Goal: Transaction & Acquisition: Purchase product/service

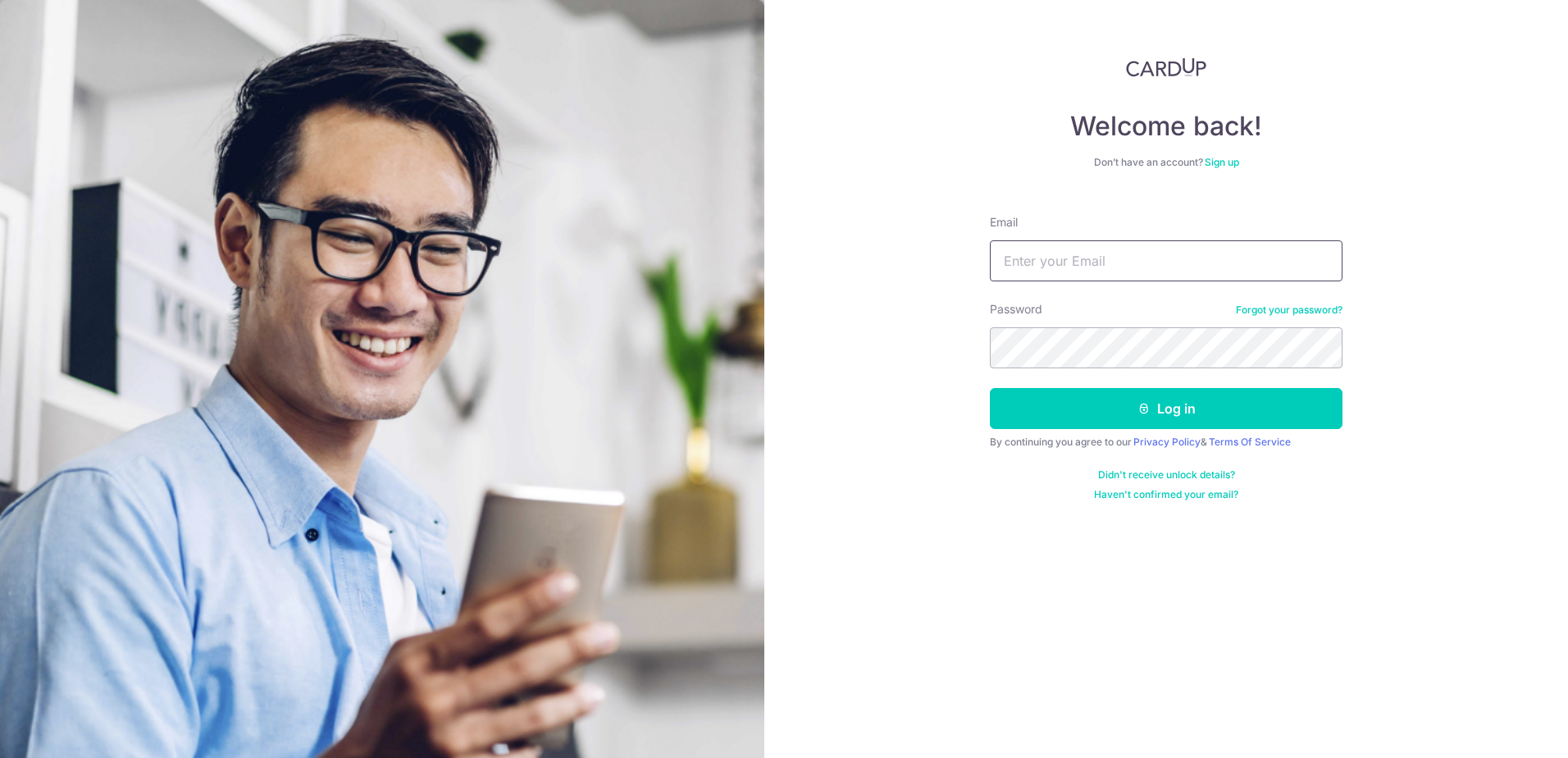
click at [1114, 266] on input "Email" at bounding box center [1166, 260] width 352 height 41
type input "hermantotanzil96@gmail.com"
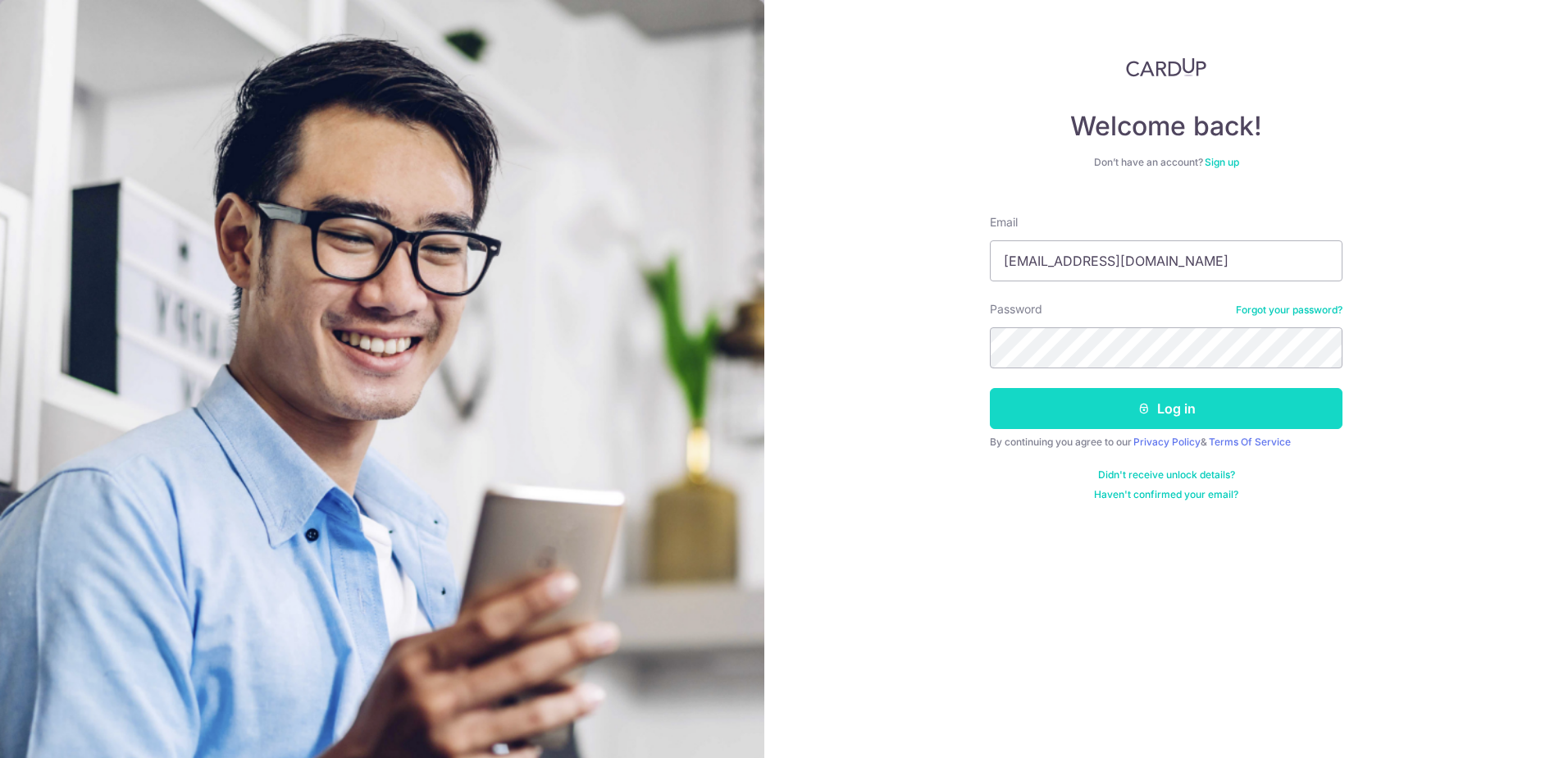
click at [1229, 406] on button "Log in" at bounding box center [1166, 409] width 352 height 41
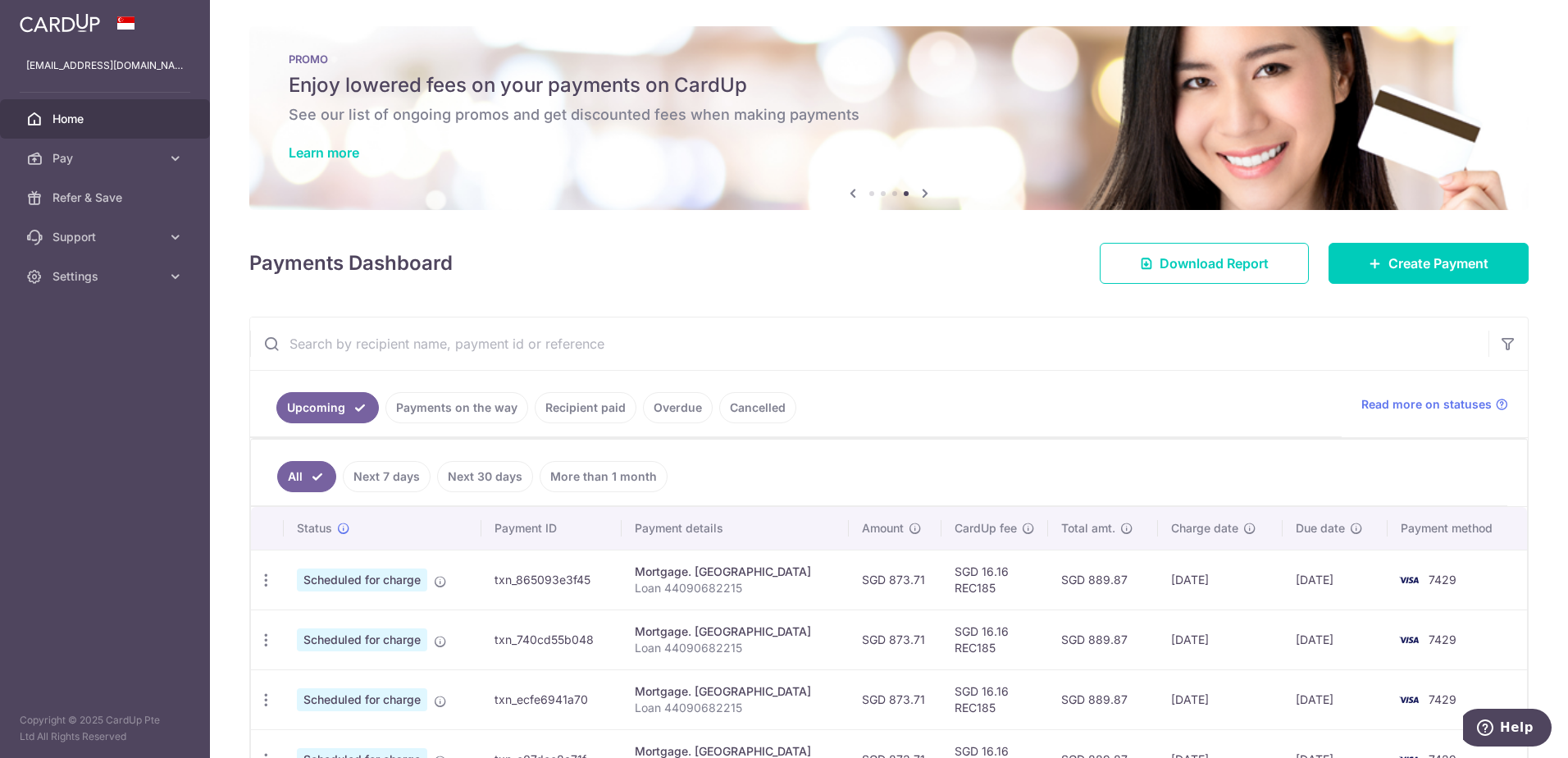
scroll to position [111, 0]
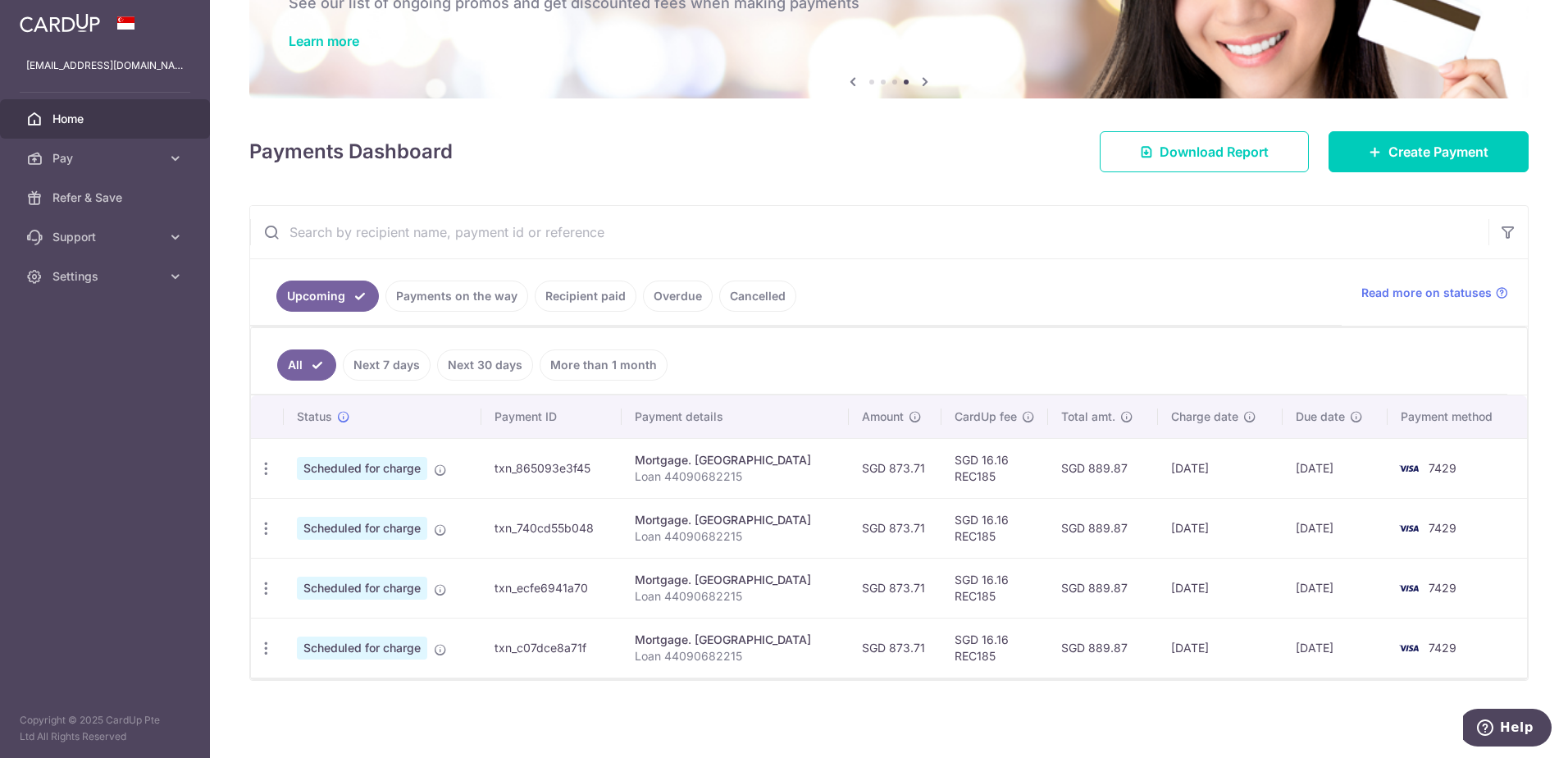
click at [482, 301] on link "Payments on the way" at bounding box center [456, 296] width 142 height 31
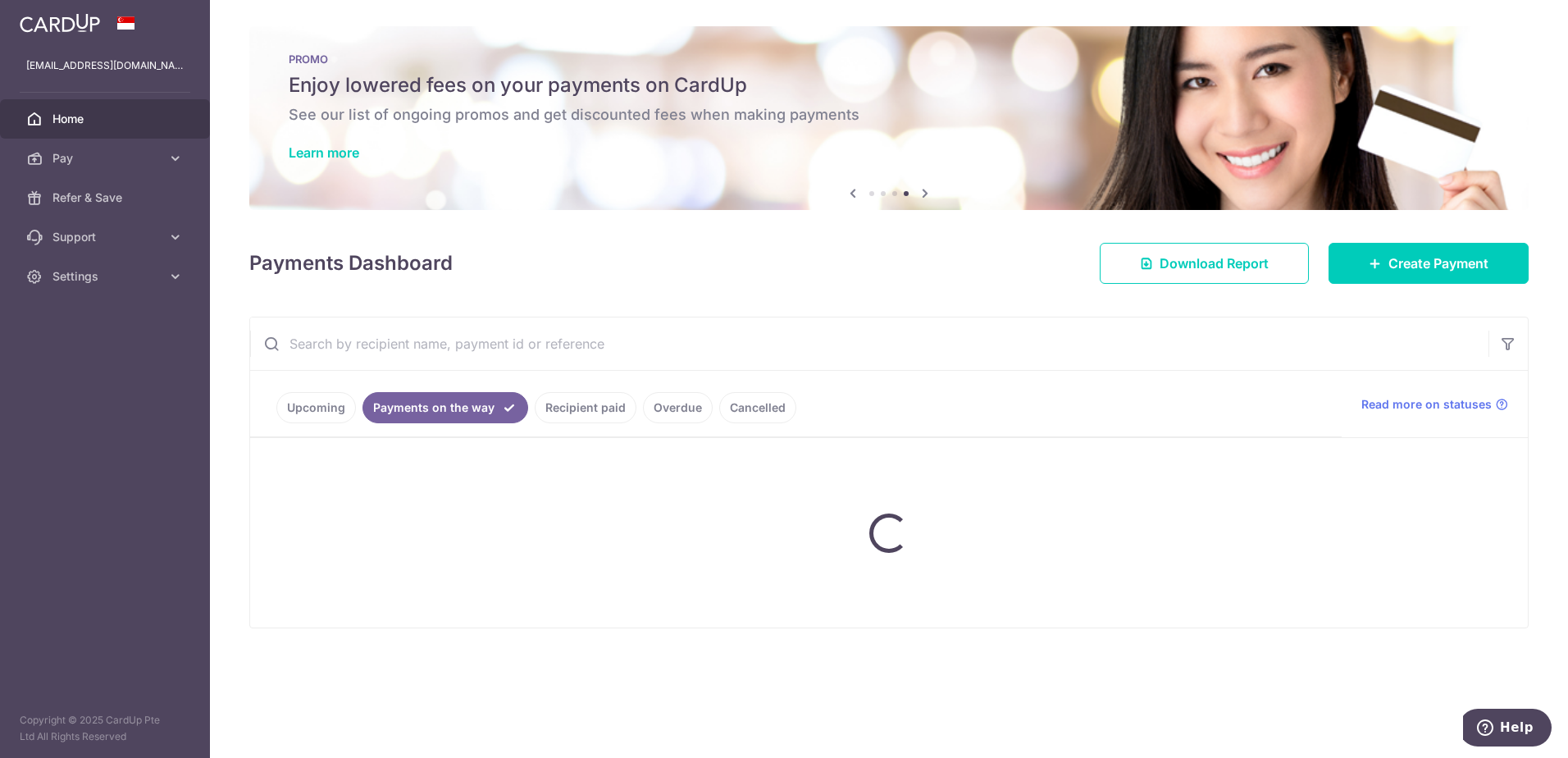
scroll to position [0, 0]
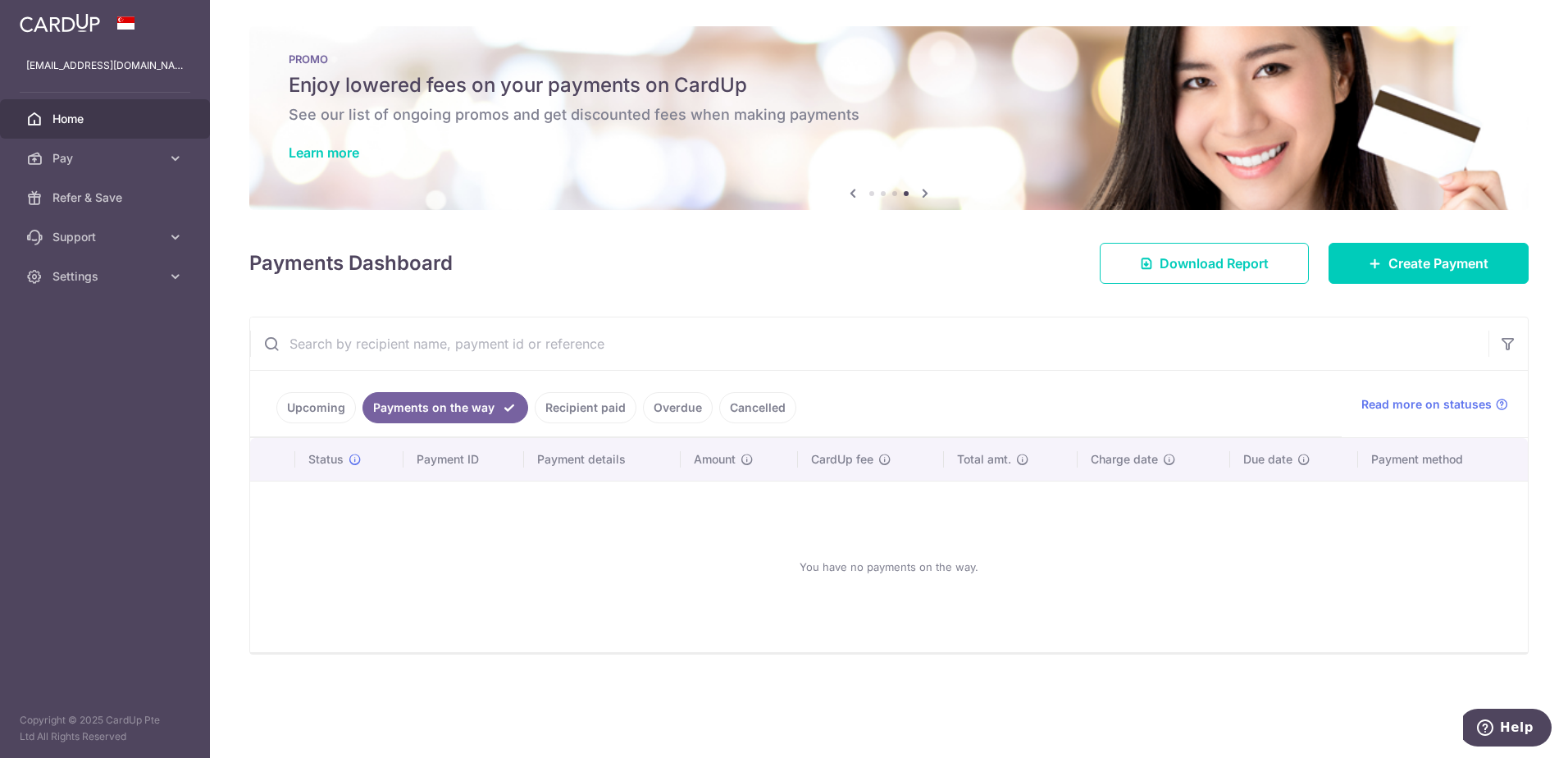
click at [327, 414] on link "Upcoming" at bounding box center [317, 408] width 79 height 31
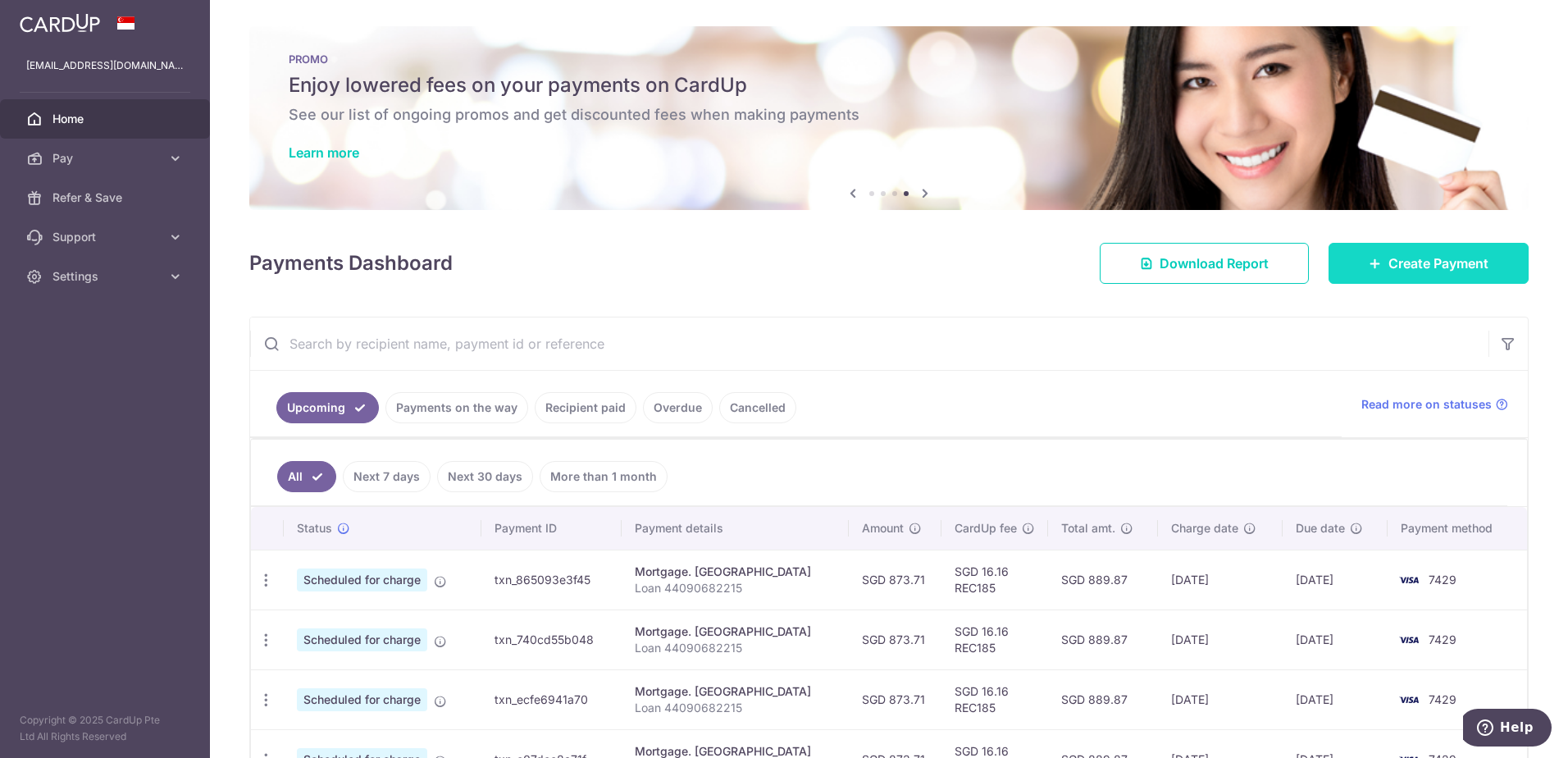
click at [1448, 267] on span "Create Payment" at bounding box center [1437, 263] width 100 height 19
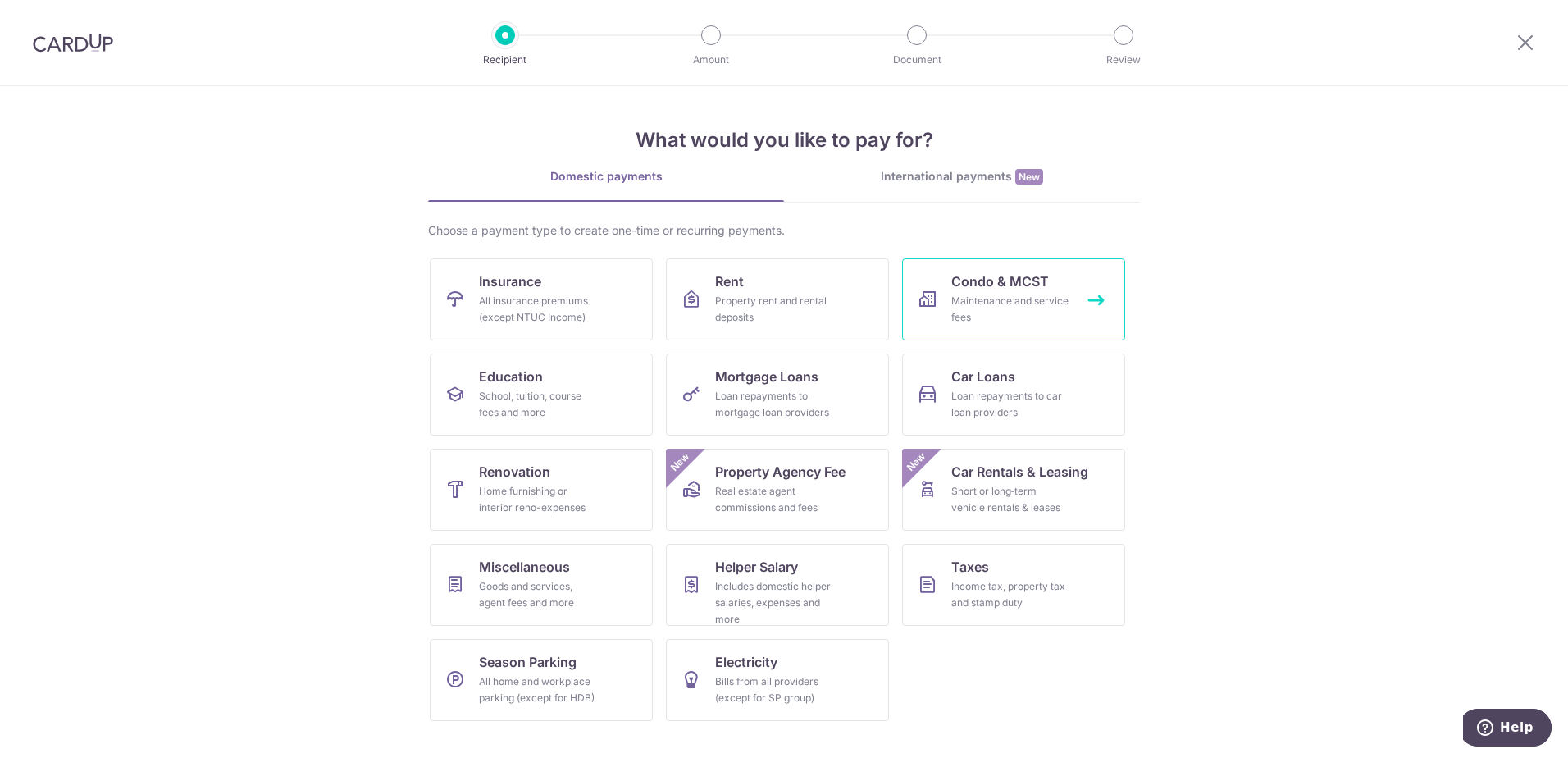
click at [1029, 301] on div "Maintenance and service fees" at bounding box center [1010, 309] width 118 height 33
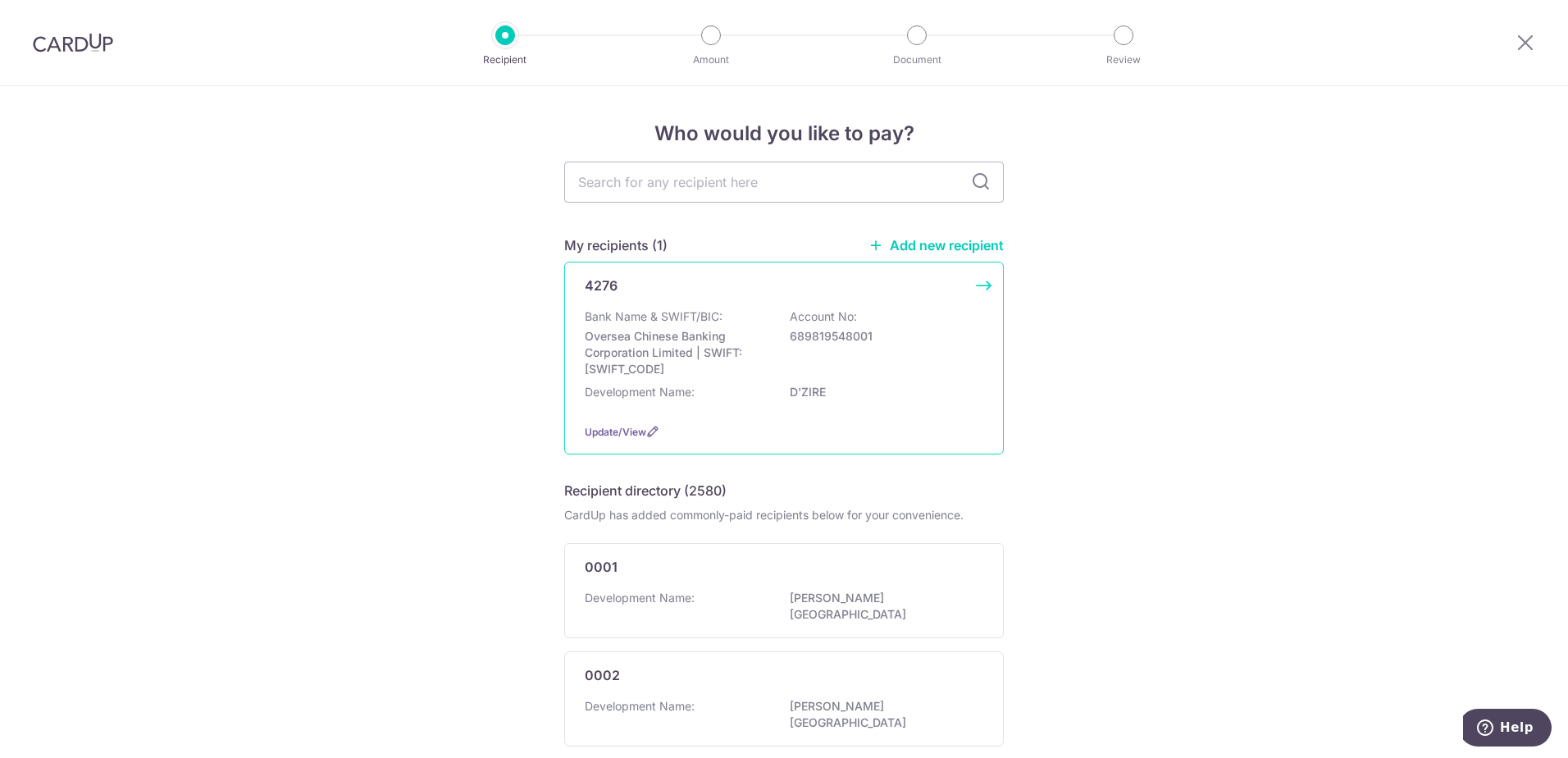
click at [880, 384] on p "D'ZIRE" at bounding box center [882, 392] width 184 height 16
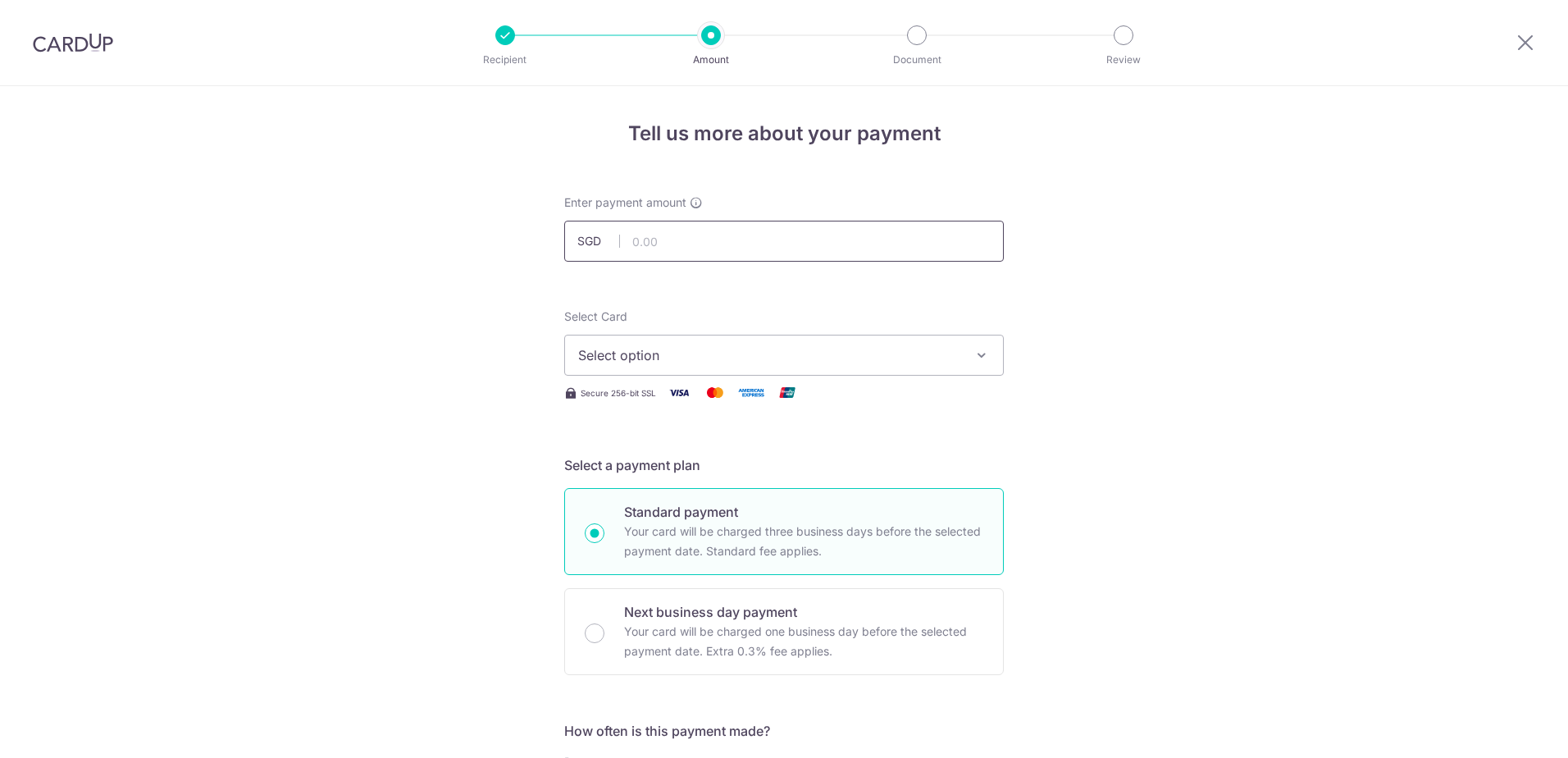
click at [674, 246] on input "text" at bounding box center [784, 241] width 439 height 41
type input "900.00"
click at [674, 349] on span "Select option" at bounding box center [769, 355] width 382 height 19
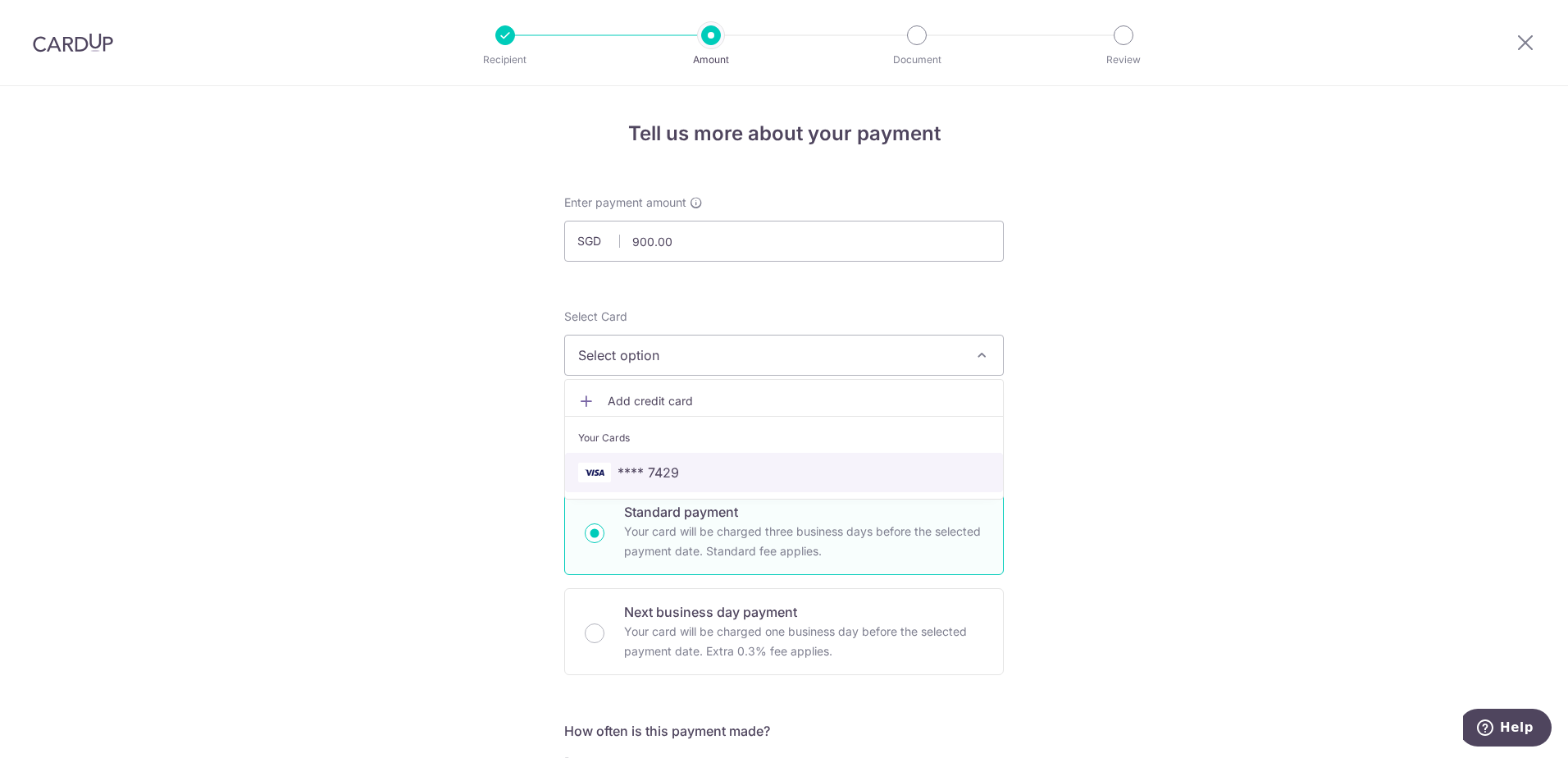
click at [654, 475] on span "**** 7429" at bounding box center [648, 472] width 62 height 19
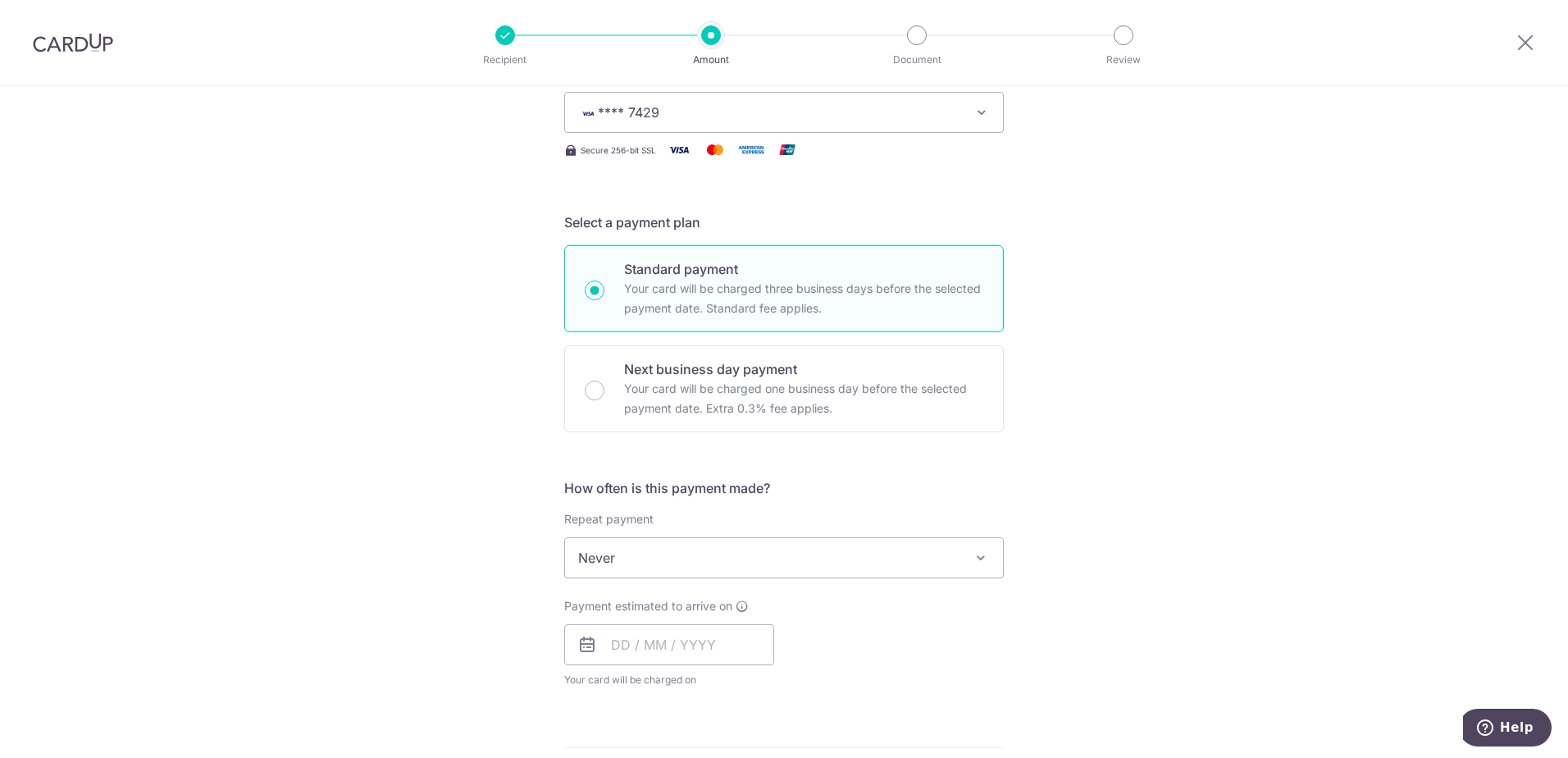
scroll to position [328, 0]
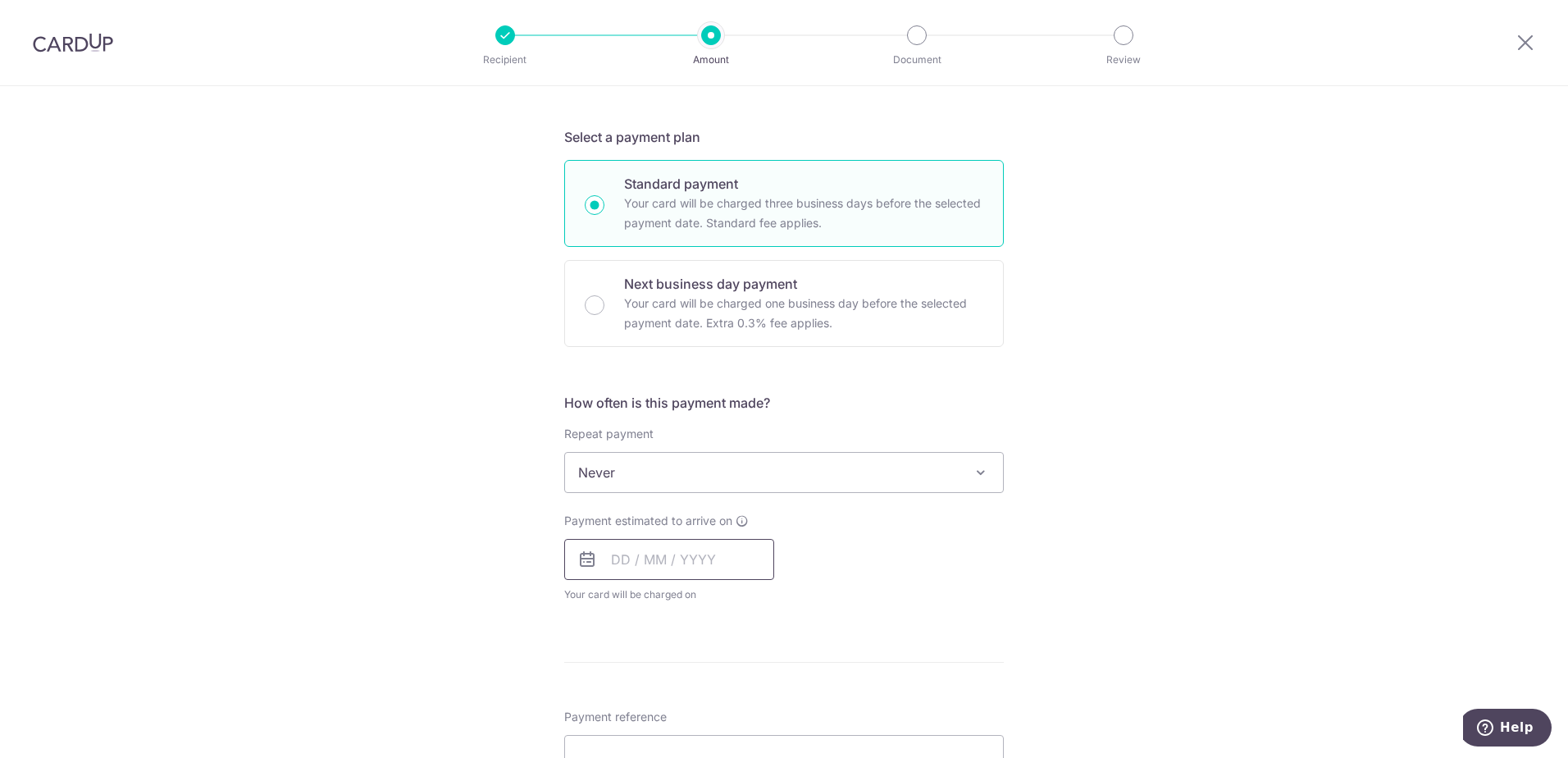
click at [655, 561] on input "text" at bounding box center [669, 560] width 210 height 41
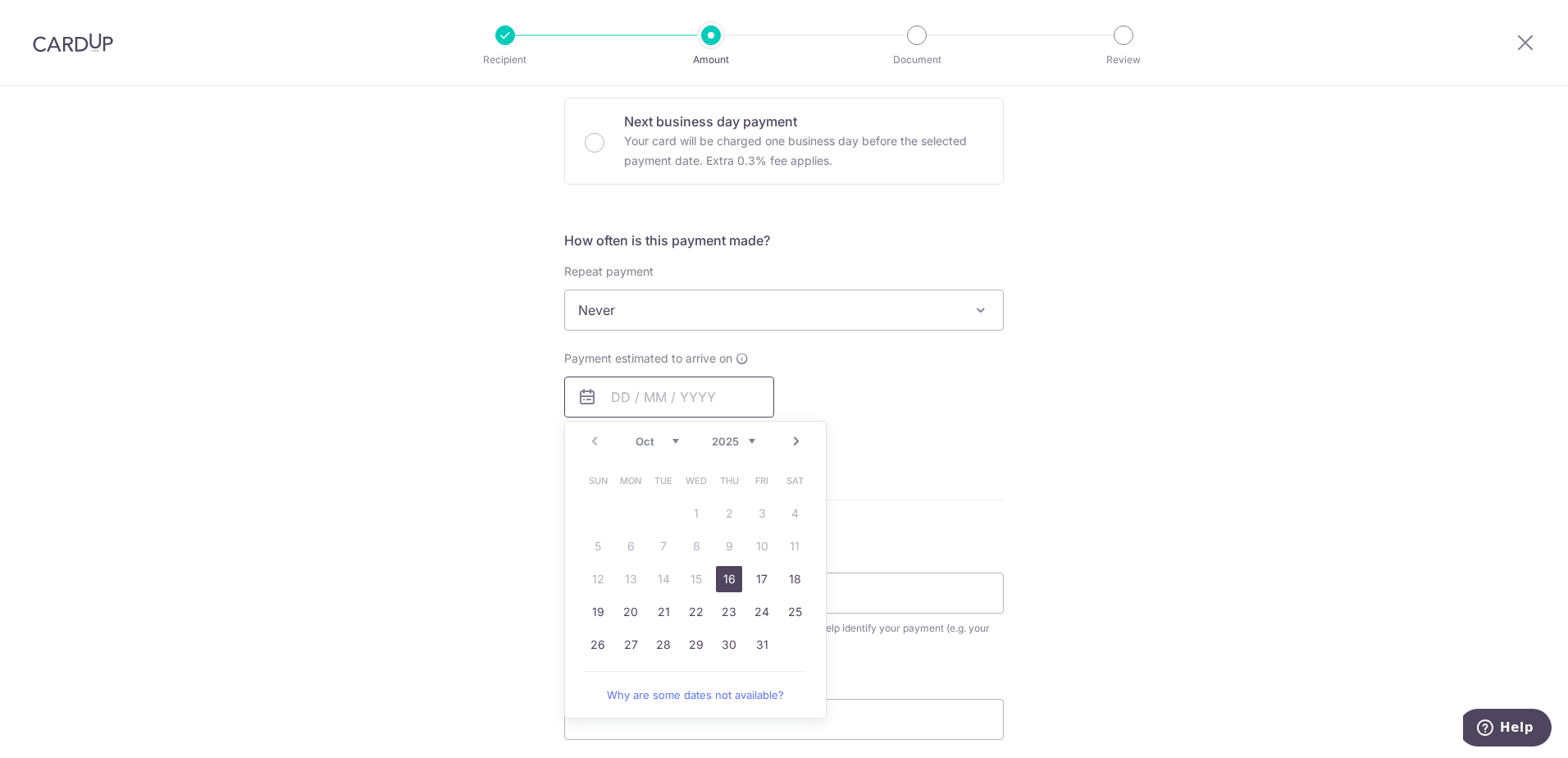
scroll to position [492, 0]
click at [720, 577] on link "16" at bounding box center [729, 577] width 26 height 26
type input "16/10/2025"
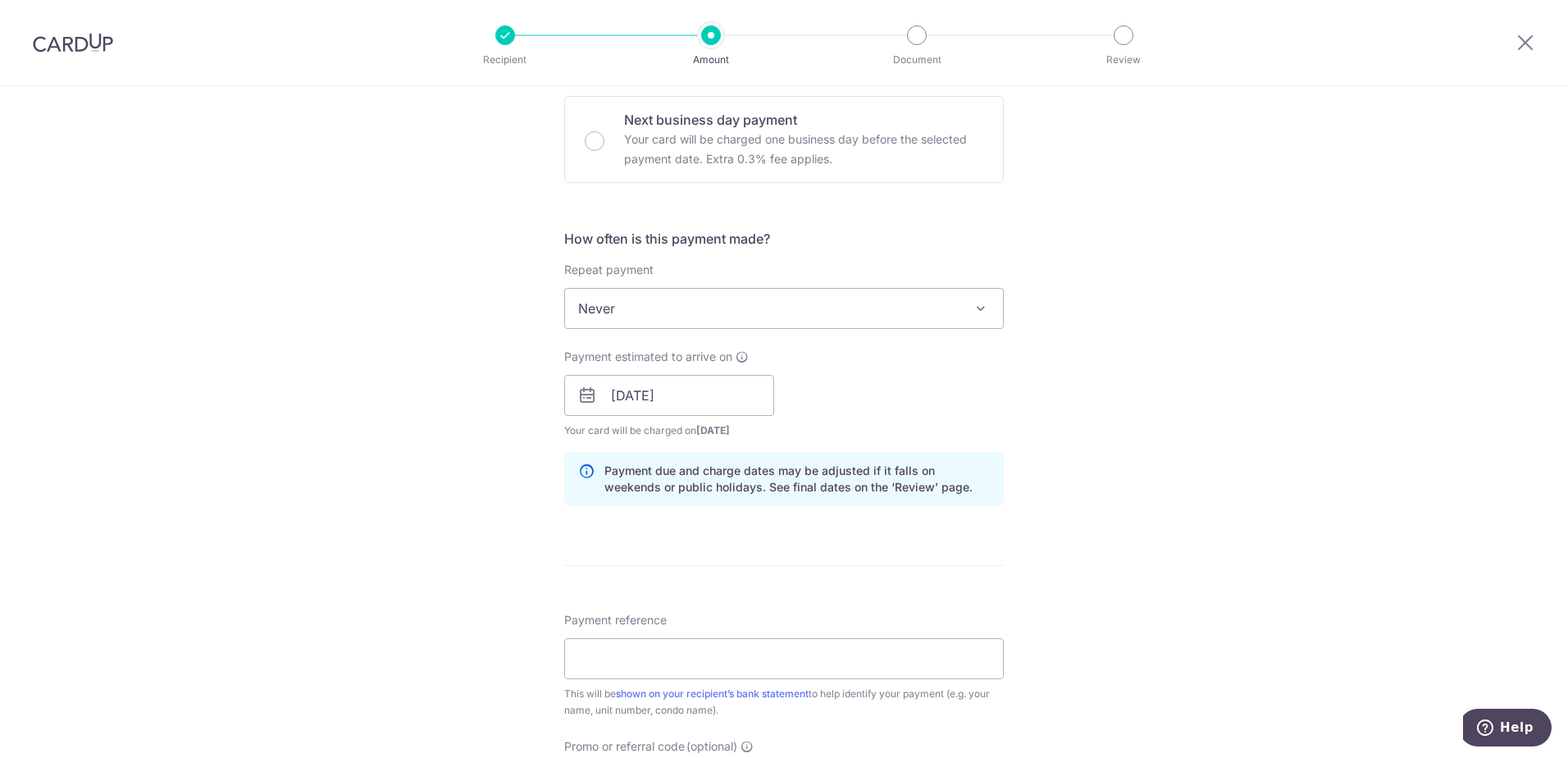
click at [430, 534] on div "Tell us more about your payment Enter payment amount SGD 900.00 900.00 Select C…" at bounding box center [784, 370] width 1568 height 1551
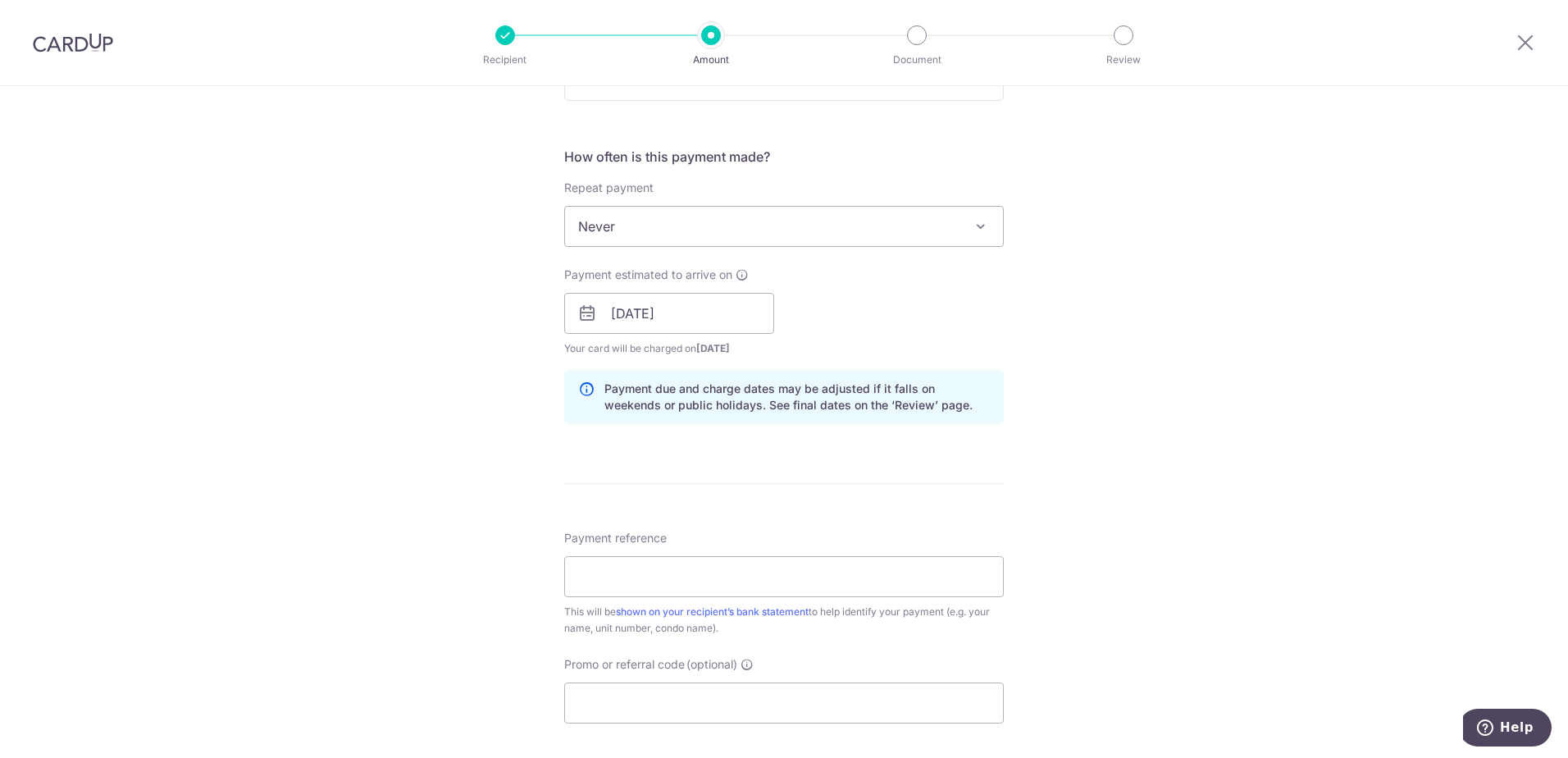
scroll to position [739, 0]
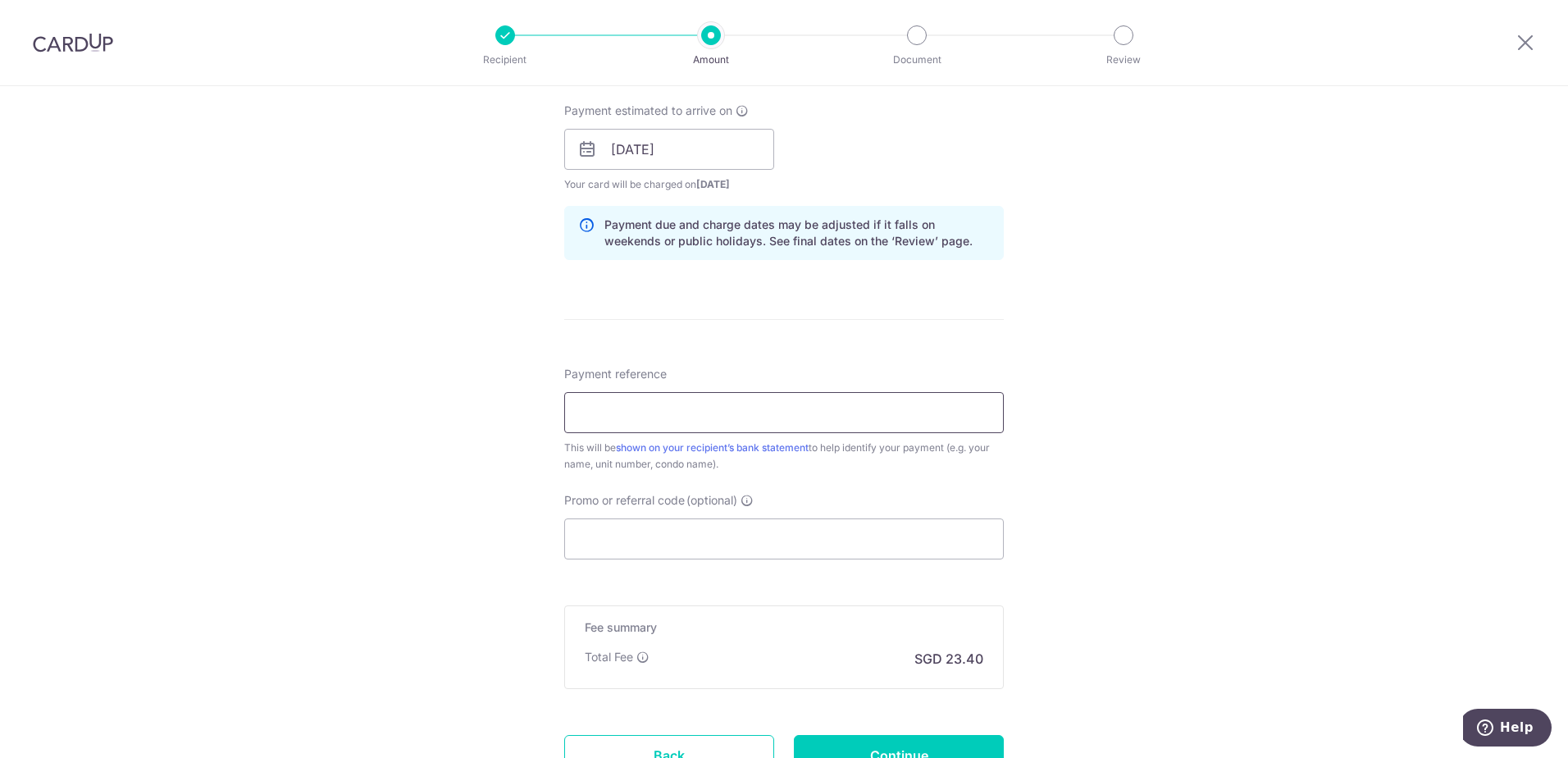
click at [738, 408] on input "Payment reference" at bounding box center [784, 412] width 439 height 41
type input "04-11"
click at [714, 531] on input "Promo or referral code (optional)" at bounding box center [784, 538] width 439 height 41
paste input "OCBC90NV"
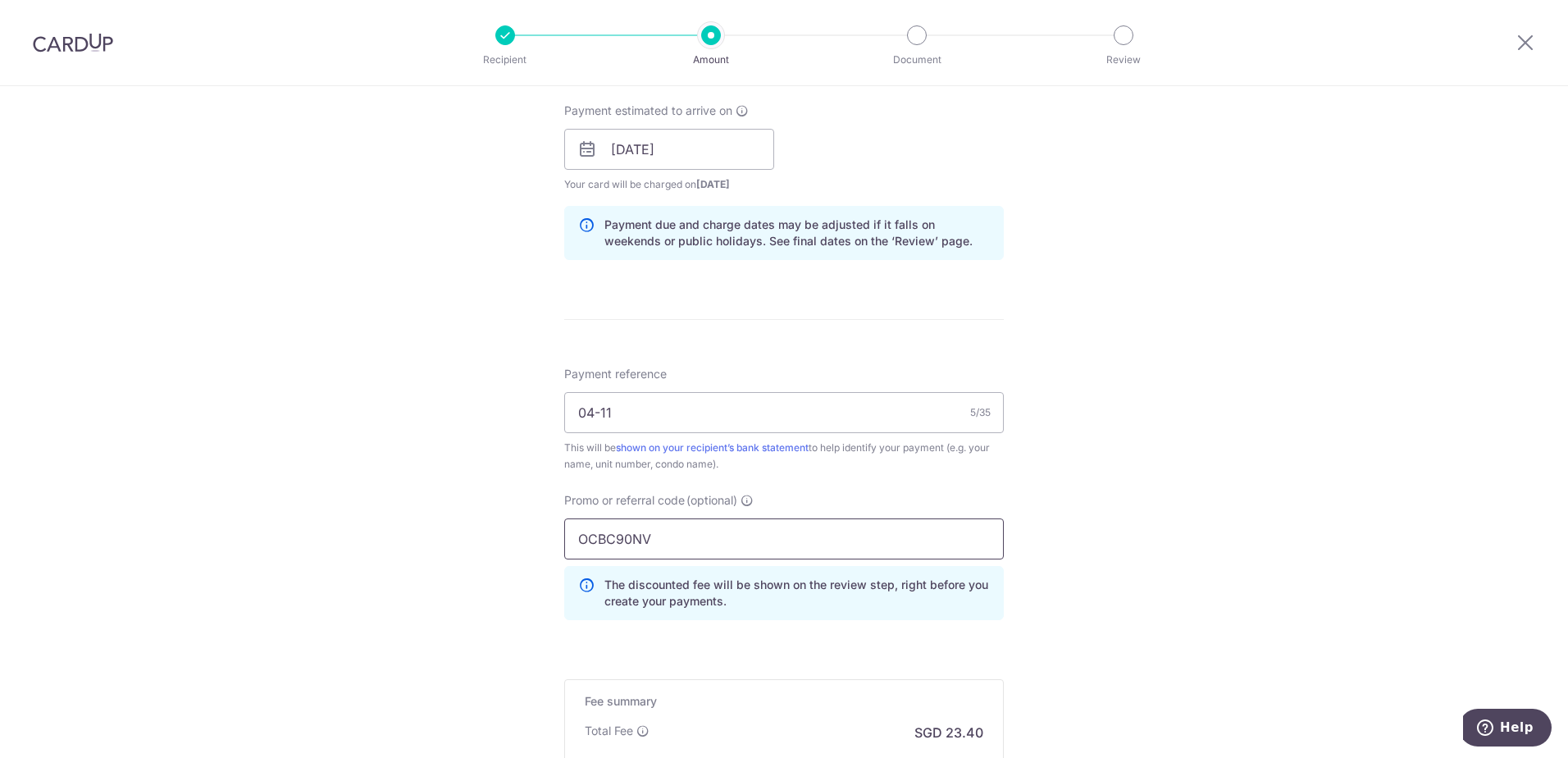
type input "OCBC90NV"
click at [1125, 524] on div "Tell us more about your payment Enter payment amount SGD 900.00 900.00 Select C…" at bounding box center [784, 160] width 1568 height 1624
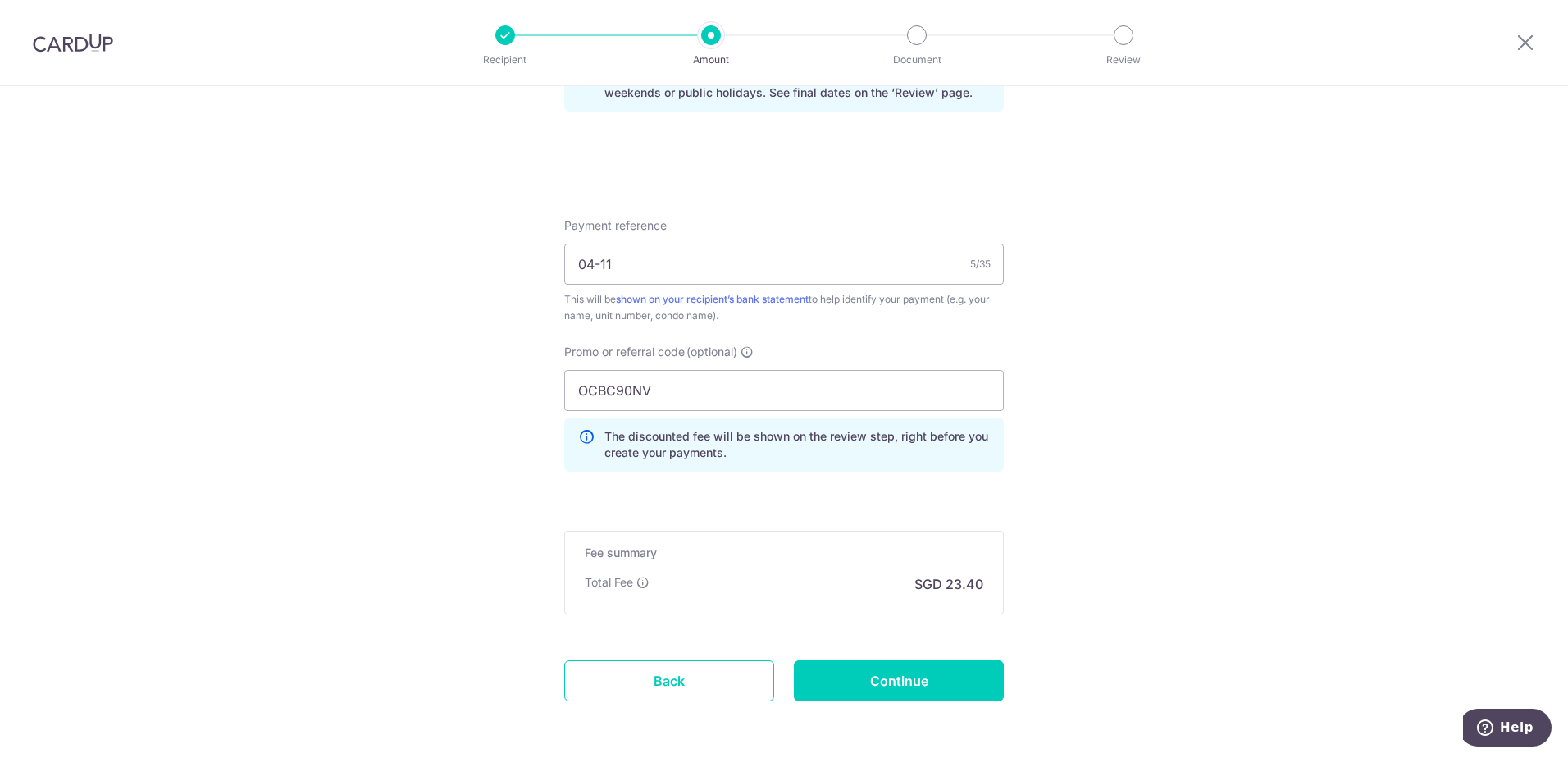
scroll to position [954, 0]
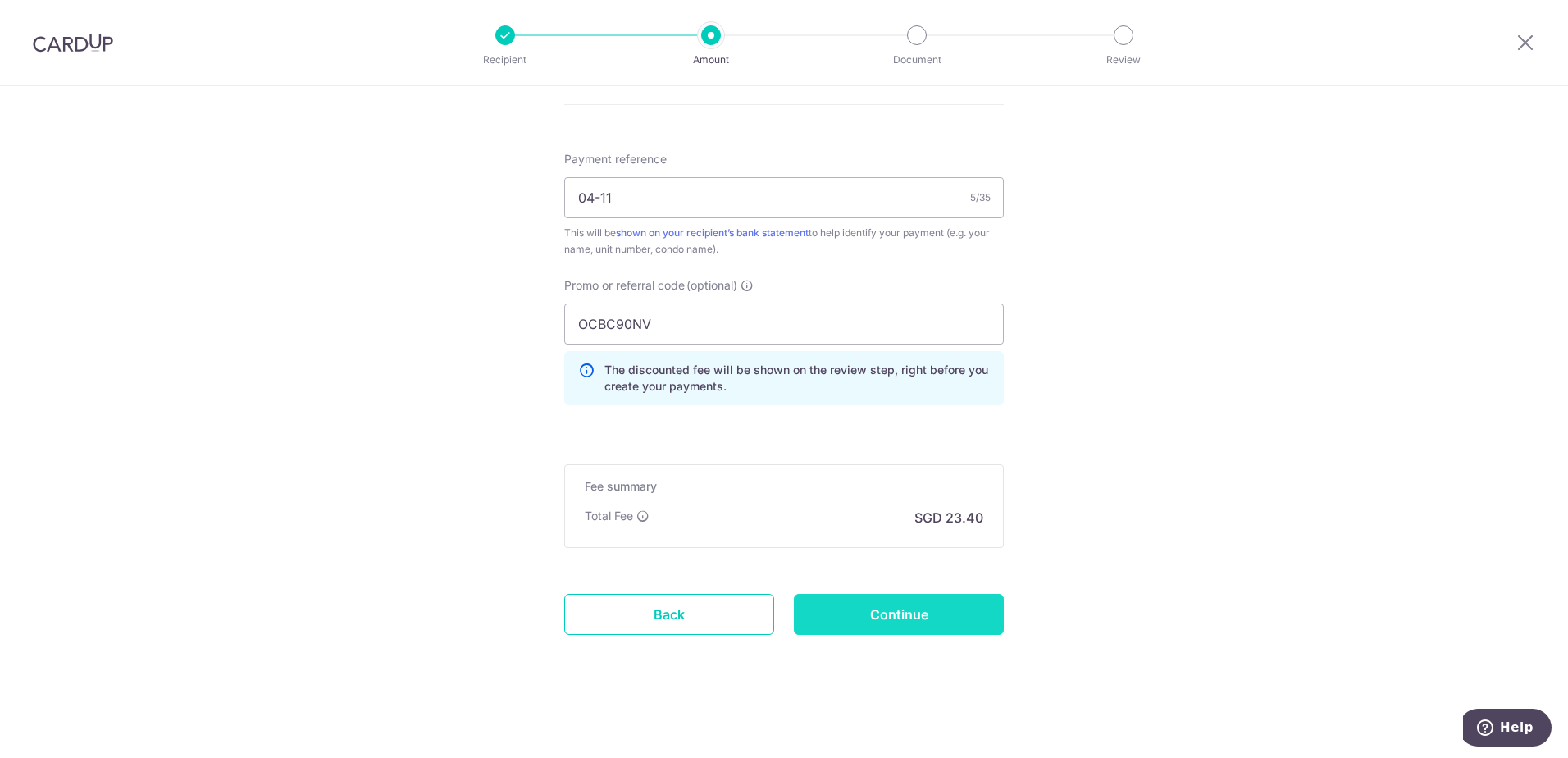
click at [935, 622] on input "Continue" at bounding box center [898, 614] width 210 height 41
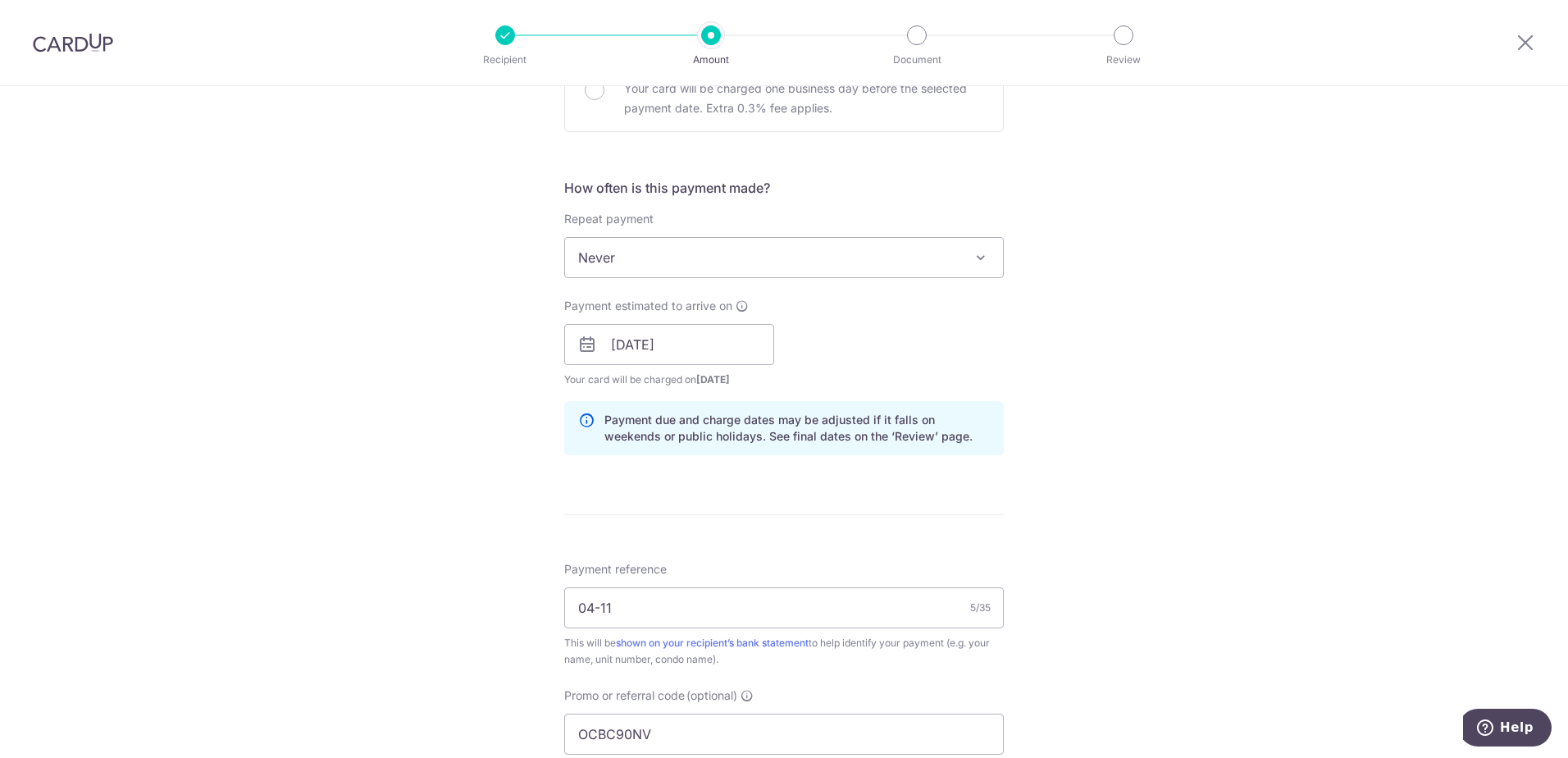
scroll to position [133, 0]
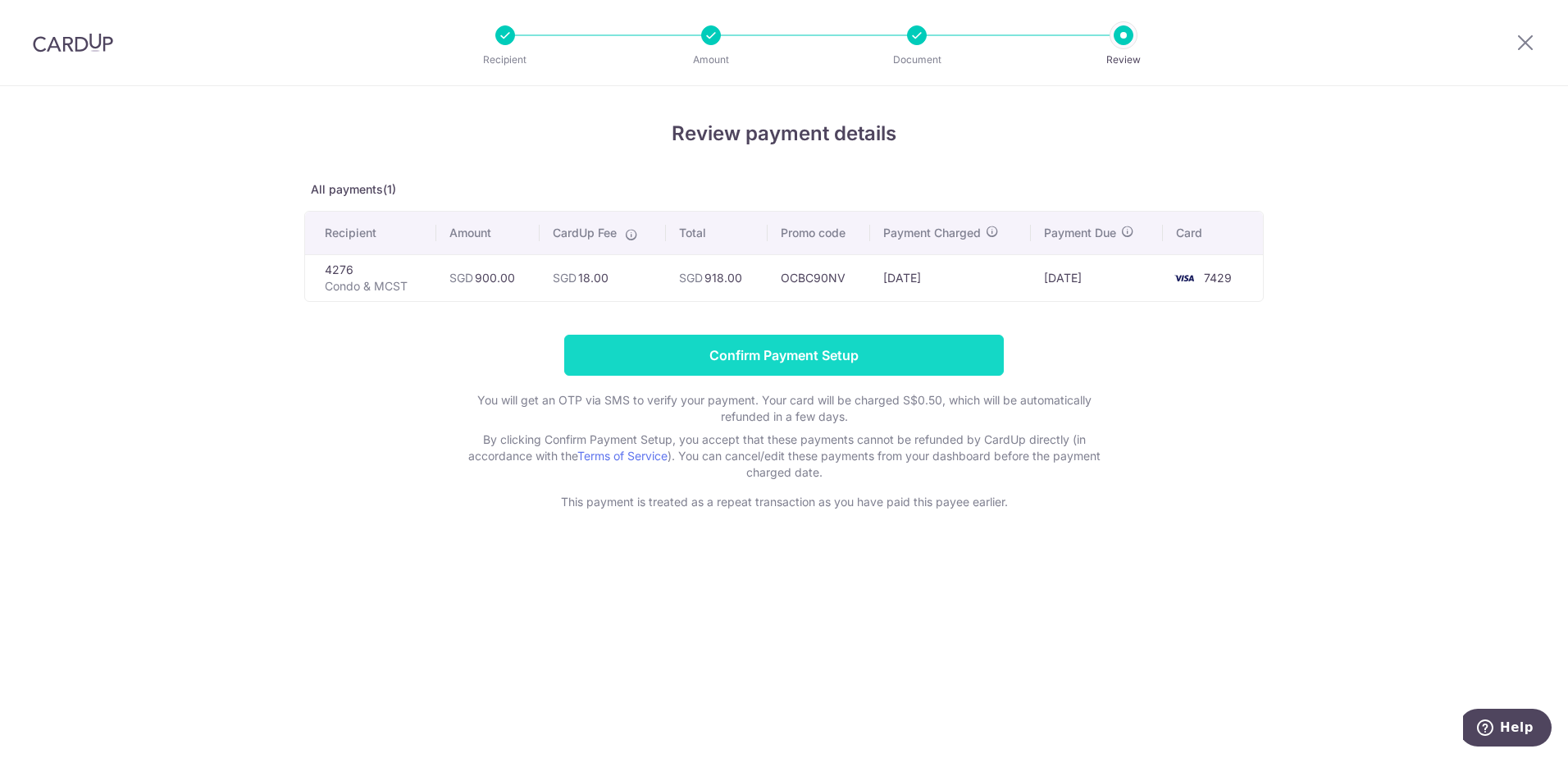
click at [838, 368] on input "Confirm Payment Setup" at bounding box center [784, 355] width 439 height 41
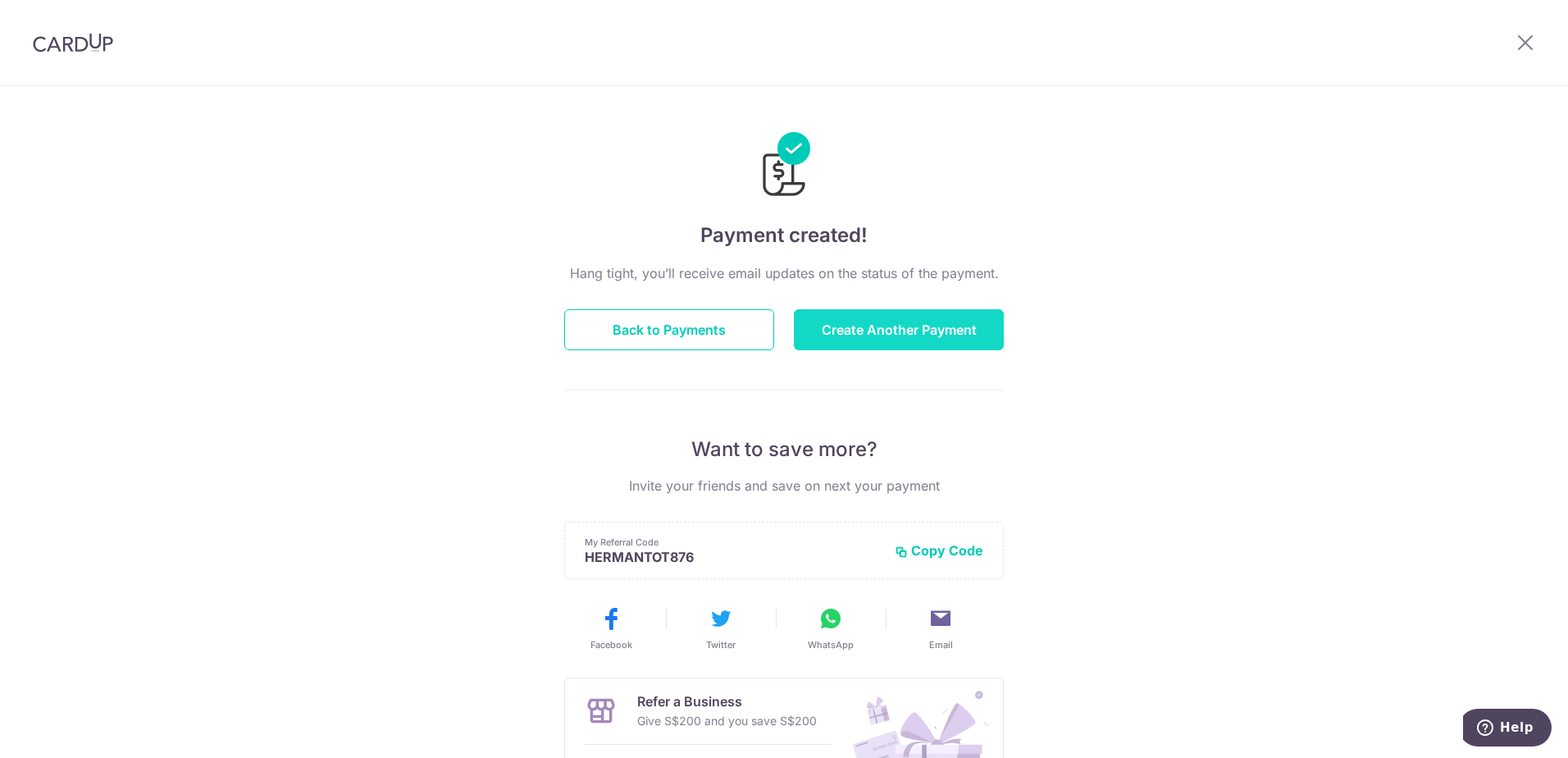
click at [932, 340] on button "Create Another Payment" at bounding box center [898, 329] width 210 height 41
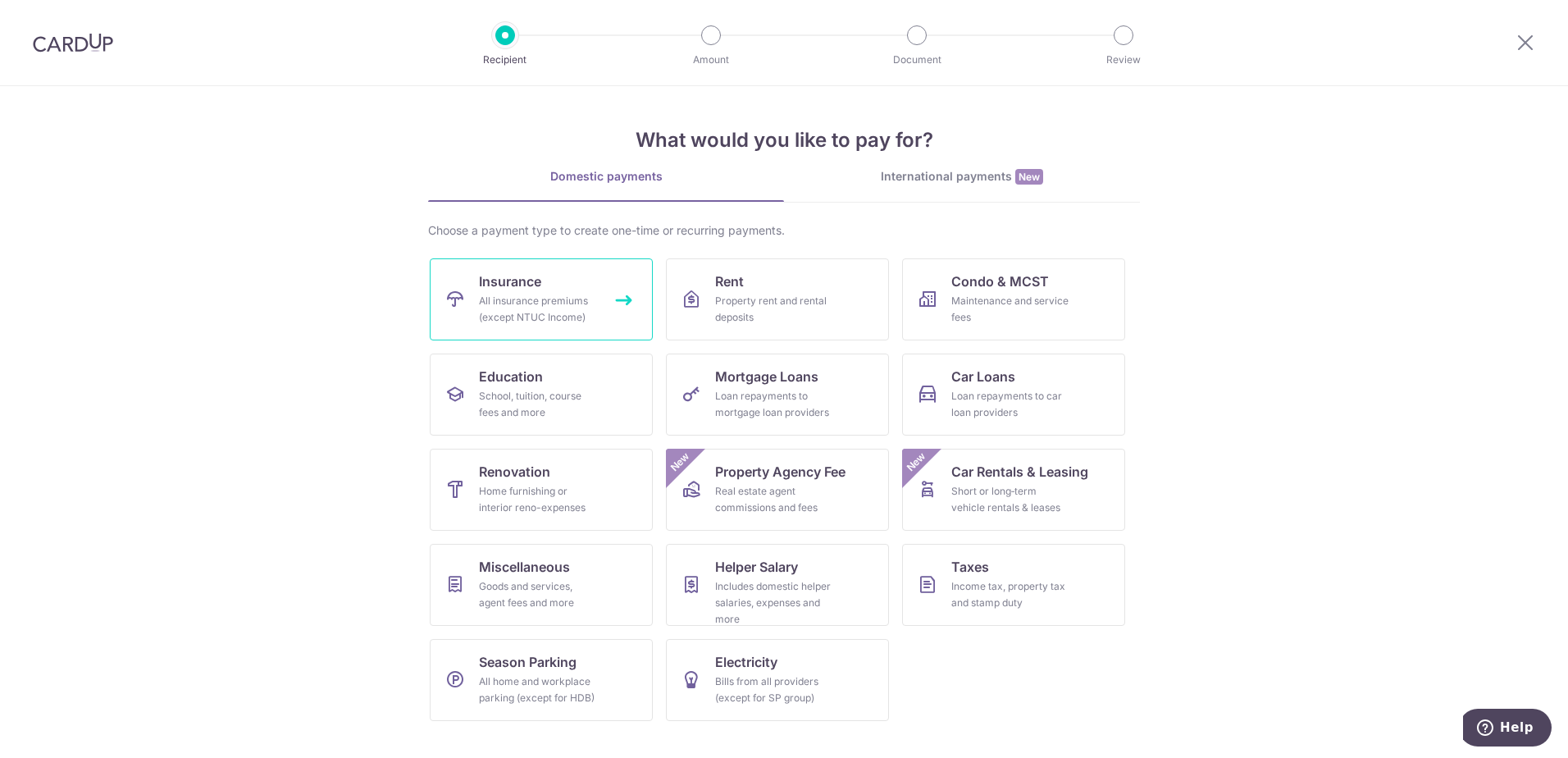
click at [533, 308] on div "All insurance premiums (except NTUC Income)" at bounding box center [538, 309] width 118 height 33
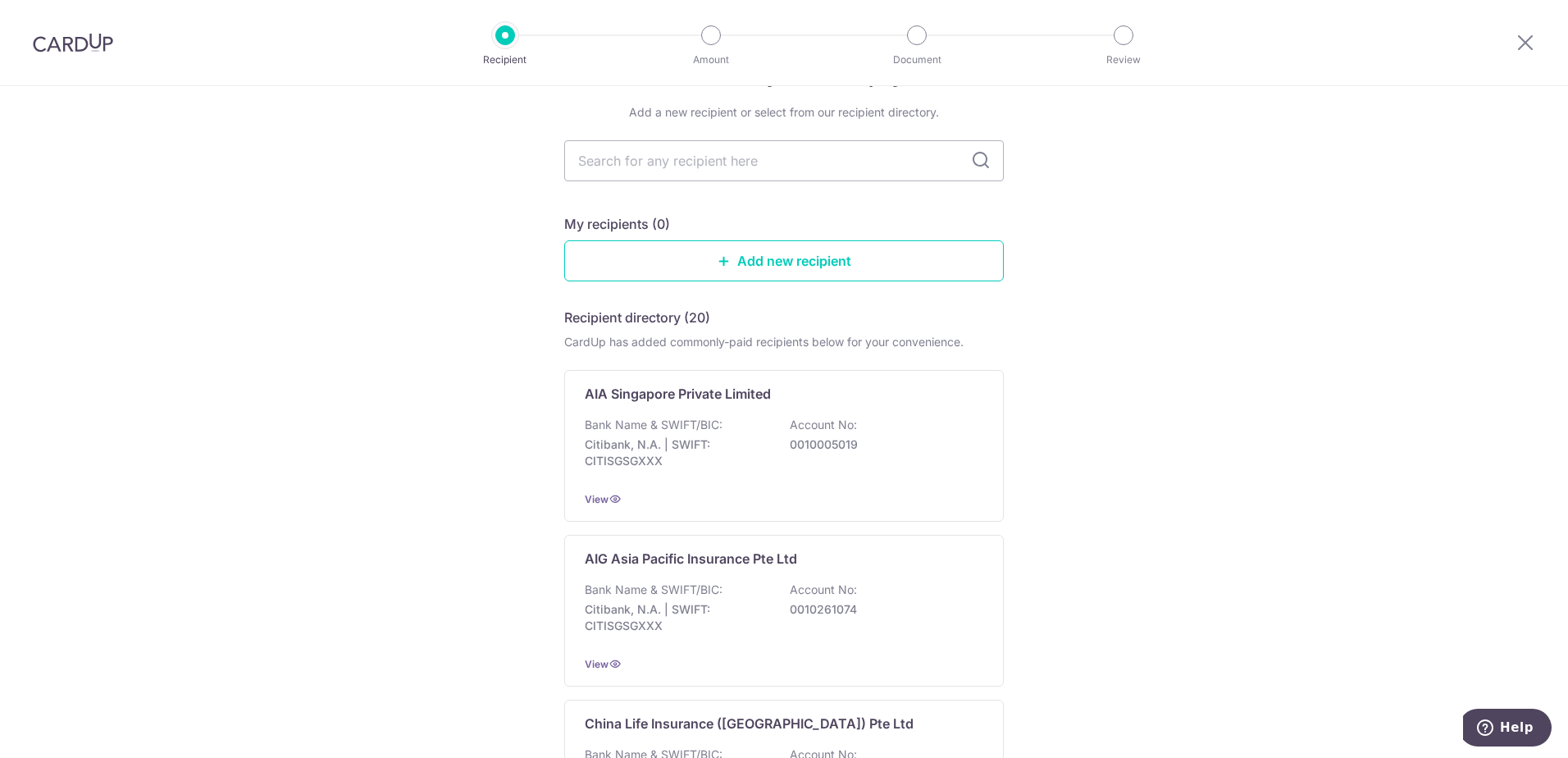
scroll to position [82, 0]
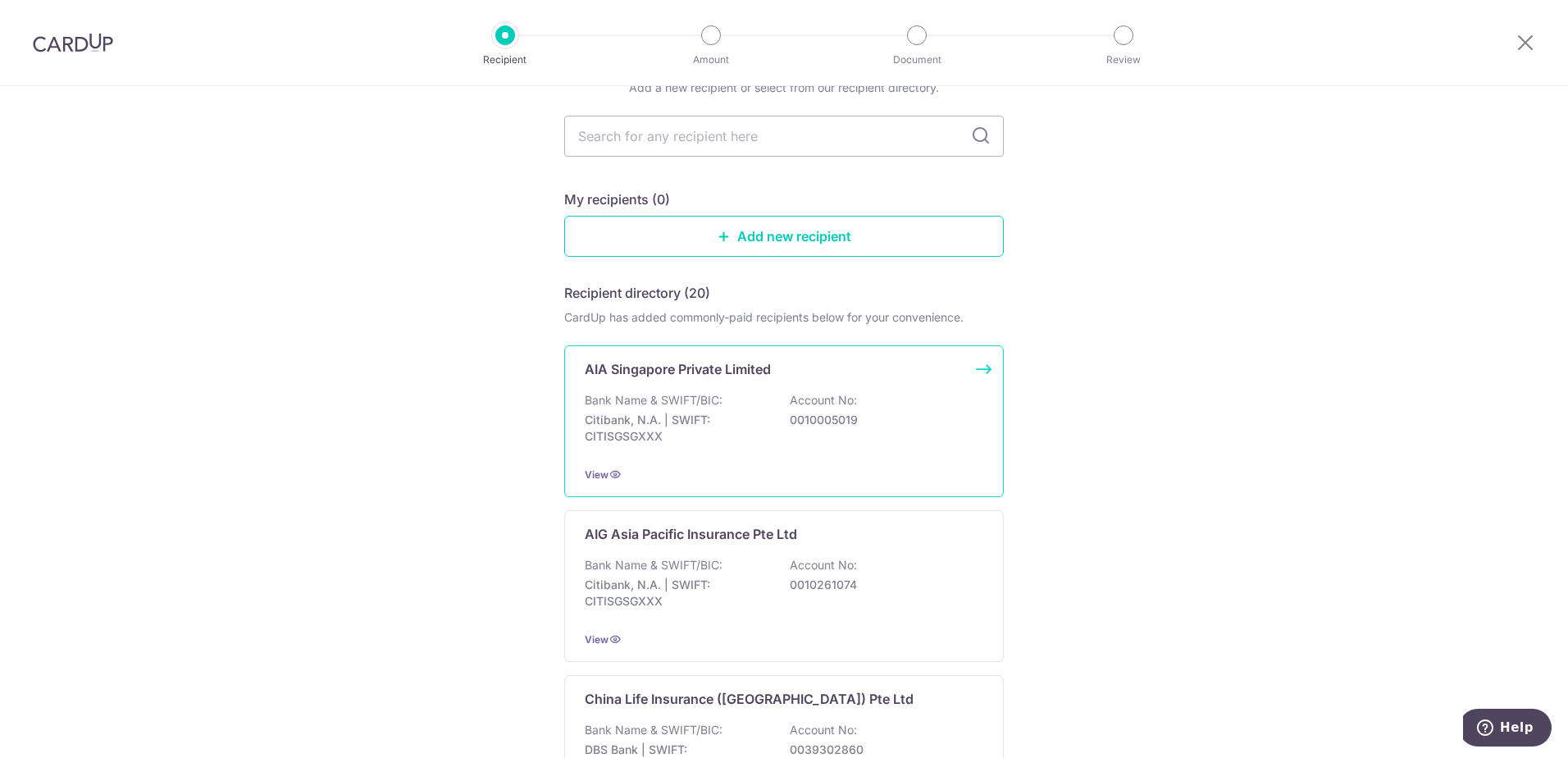
click at [881, 425] on p "0010005019" at bounding box center [882, 419] width 184 height 16
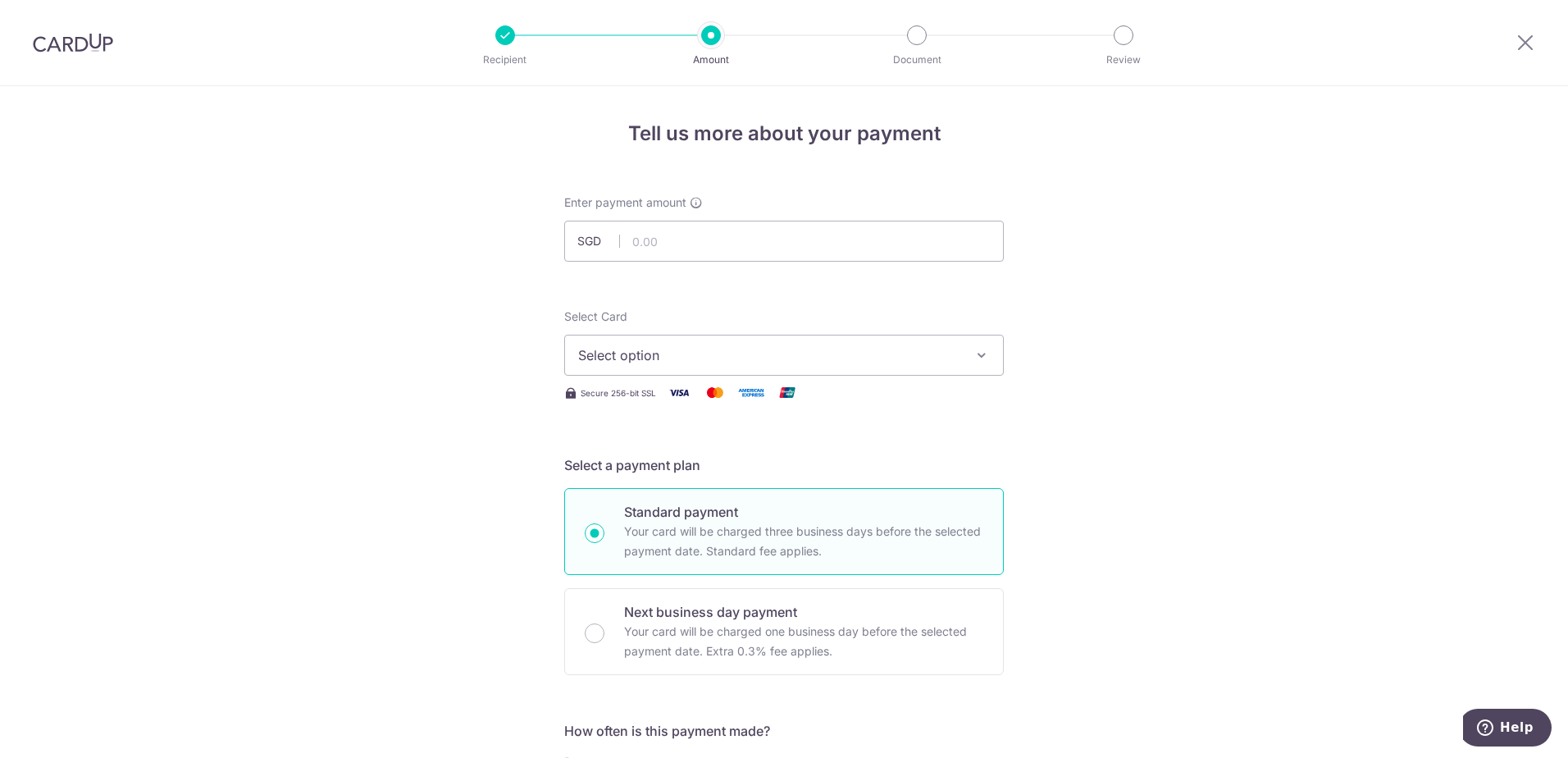
click at [68, 42] on img at bounding box center [73, 43] width 80 height 19
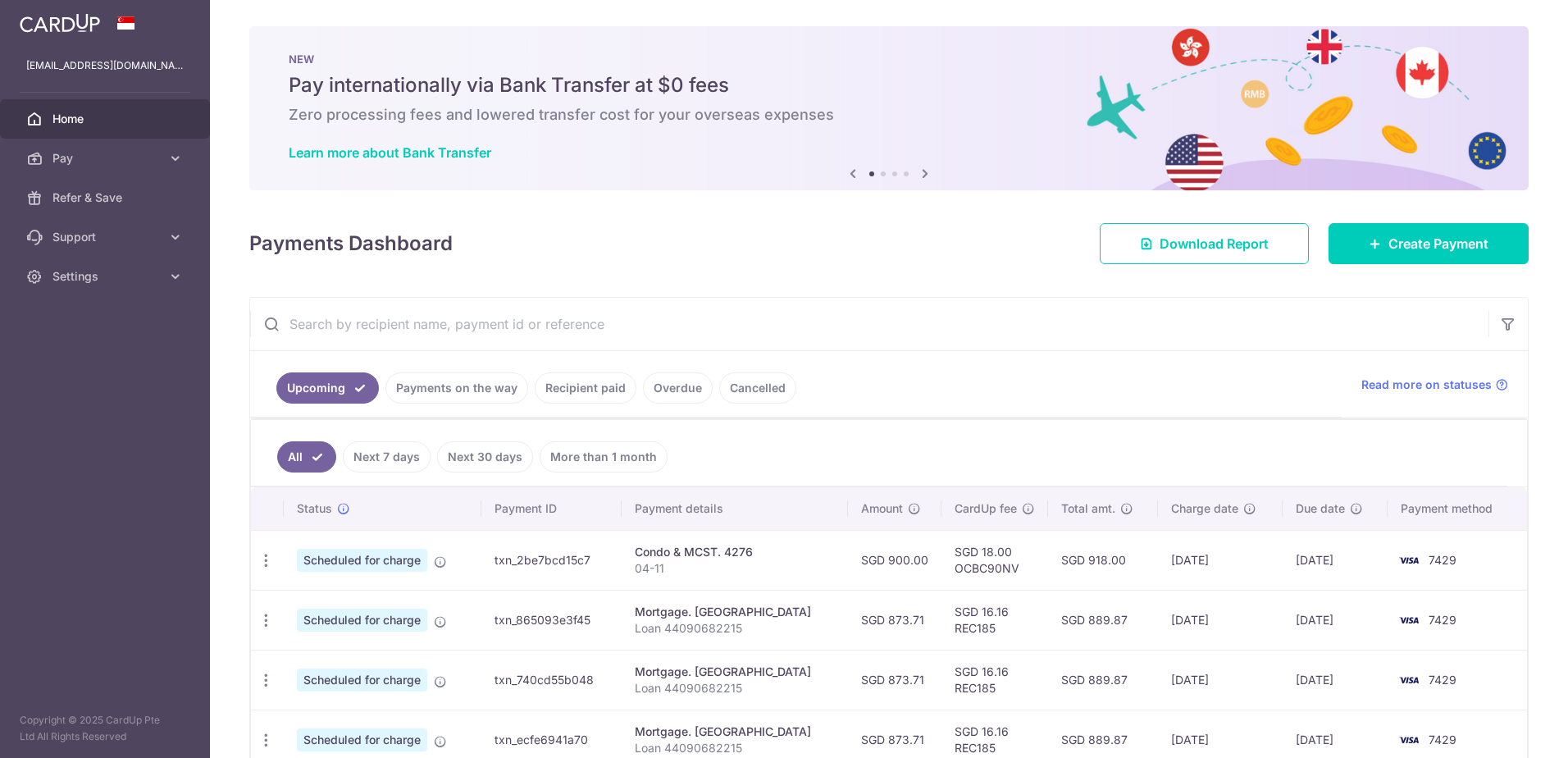
click at [576, 386] on link "Recipient paid" at bounding box center [585, 388] width 102 height 31
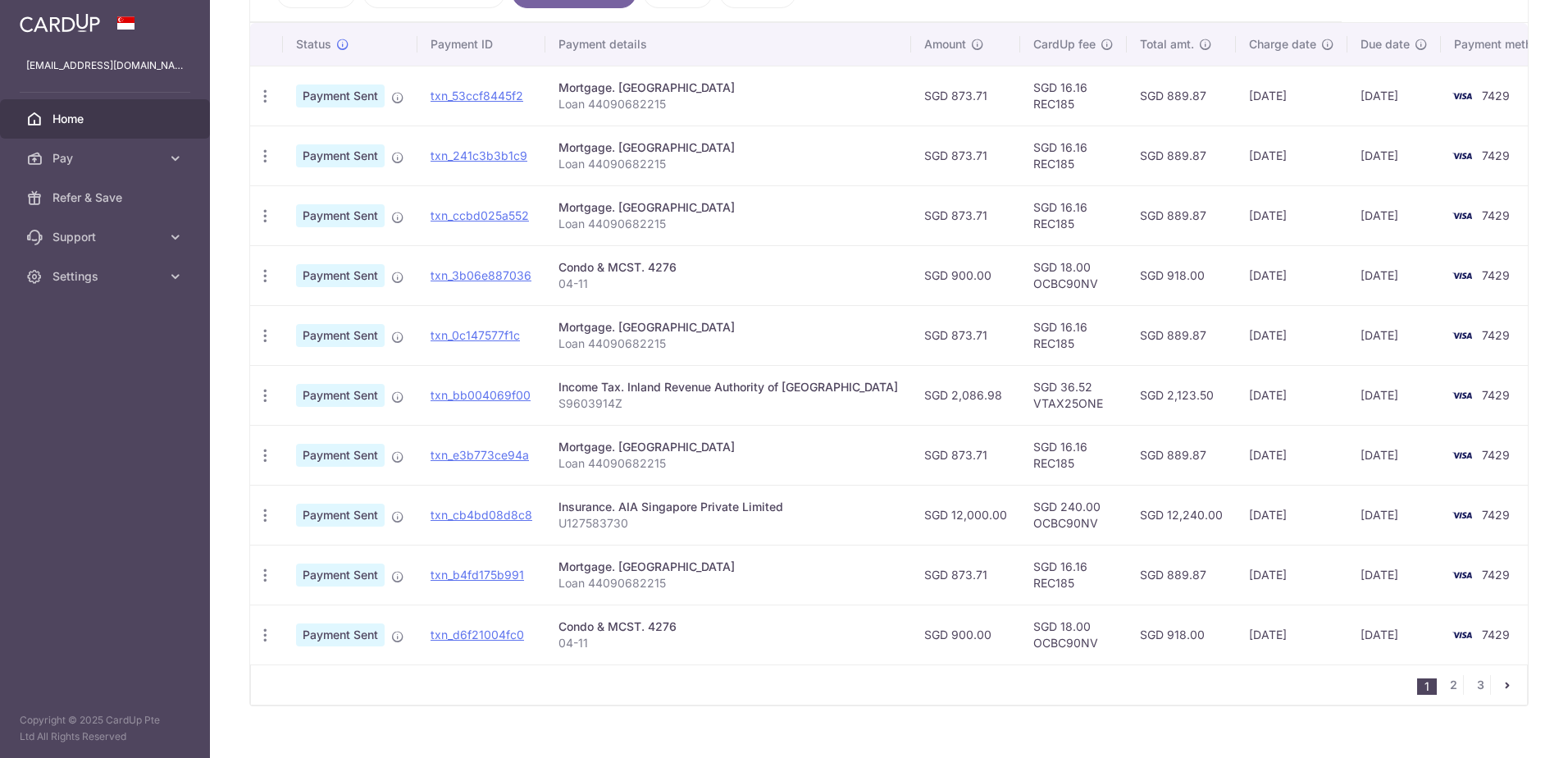
scroll to position [410, 0]
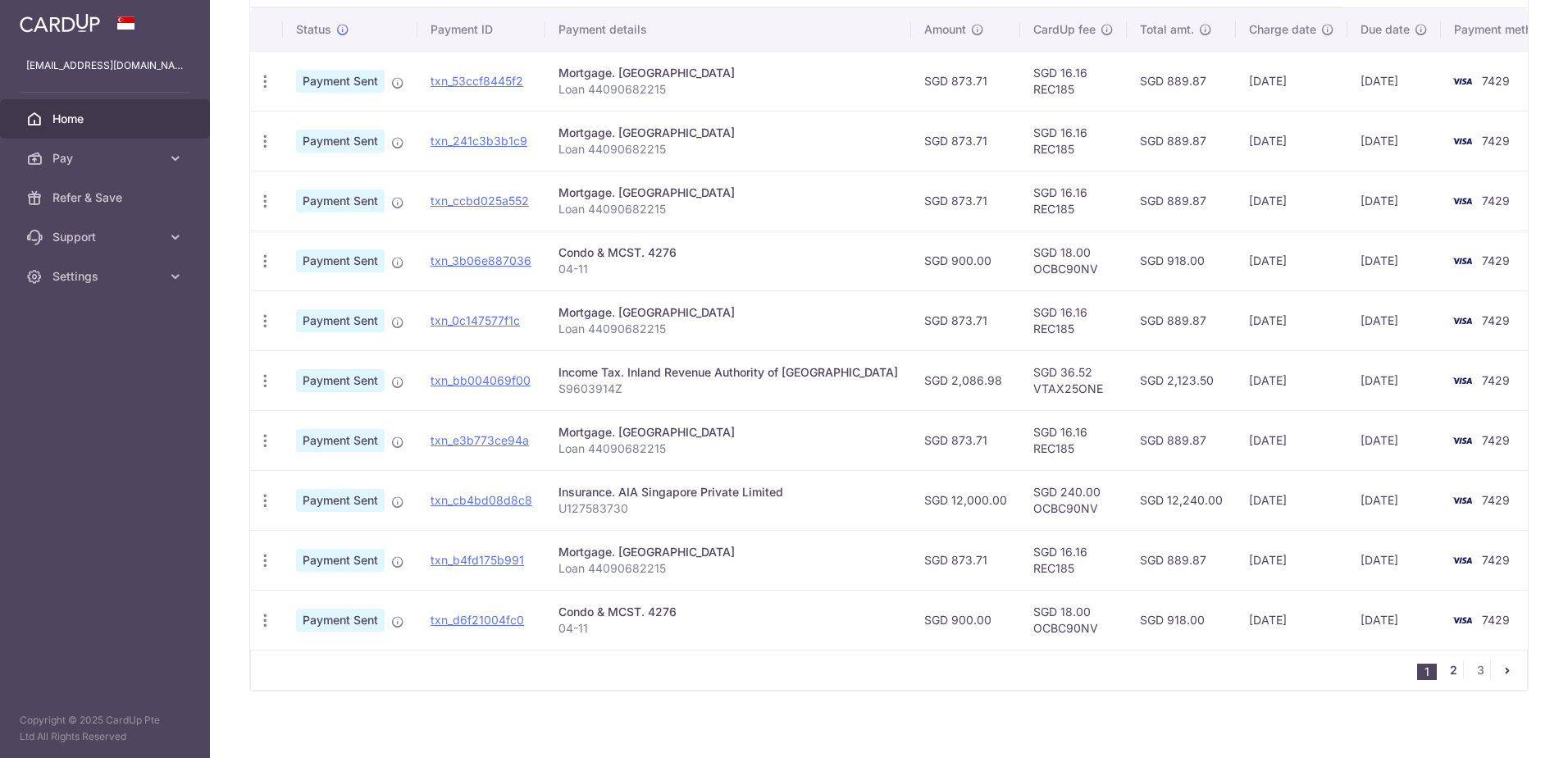
click at [1450, 667] on link "2" at bounding box center [1453, 670] width 19 height 19
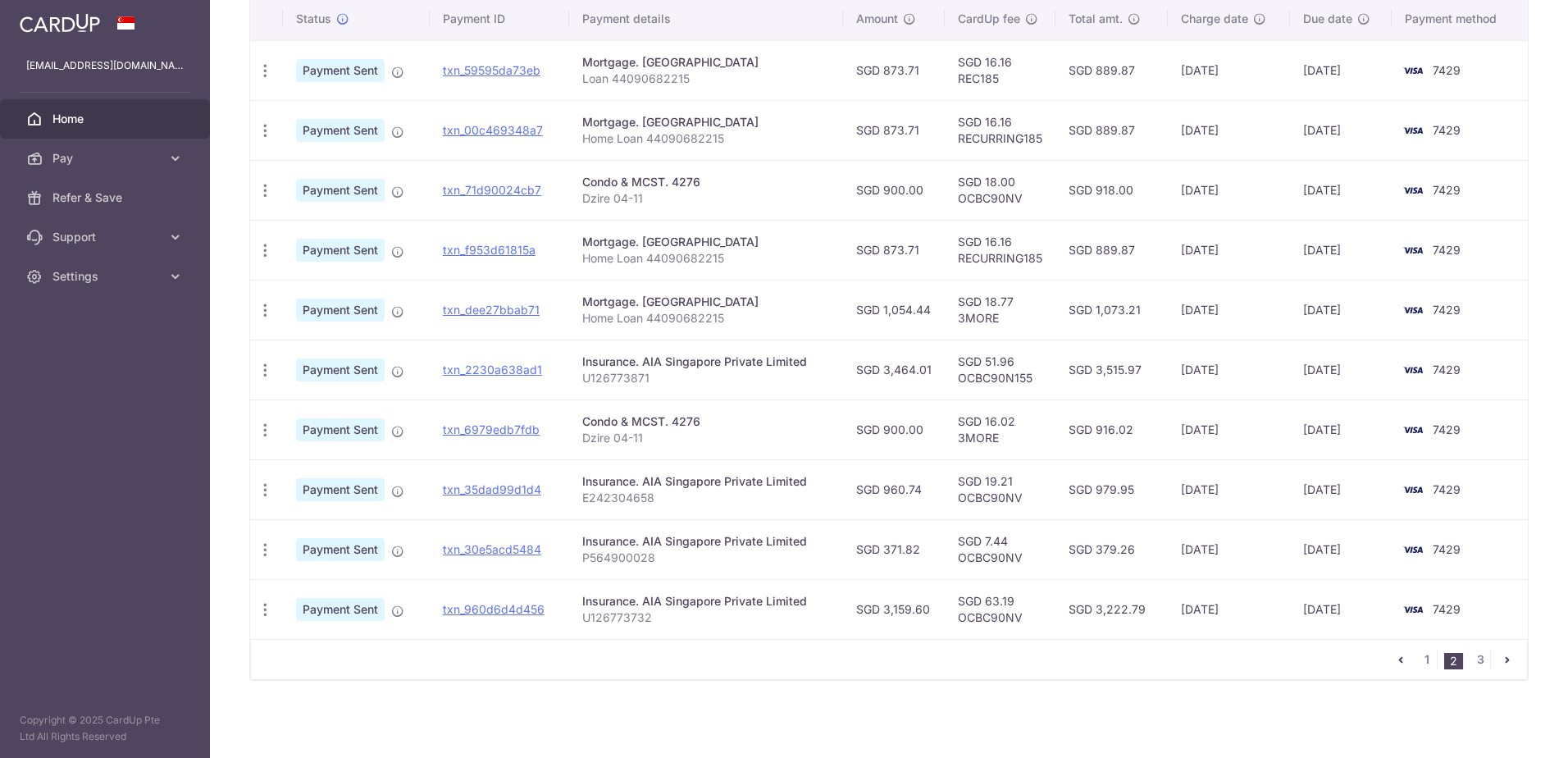
scroll to position [0, 0]
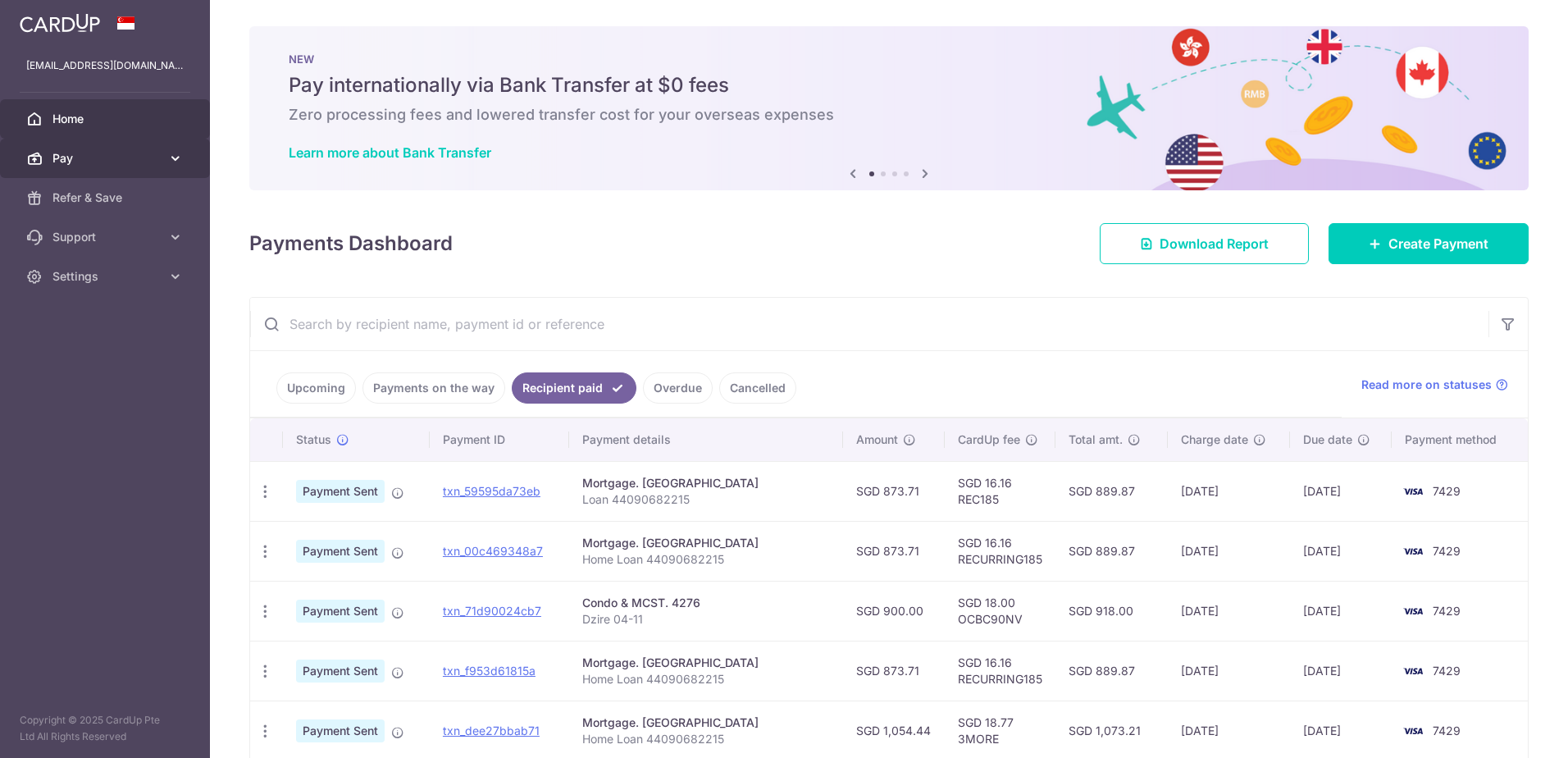
click at [155, 159] on span "Pay" at bounding box center [106, 158] width 108 height 16
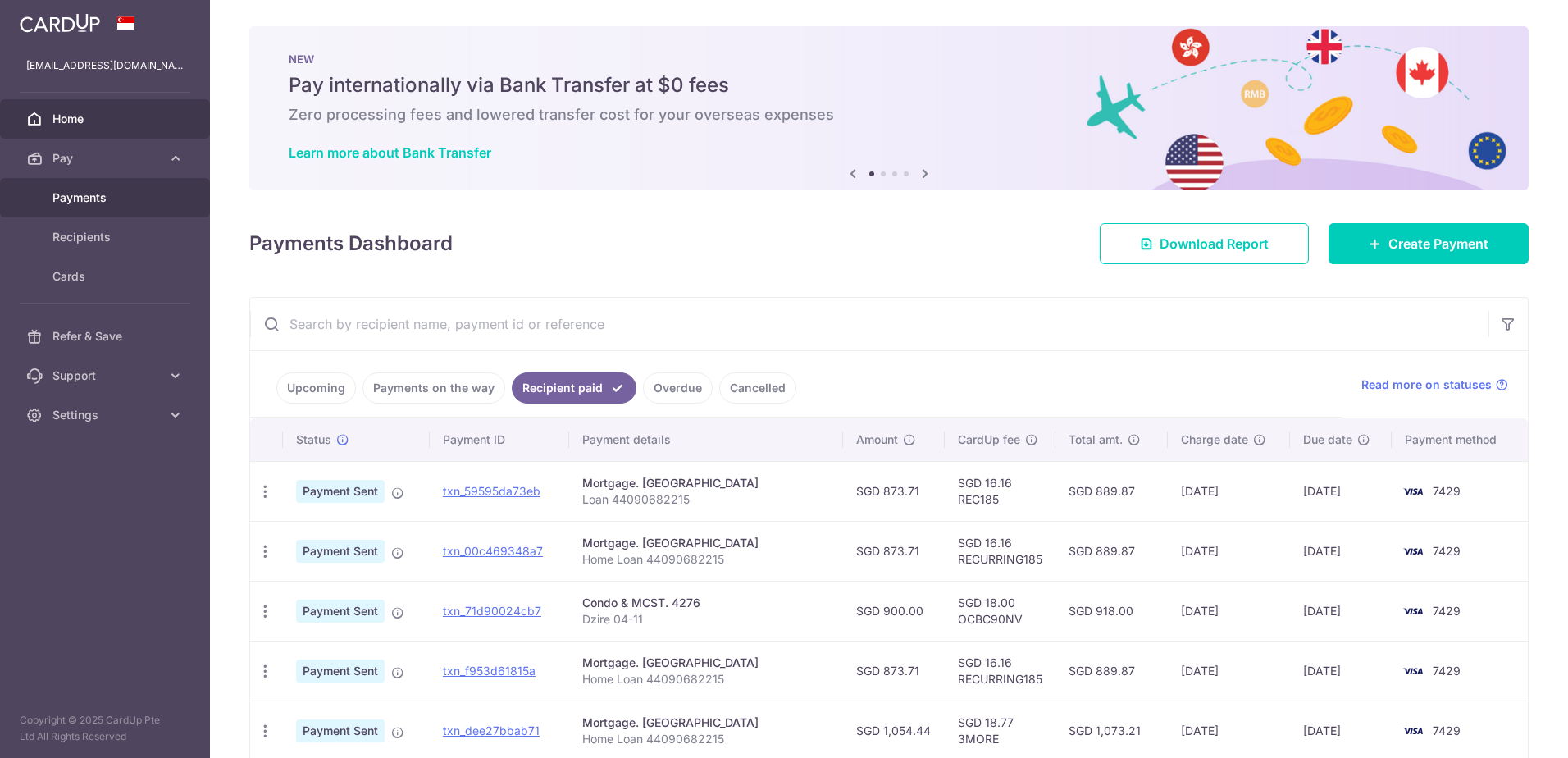
click at [118, 193] on span "Payments" at bounding box center [106, 197] width 108 height 16
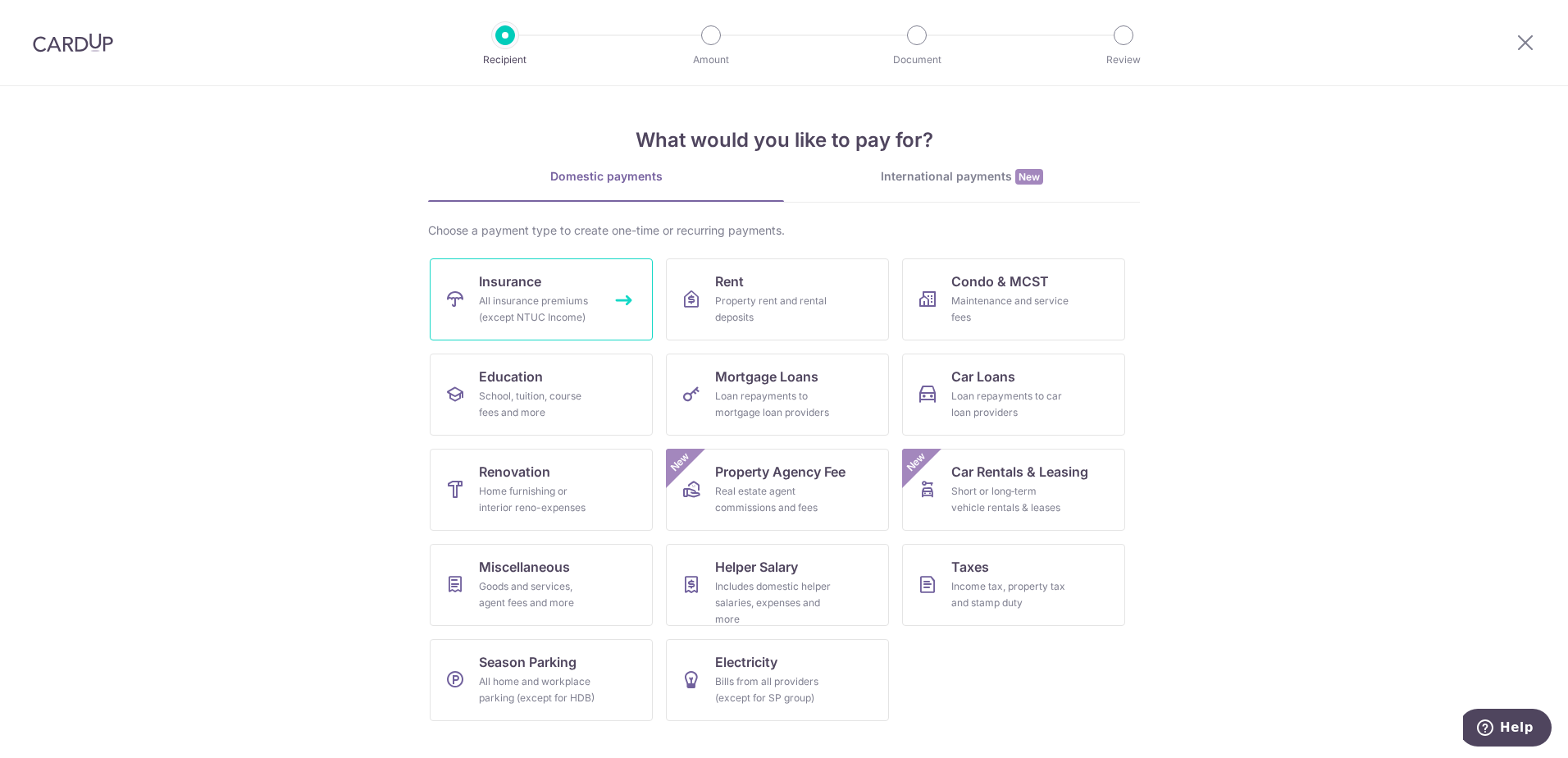
click at [542, 292] on div "All insurance premiums (except NTUC Income)" at bounding box center [538, 309] width 118 height 33
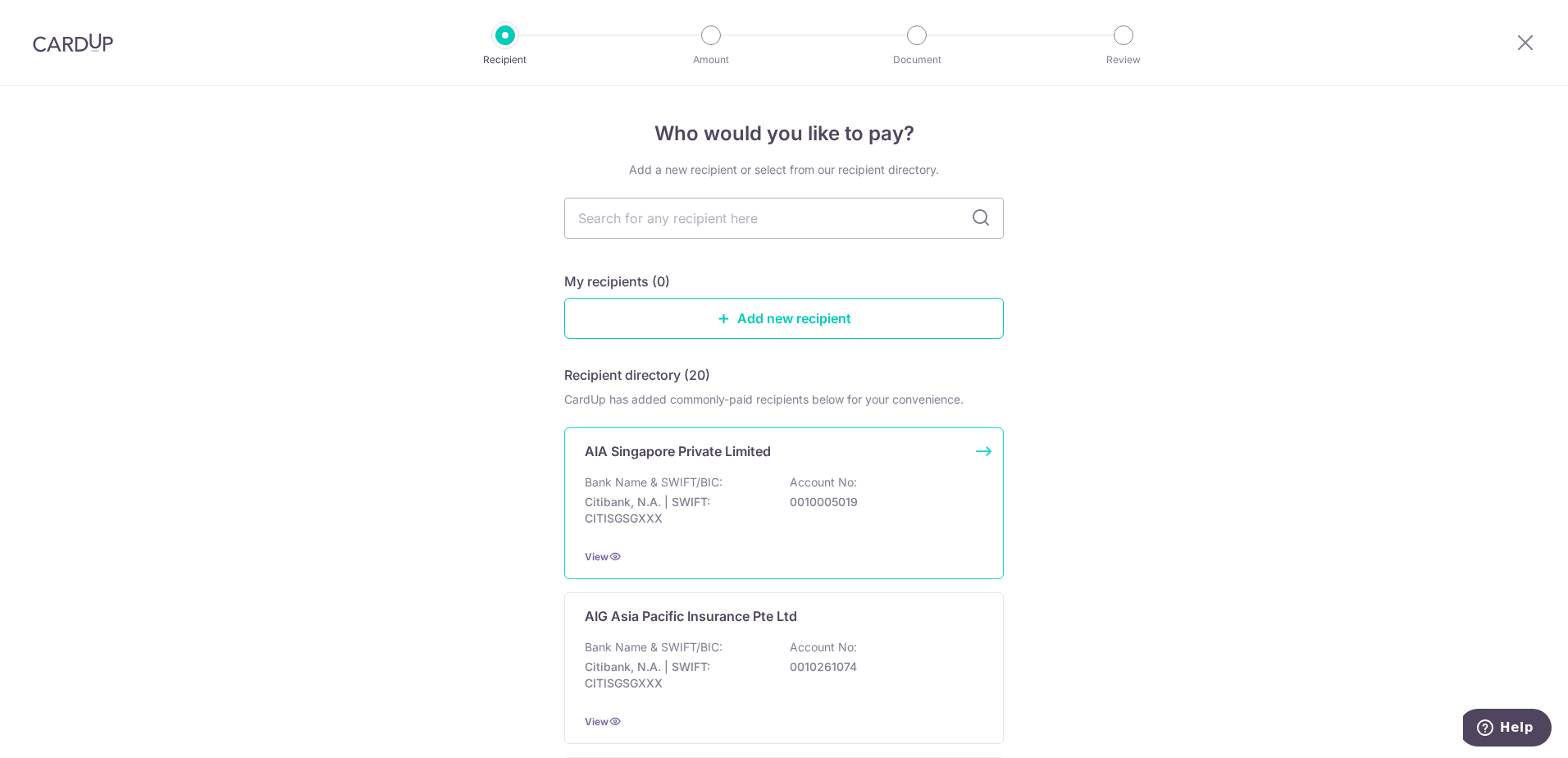
click at [878, 480] on div "Bank Name & SWIFT/BIC: Citibank, N.A. | SWIFT: CITISGSGXXX Account No: 00100050…" at bounding box center [784, 504] width 399 height 61
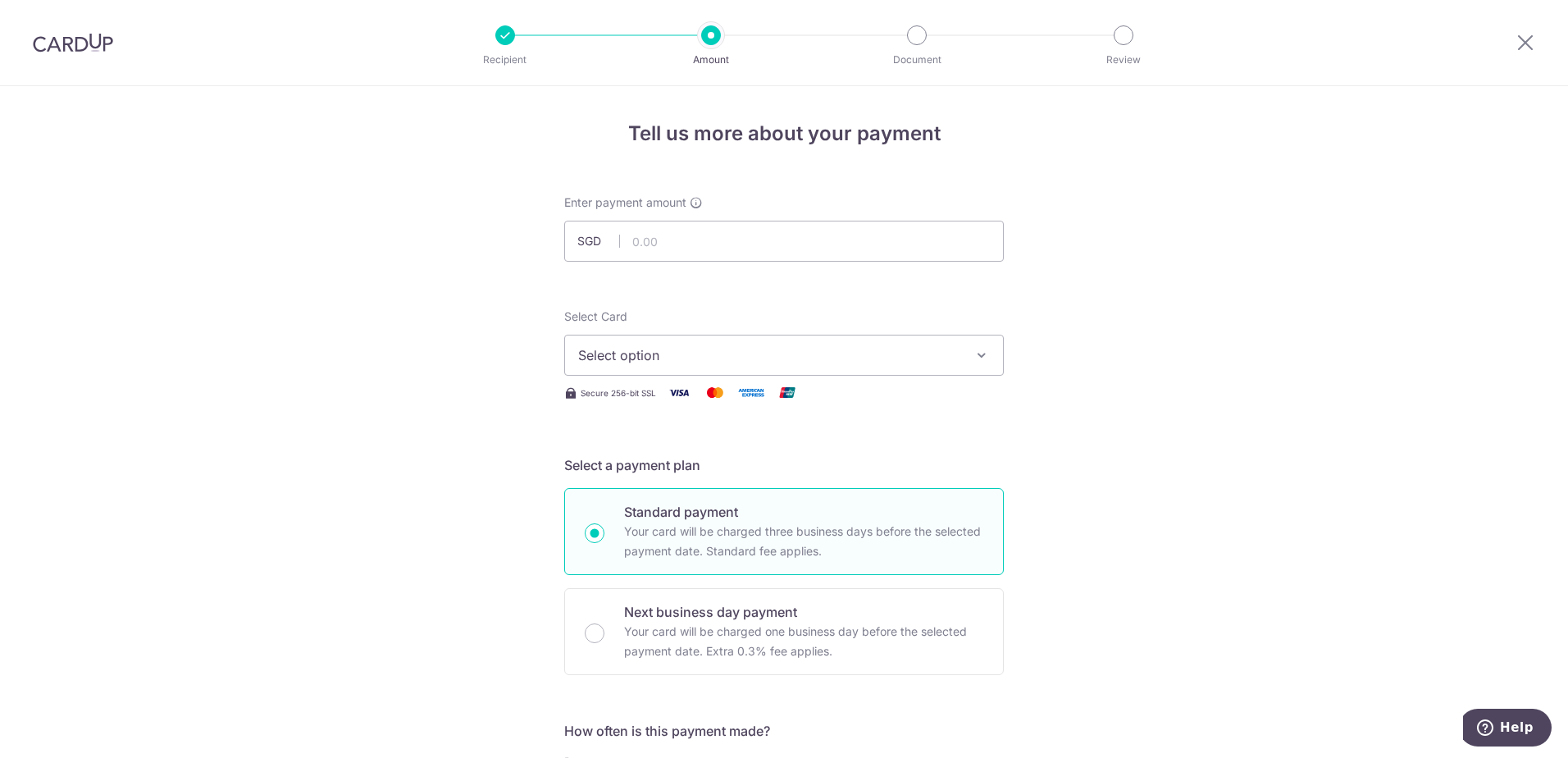
click at [976, 379] on div "Select Card Select option Add credit card Your Cards **** 7429 Secure 256-bit S…" at bounding box center [784, 355] width 439 height 94
click at [959, 353] on button "Select option" at bounding box center [784, 355] width 439 height 41
click at [658, 478] on span "**** 7429" at bounding box center [648, 472] width 62 height 19
click at [769, 239] on input "text" at bounding box center [784, 241] width 439 height 41
type input "371.82"
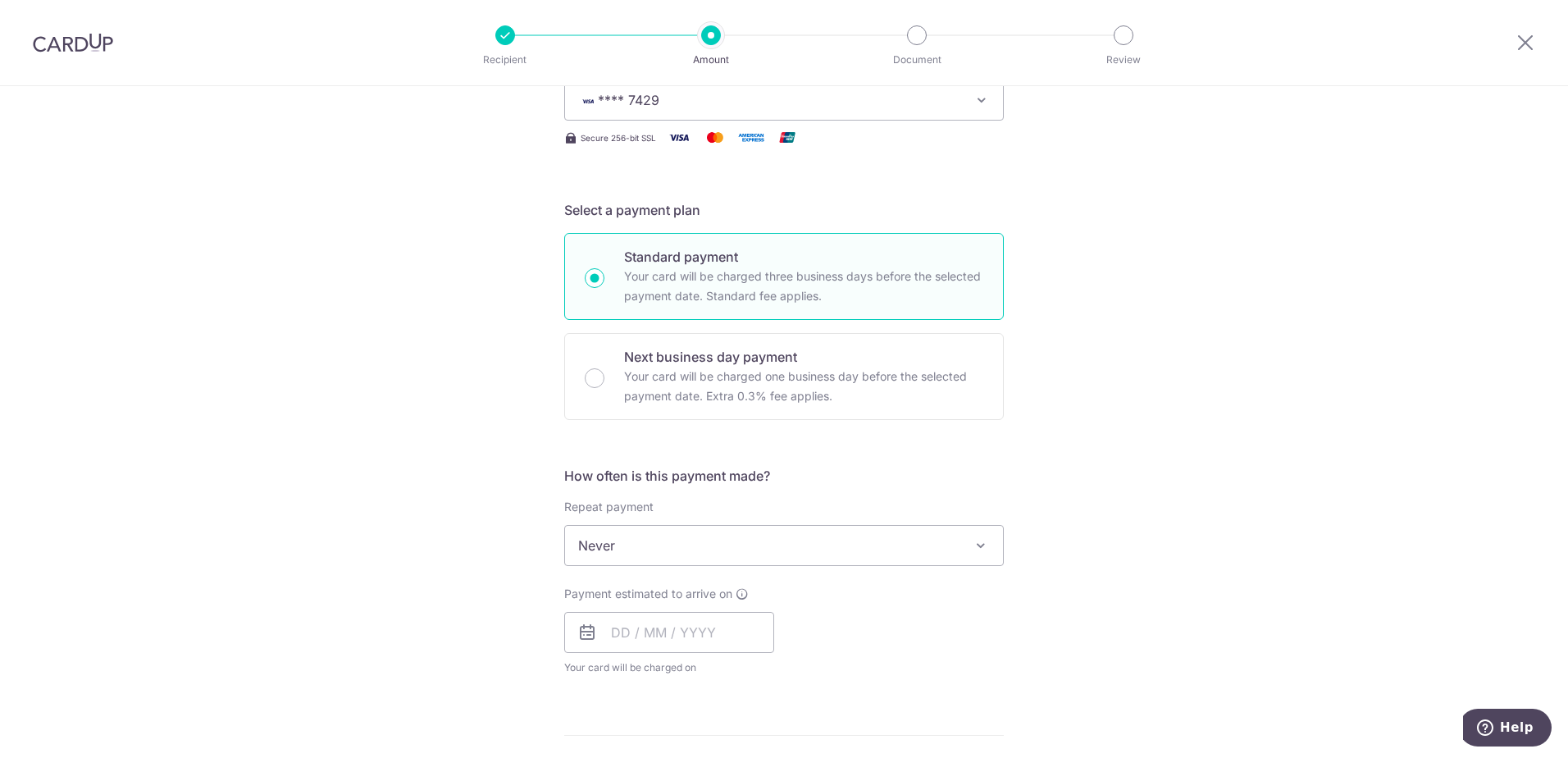
scroll to position [410, 0]
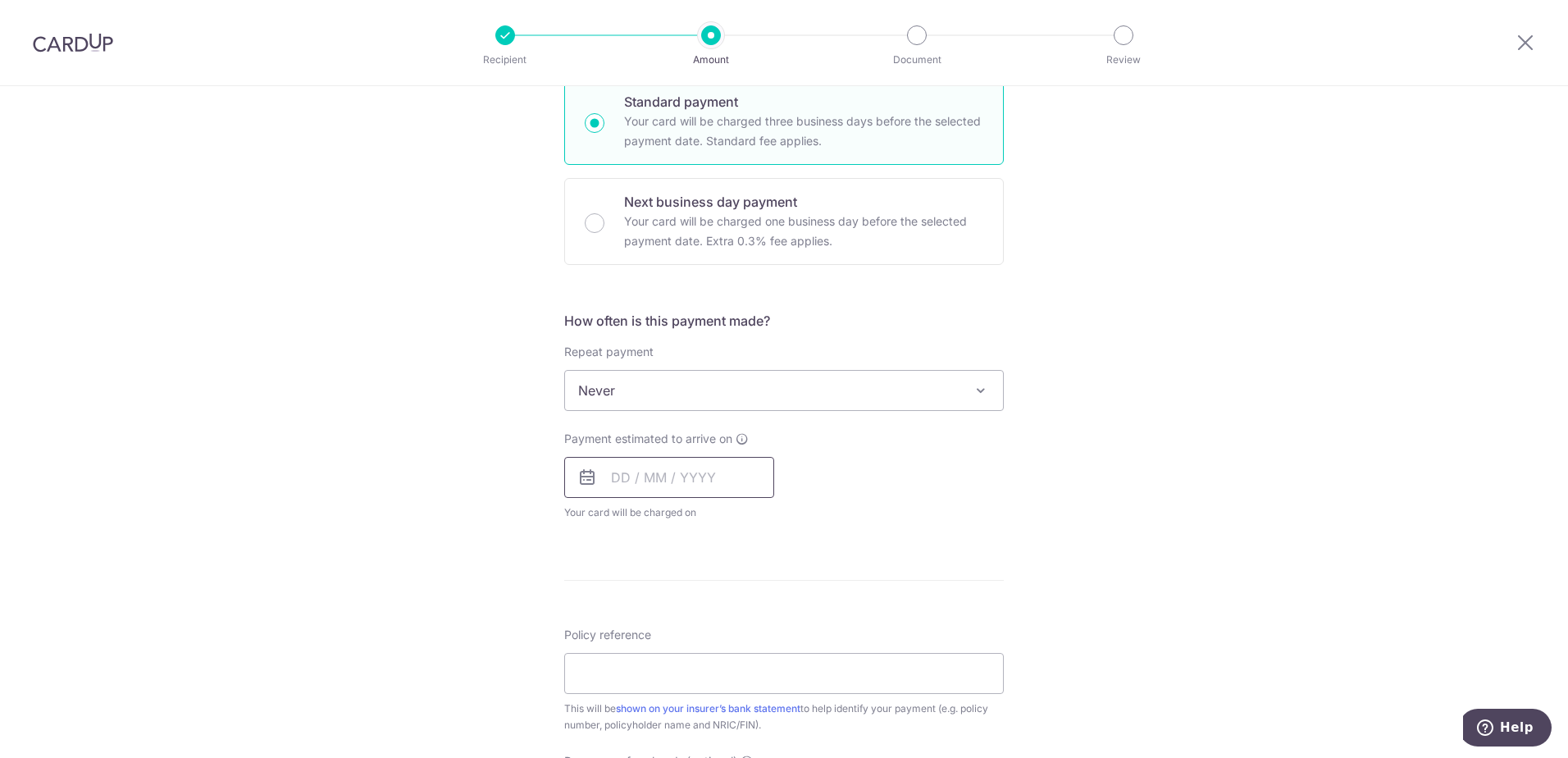
click at [672, 475] on input "text" at bounding box center [669, 477] width 210 height 41
click at [728, 667] on link "16" at bounding box center [729, 659] width 26 height 26
type input "[DATE]"
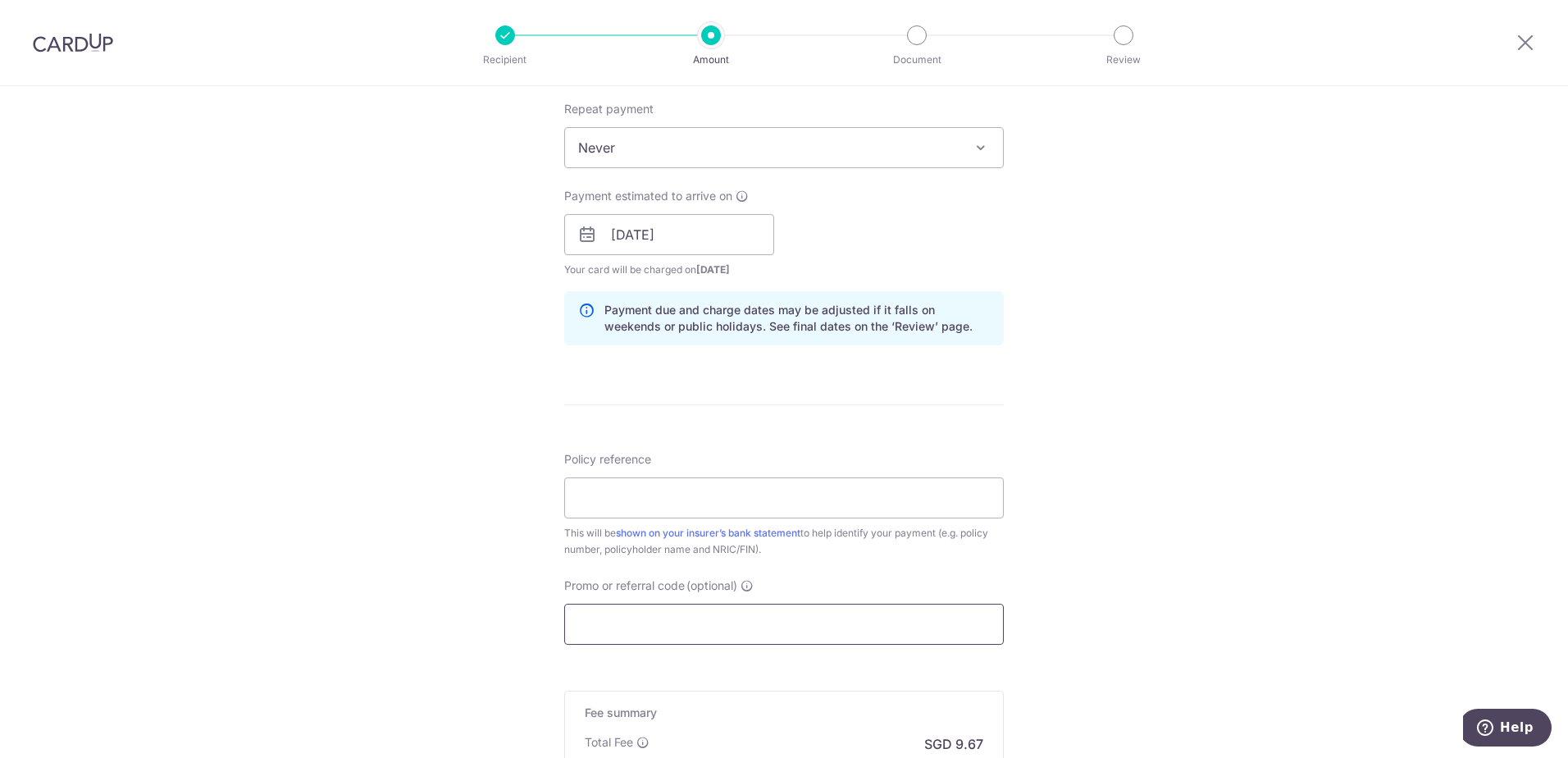
scroll to position [739, 0]
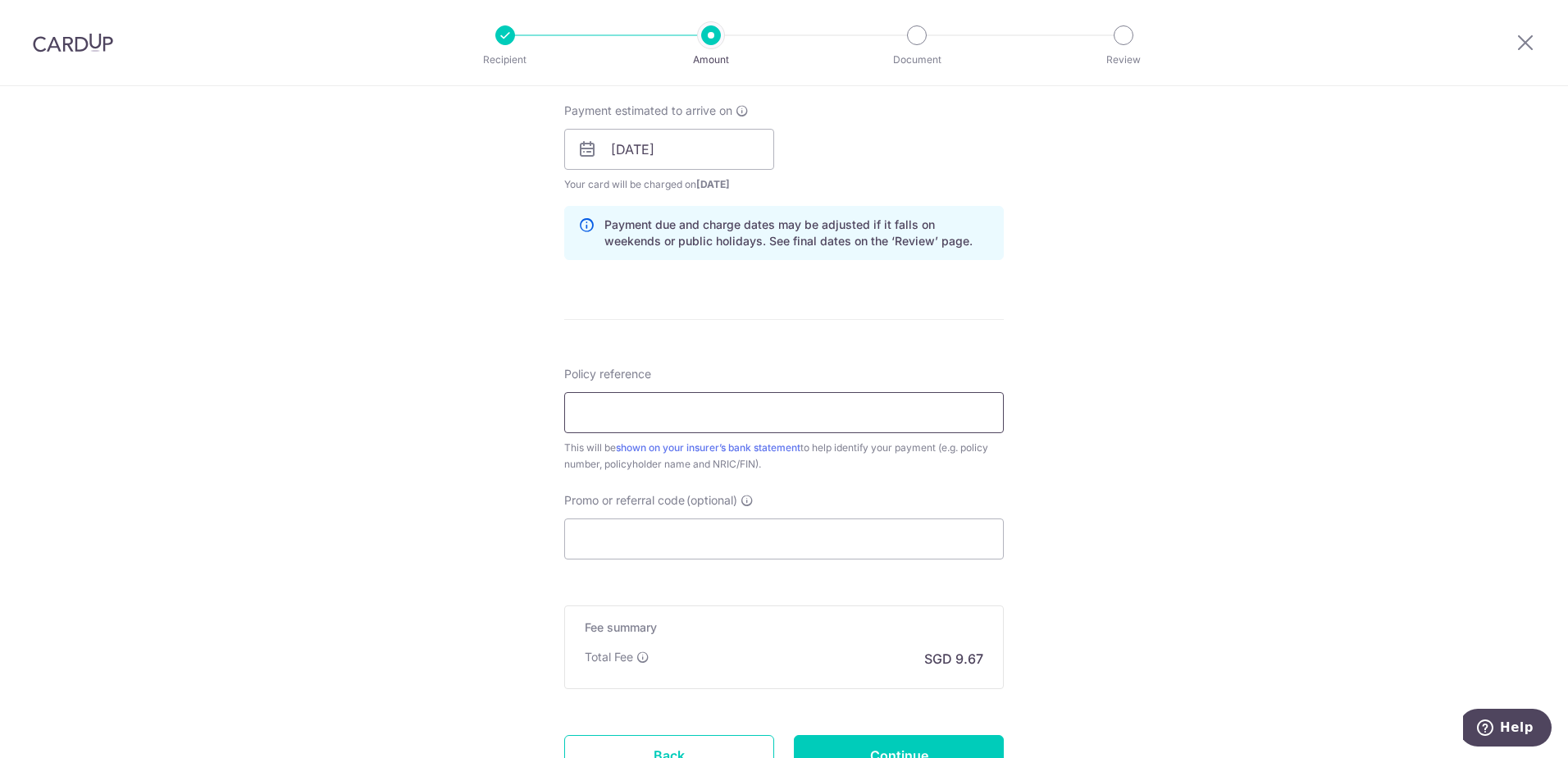
click at [662, 394] on input "Policy reference" at bounding box center [784, 412] width 439 height 41
click at [611, 412] on input "P564900196" at bounding box center [784, 412] width 439 height 41
type input "P564900196"
click at [633, 531] on input "Promo or referral code (optional)" at bounding box center [784, 538] width 439 height 41
paste input "OCBC90NV"
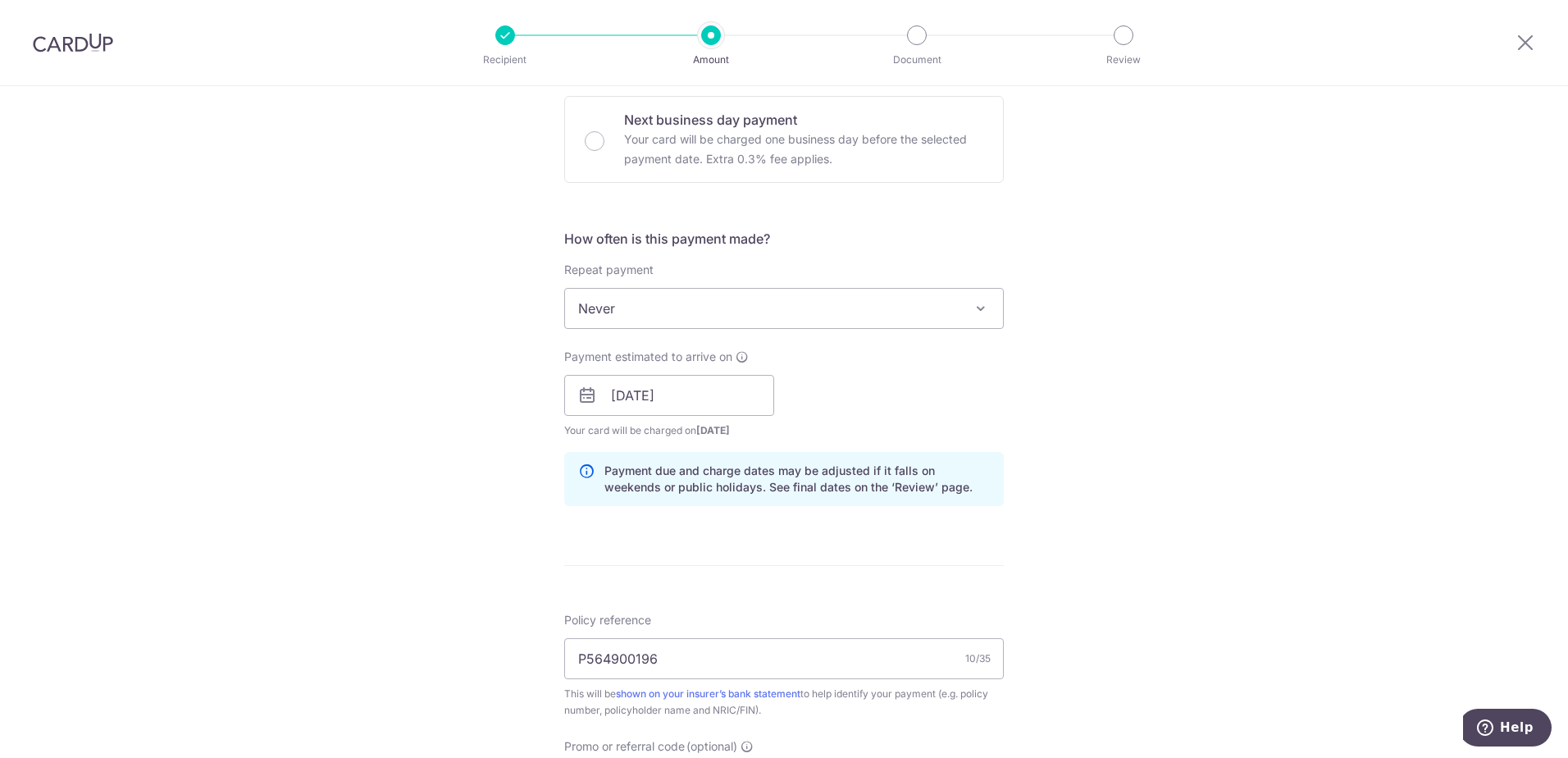
scroll to position [954, 0]
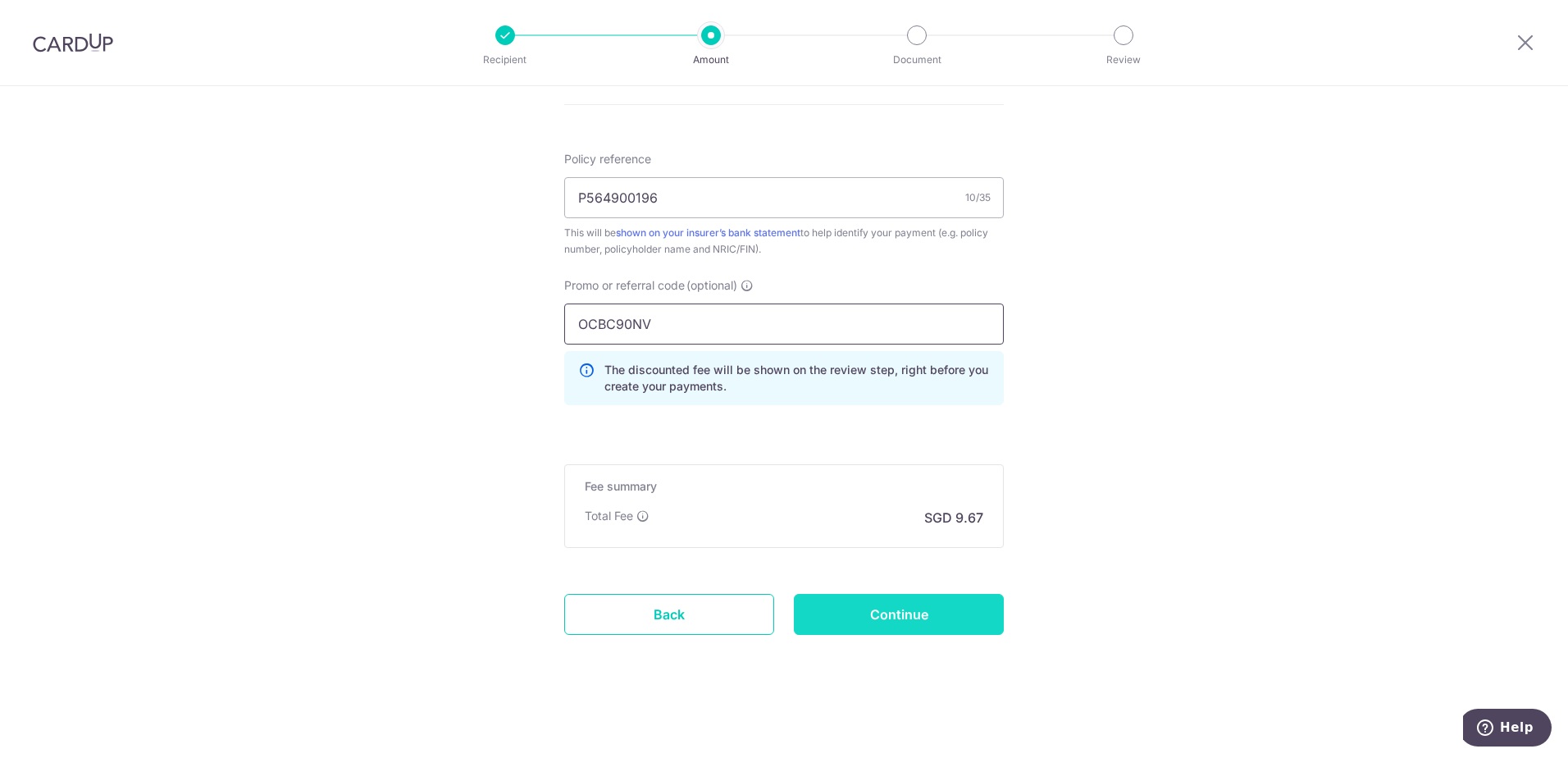
type input "OCBC90NV"
click at [908, 623] on input "Continue" at bounding box center [898, 614] width 210 height 41
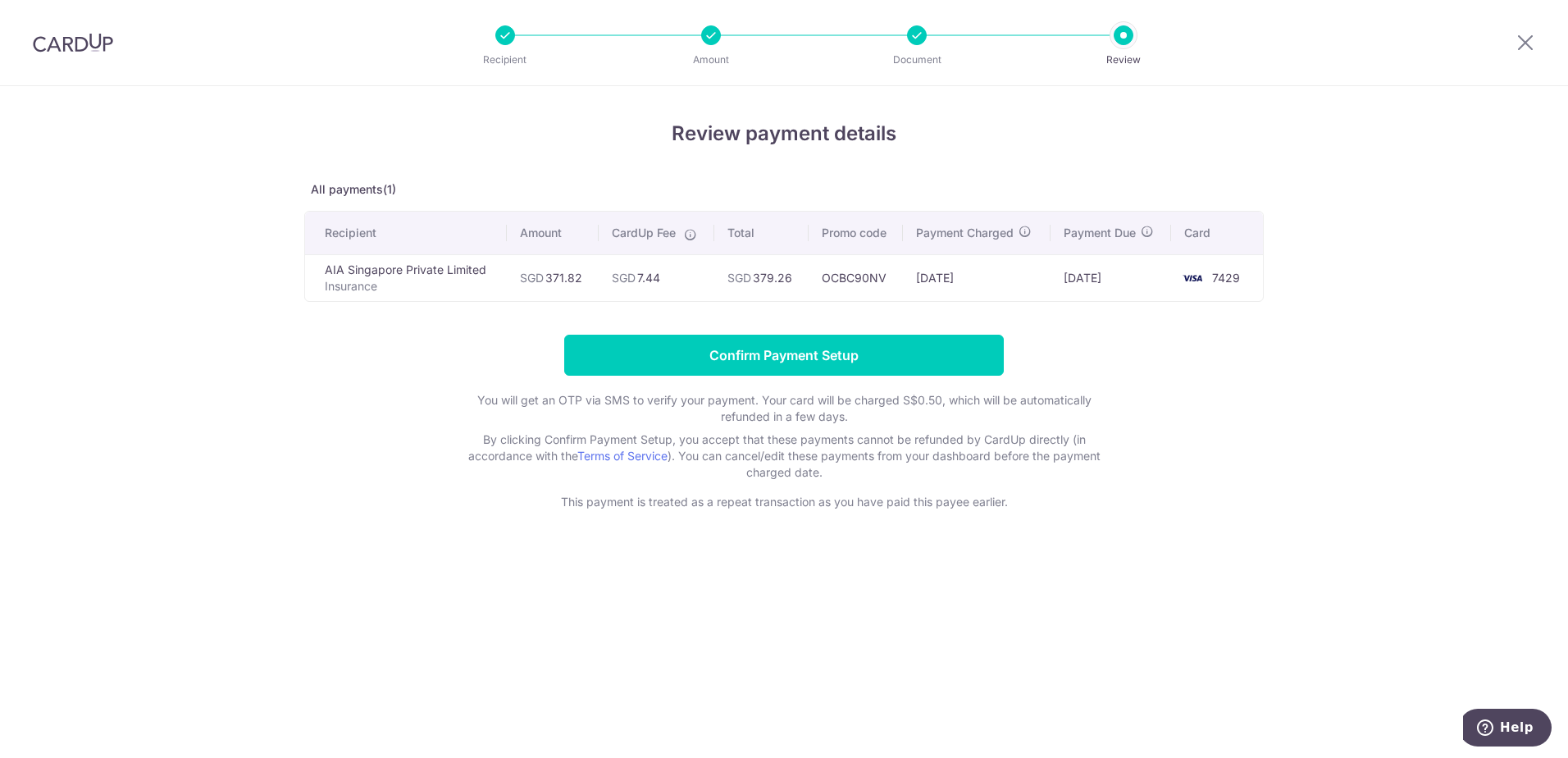
click at [1121, 359] on form "Confirm Payment Setup You will get an OTP via SMS to verify your payment. Your …" at bounding box center [783, 422] width 959 height 175
click at [497, 37] on div at bounding box center [505, 35] width 19 height 19
click at [713, 46] on div "Recipient Amount Document Review" at bounding box center [814, 43] width 704 height 85
click at [1519, 45] on icon at bounding box center [1525, 42] width 19 height 20
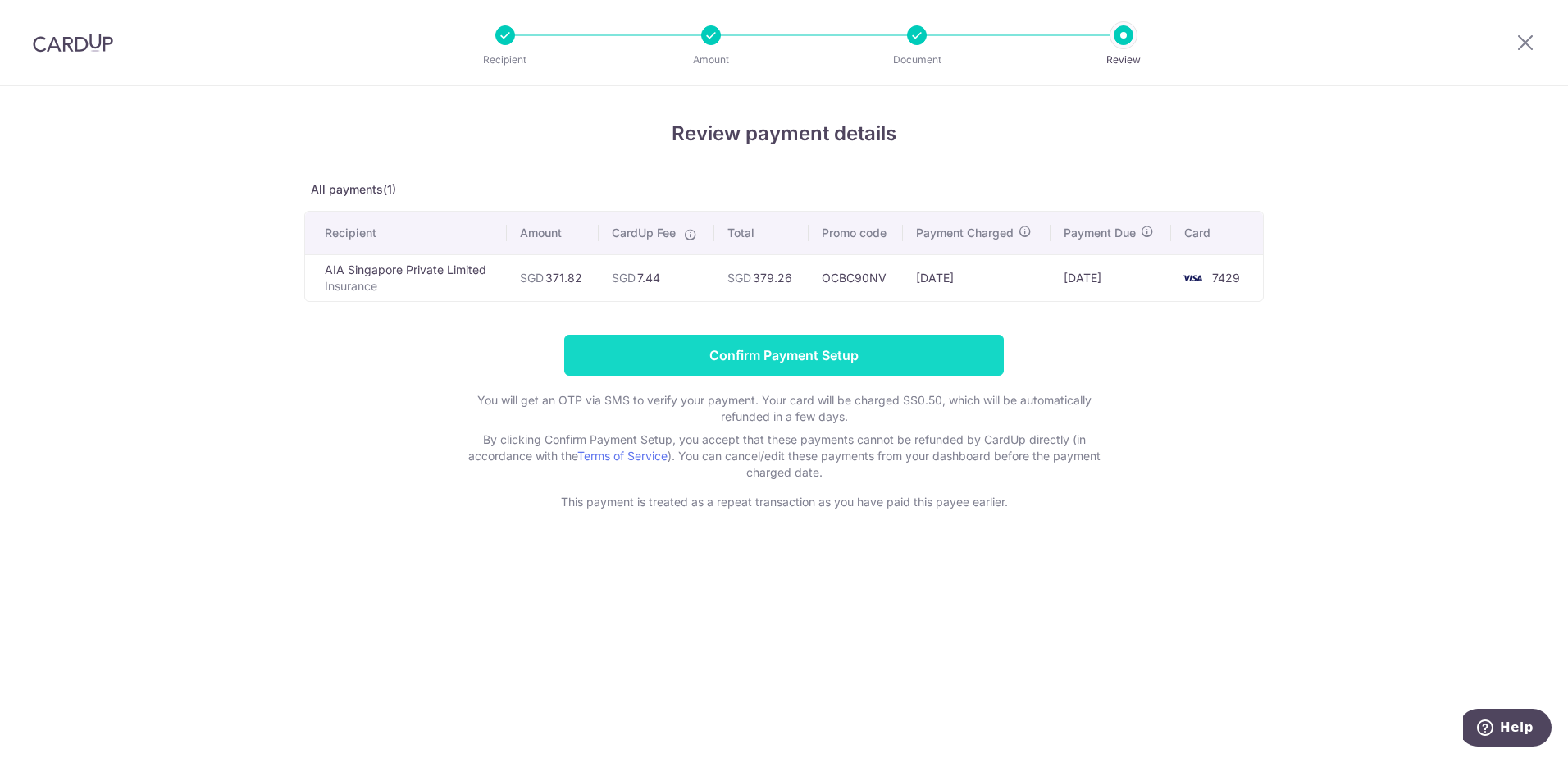
click at [916, 353] on input "Confirm Payment Setup" at bounding box center [784, 355] width 439 height 41
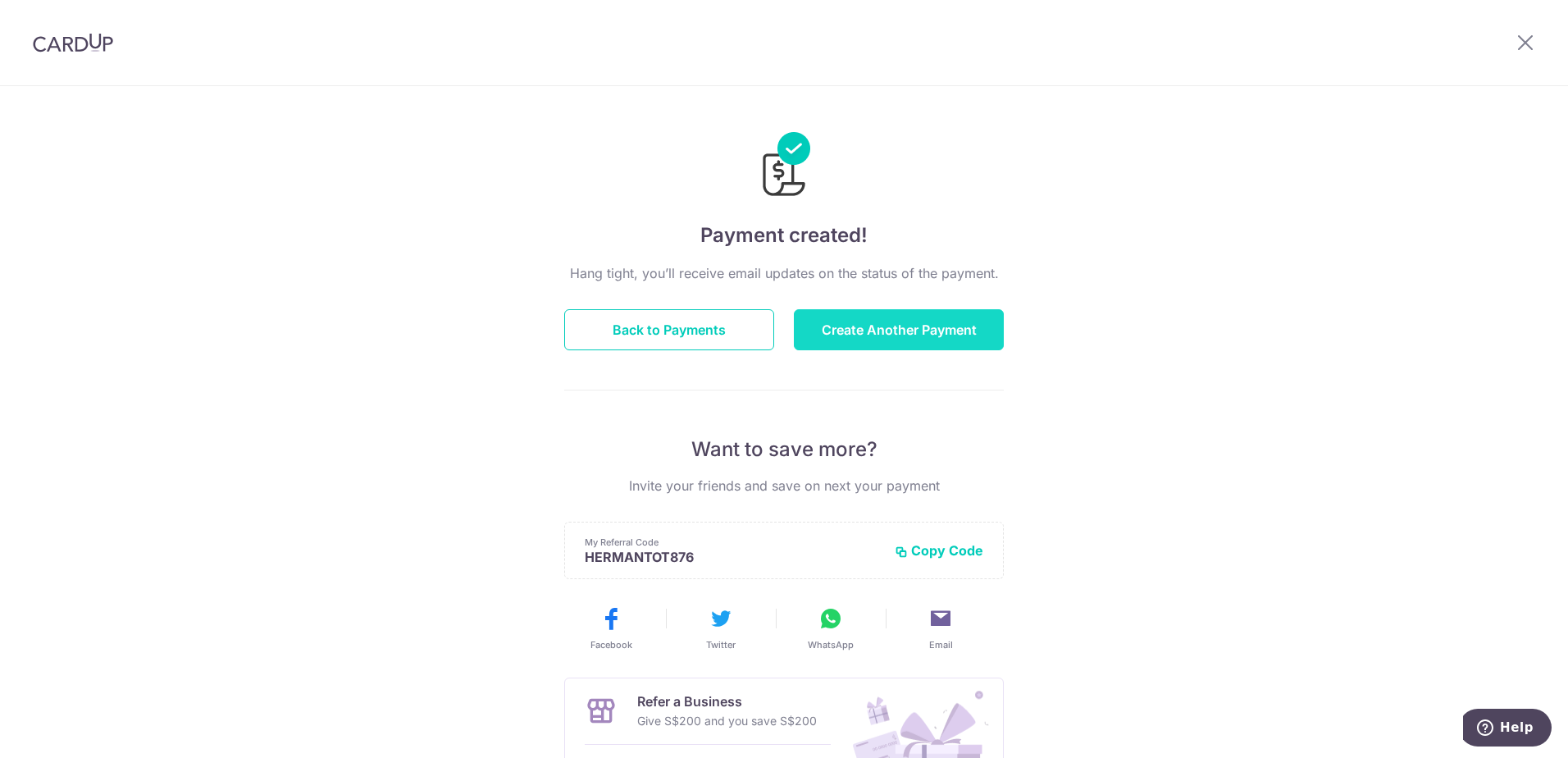
click at [947, 330] on button "Create Another Payment" at bounding box center [898, 329] width 210 height 41
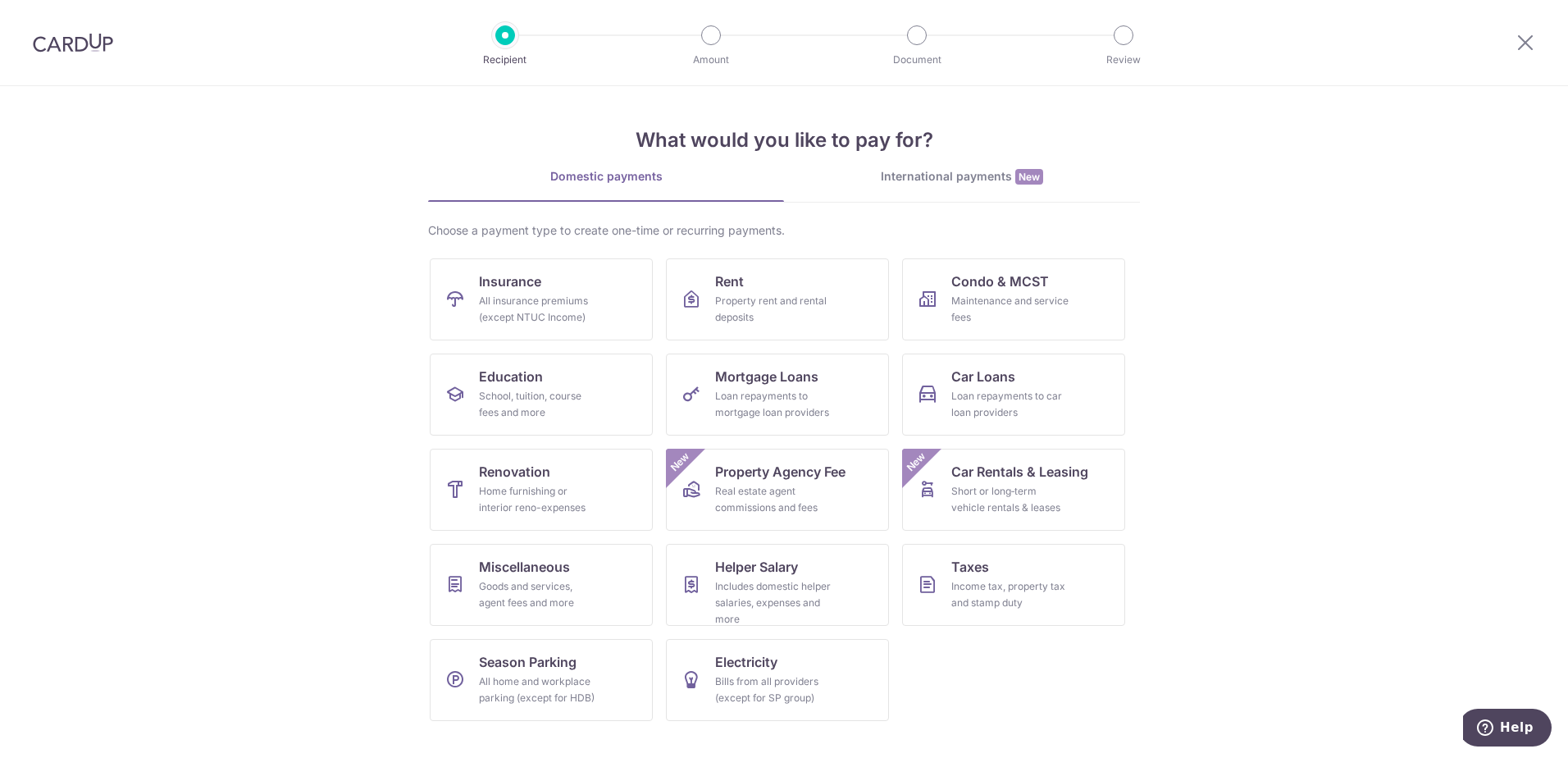
click at [1541, 43] on div at bounding box center [1525, 43] width 85 height 85
click at [1533, 42] on icon at bounding box center [1525, 42] width 19 height 20
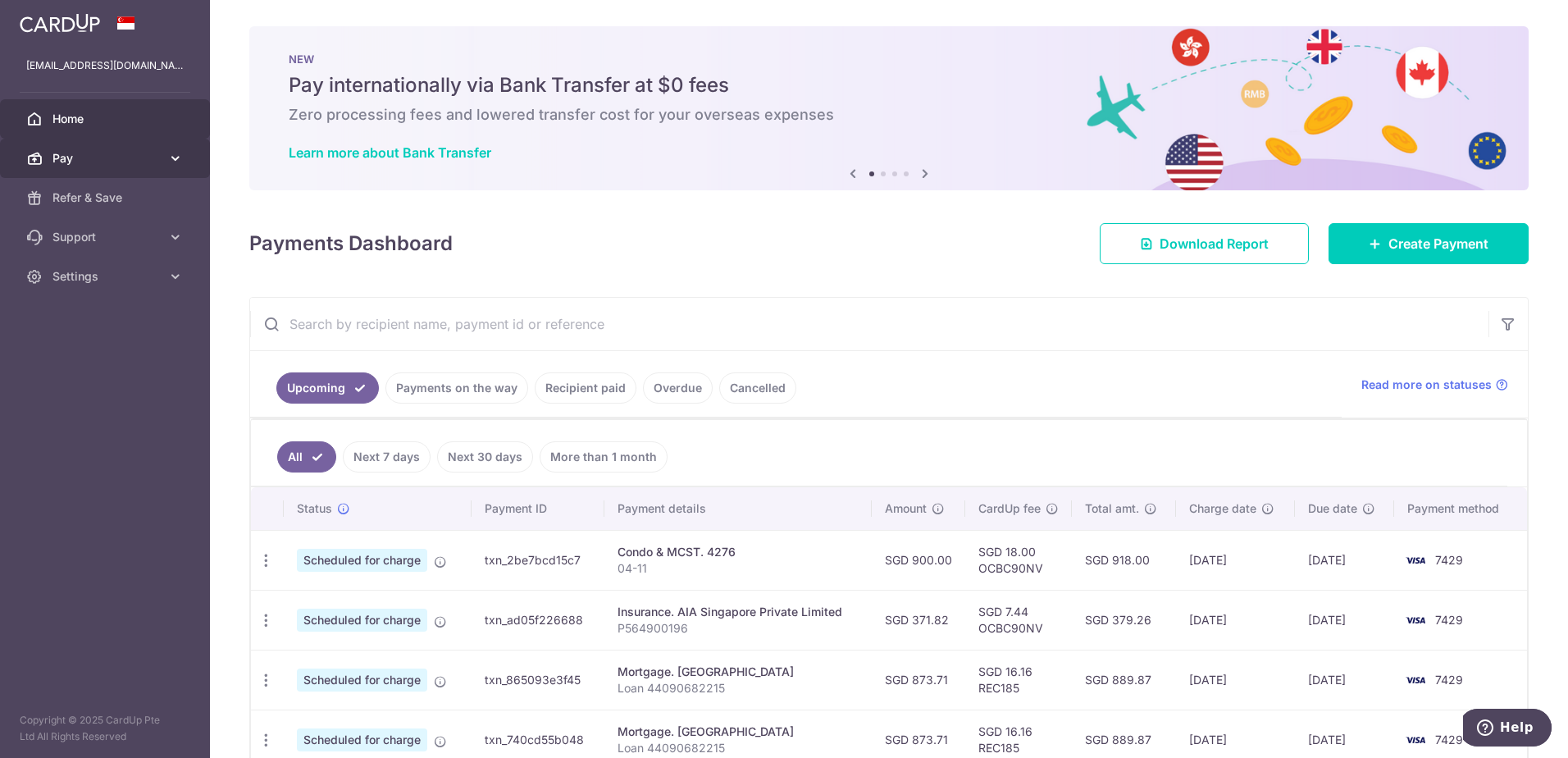
click at [149, 161] on span "Pay" at bounding box center [106, 158] width 108 height 16
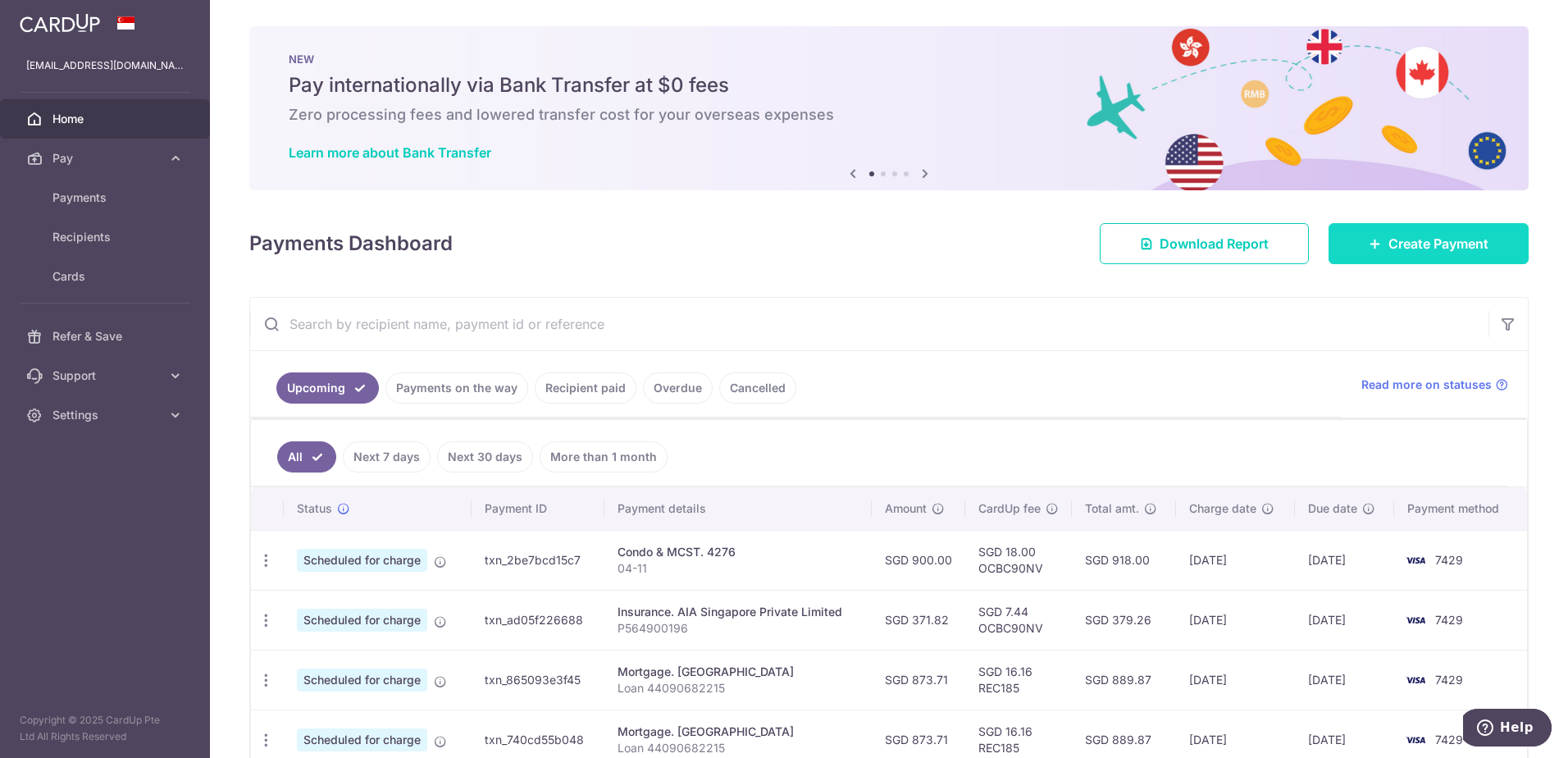
click at [1388, 247] on span "Create Payment" at bounding box center [1437, 243] width 100 height 19
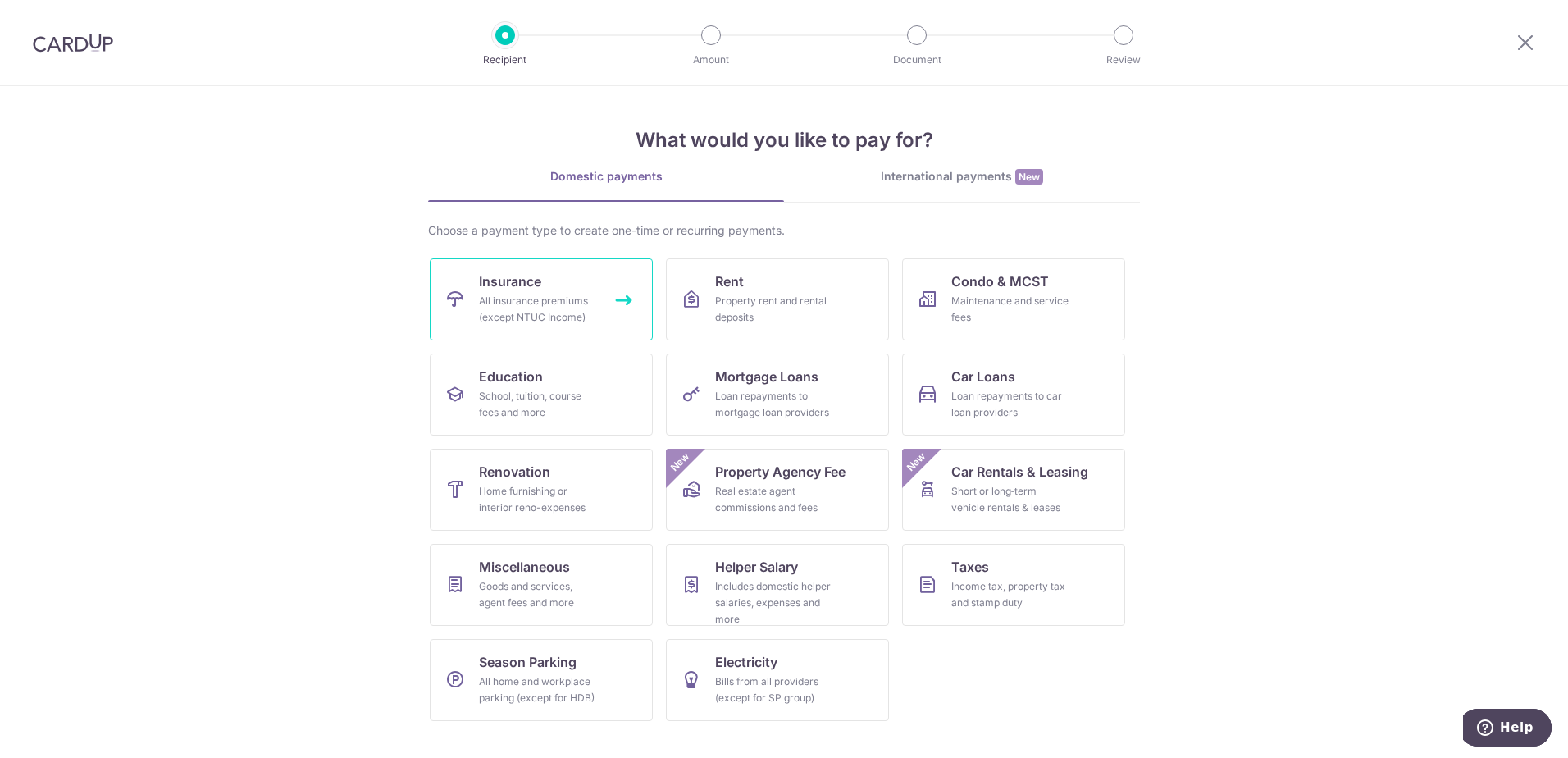
click at [530, 285] on span "Insurance" at bounding box center [510, 281] width 62 height 19
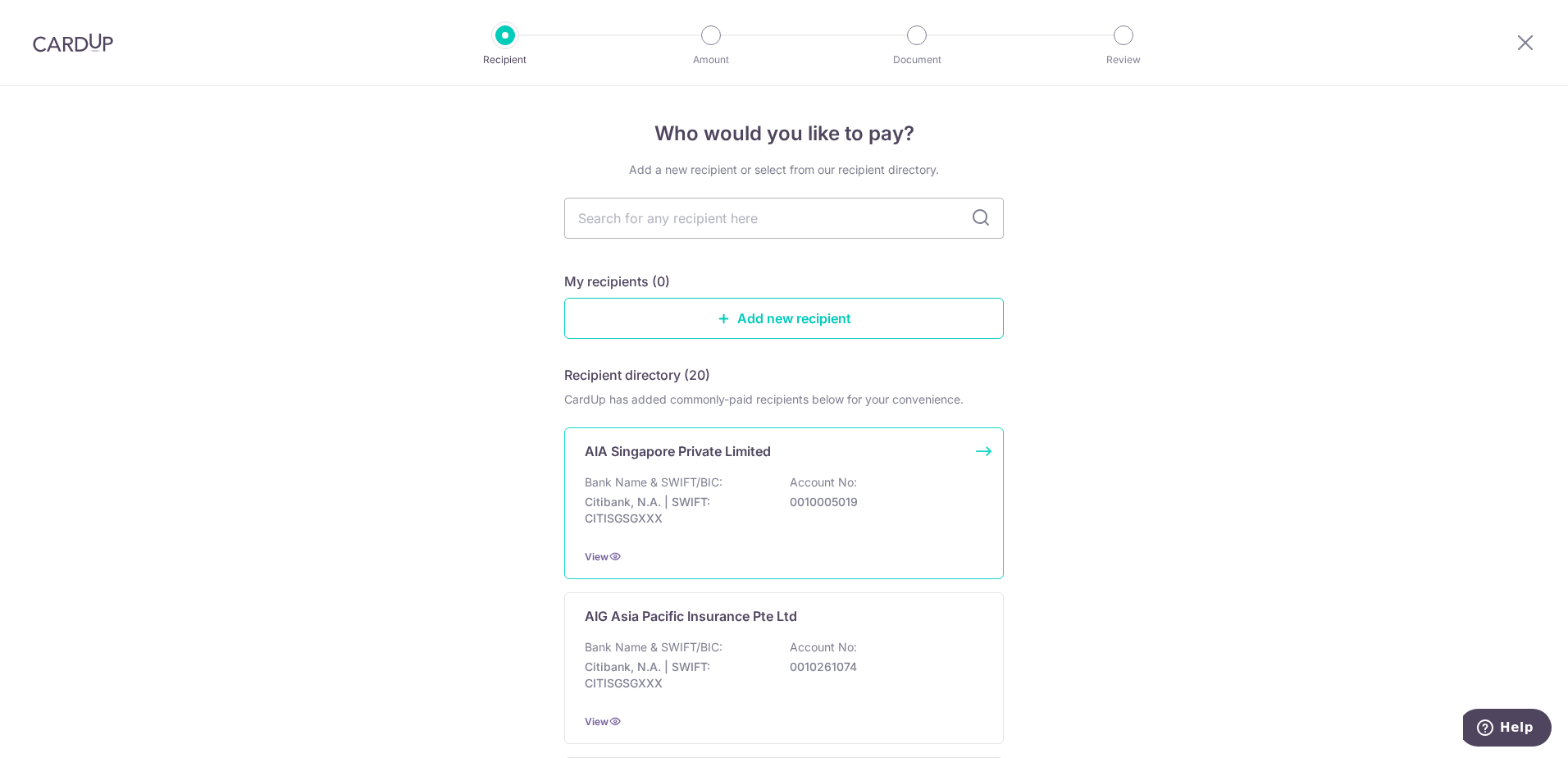
click at [758, 474] on div "Bank Name & SWIFT/BIC: Citibank, N.A. | SWIFT: CITISGSGXXX Account No: 00100050…" at bounding box center [784, 504] width 399 height 61
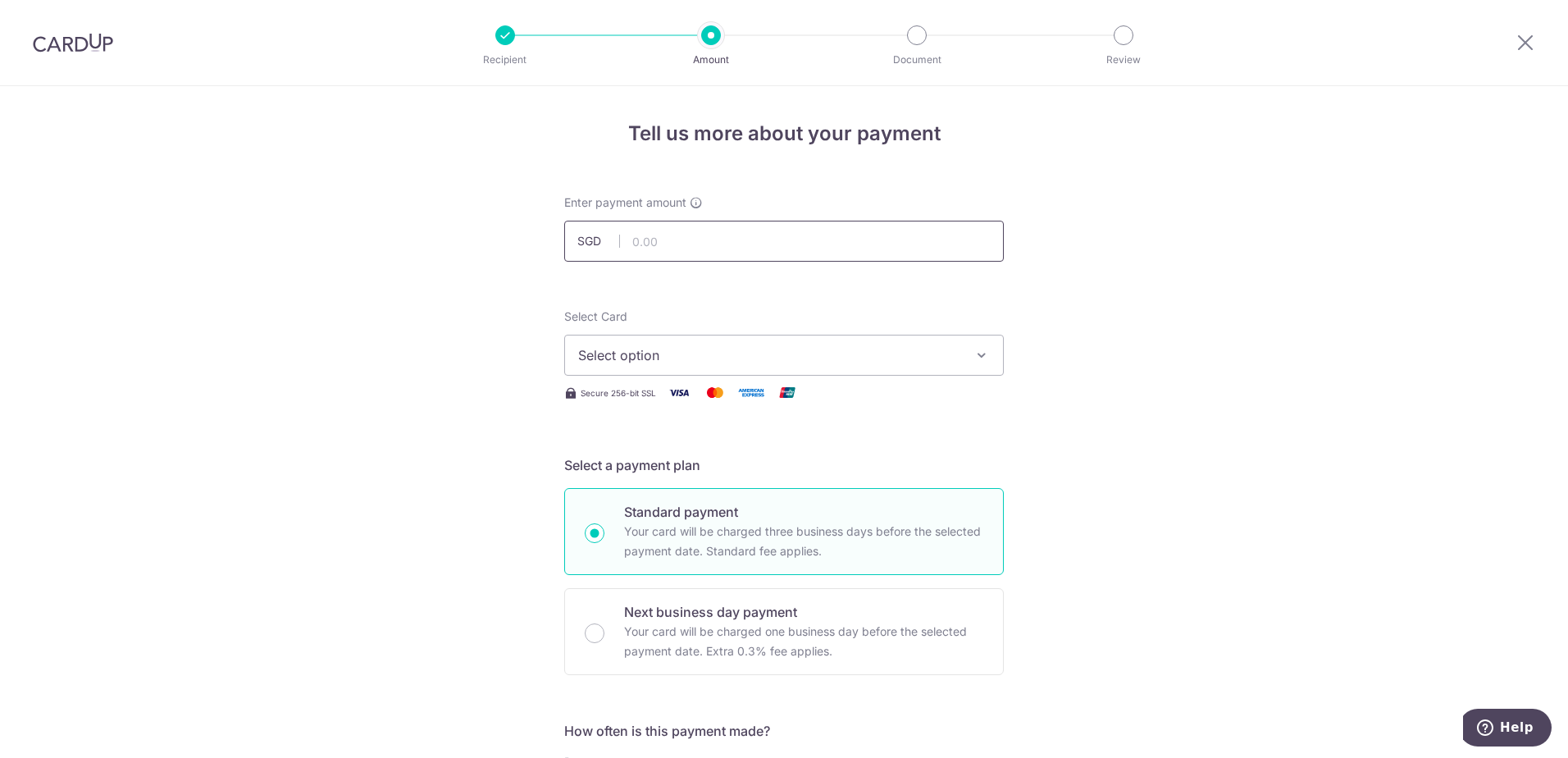
click at [733, 241] on input "text" at bounding box center [784, 241] width 439 height 41
type input "3,464.01"
click at [672, 352] on span "Select option" at bounding box center [769, 355] width 382 height 19
click at [654, 470] on span "**** 7429" at bounding box center [648, 472] width 62 height 19
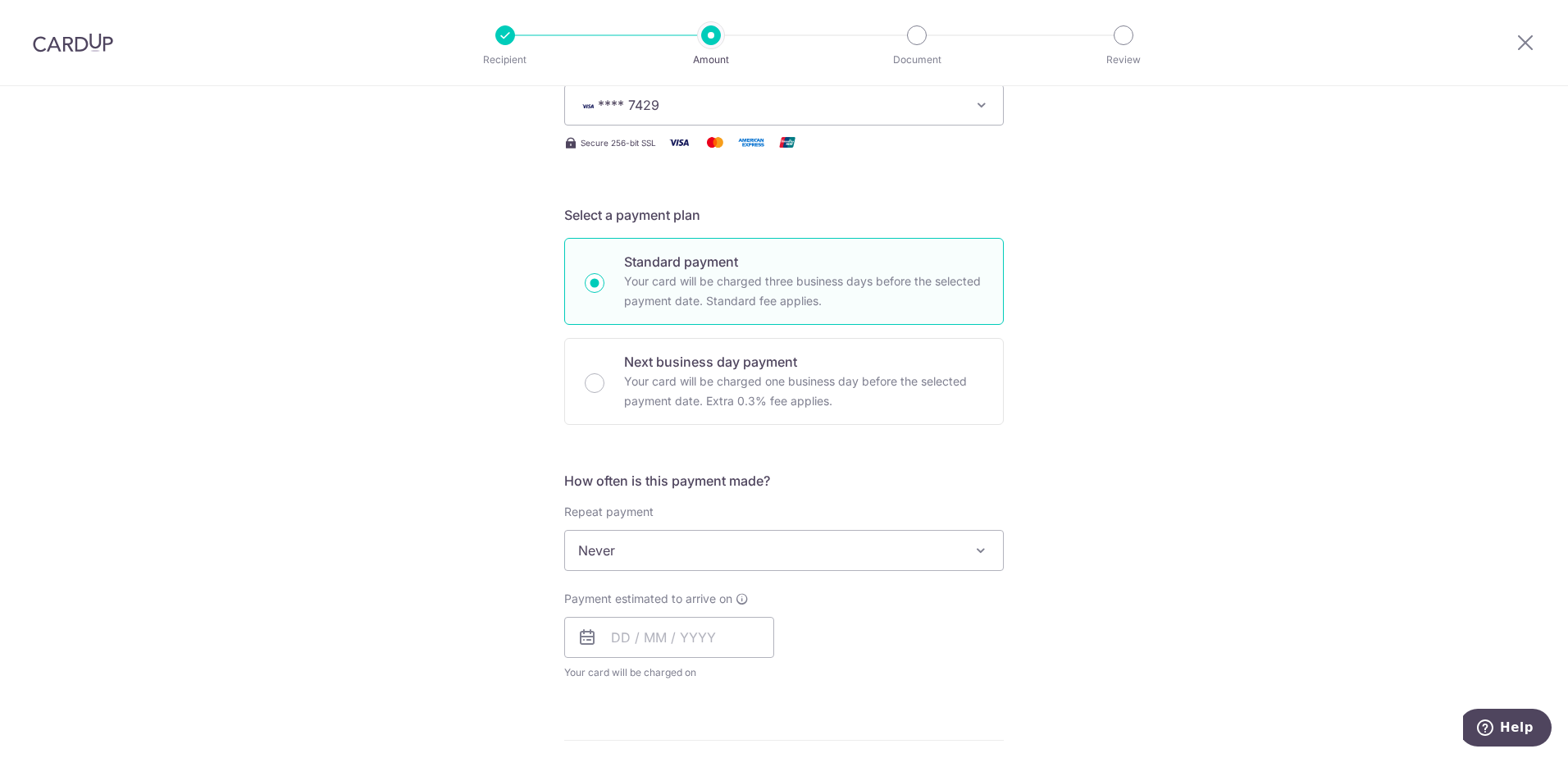
scroll to position [328, 0]
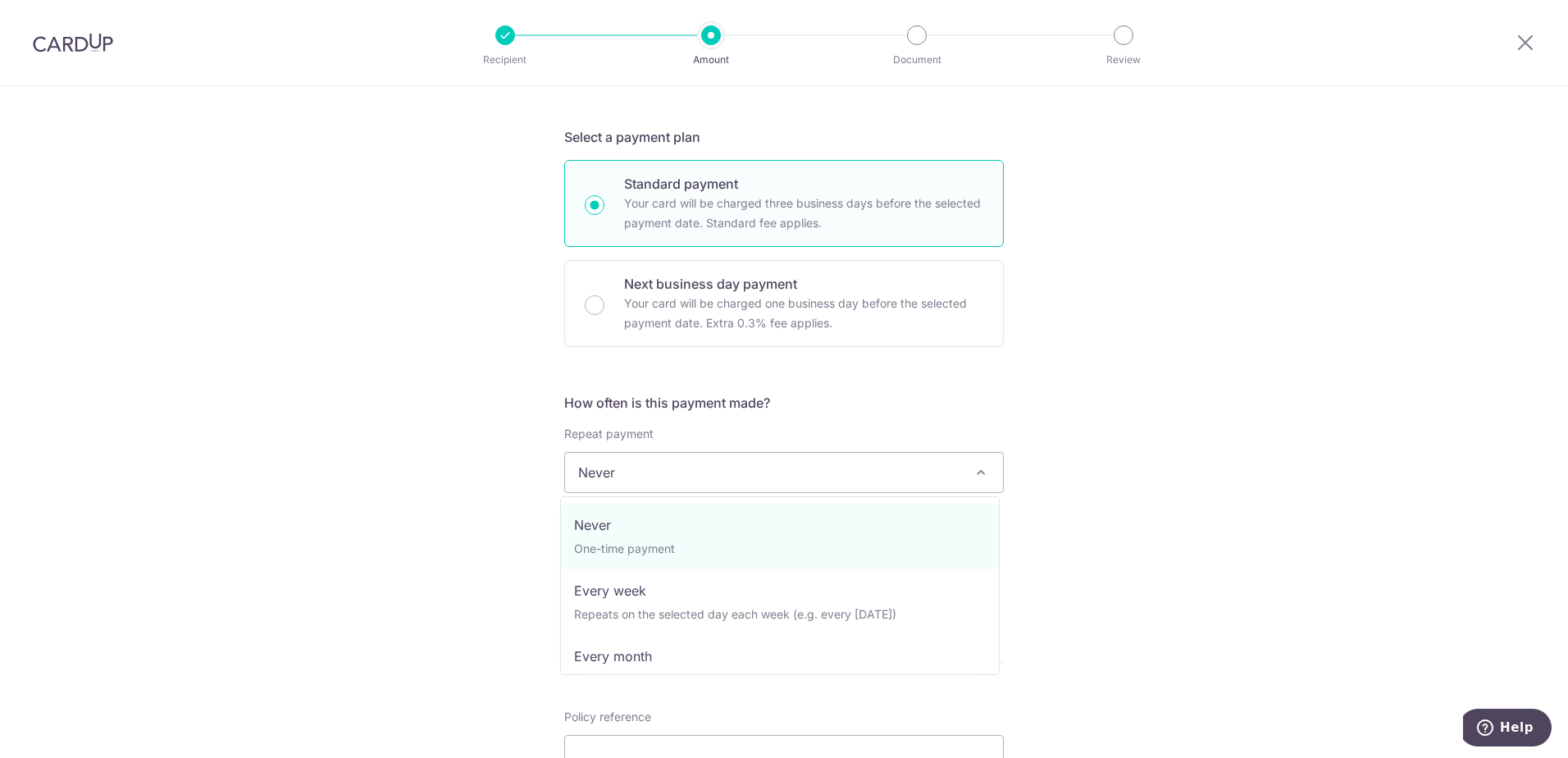
click at [864, 483] on span "Never" at bounding box center [784, 472] width 437 height 40
click at [295, 485] on div "Tell us more about your payment Enter payment amount SGD 3,464.01 3464.01 Selec…" at bounding box center [784, 500] width 1568 height 1484
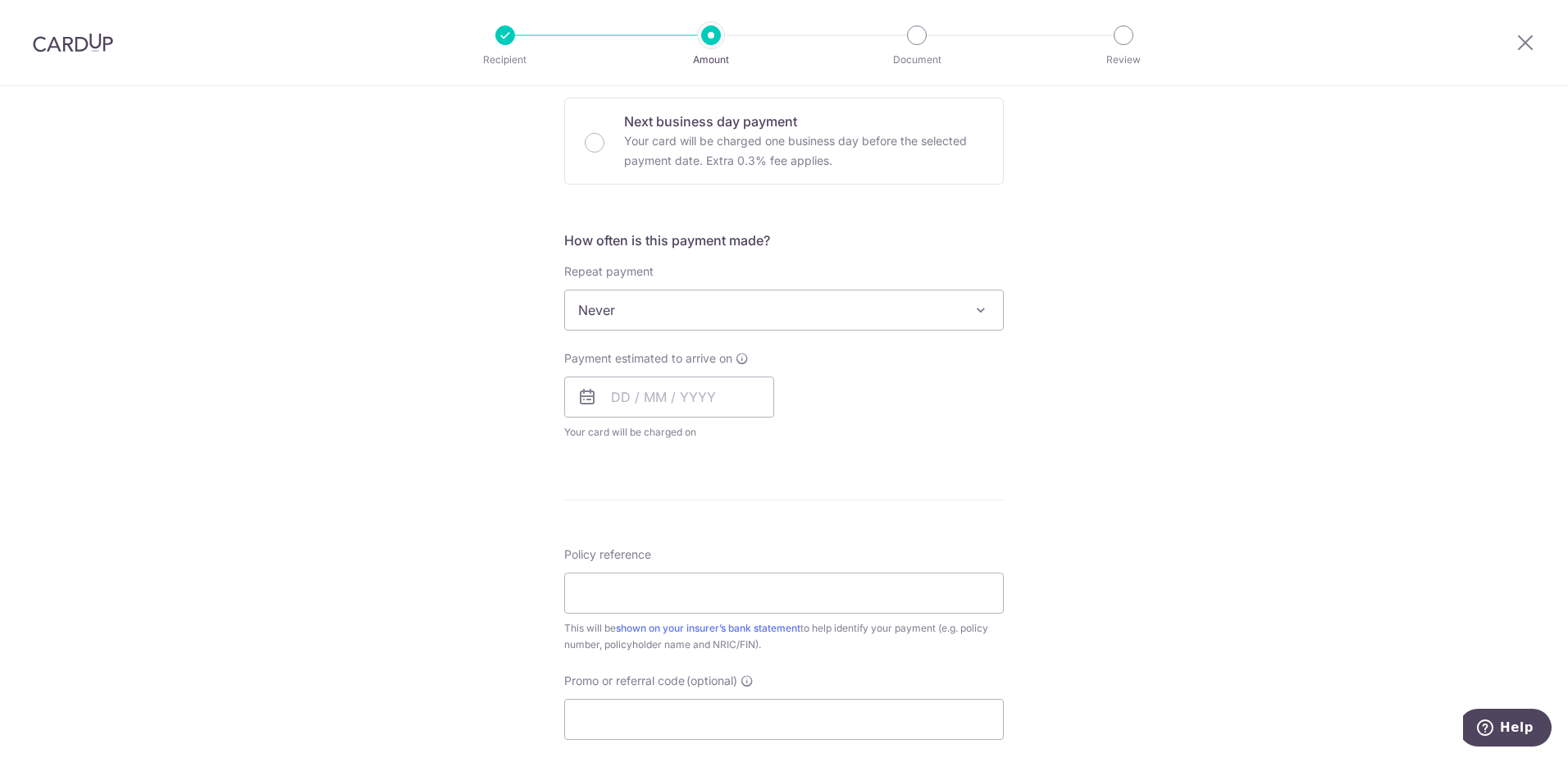
scroll to position [492, 0]
click at [636, 402] on input "text" at bounding box center [669, 395] width 210 height 41
click at [726, 580] on link "16" at bounding box center [729, 577] width 26 height 26
type input "16/10/2025"
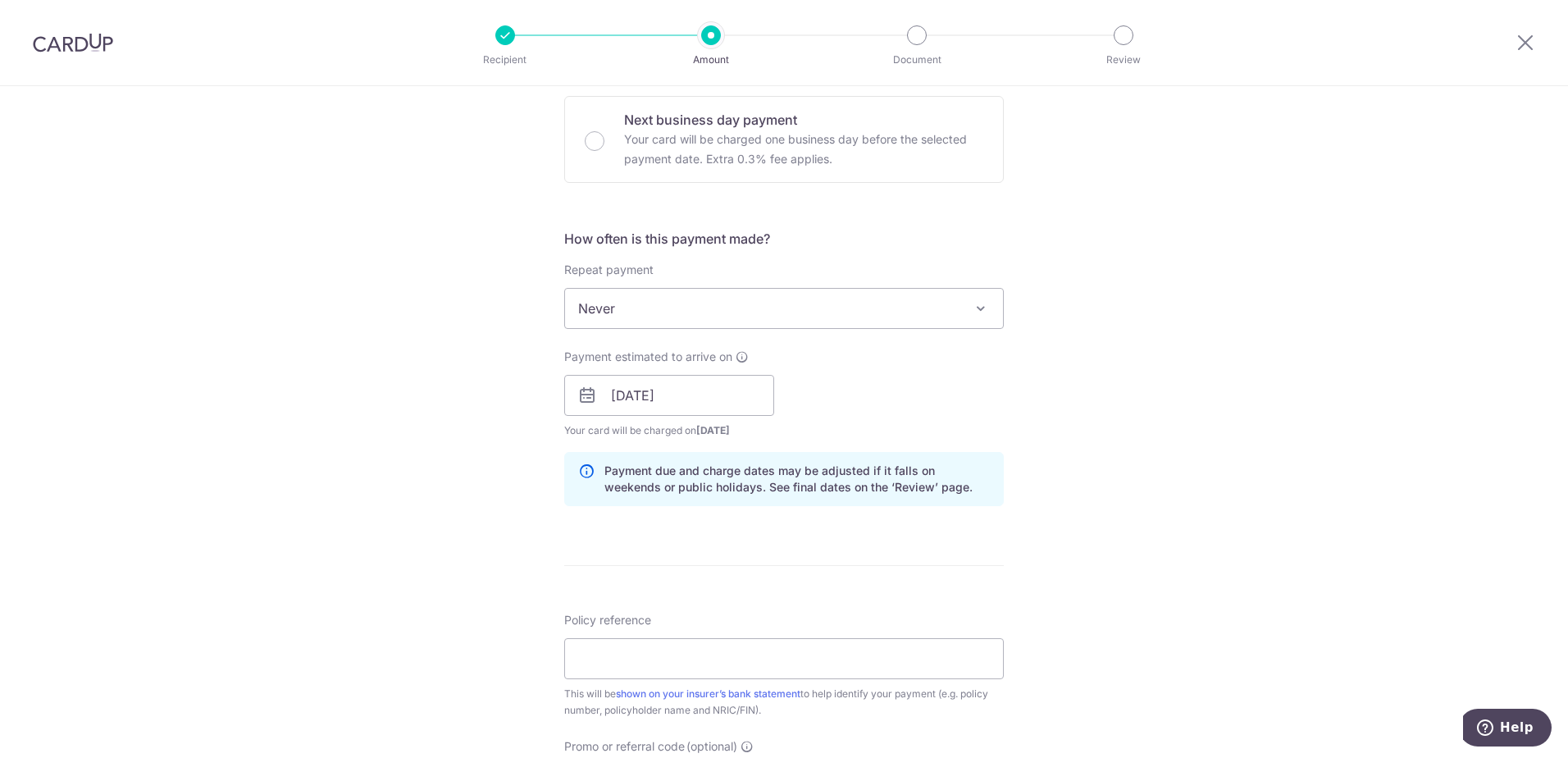
click at [1076, 529] on div "Tell us more about your payment Enter payment amount SGD 3,464.01 3464.01 Selec…" at bounding box center [784, 370] width 1568 height 1551
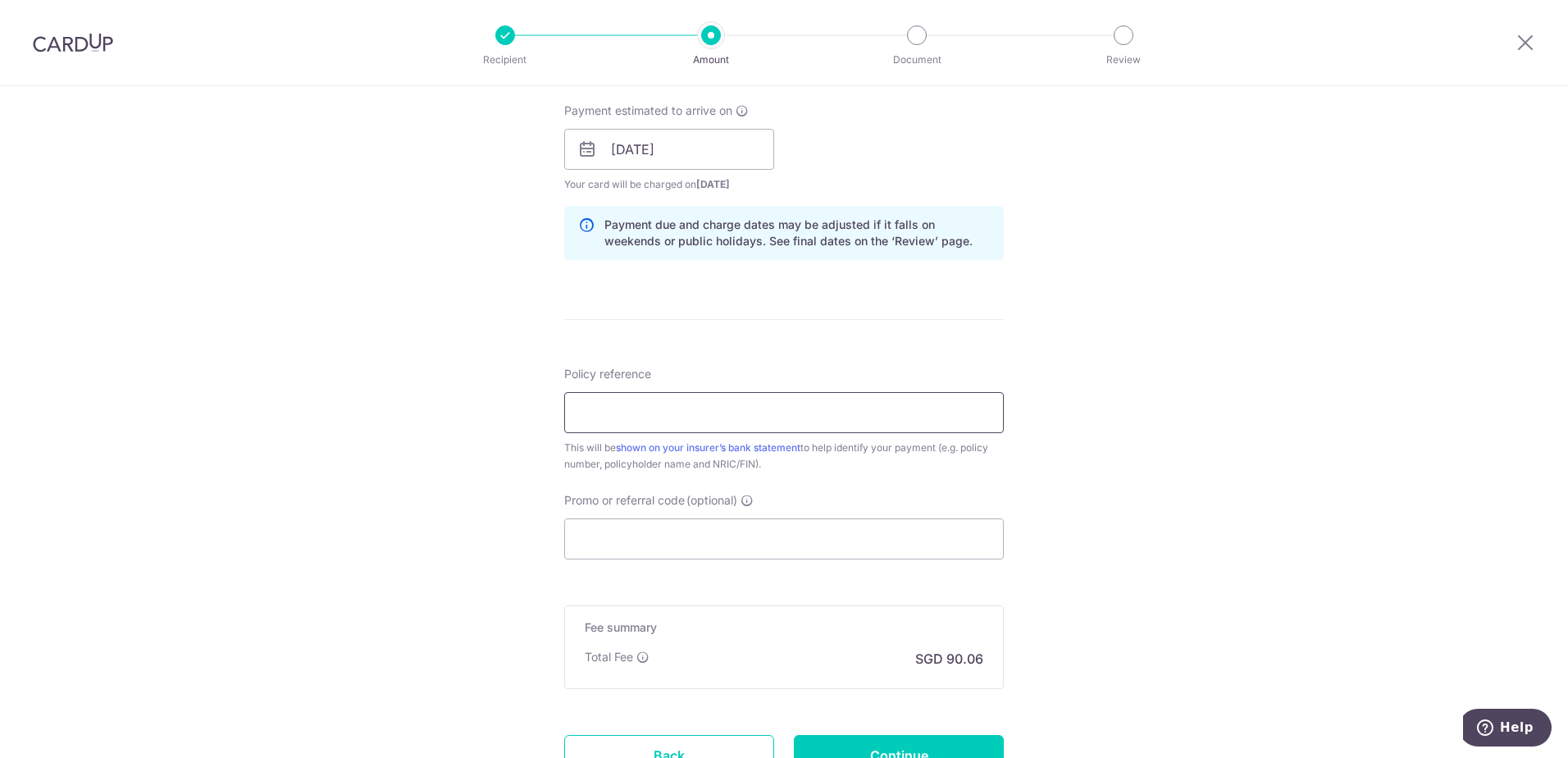
click at [583, 405] on input "Policy reference" at bounding box center [784, 412] width 439 height 41
drag, startPoint x: 588, startPoint y: 409, endPoint x: 620, endPoint y: 410, distance: 32.0
click at [620, 410] on input "U126773871" at bounding box center [784, 412] width 439 height 41
drag, startPoint x: 583, startPoint y: 413, endPoint x: 620, endPoint y: 413, distance: 37.0
click at [620, 413] on input "U126773871" at bounding box center [784, 412] width 439 height 41
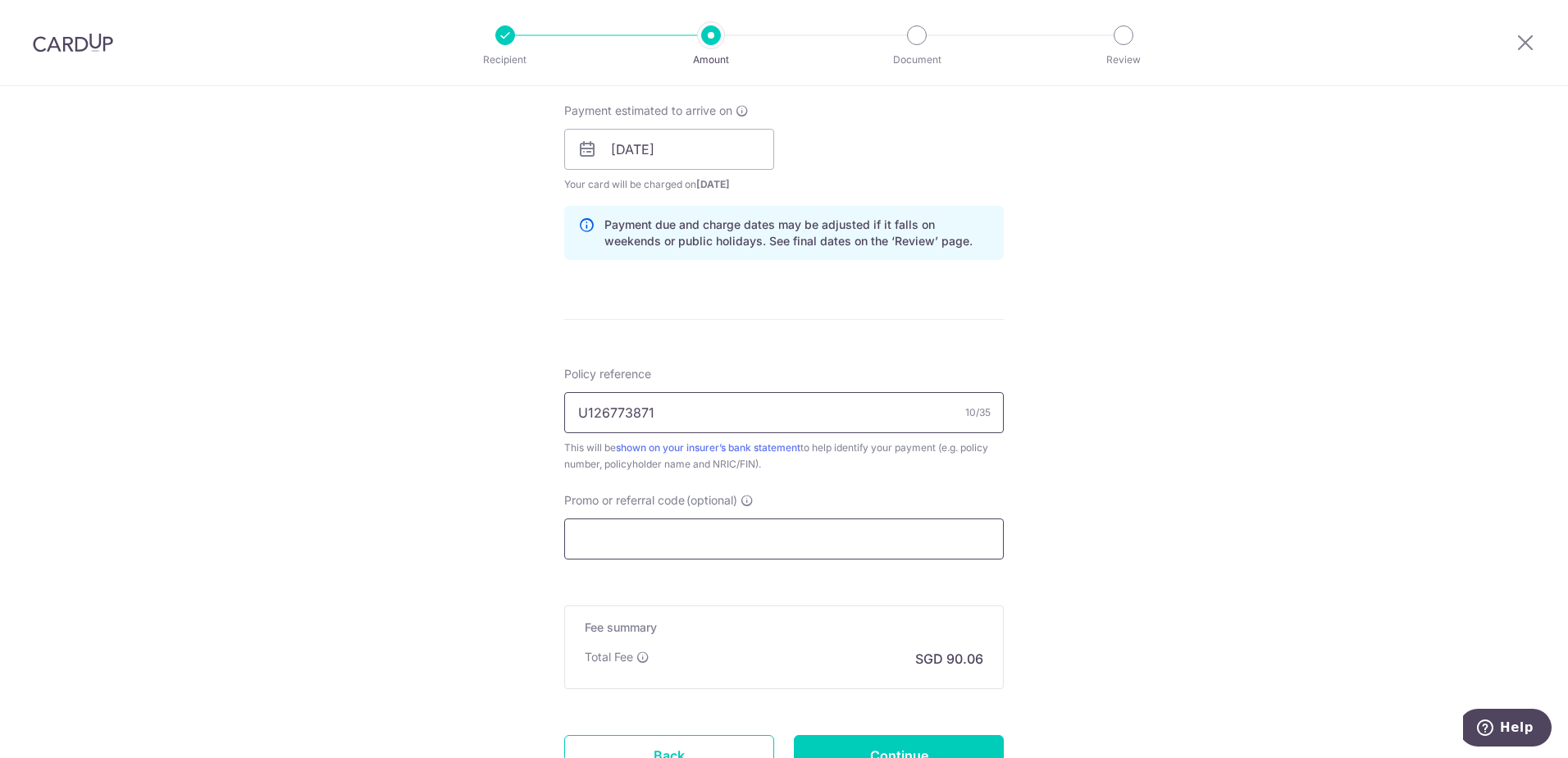
type input "U126773871"
click at [641, 540] on input "Promo or referral code (optional)" at bounding box center [784, 538] width 439 height 41
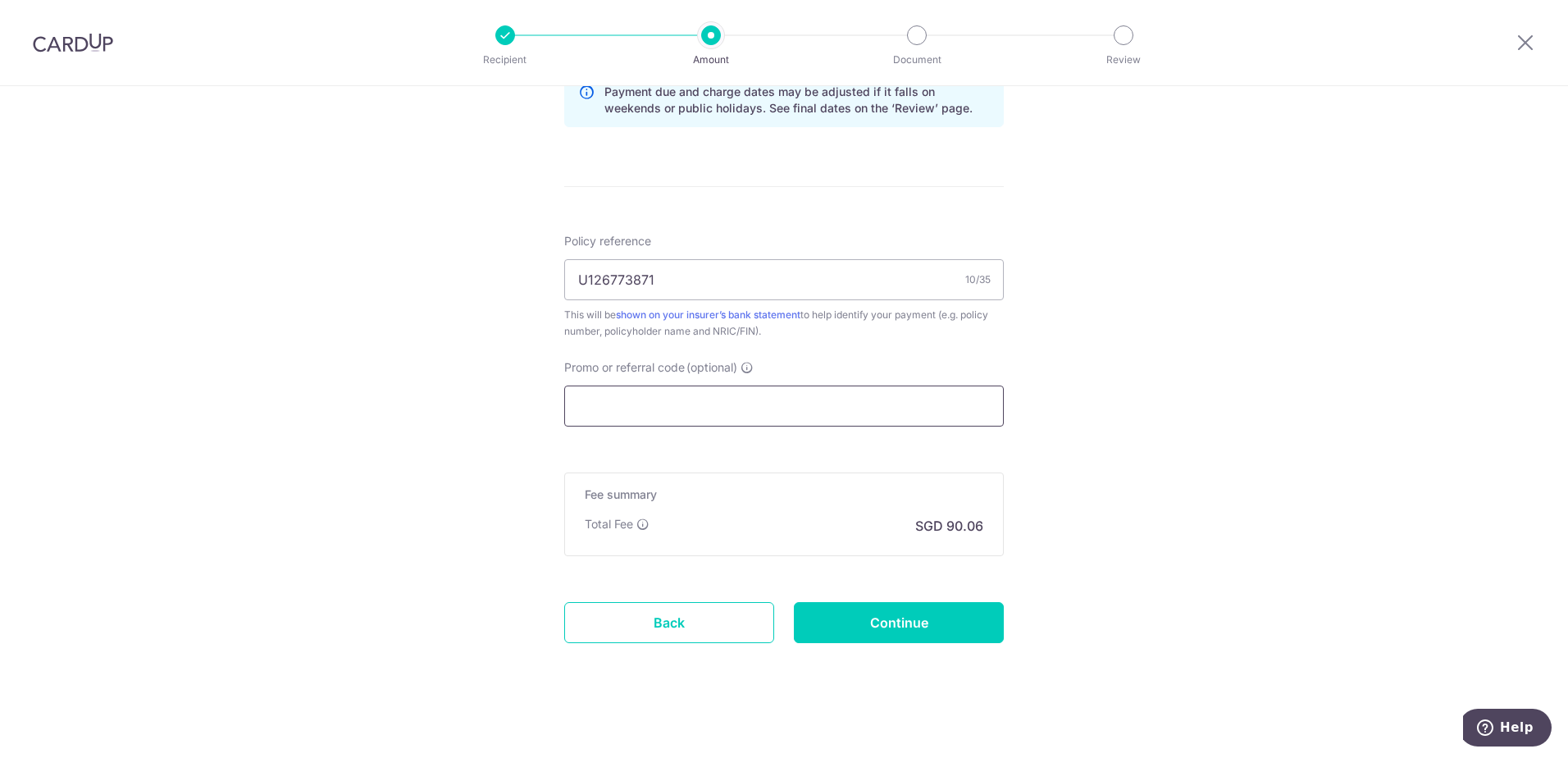
paste input "OCBC90NV"
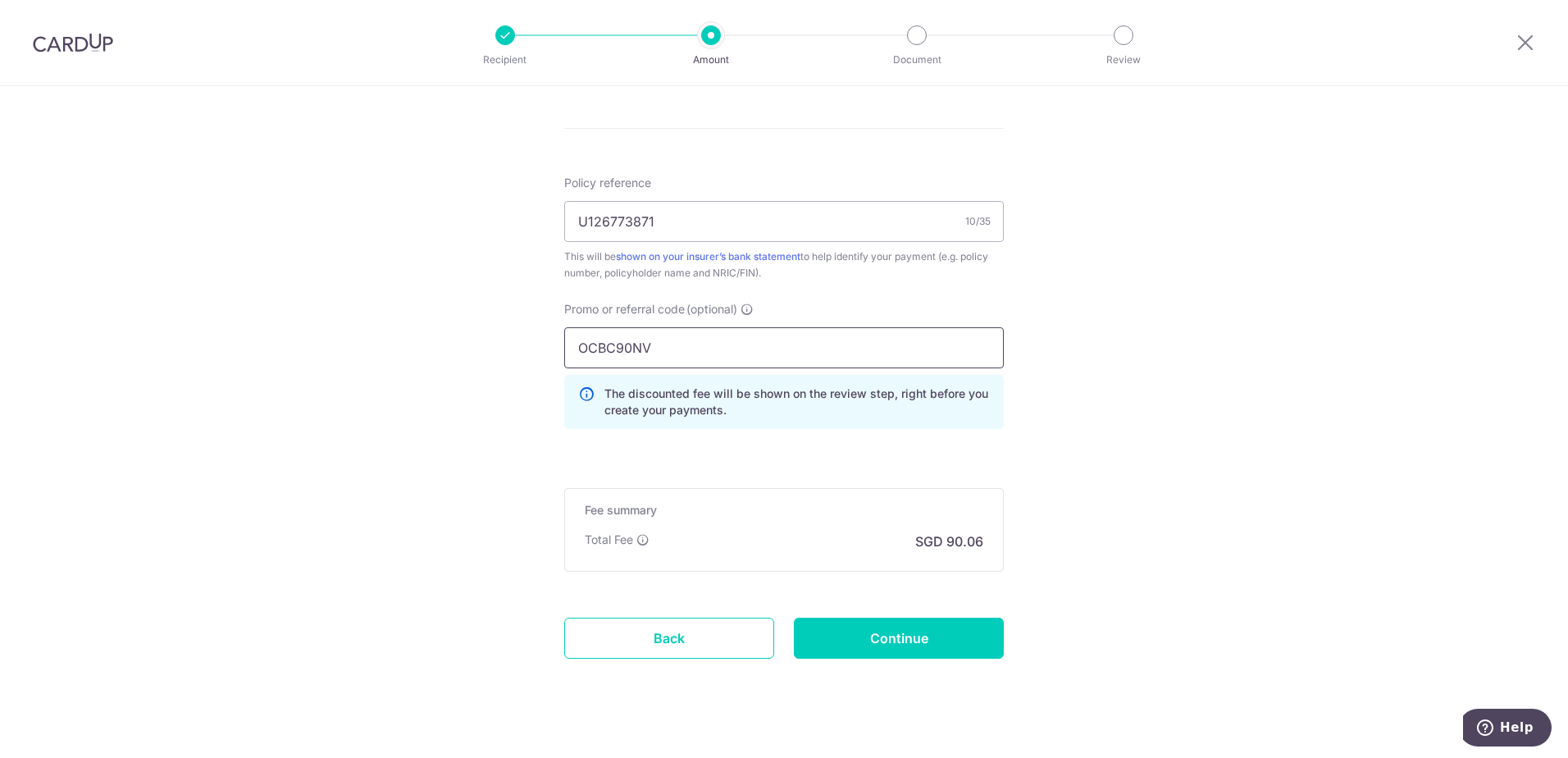
scroll to position [954, 0]
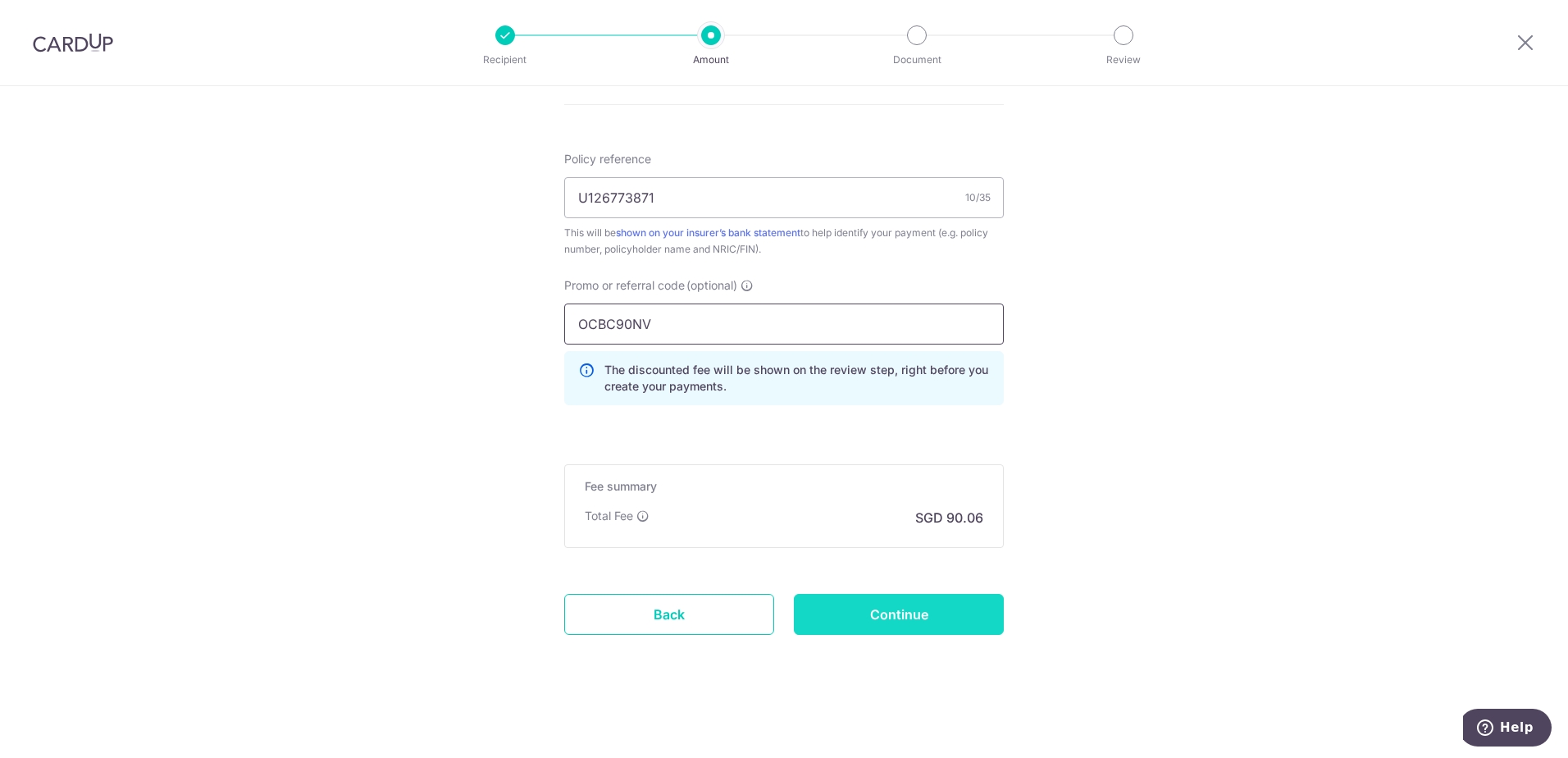
type input "OCBC90NV"
click at [939, 616] on input "Continue" at bounding box center [898, 614] width 210 height 41
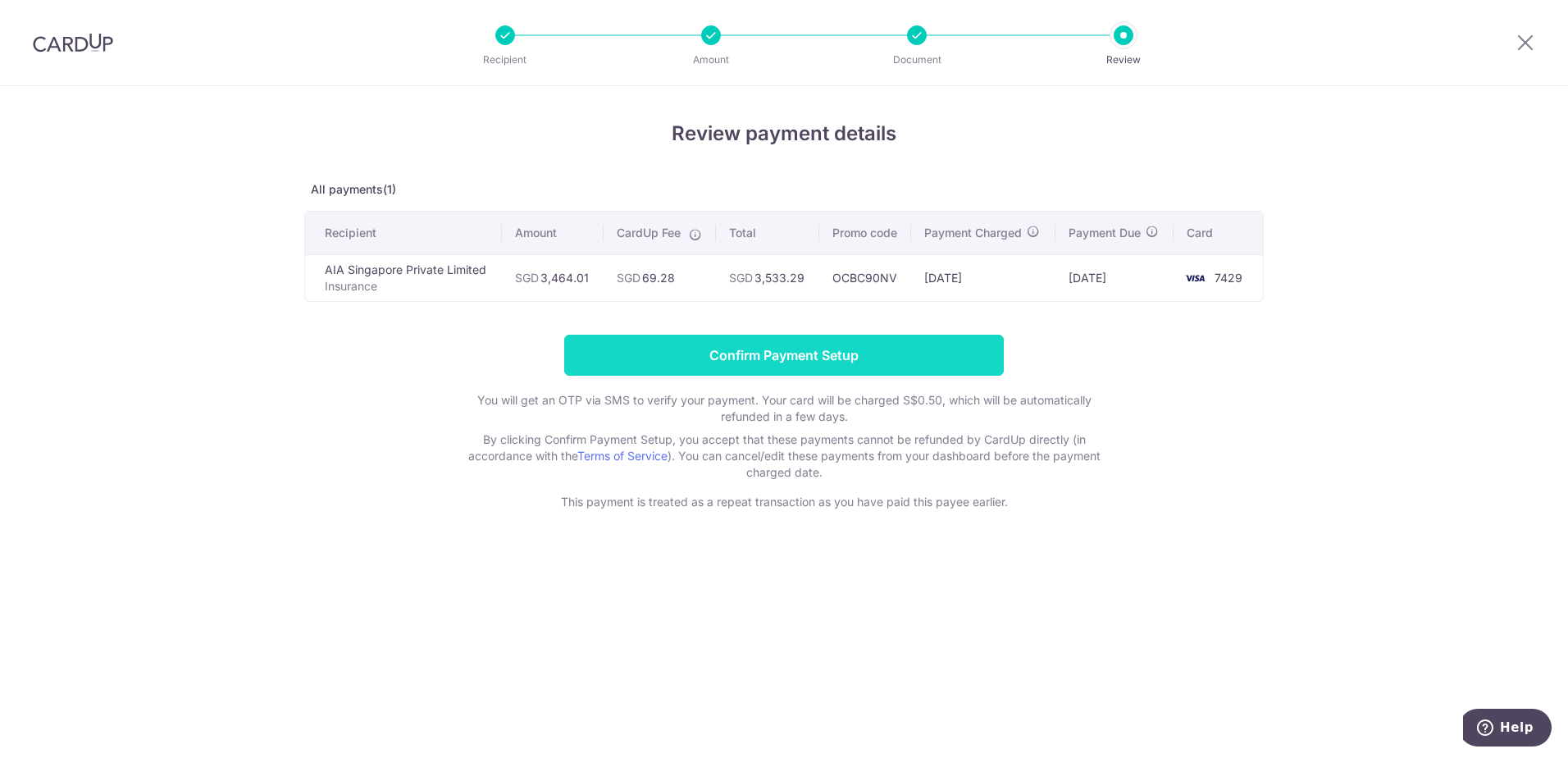
click at [788, 362] on input "Confirm Payment Setup" at bounding box center [784, 355] width 439 height 41
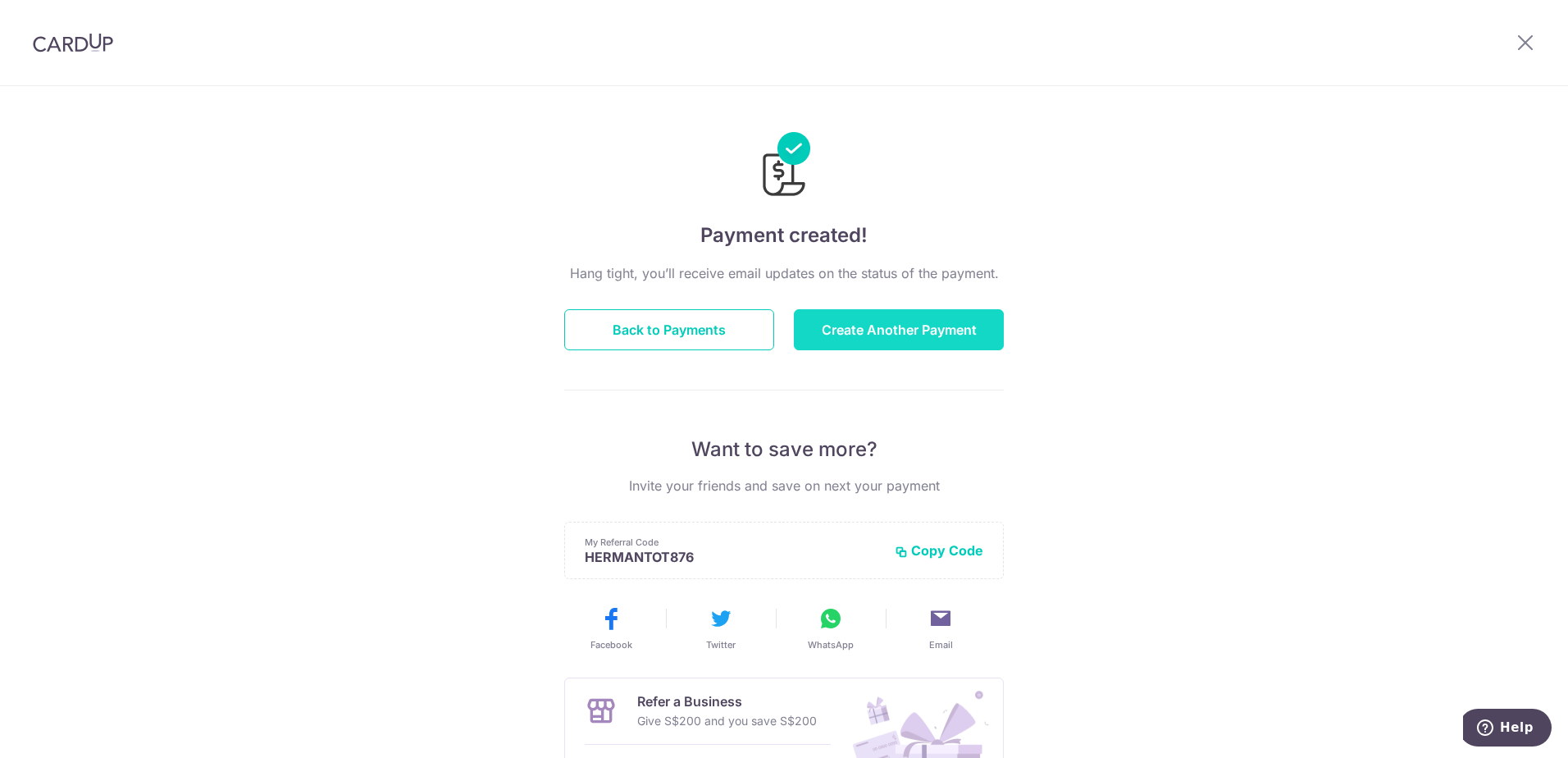
click at [863, 330] on button "Create Another Payment" at bounding box center [898, 329] width 210 height 41
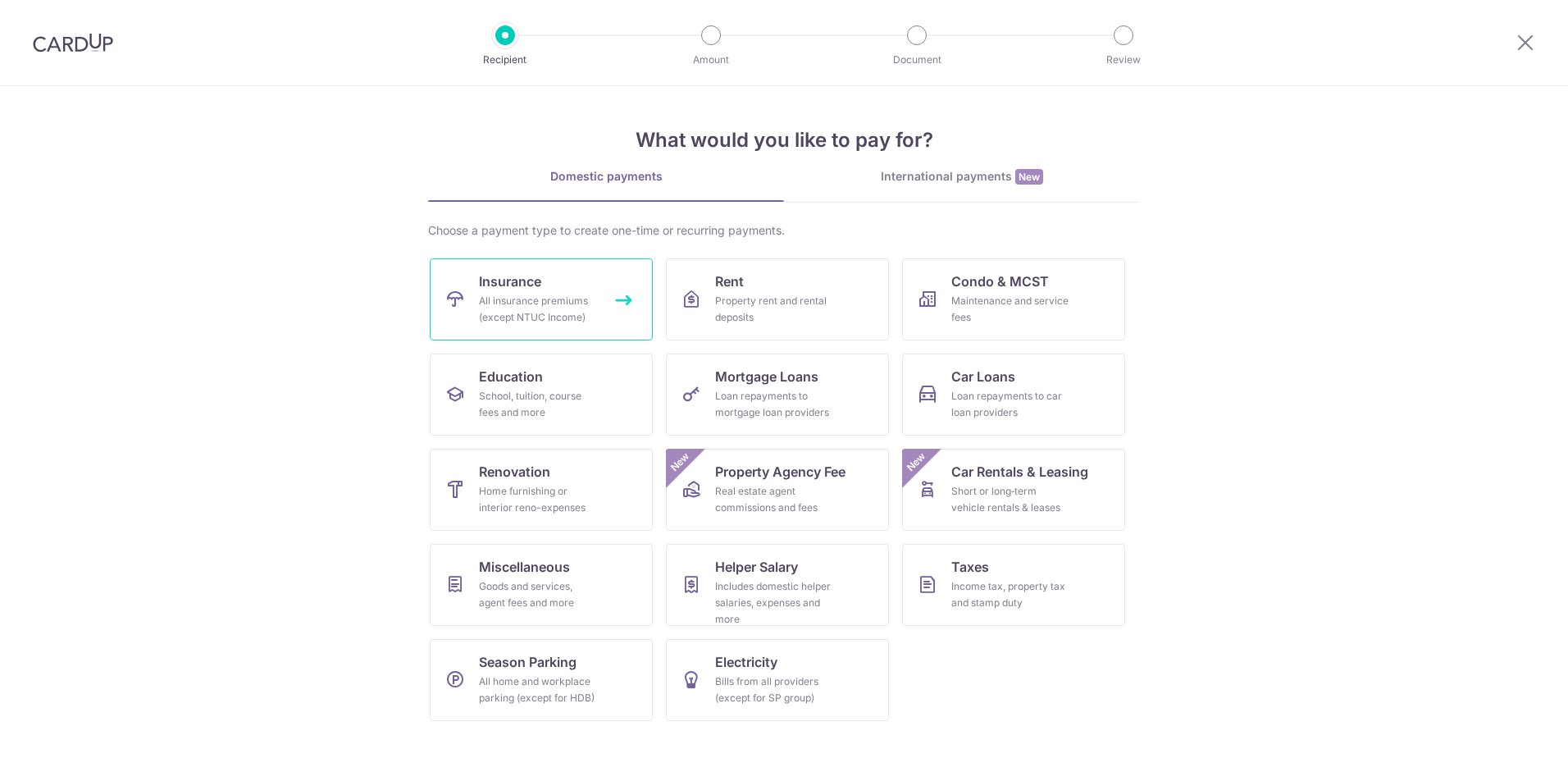
click at [520, 300] on div "All insurance premiums (except NTUC Income)" at bounding box center [538, 309] width 118 height 33
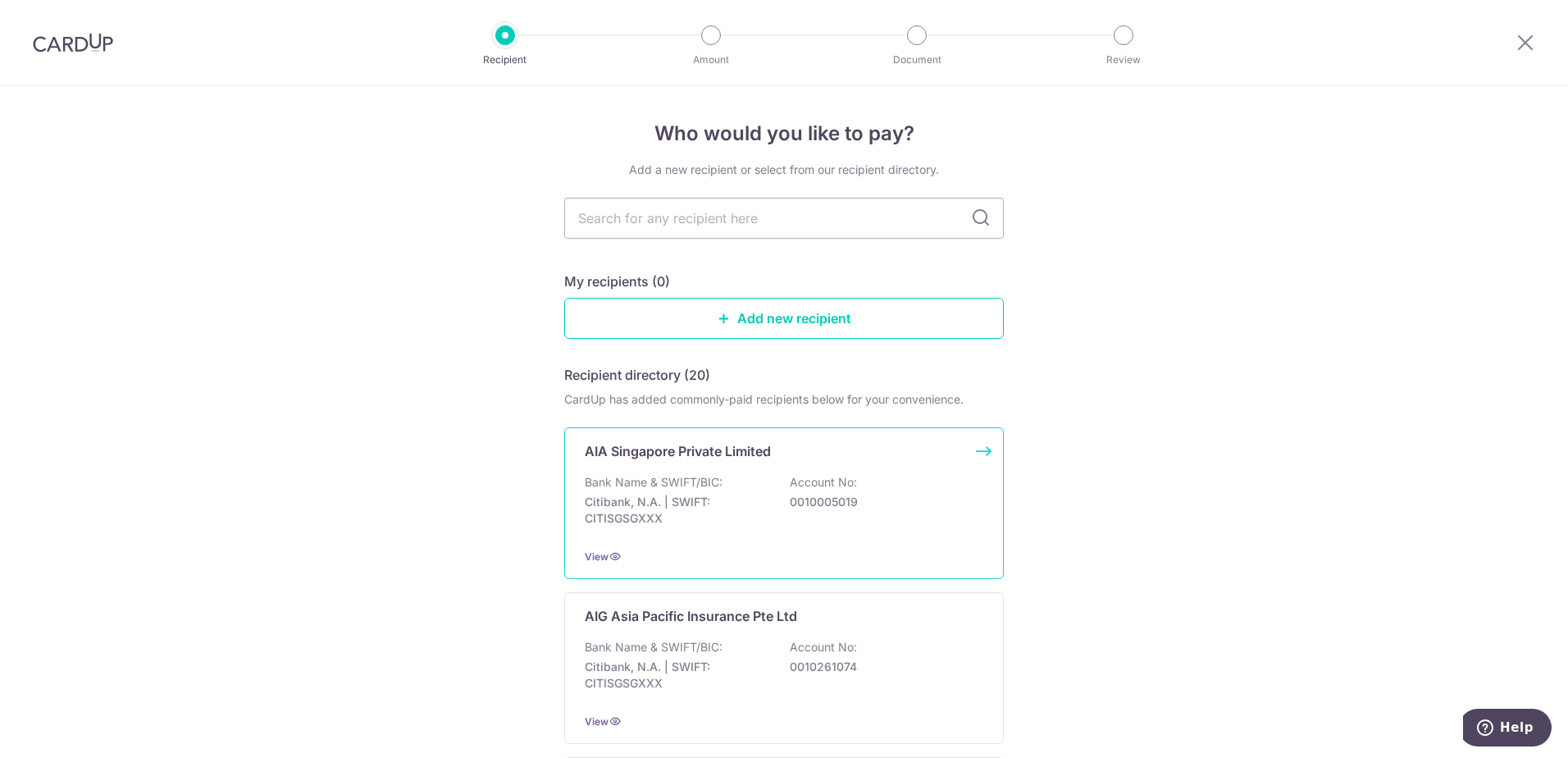
click at [721, 513] on p "Citibank, N.A. | SWIFT: CITISGSGXXX" at bounding box center [677, 510] width 184 height 33
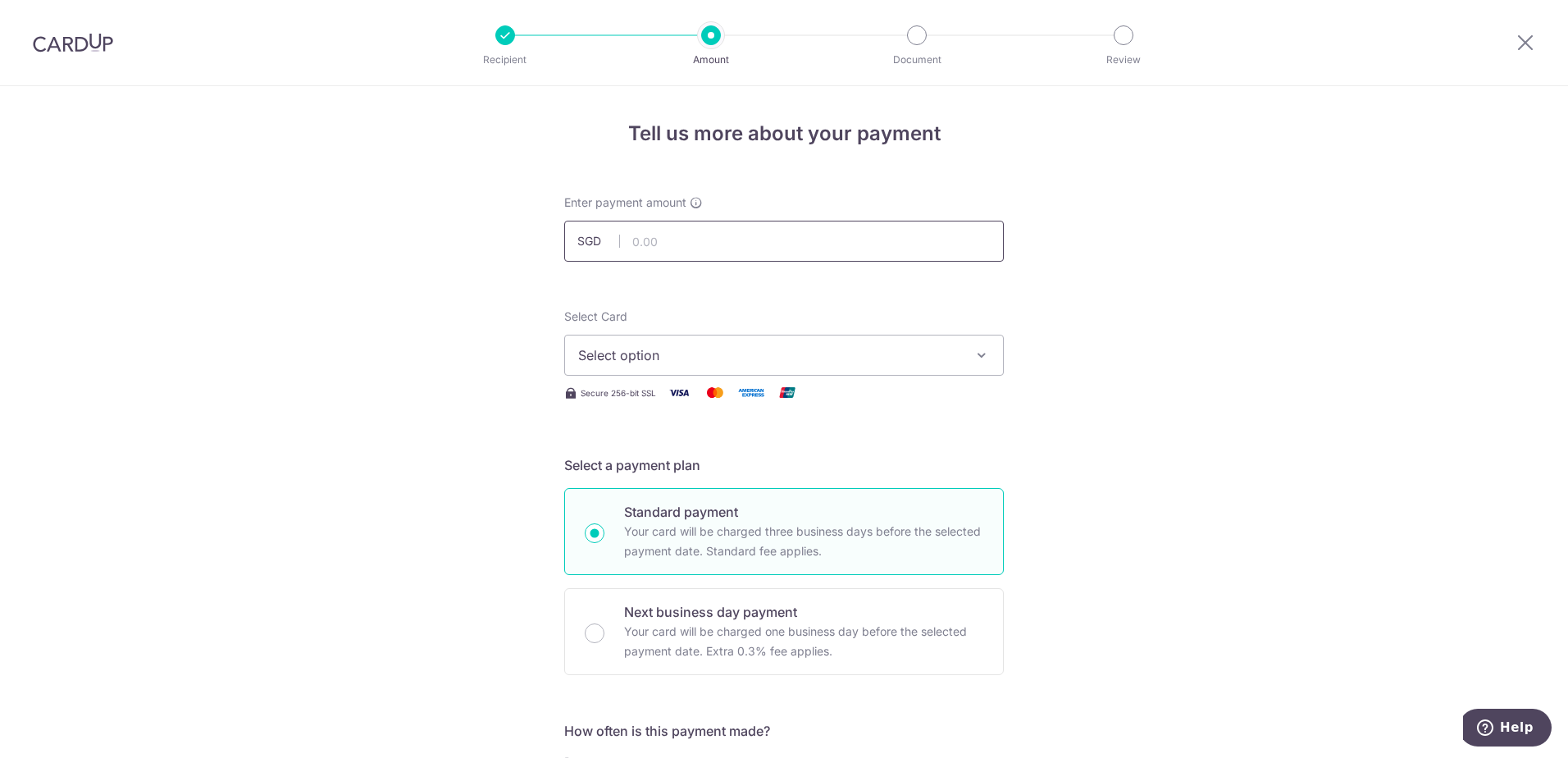
click at [663, 244] on input "text" at bounding box center [784, 241] width 439 height 41
type input "1,113.69"
click at [803, 355] on span "Select option" at bounding box center [769, 355] width 382 height 19
click at [624, 463] on span "**** 7429" at bounding box center [648, 472] width 62 height 19
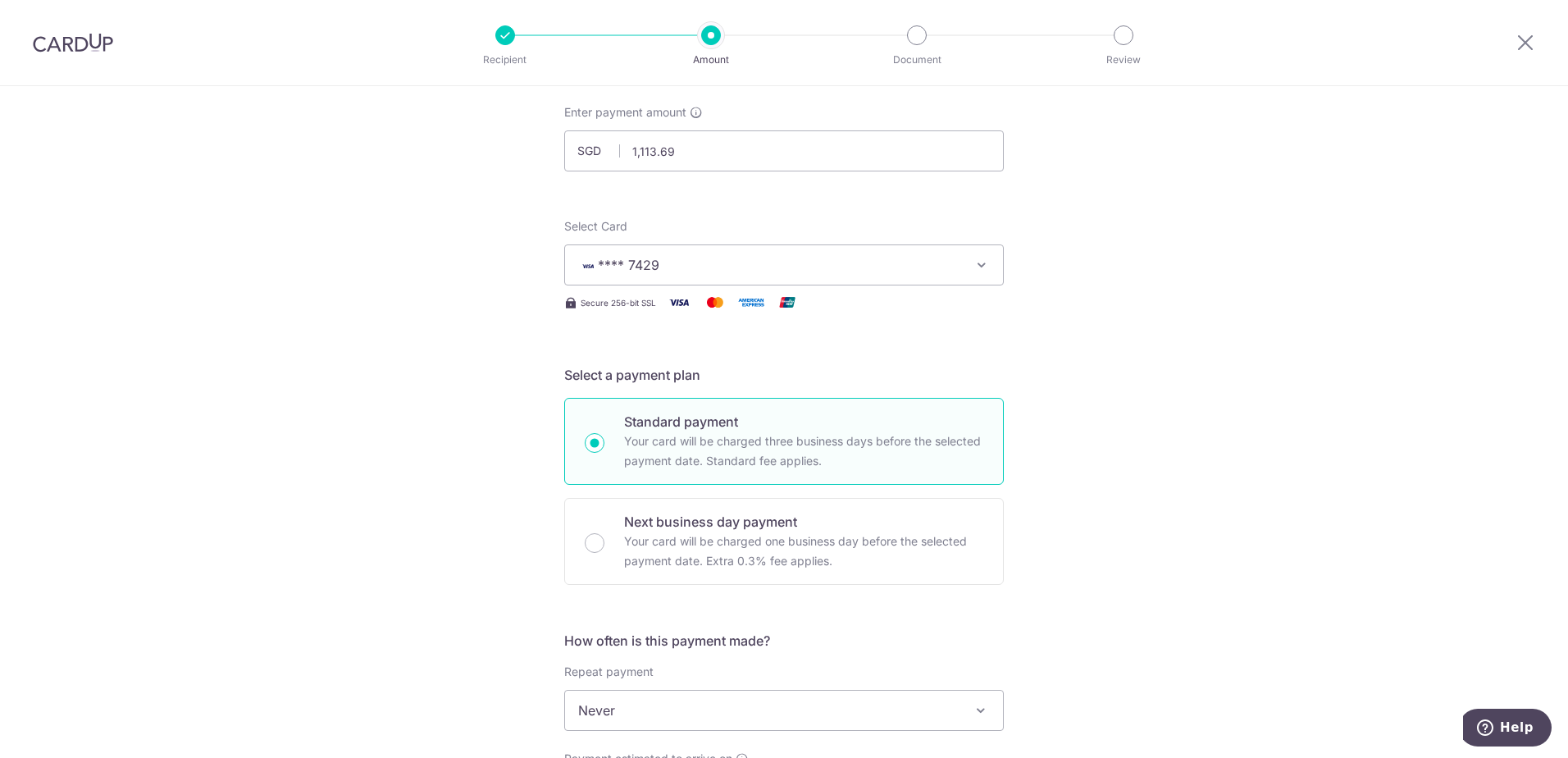
scroll to position [246, 0]
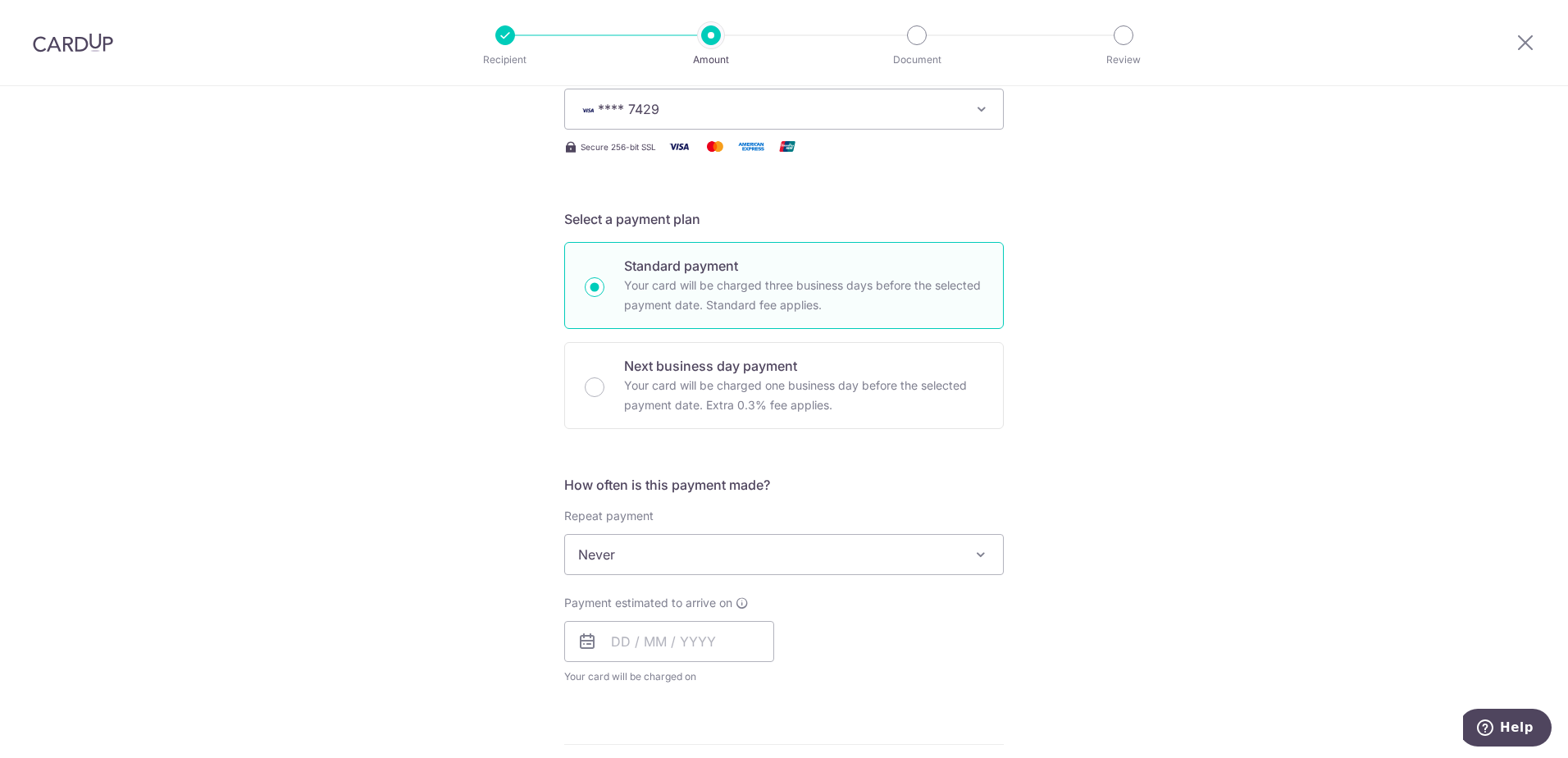
click at [629, 558] on span "Never" at bounding box center [784, 554] width 437 height 40
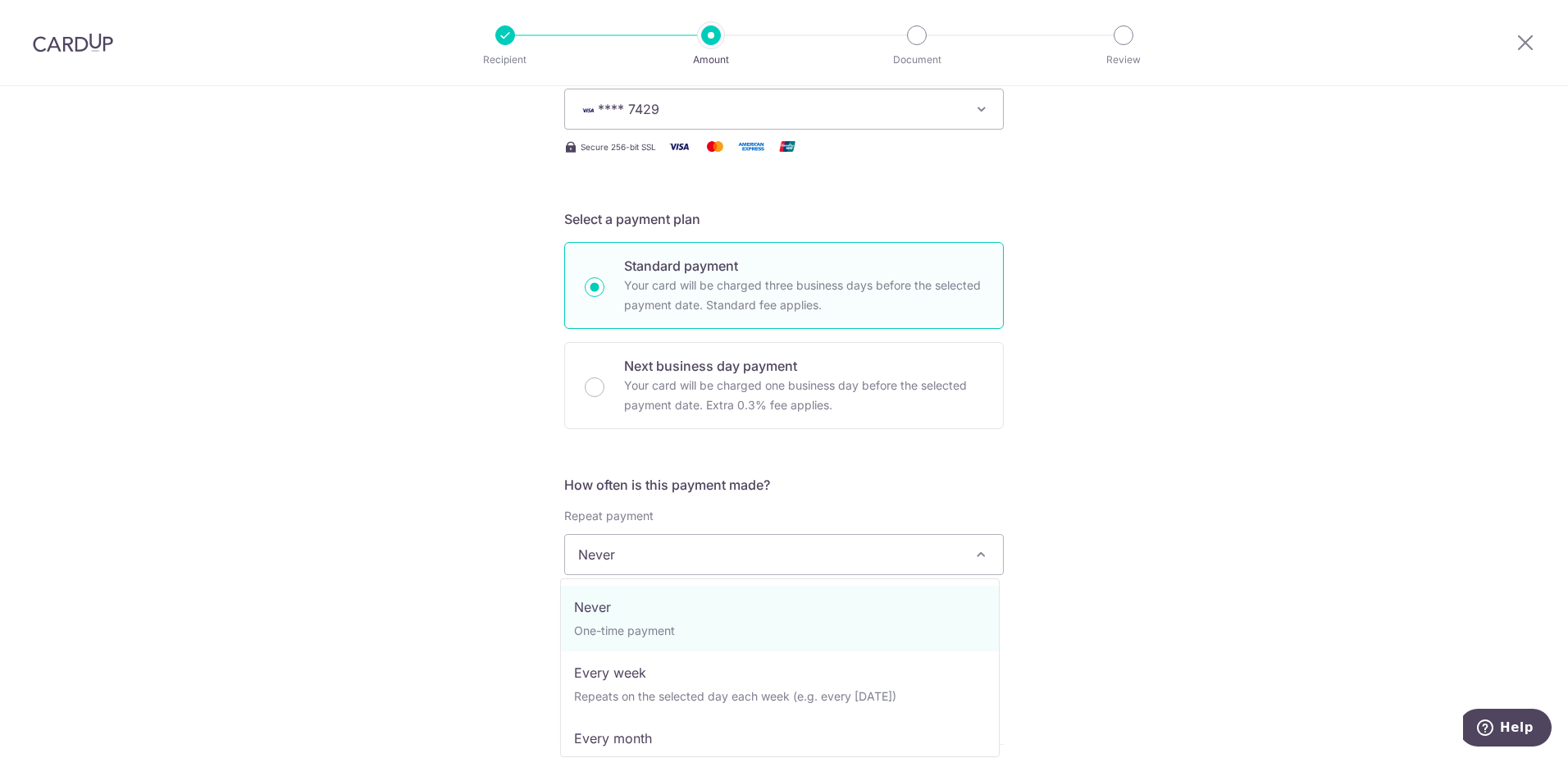
click at [618, 555] on span "Never" at bounding box center [784, 554] width 437 height 40
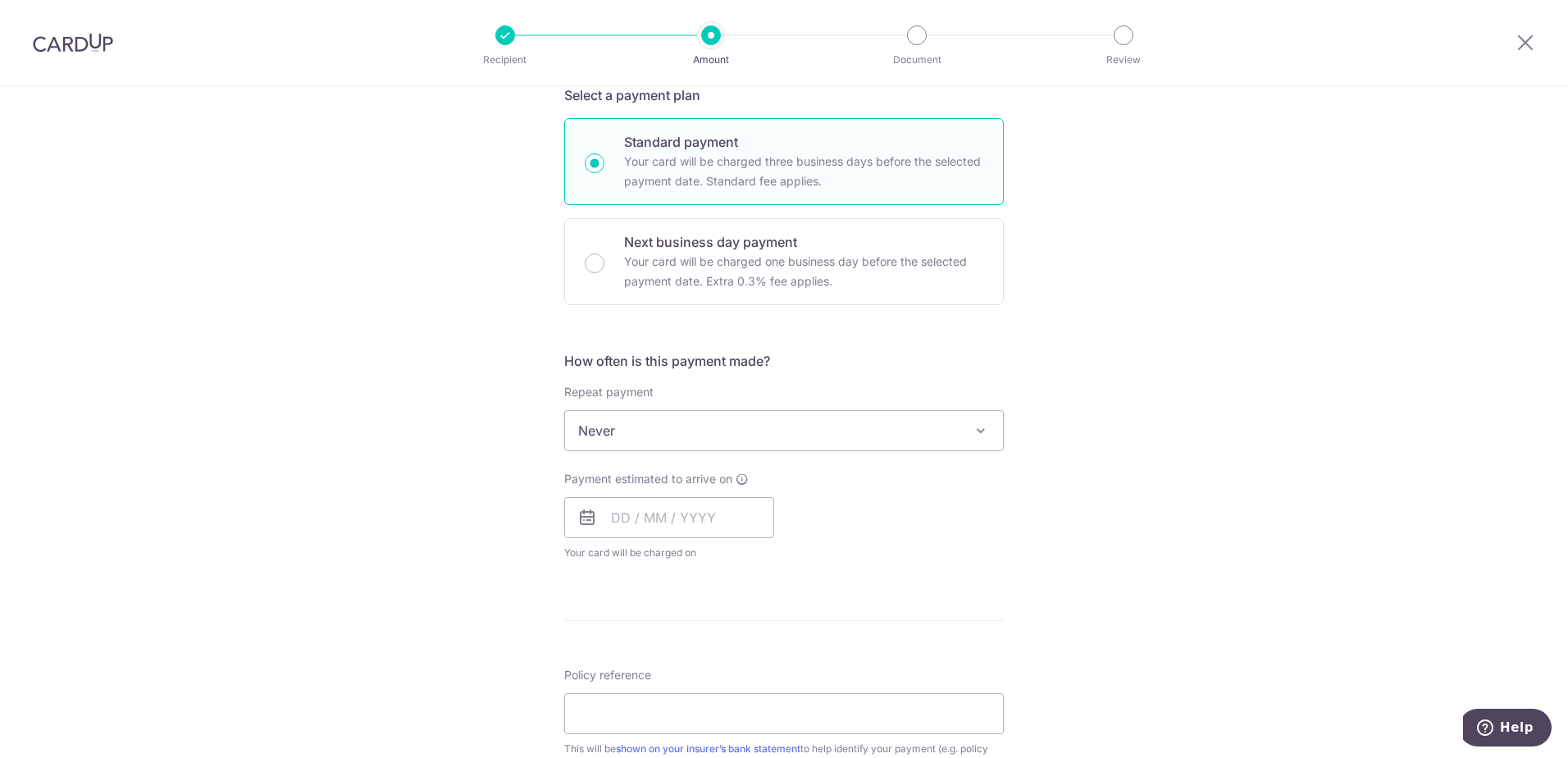
scroll to position [492, 0]
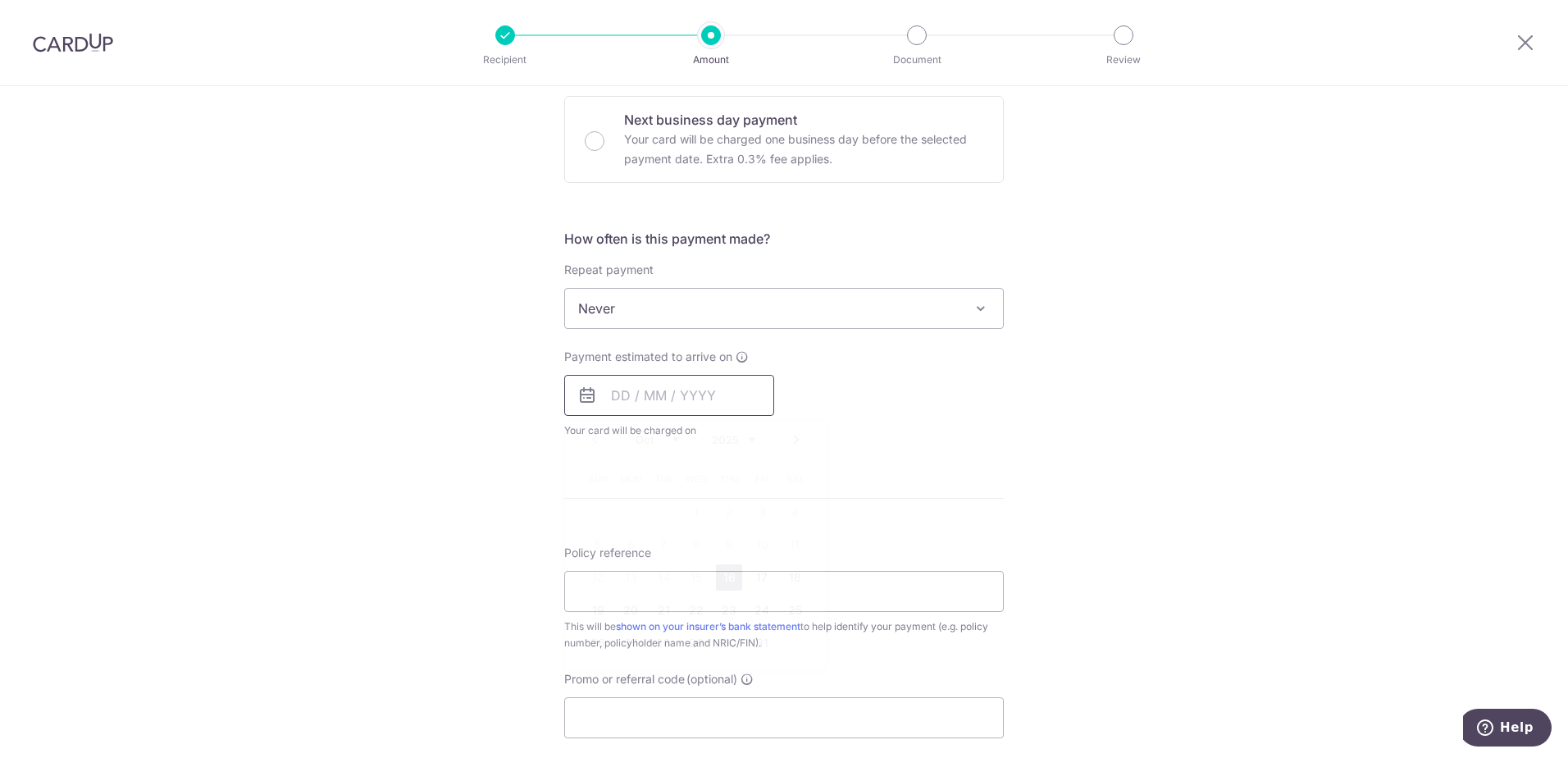
click at [666, 397] on input "text" at bounding box center [669, 395] width 210 height 41
click at [726, 580] on link "16" at bounding box center [729, 577] width 26 height 26
type input "[DATE]"
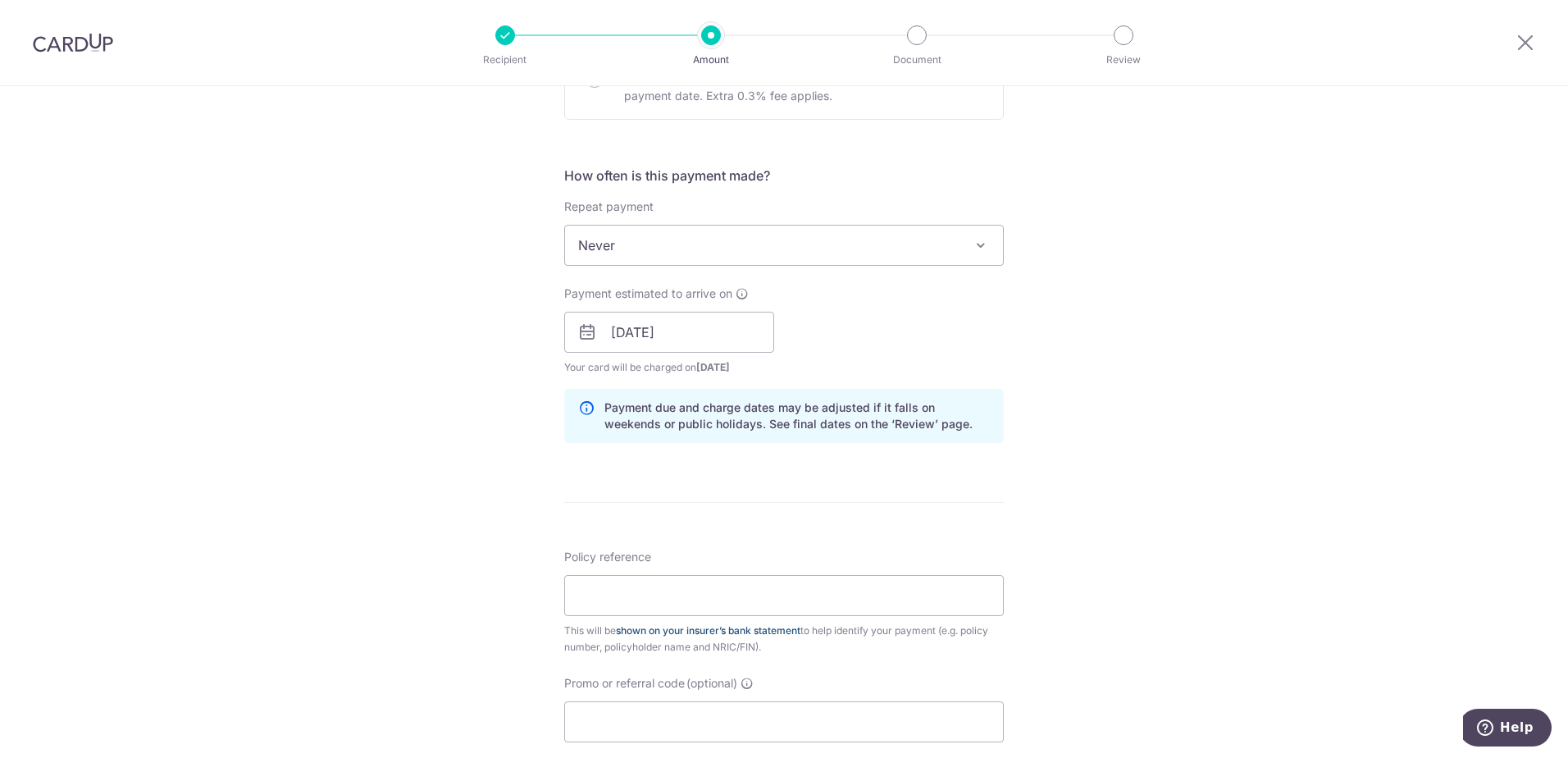
scroll to position [656, 0]
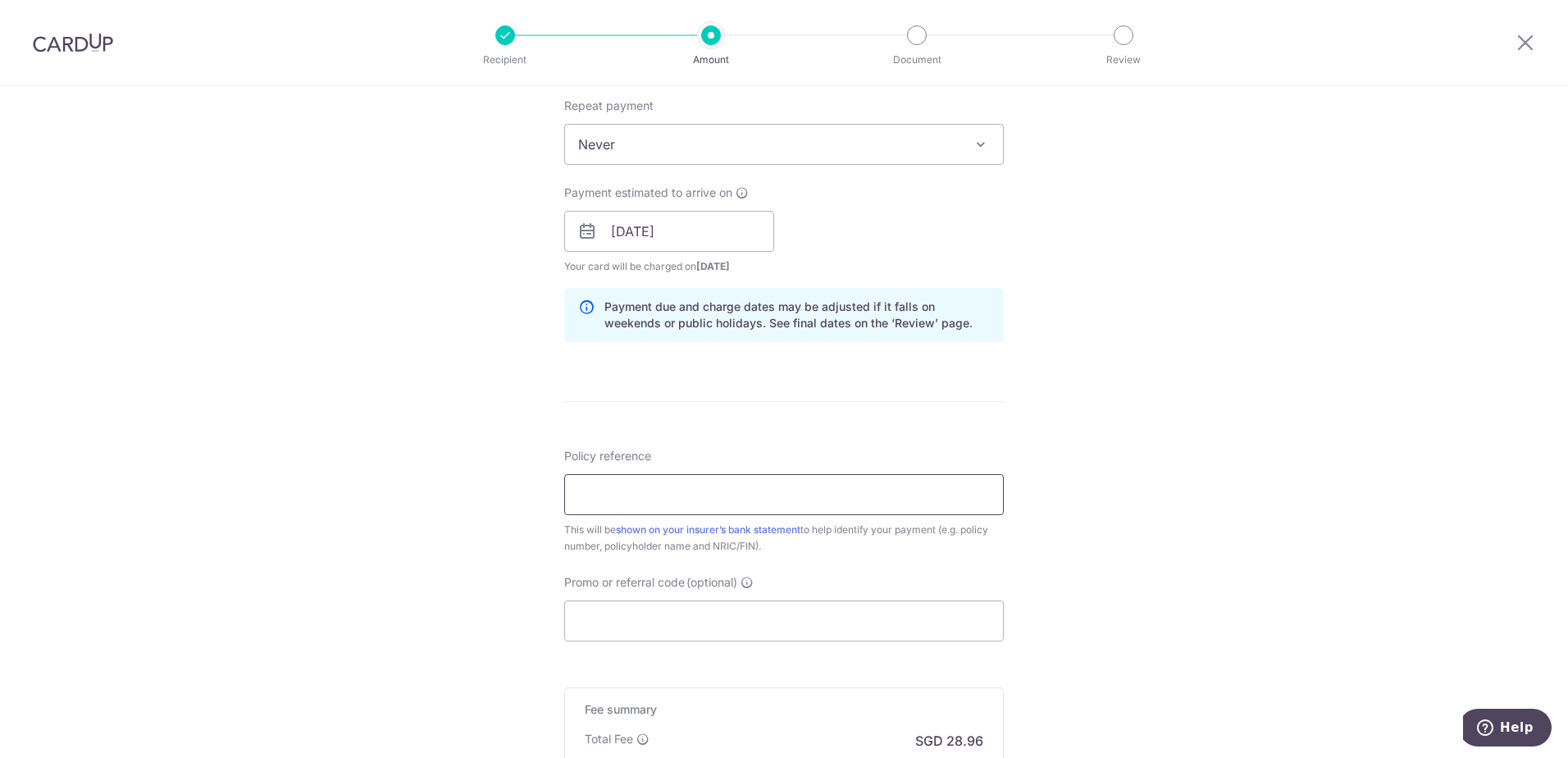
click at [726, 486] on input "Policy reference" at bounding box center [784, 495] width 439 height 41
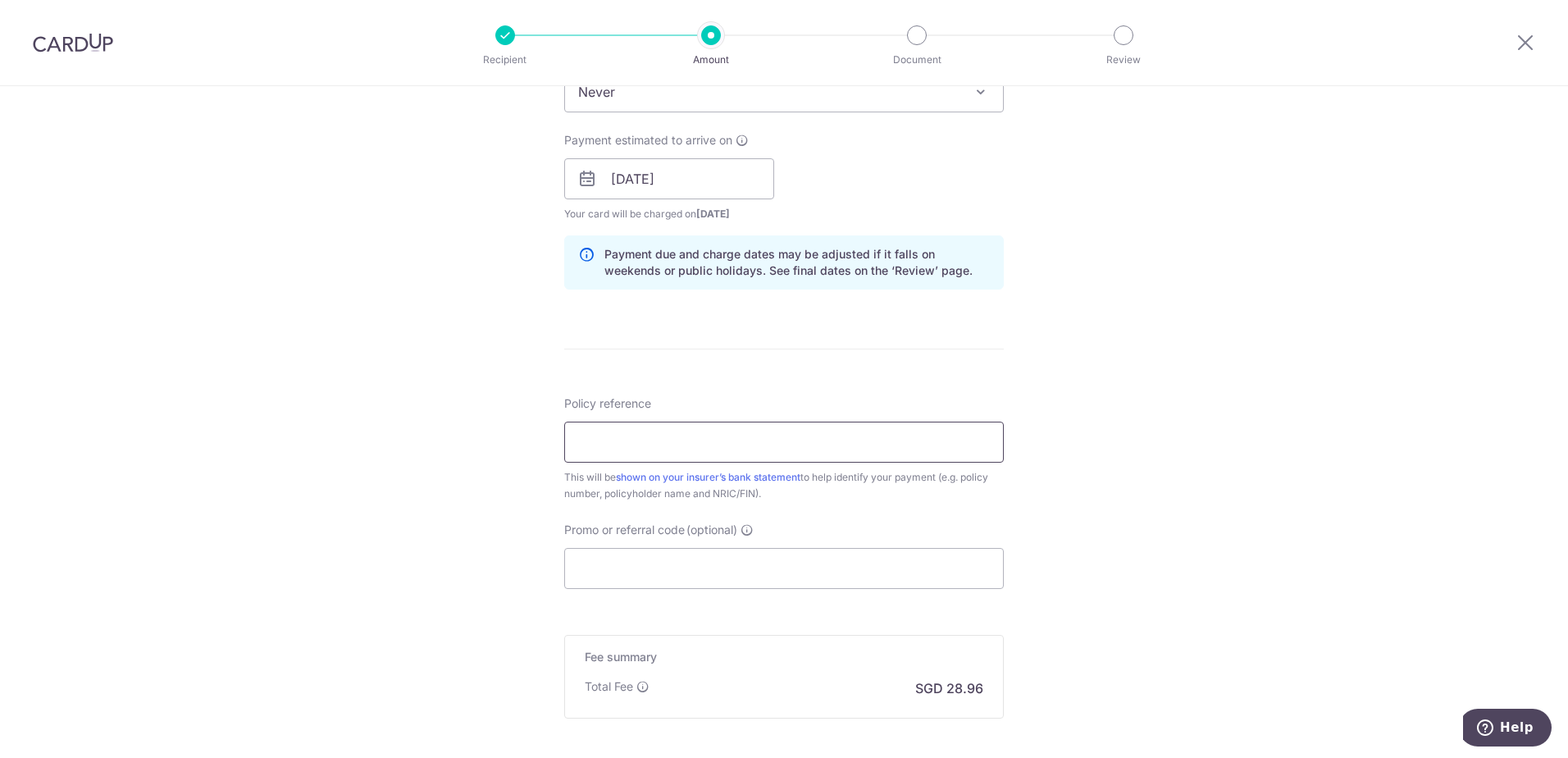
scroll to position [739, 0]
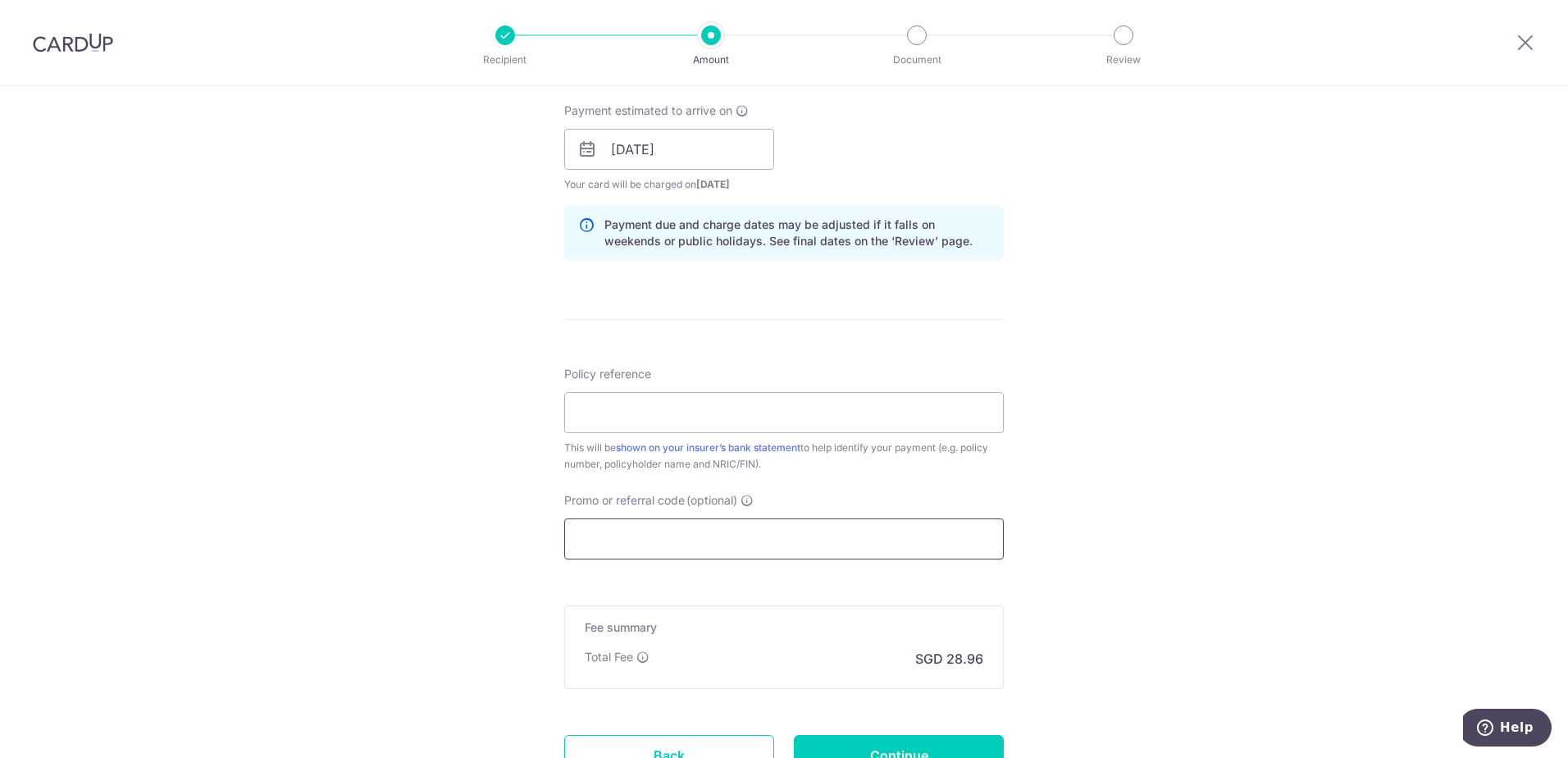
click at [630, 539] on input "Promo or referral code (optional)" at bounding box center [784, 538] width 439 height 41
paste input "OCBC90NV"
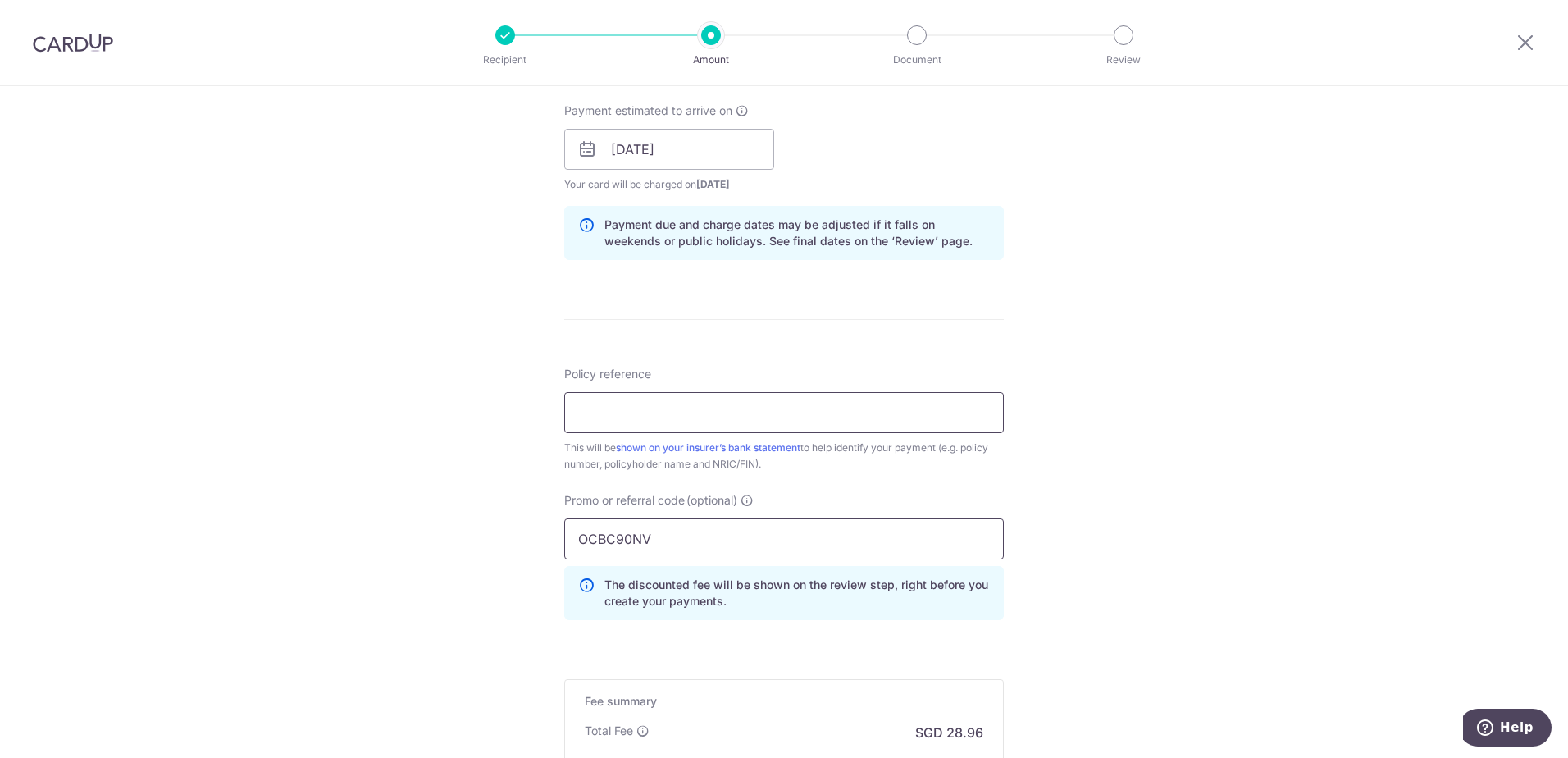
type input "OCBC90NV"
click at [671, 417] on input "Policy reference" at bounding box center [784, 412] width 439 height 41
drag, startPoint x: 581, startPoint y: 411, endPoint x: 754, endPoint y: 412, distance: 173.0
click at [754, 412] on input "E242304784" at bounding box center [784, 412] width 439 height 41
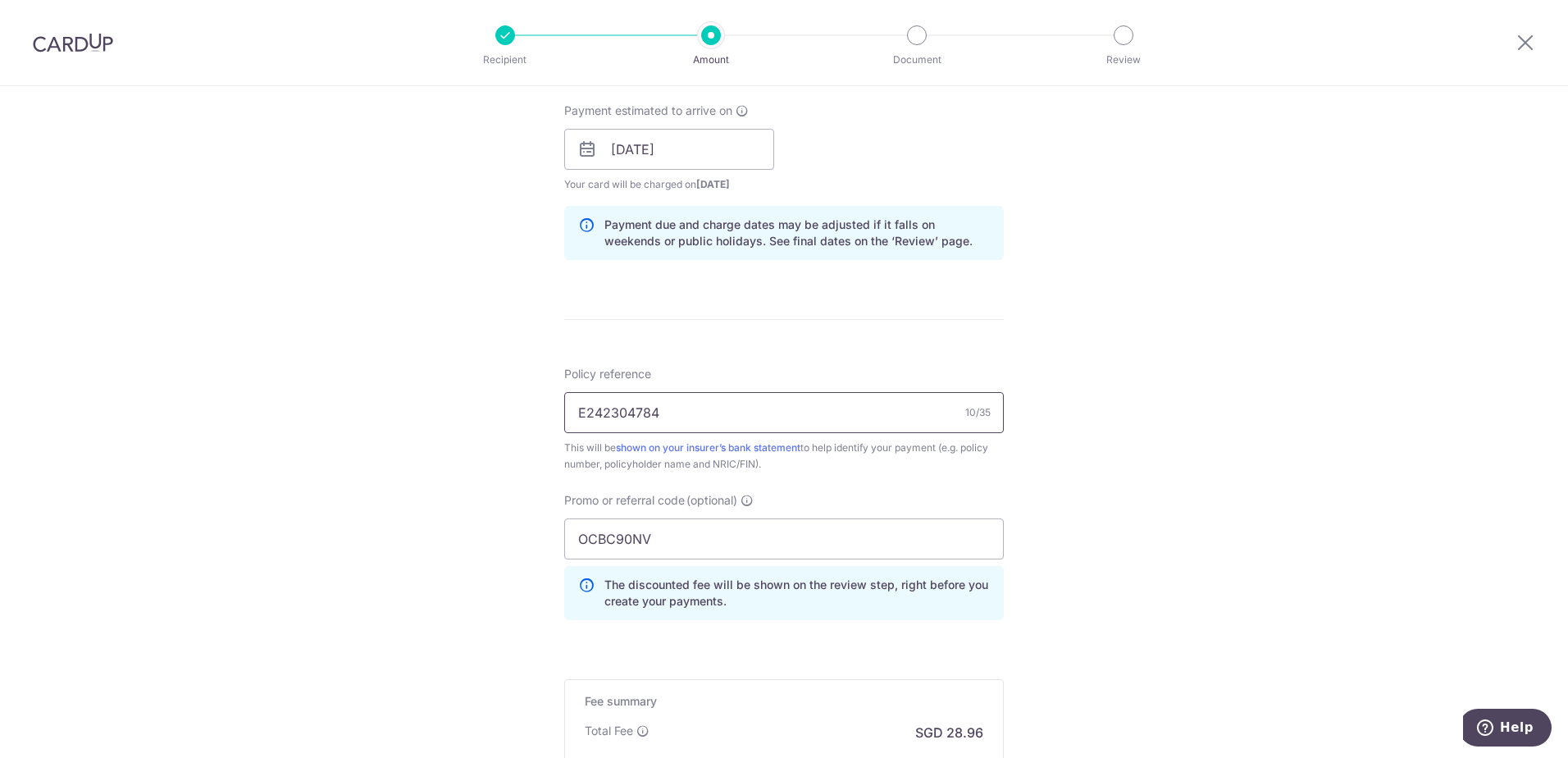
scroll to position [954, 0]
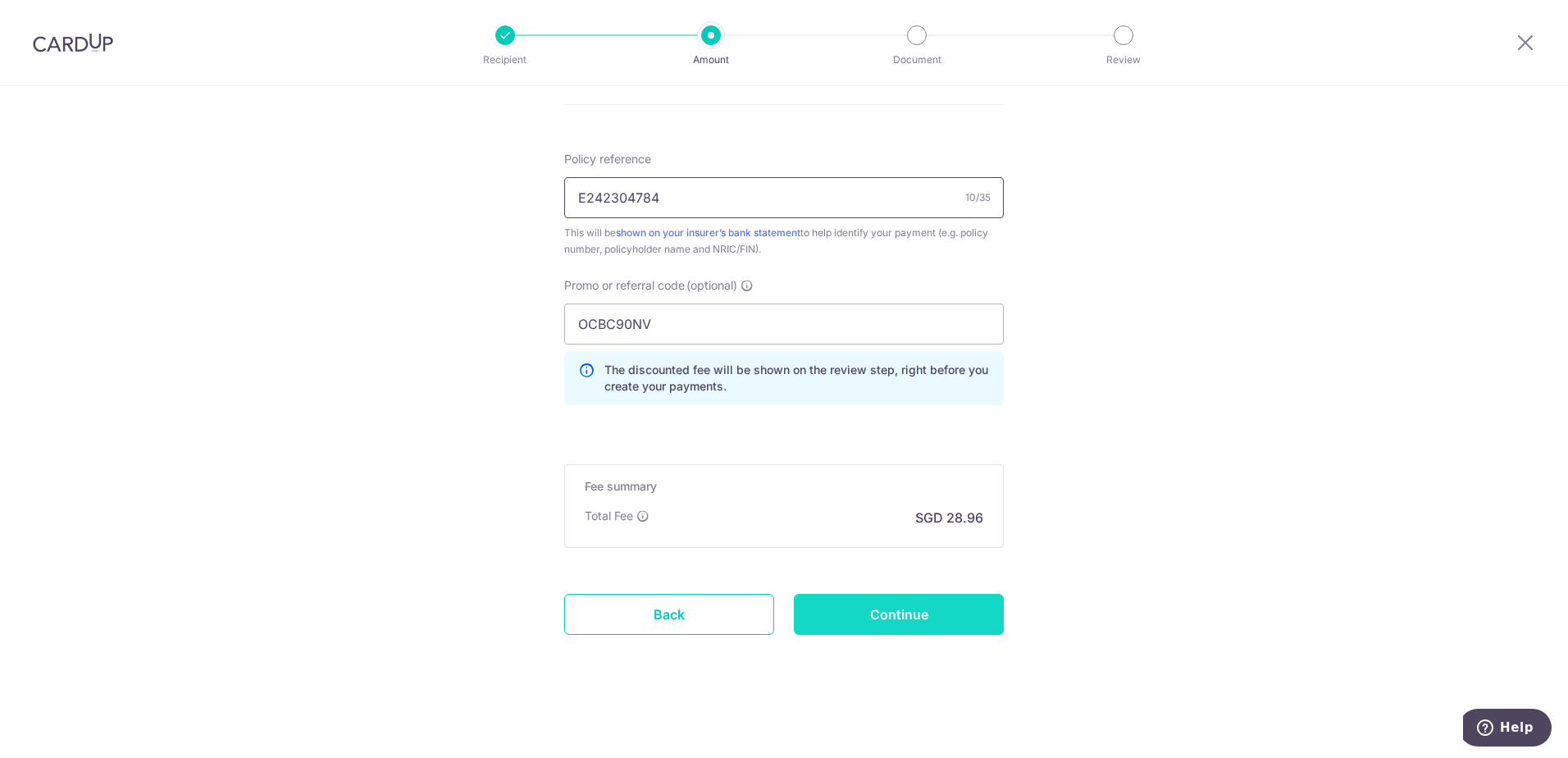
type input "E242304784"
click at [949, 616] on input "Continue" at bounding box center [898, 614] width 210 height 41
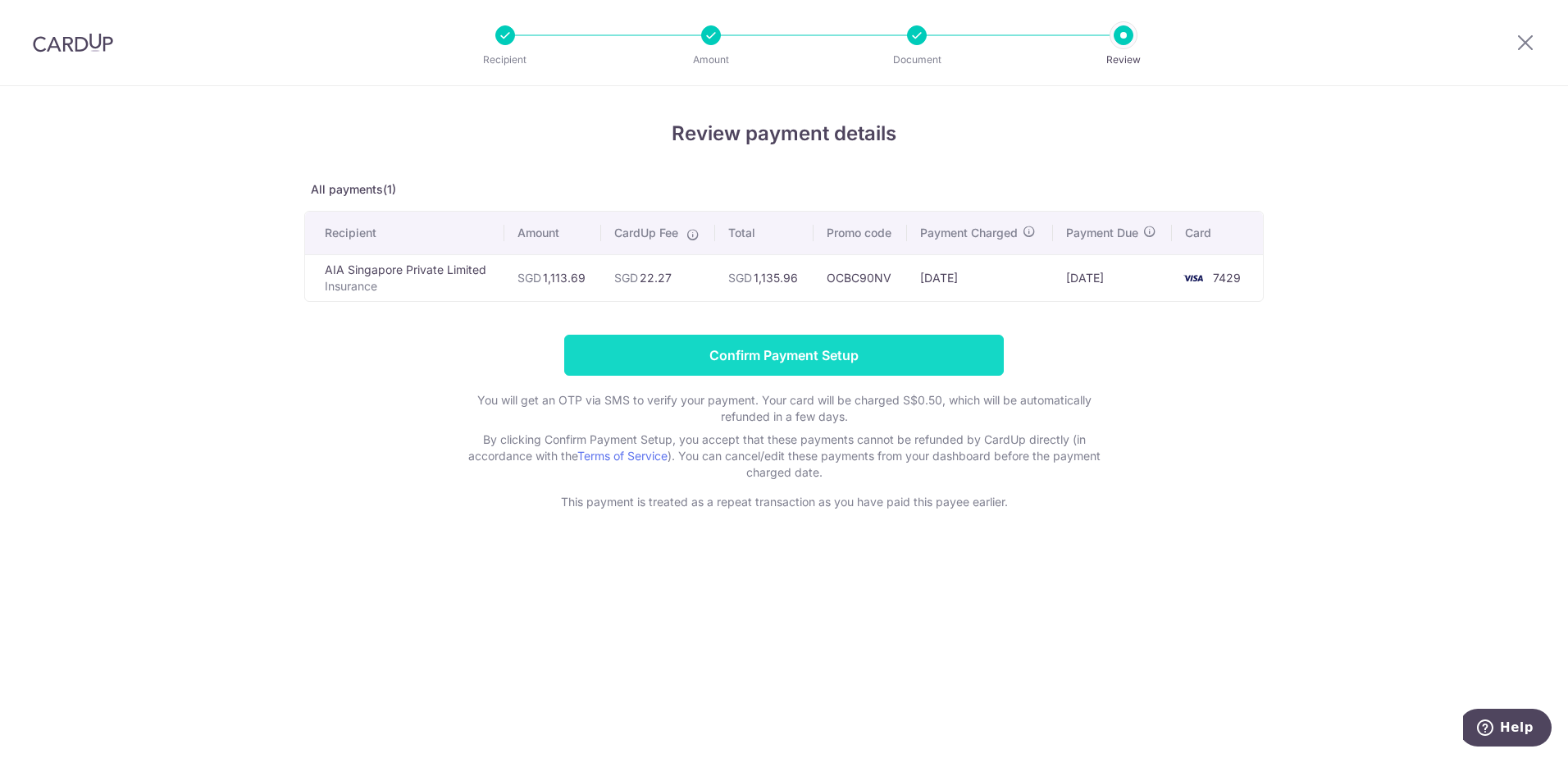
click at [853, 359] on input "Confirm Payment Setup" at bounding box center [784, 355] width 439 height 41
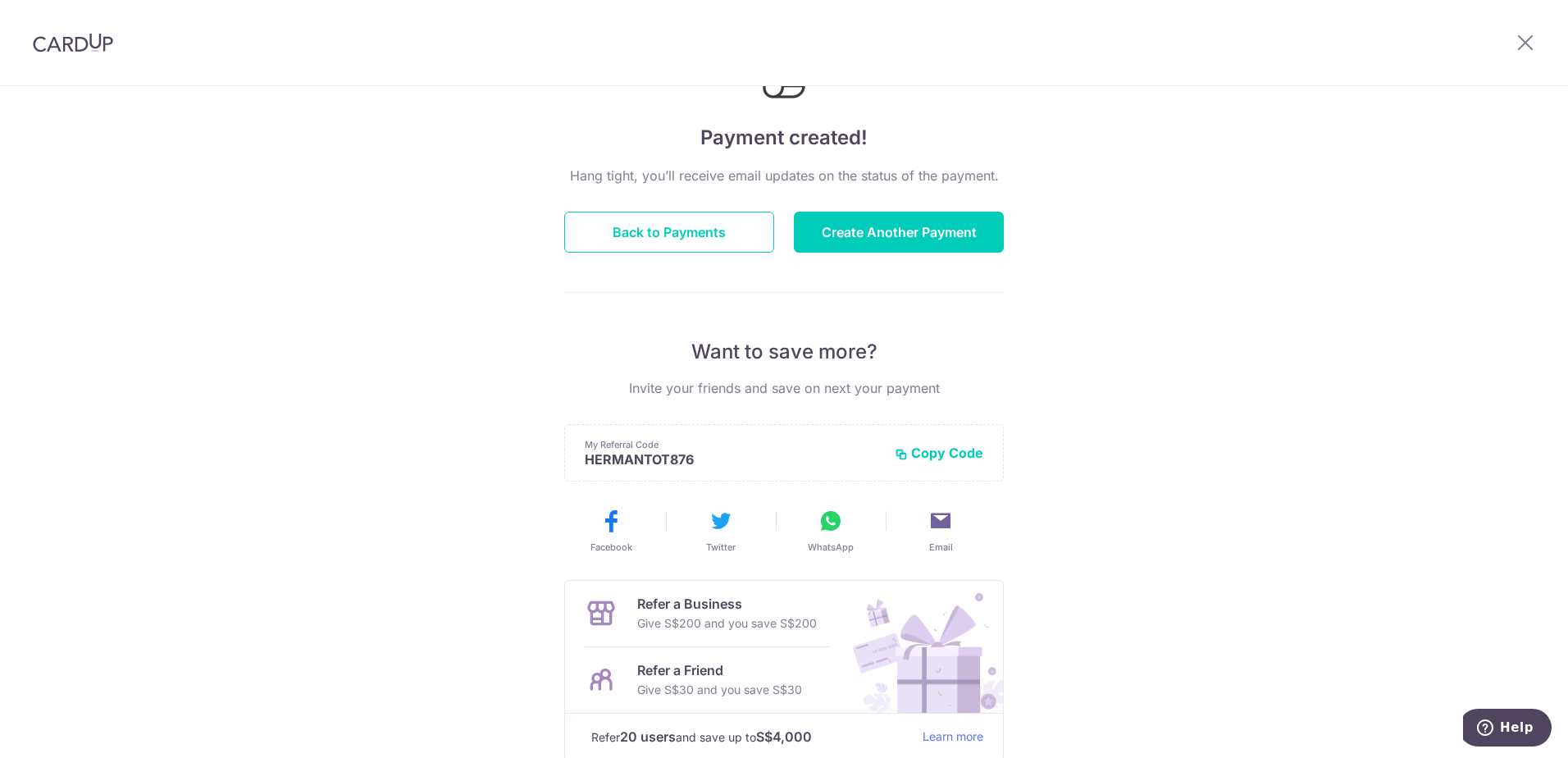
scroll to position [204, 0]
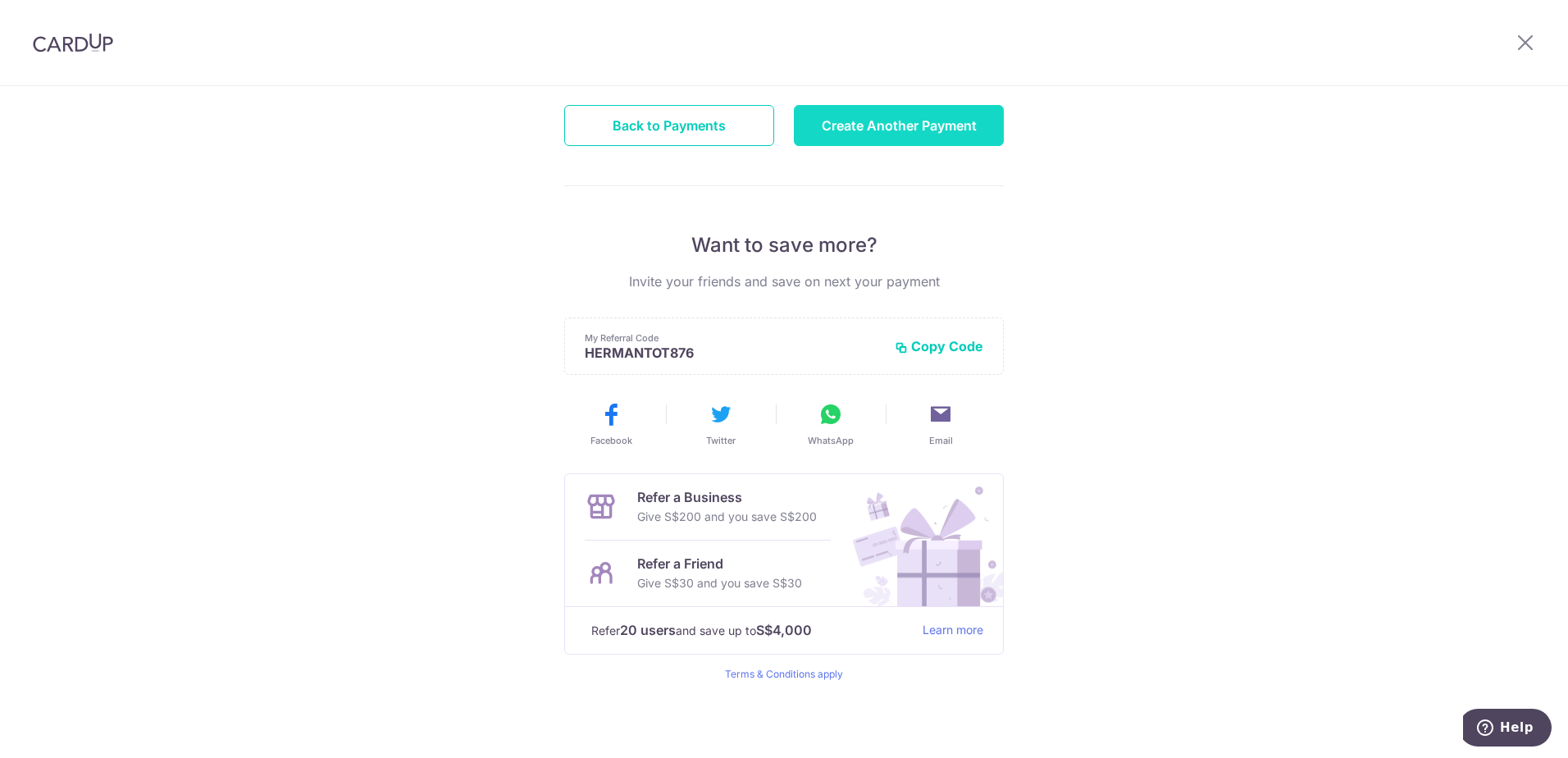
click at [893, 127] on button "Create Another Payment" at bounding box center [898, 125] width 210 height 41
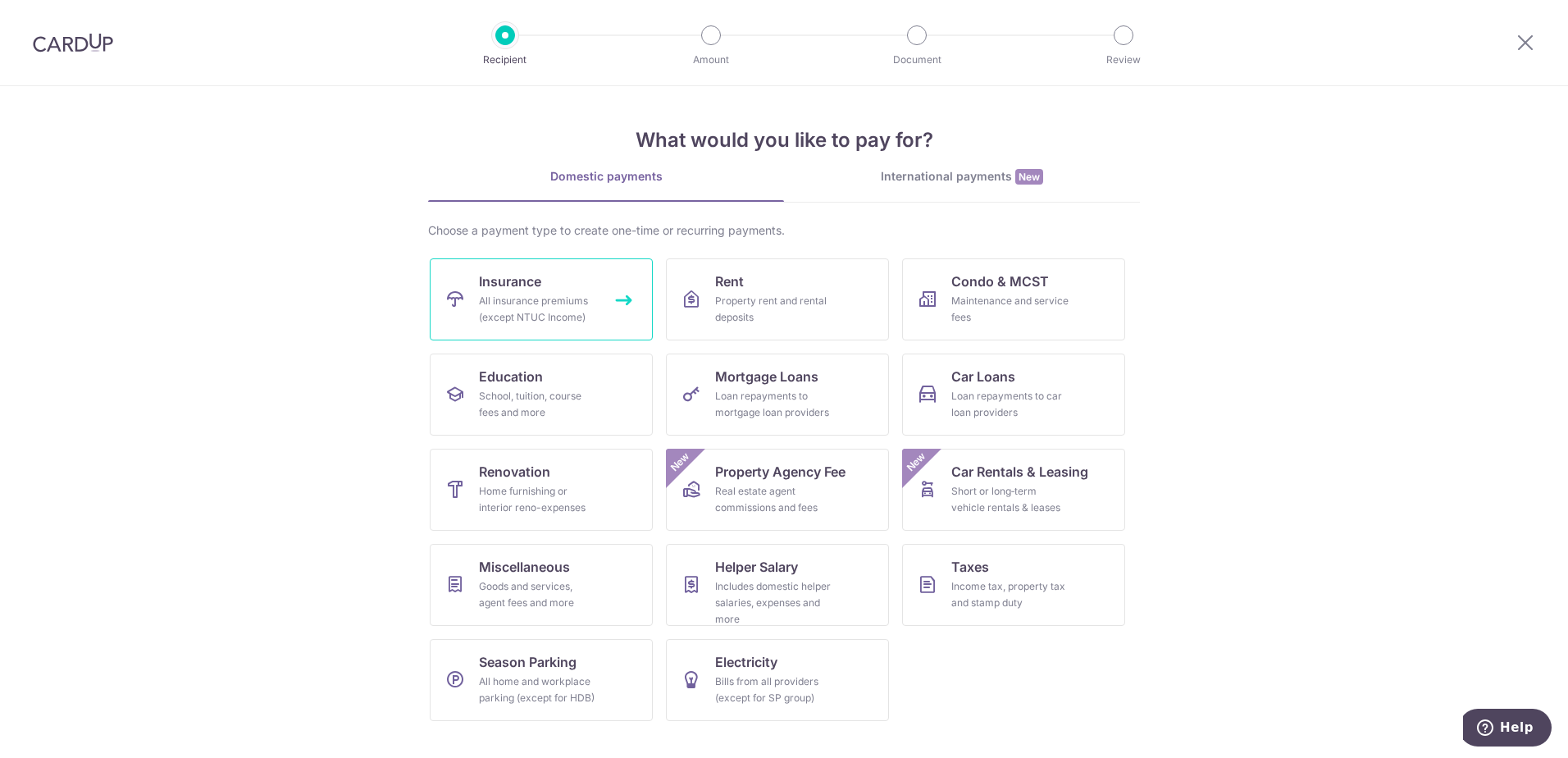
click at [552, 293] on div "All insurance premiums (except NTUC Income)" at bounding box center [538, 309] width 118 height 33
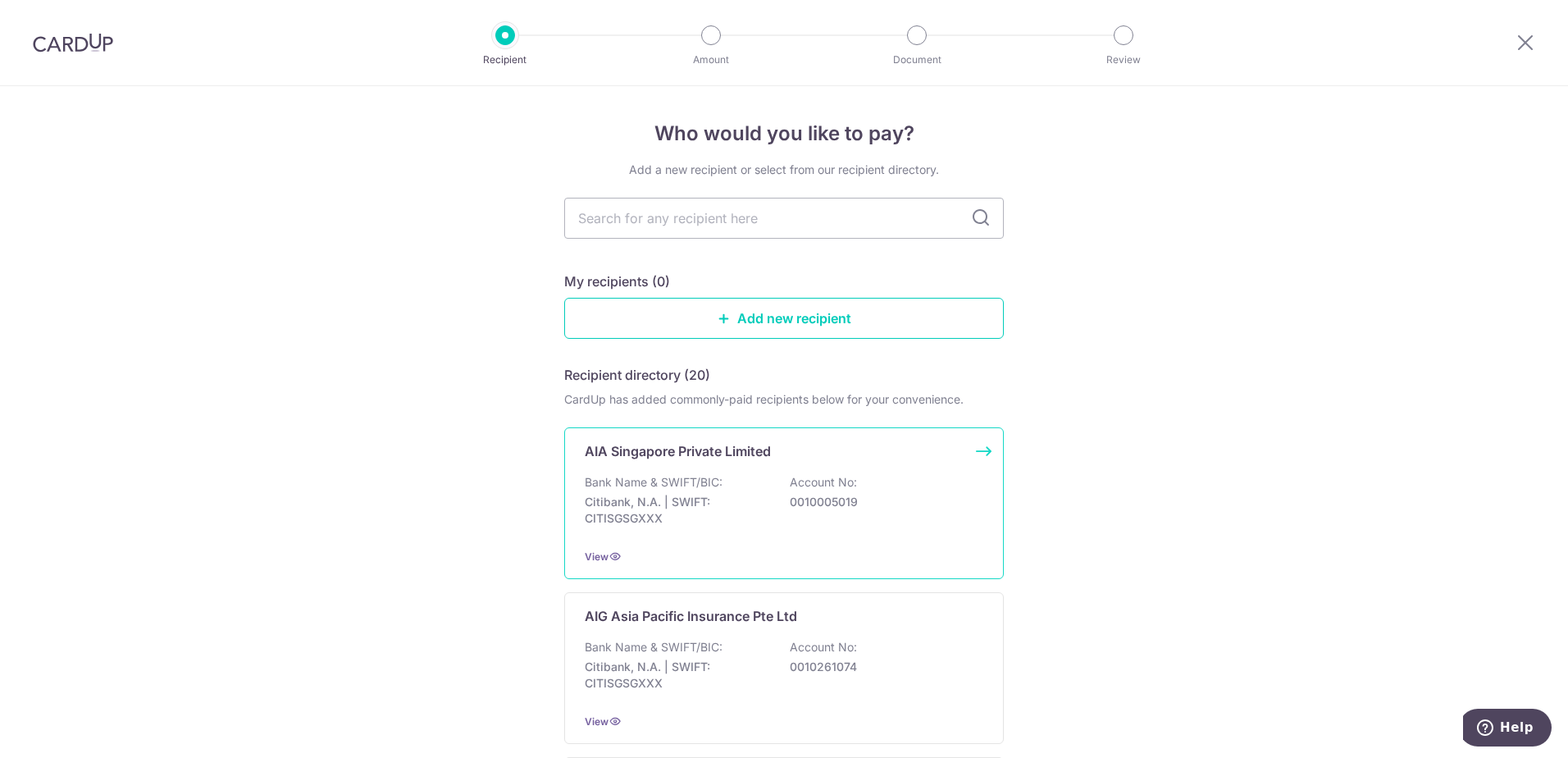
click at [765, 500] on div "Bank Name & SWIFT/BIC: Citibank, N.A. | SWIFT: CITISGSGXXX Account No: 00100050…" at bounding box center [784, 504] width 399 height 61
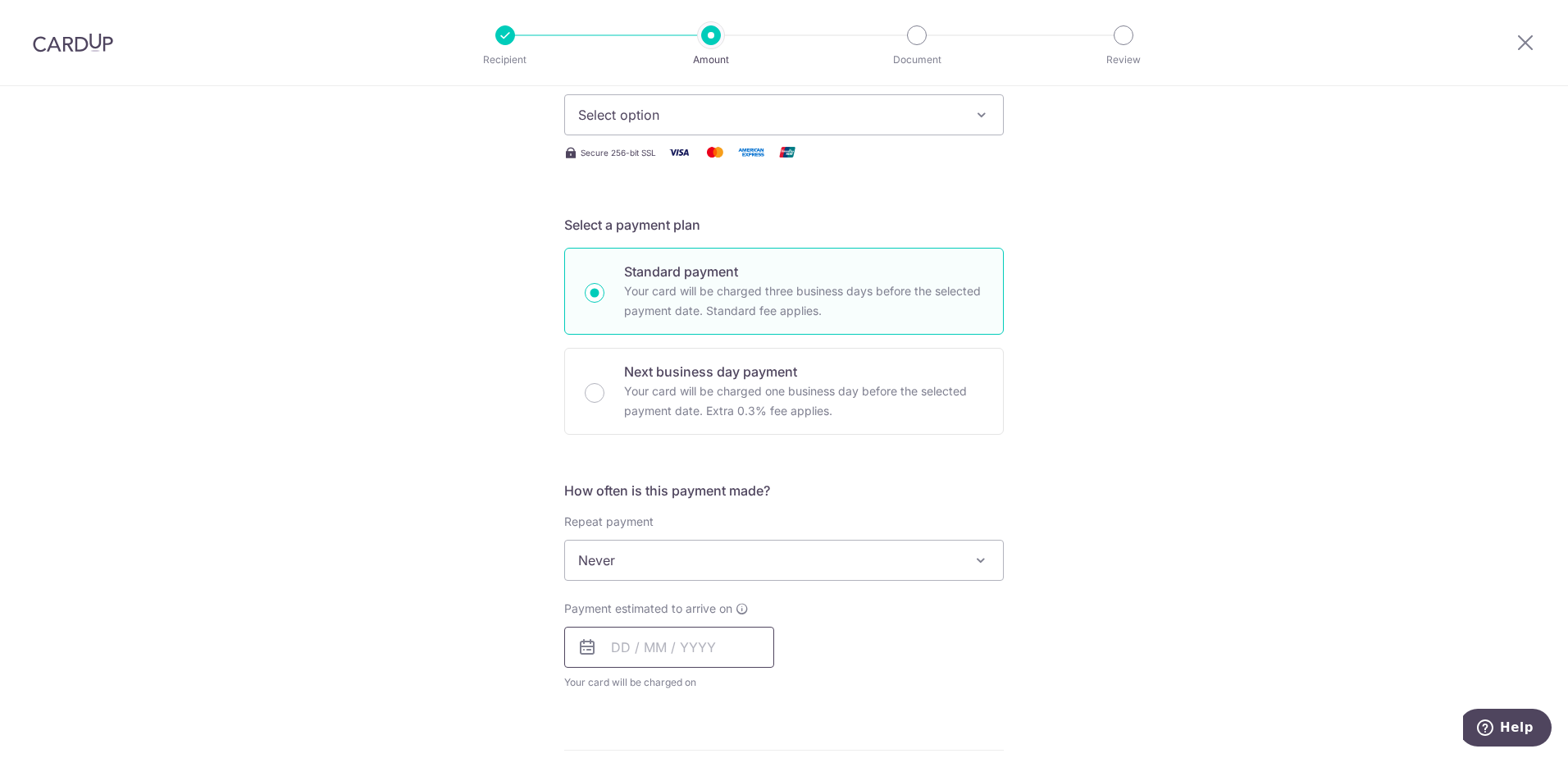
scroll to position [82, 0]
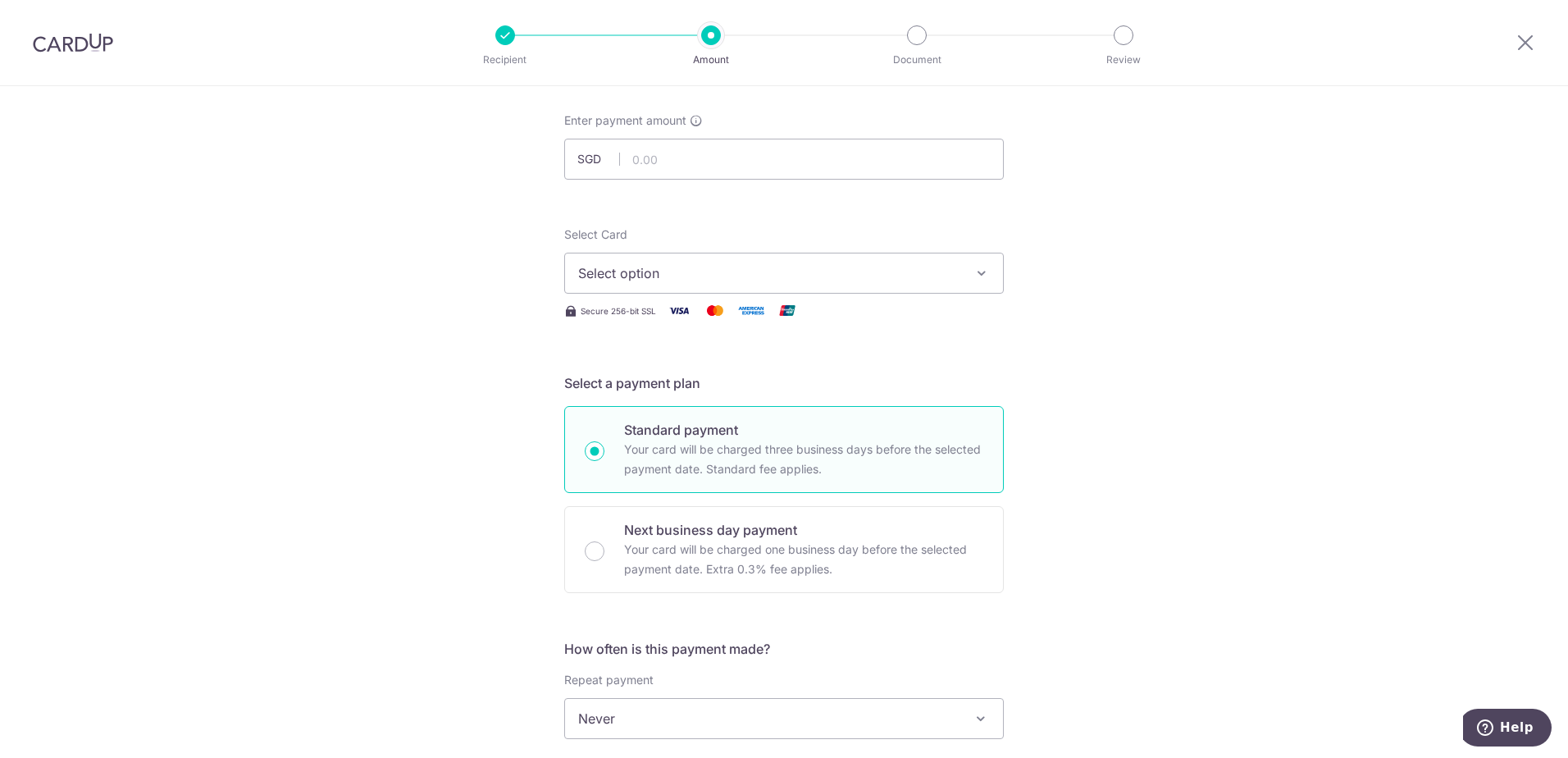
click at [511, 43] on div "Recipient" at bounding box center [505, 35] width 19 height 19
click at [507, 40] on div at bounding box center [505, 35] width 19 height 19
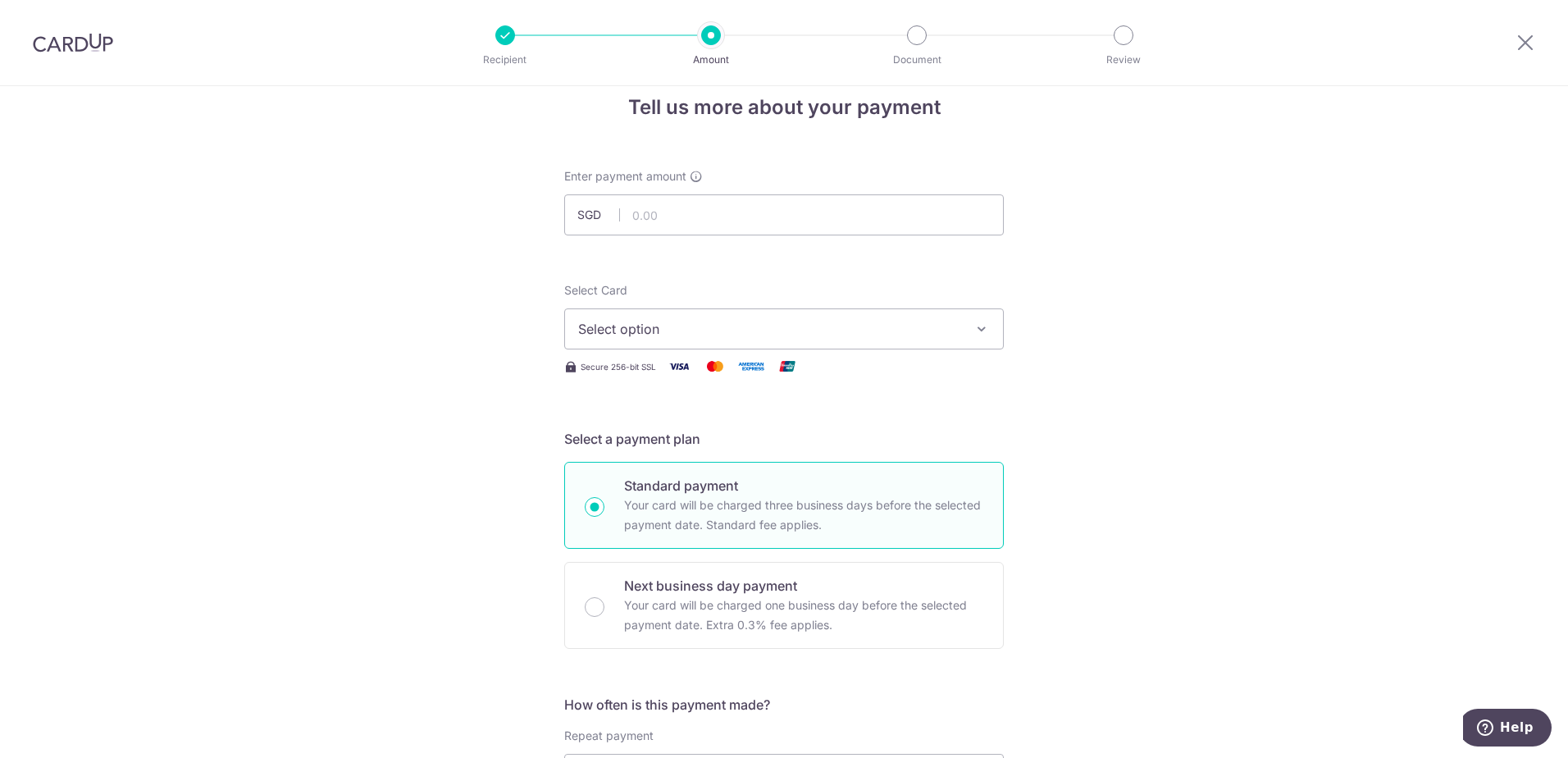
scroll to position [0, 0]
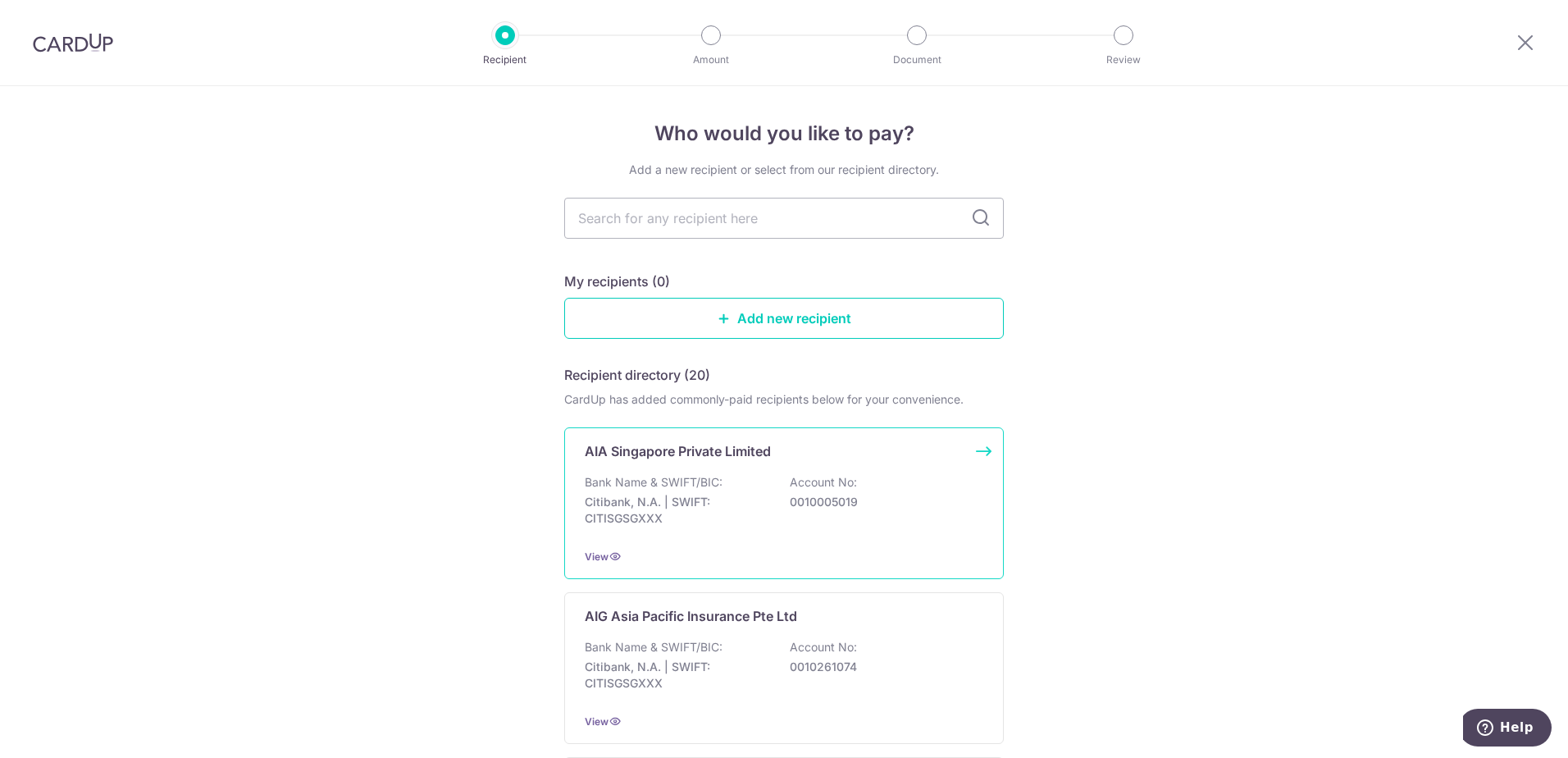
click at [773, 531] on div "Bank Name & SWIFT/BIC: Citibank, N.A. | SWIFT: CITISGSGXXX Account No: 00100050…" at bounding box center [784, 504] width 399 height 61
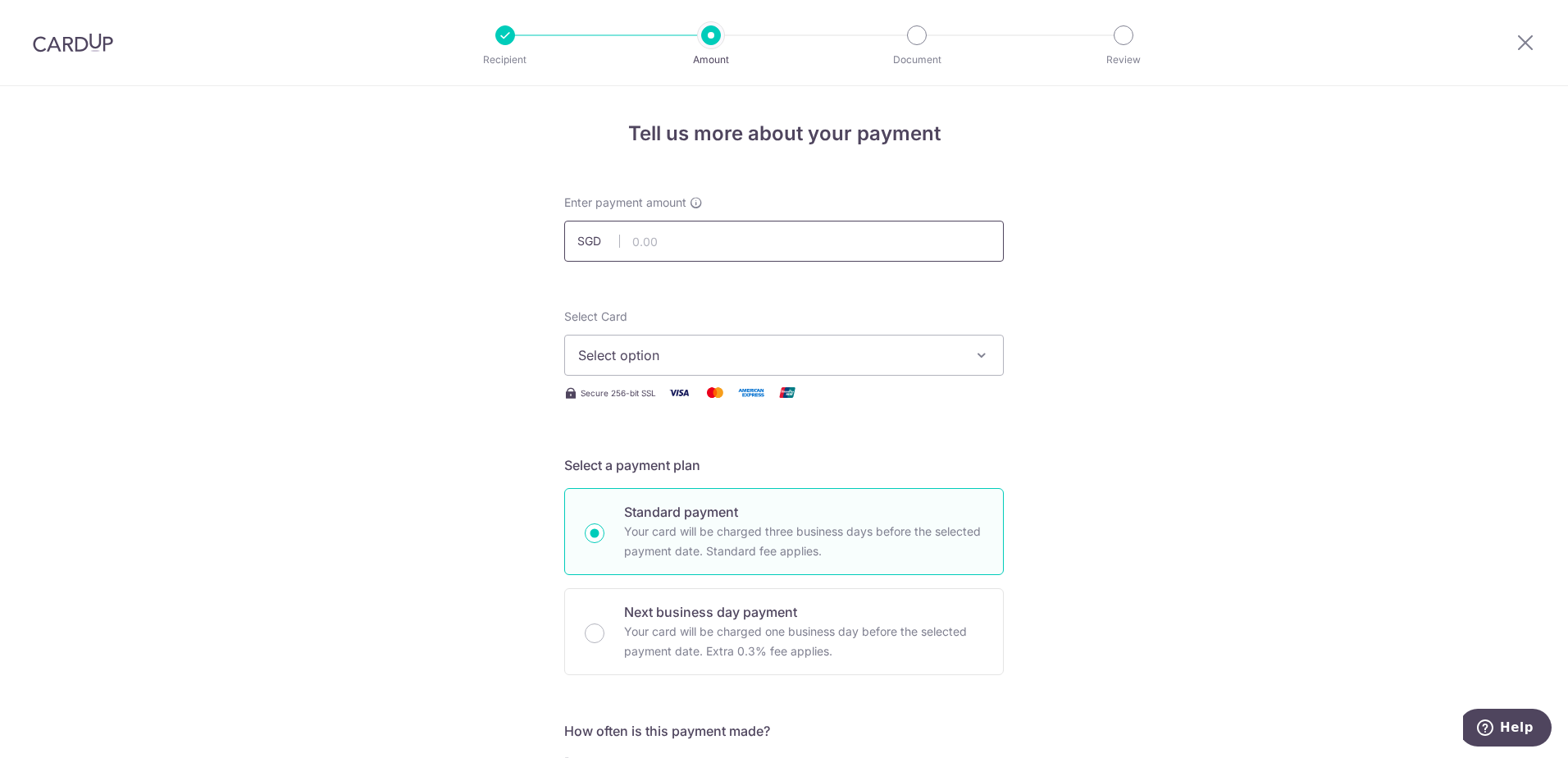
click at [668, 243] on input "text" at bounding box center [784, 241] width 439 height 41
type input "99.00"
click at [669, 345] on button "Select option" at bounding box center [784, 355] width 439 height 41
click at [659, 475] on span "**** 7429" at bounding box center [648, 472] width 62 height 19
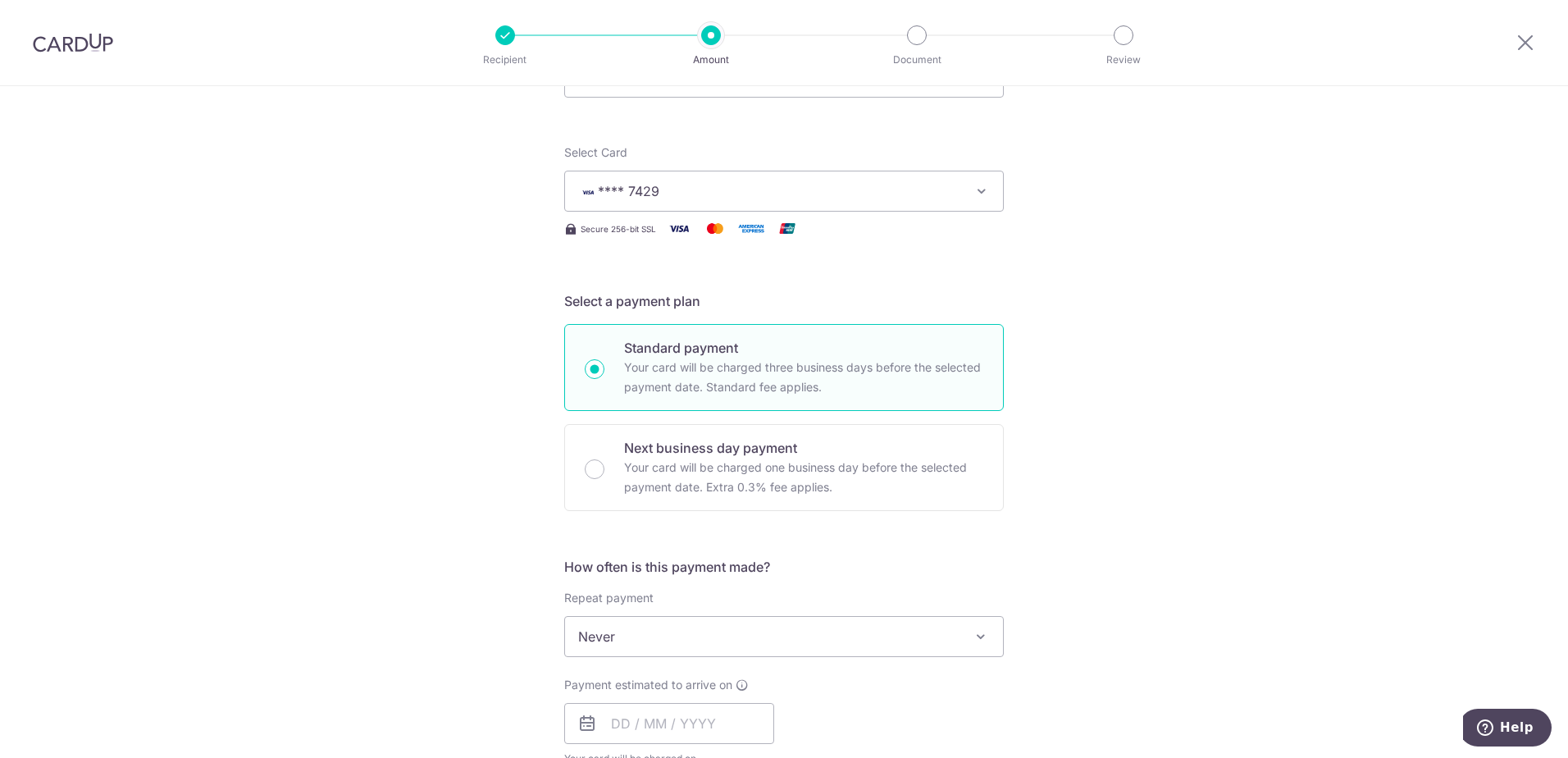
scroll to position [410, 0]
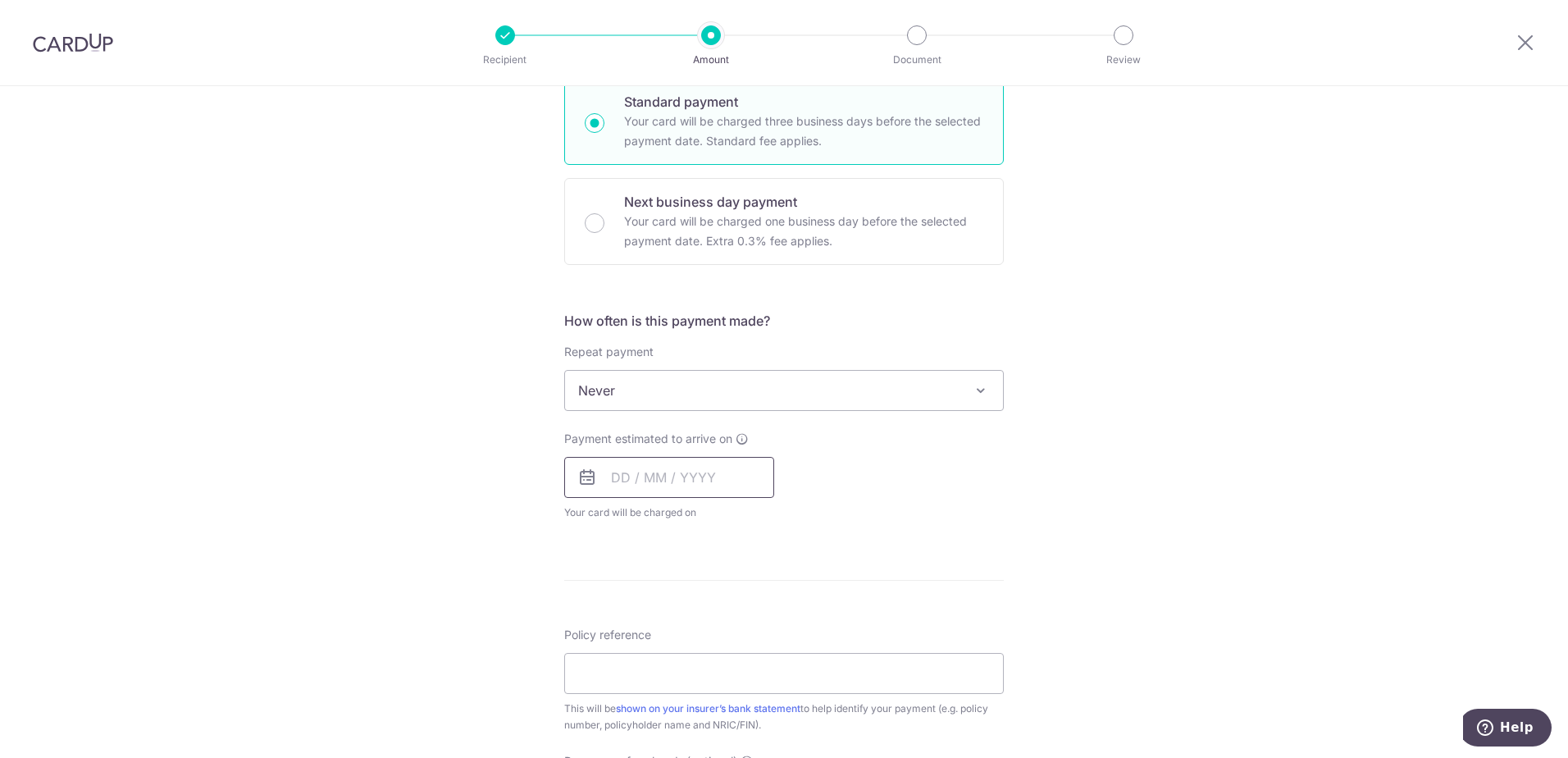
click at [632, 481] on input "text" at bounding box center [669, 477] width 210 height 41
drag, startPoint x: 723, startPoint y: 653, endPoint x: 516, endPoint y: 591, distance: 216.1
click at [724, 653] on link "16" at bounding box center [729, 659] width 26 height 26
type input "16/10/2025"
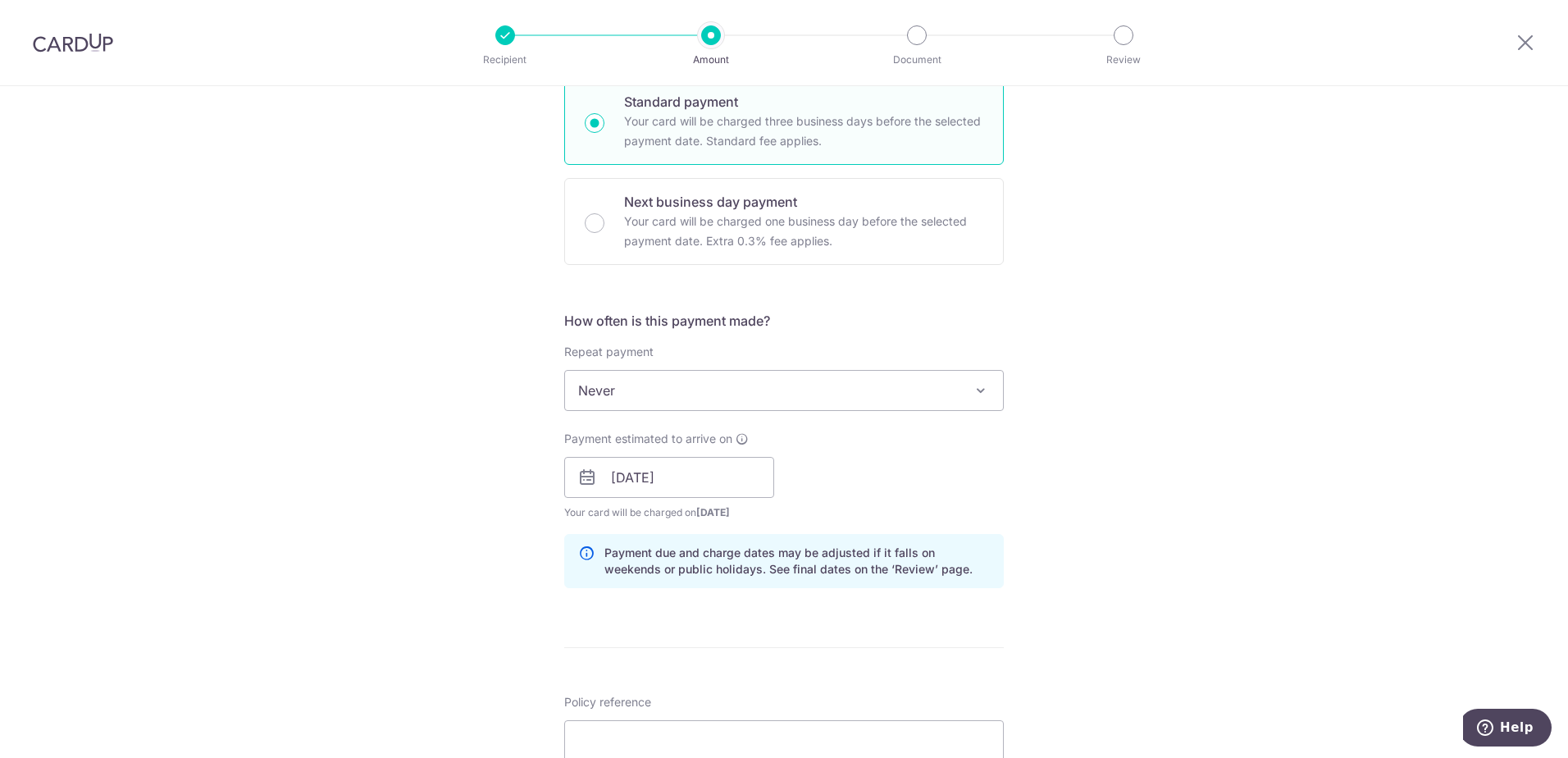
scroll to position [574, 0]
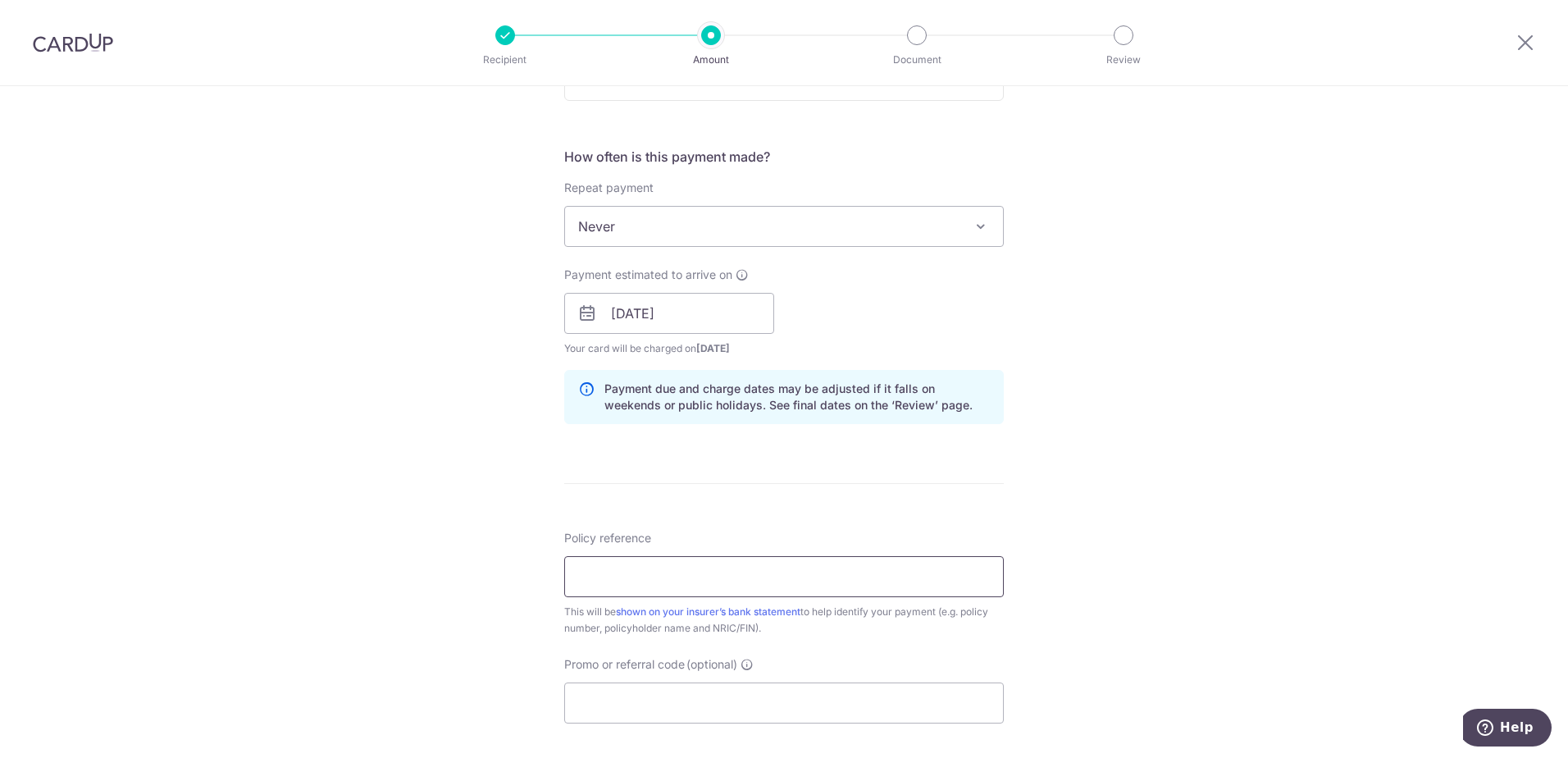
click at [627, 561] on input "Policy reference" at bounding box center [784, 576] width 439 height 41
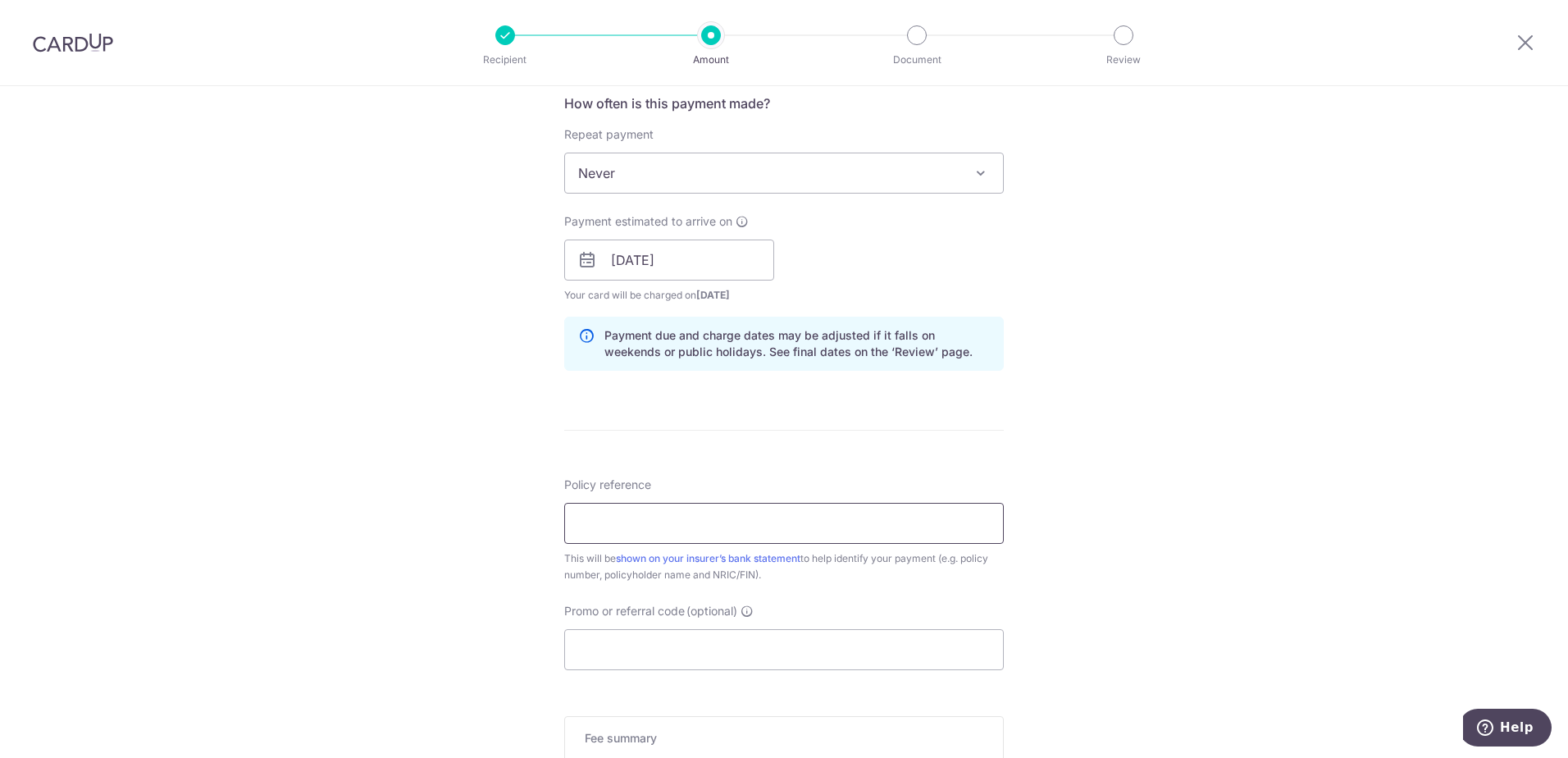
scroll to position [656, 0]
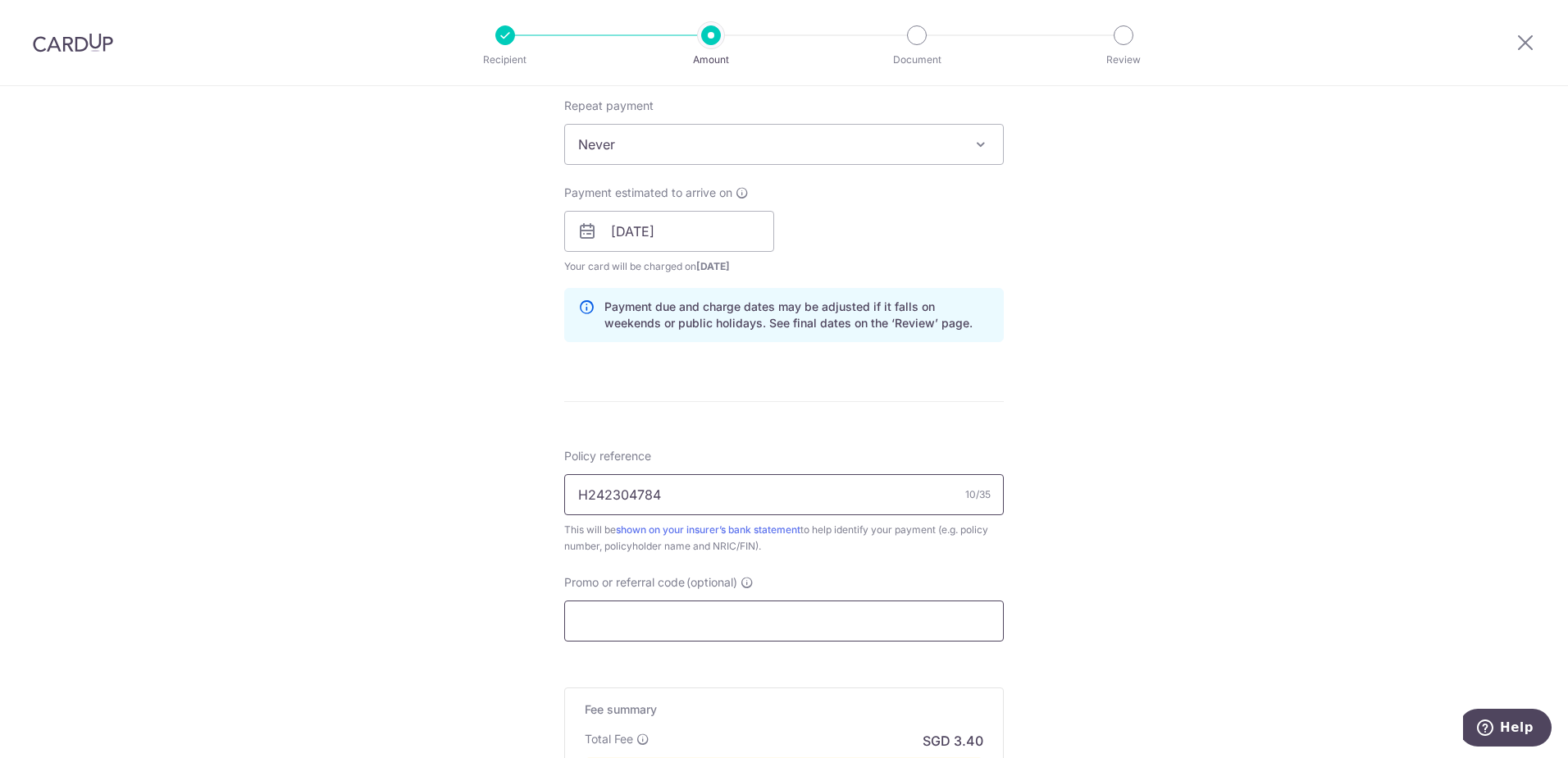
type input "H242304784"
click at [677, 626] on input "Promo or referral code (optional)" at bounding box center [784, 621] width 439 height 41
paste input "OCBC90NV"
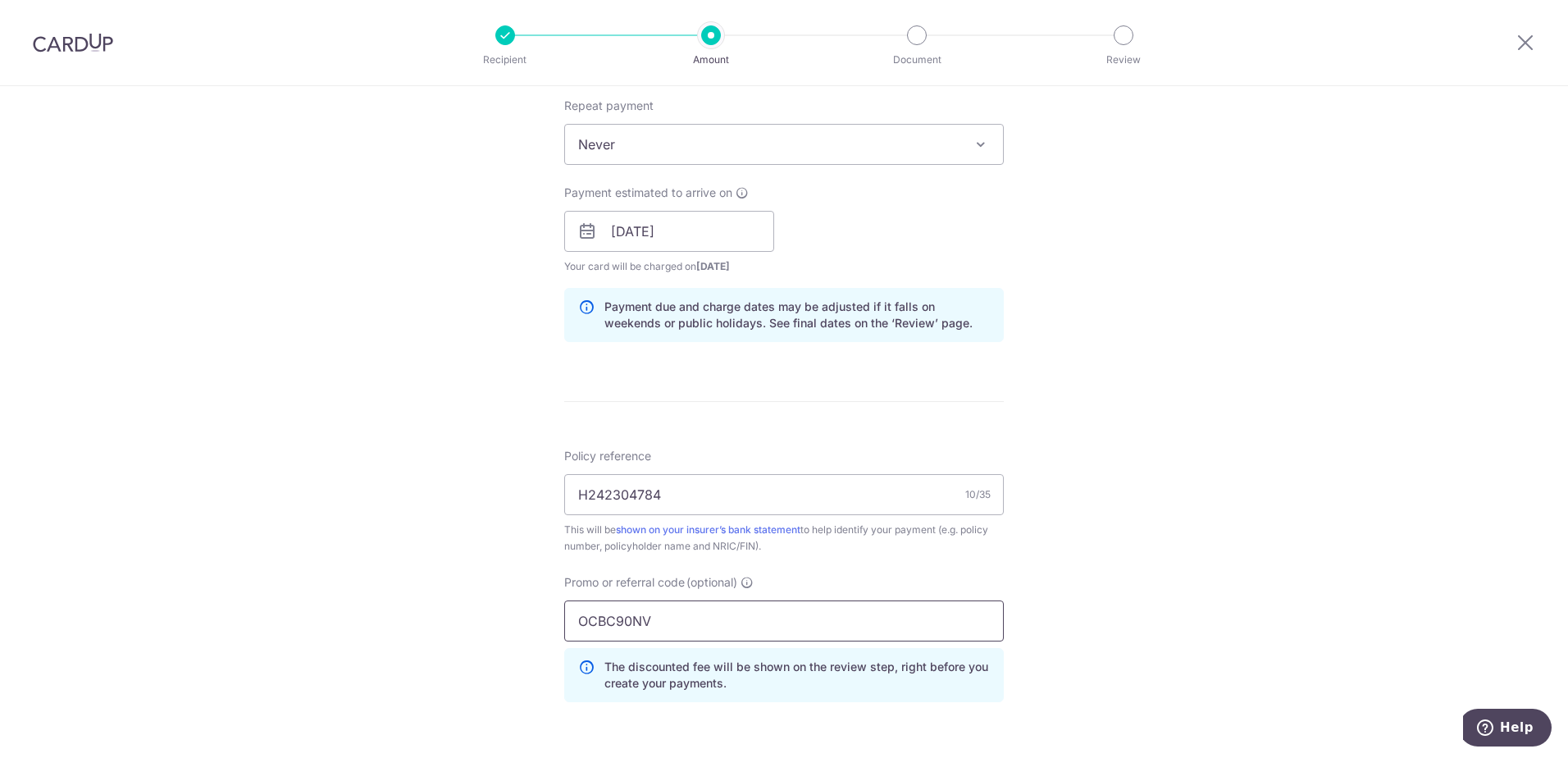
type input "OCBC90NV"
click at [477, 599] on div "Tell us more about your payment Enter payment amount SGD 99.00 99.00 Select Car…" at bounding box center [784, 276] width 1568 height 1692
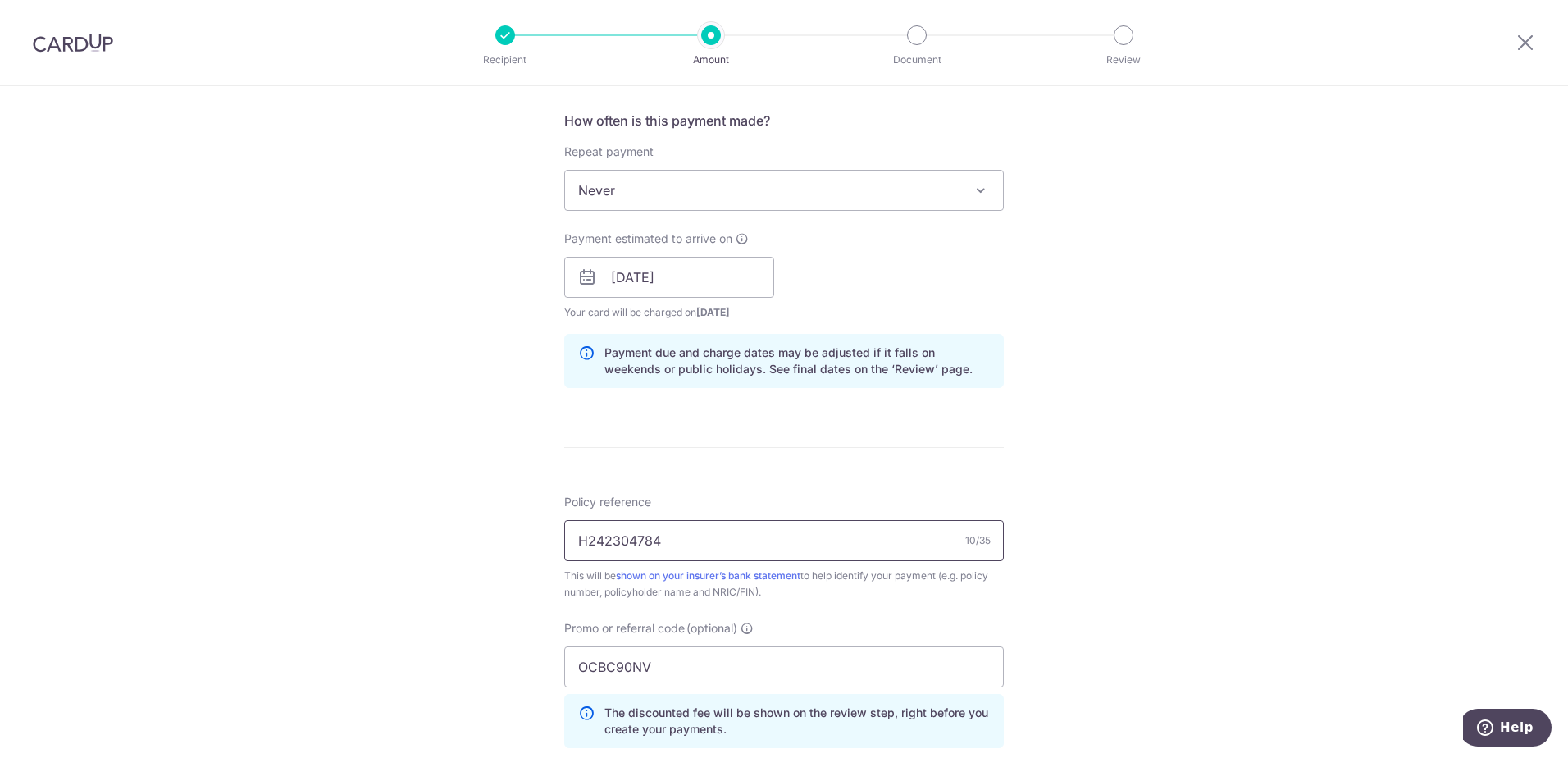
drag, startPoint x: 702, startPoint y: 545, endPoint x: 481, endPoint y: 534, distance: 221.3
click at [482, 534] on div "Tell us more about your payment Enter payment amount SGD 99.00 99.00 Select Car…" at bounding box center [784, 322] width 1568 height 1692
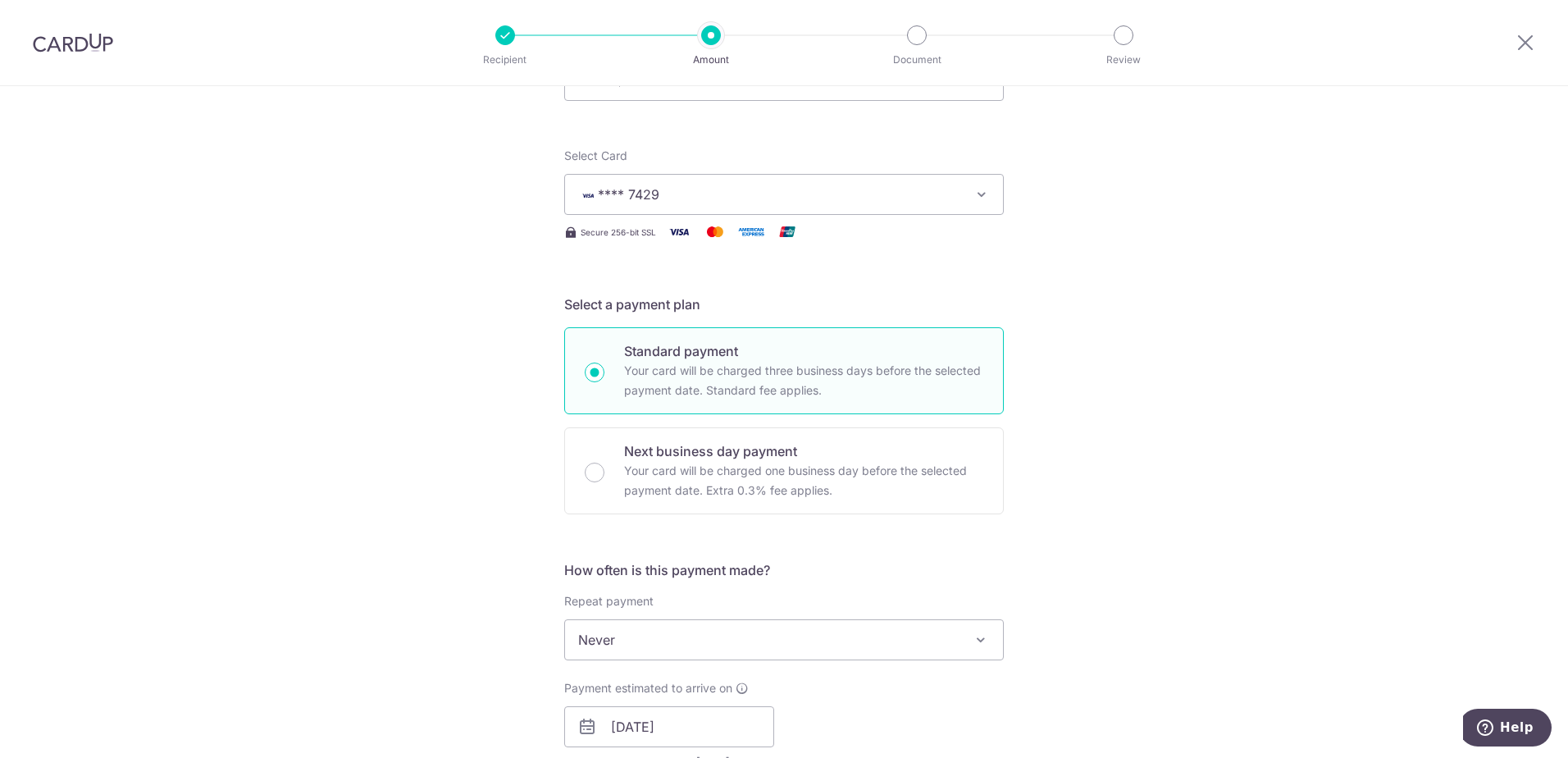
scroll to position [36, 0]
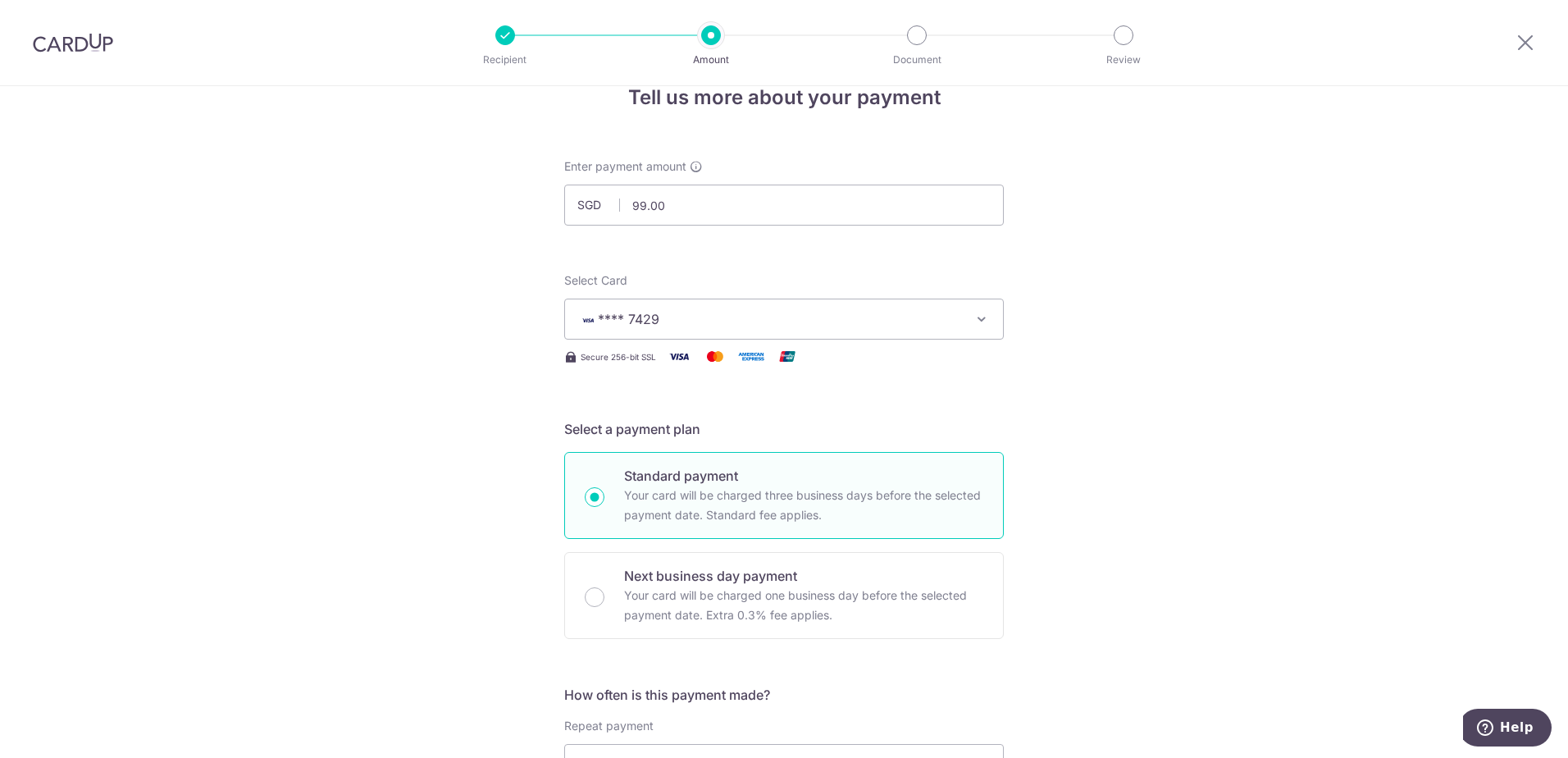
type input "P564900028"
drag, startPoint x: 520, startPoint y: 198, endPoint x: 490, endPoint y: 195, distance: 30.1
type input "371.82"
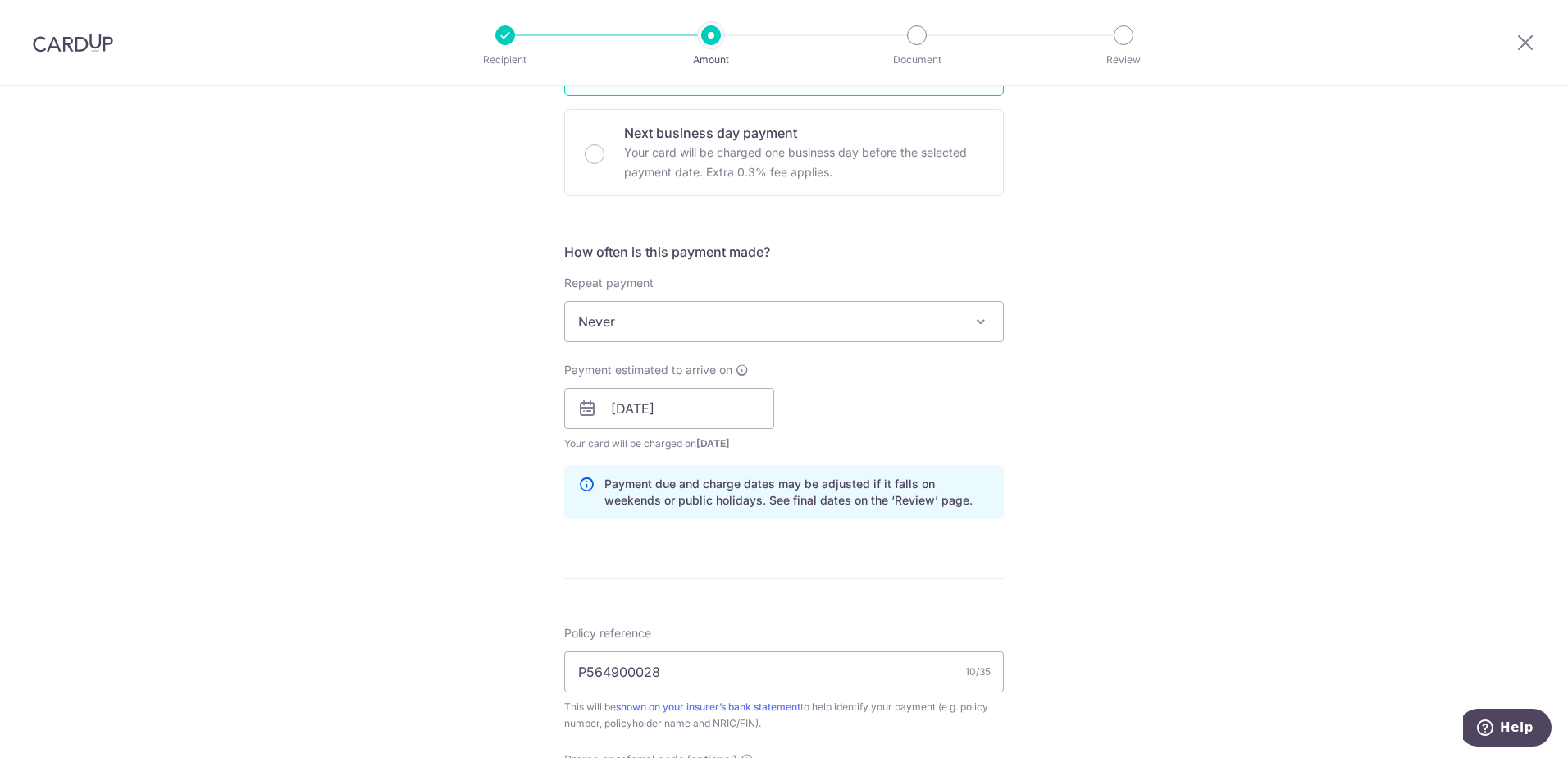
scroll to position [610, 0]
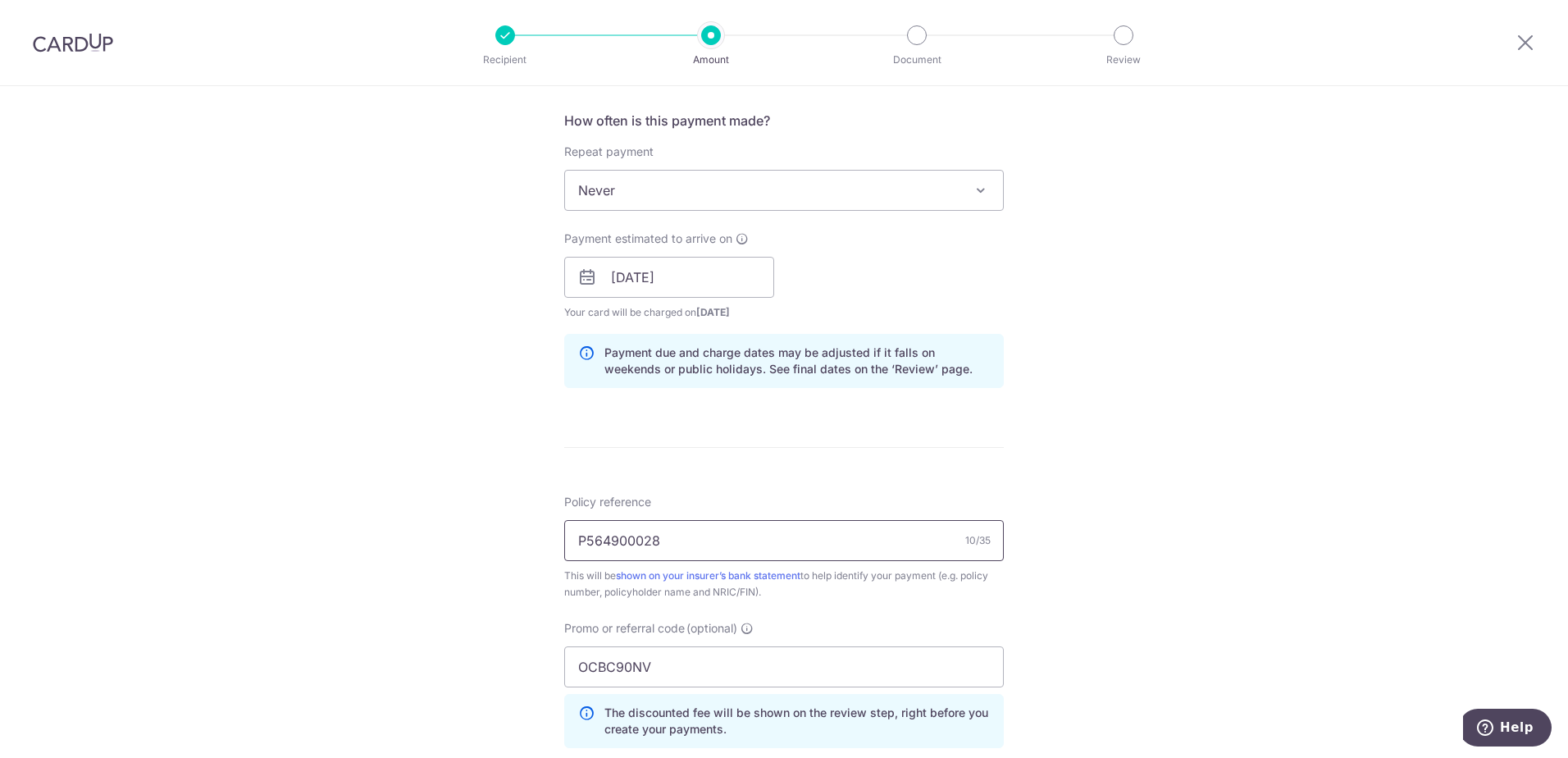
click at [666, 539] on input "P564900028" at bounding box center [784, 540] width 439 height 41
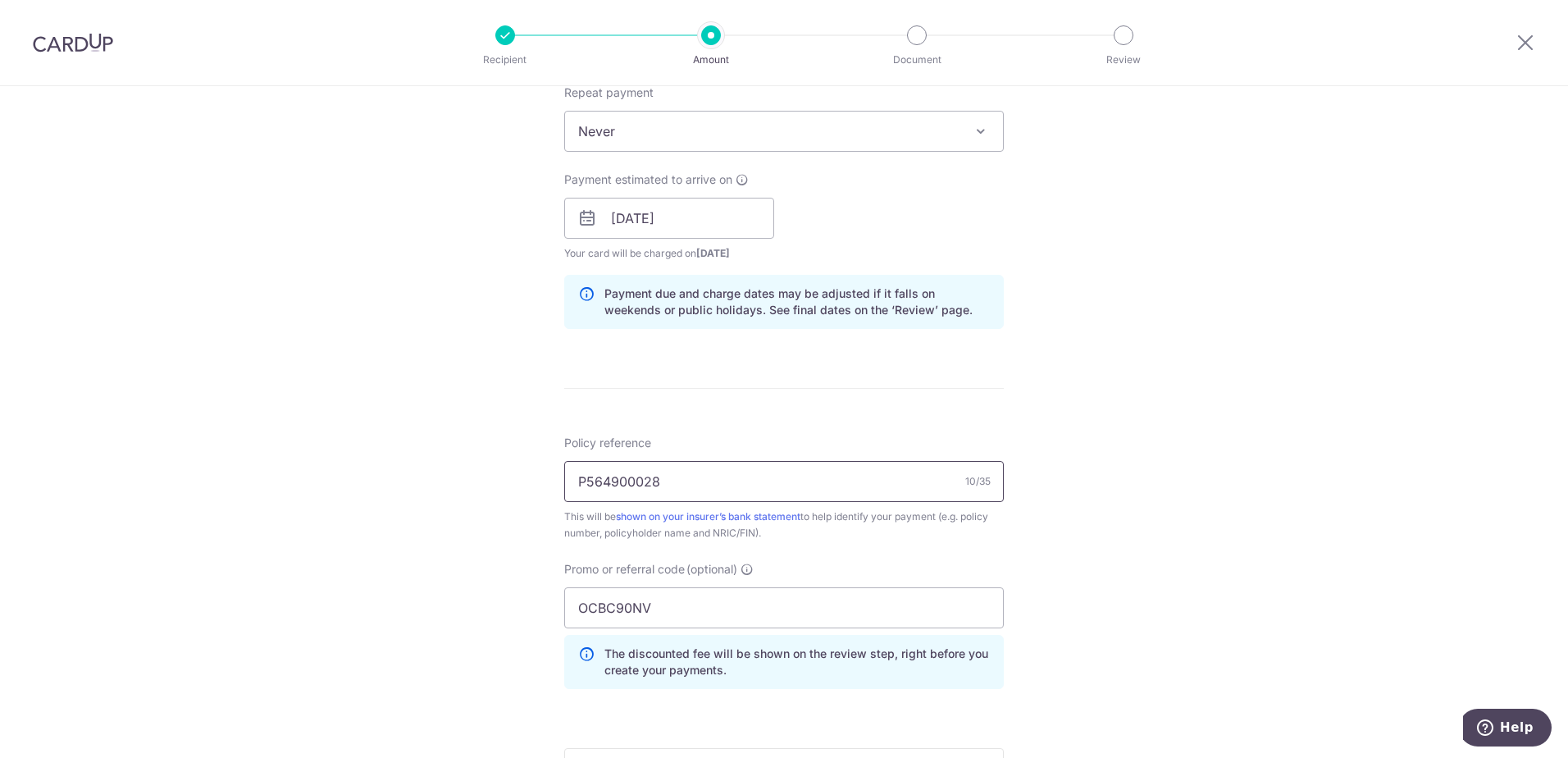
scroll to position [857, 0]
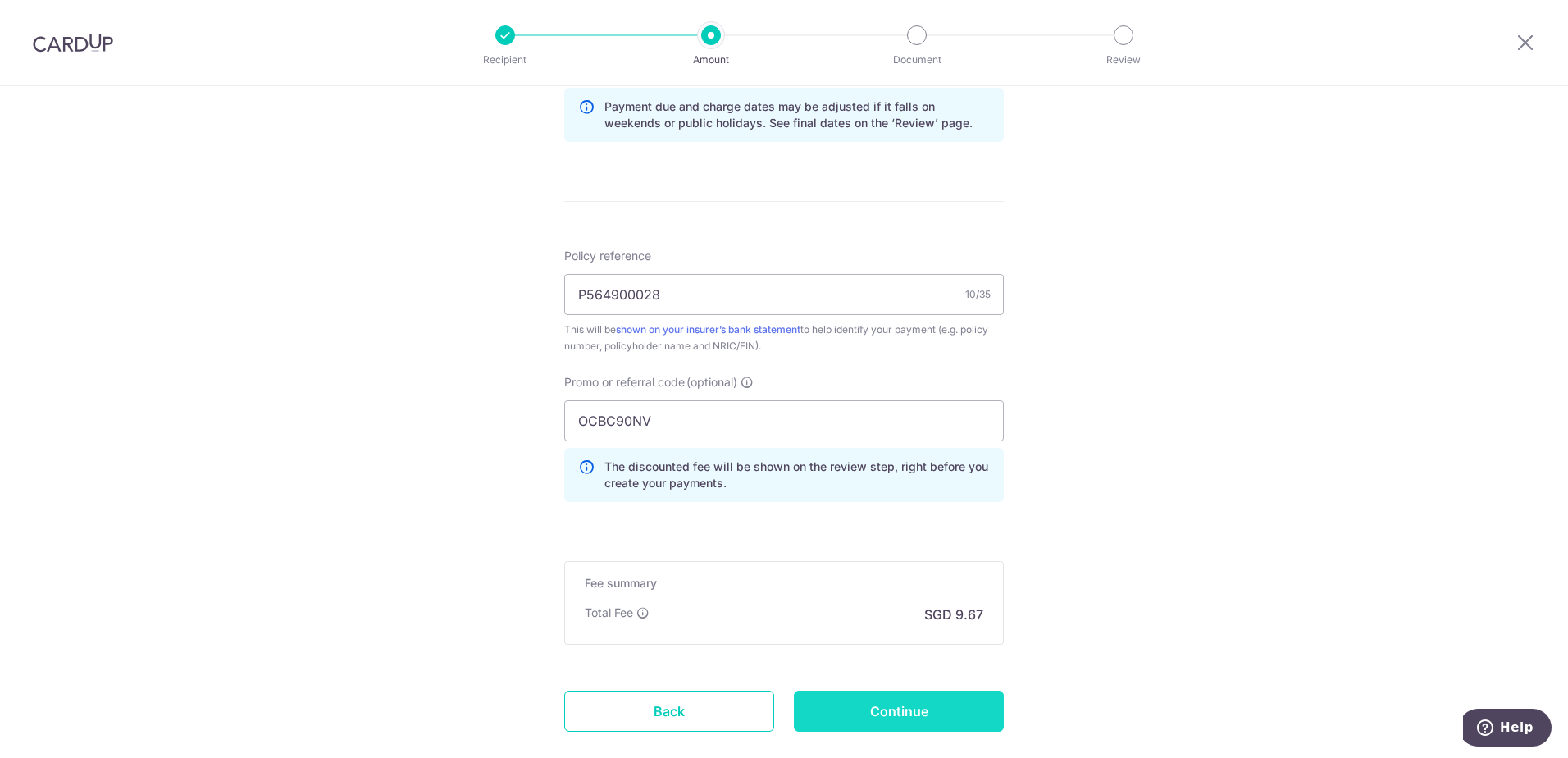
click at [949, 710] on input "Continue" at bounding box center [898, 711] width 210 height 41
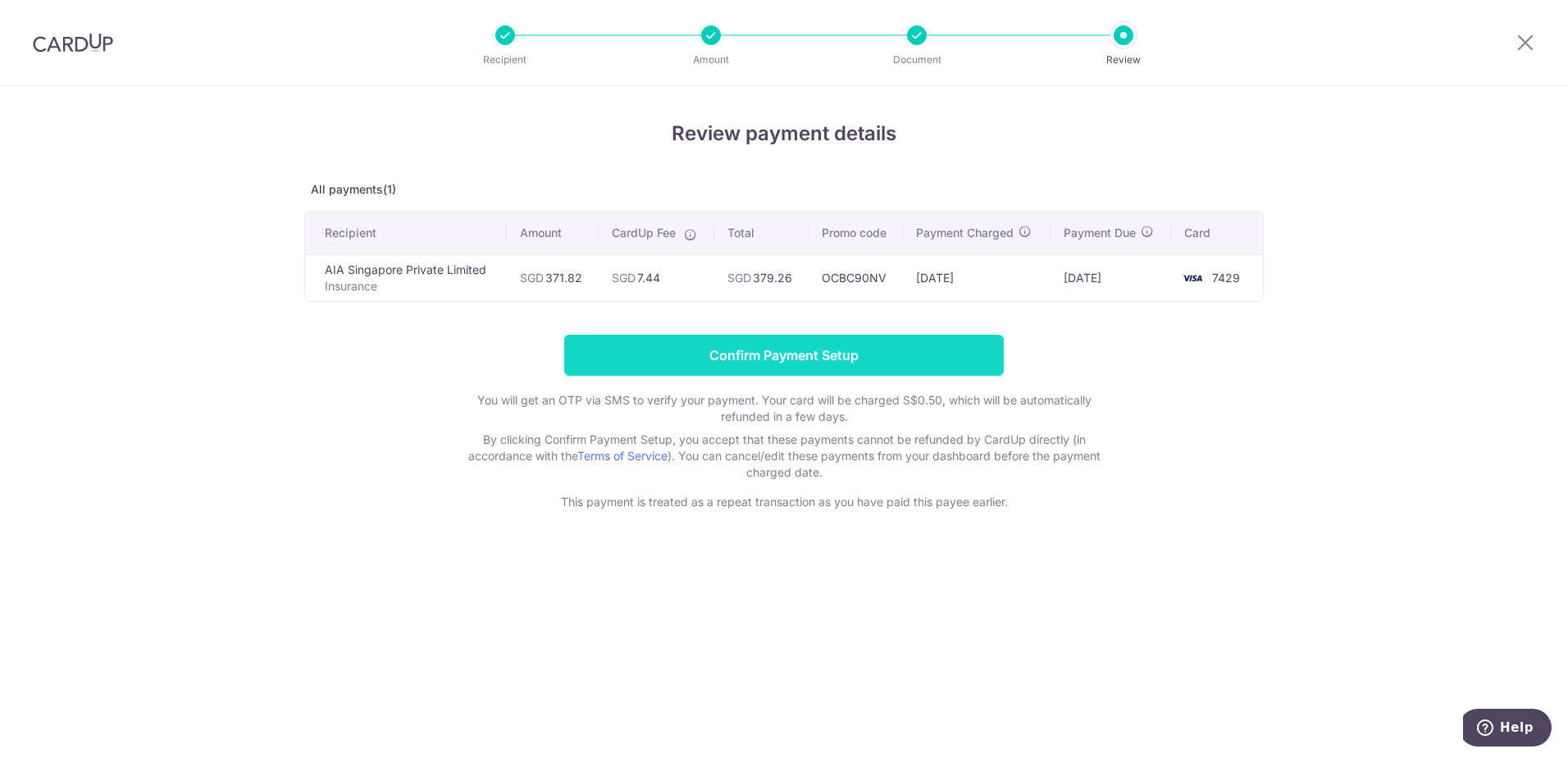
click at [934, 368] on input "Confirm Payment Setup" at bounding box center [784, 355] width 439 height 41
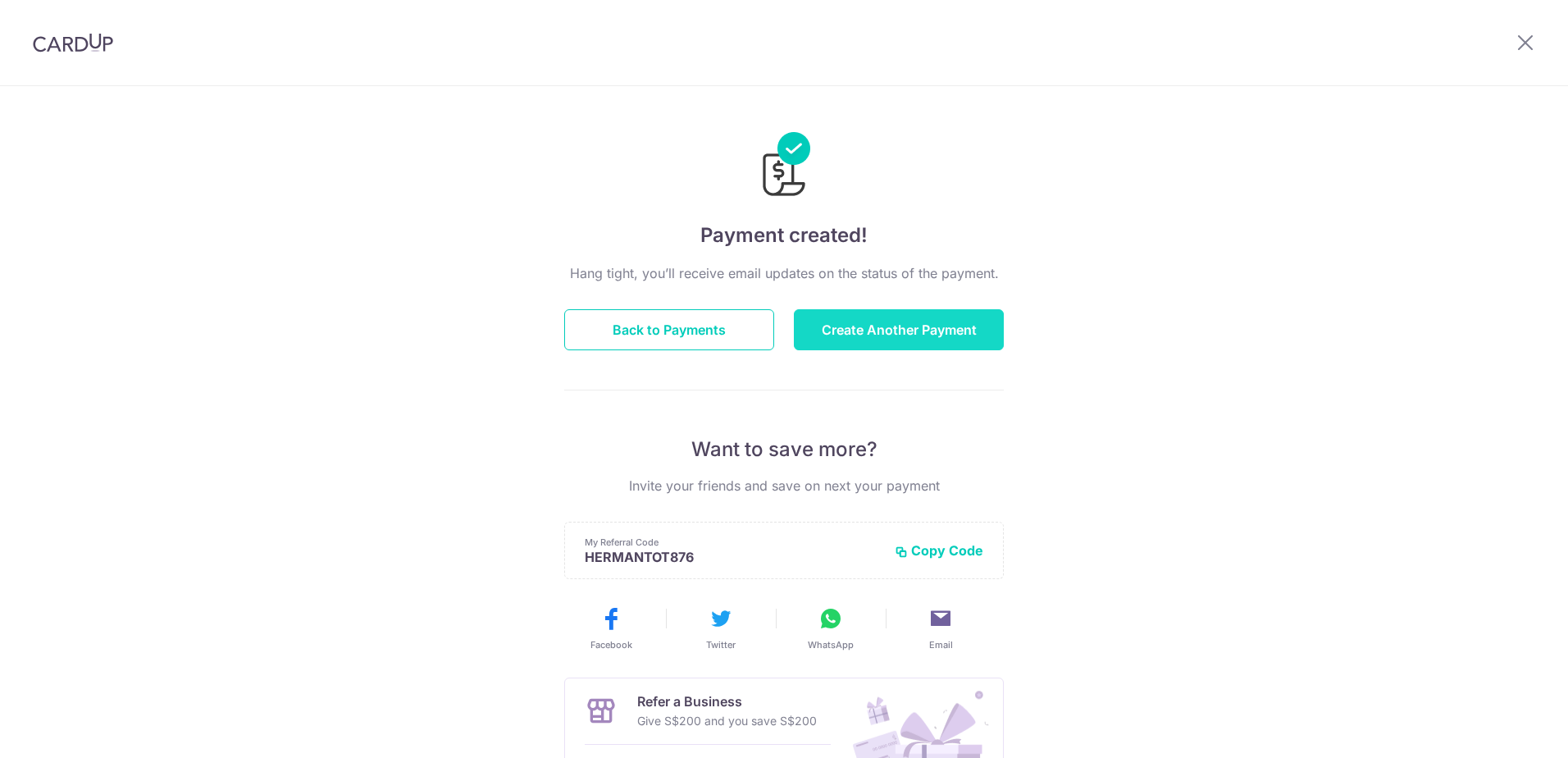
click at [906, 339] on button "Create Another Payment" at bounding box center [898, 329] width 210 height 41
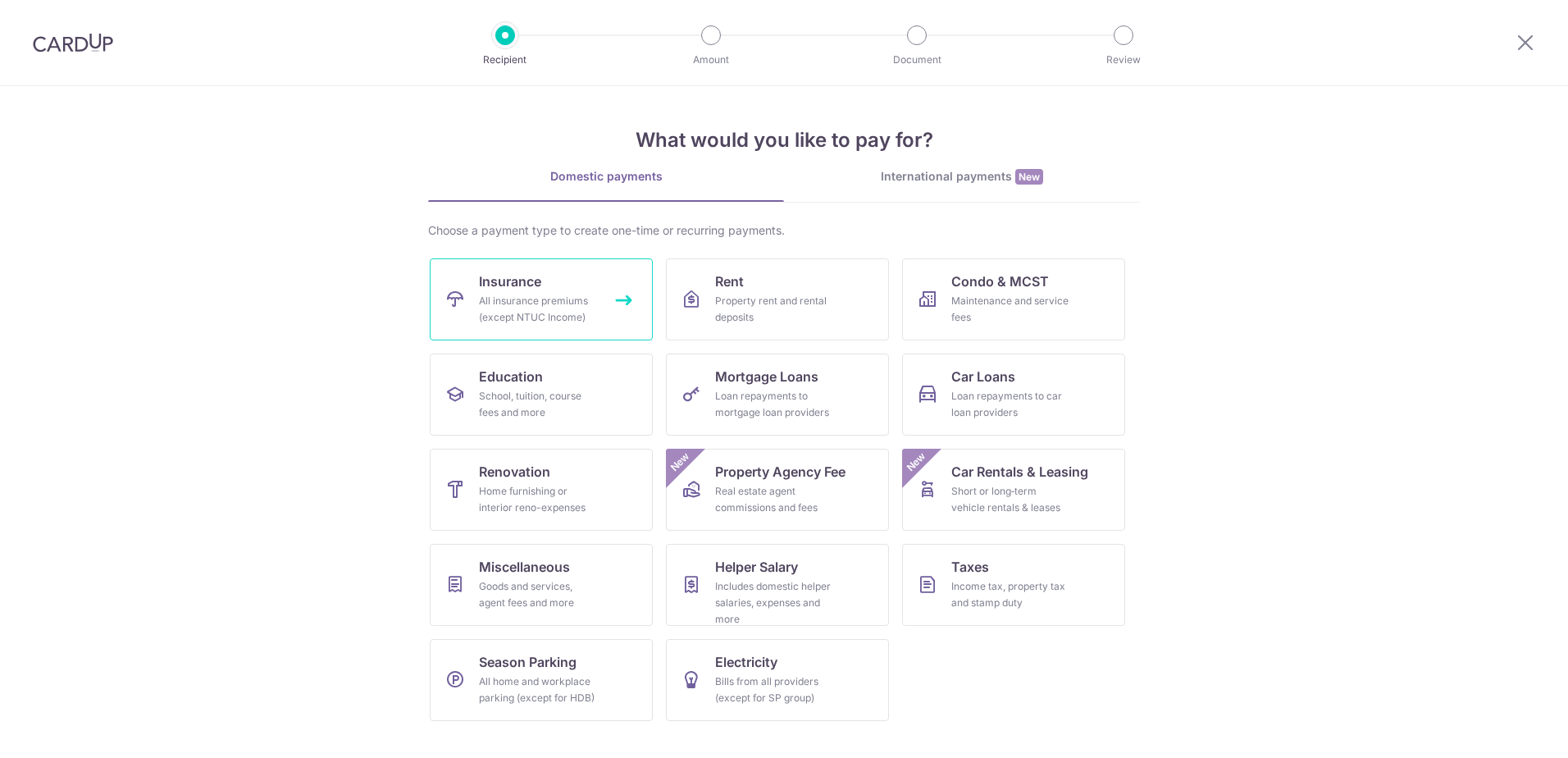
click at [548, 302] on div "All insurance premiums (except NTUC Income)" at bounding box center [538, 309] width 118 height 33
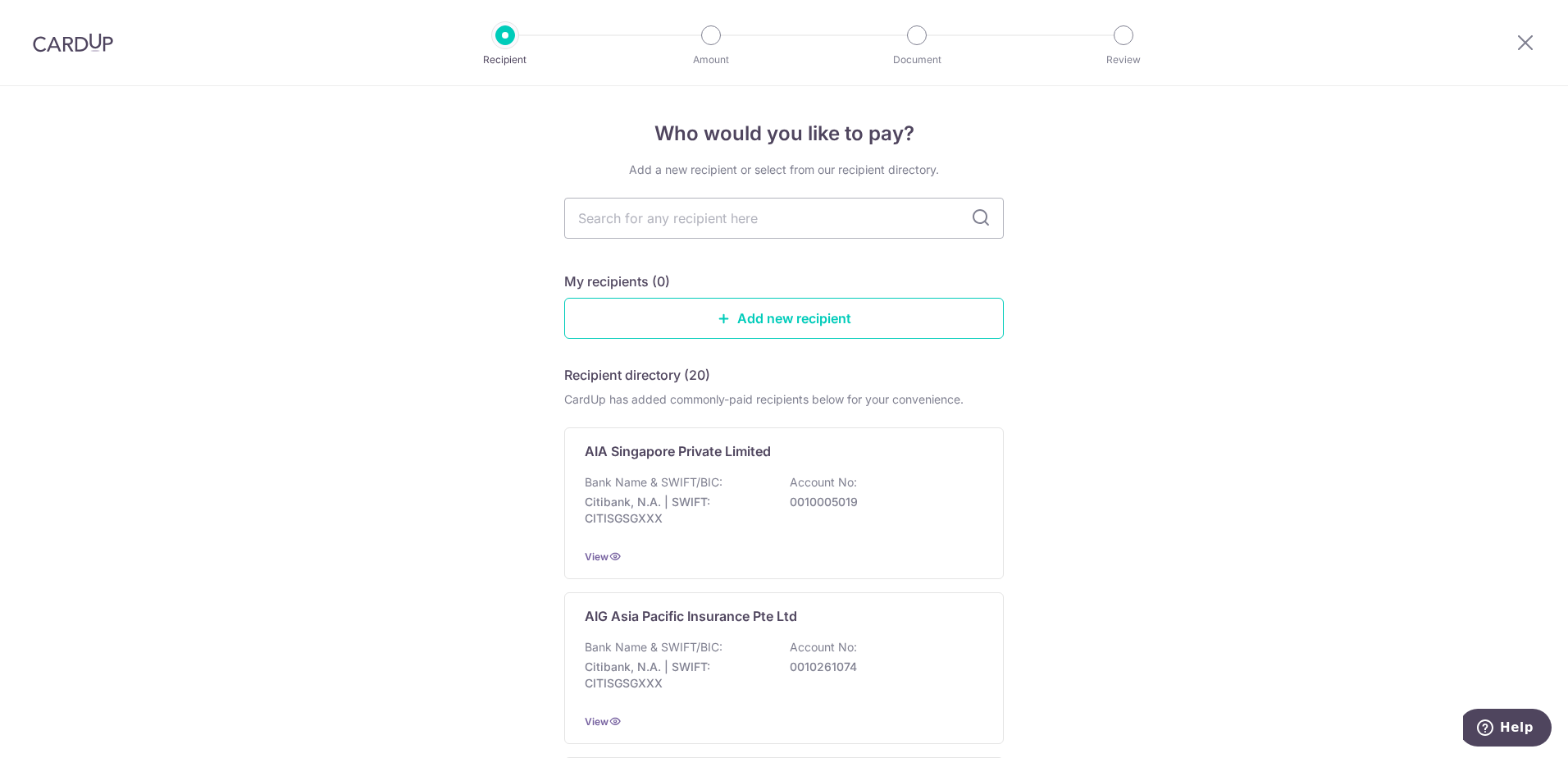
click at [649, 476] on p "Bank Name & SWIFT/BIC:" at bounding box center [653, 482] width 137 height 16
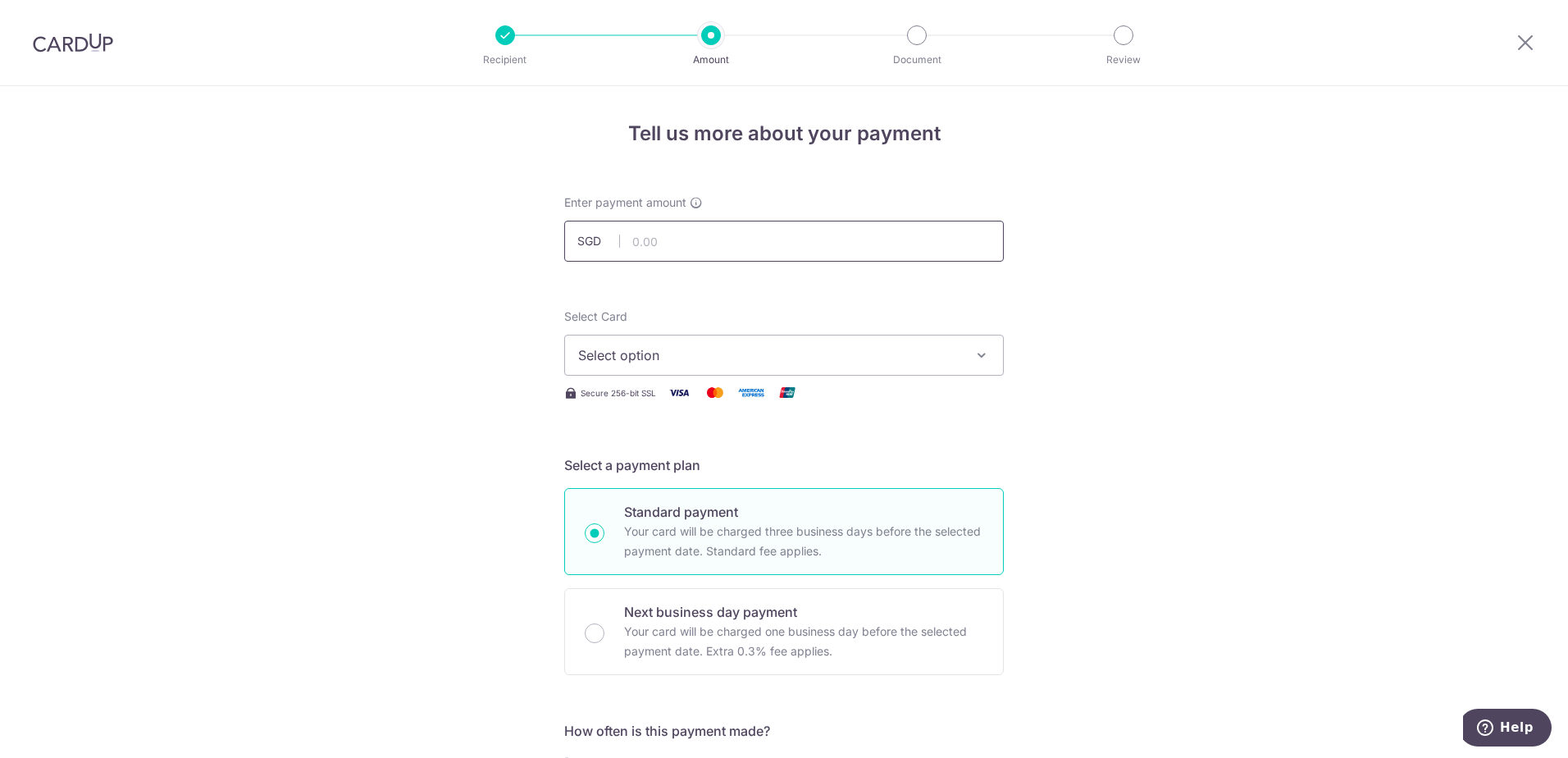
click at [657, 239] on input "text" at bounding box center [784, 241] width 439 height 41
type input "3,159.60"
click at [658, 350] on span "Select option" at bounding box center [769, 355] width 382 height 19
drag, startPoint x: 620, startPoint y: 470, endPoint x: 473, endPoint y: 464, distance: 147.1
click at [620, 470] on span "**** 7429" at bounding box center [648, 472] width 62 height 19
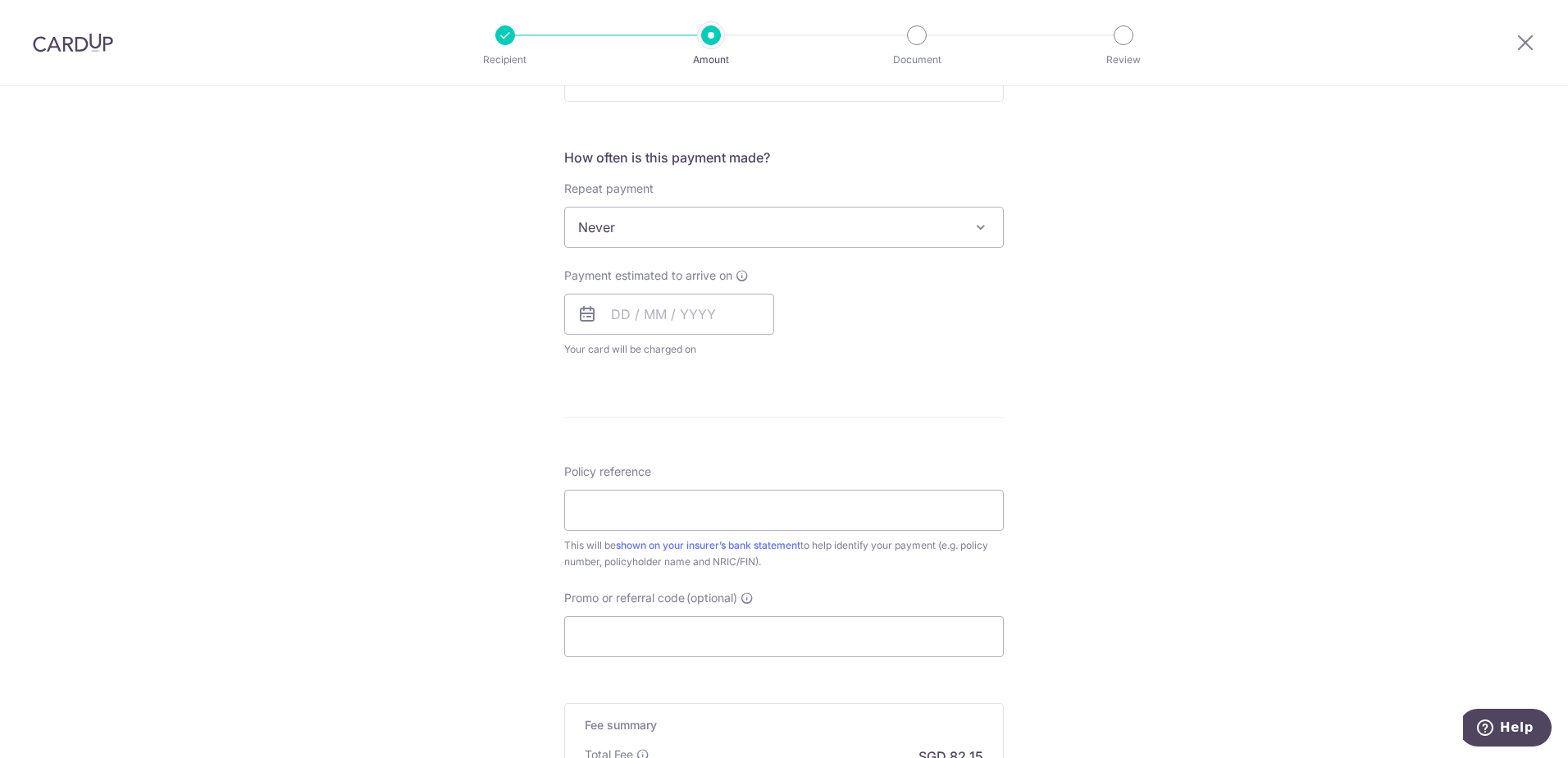
scroll to position [574, 0]
click at [675, 318] on input "text" at bounding box center [669, 313] width 210 height 41
click at [716, 504] on link "16" at bounding box center [729, 495] width 26 height 26
type input "[DATE]"
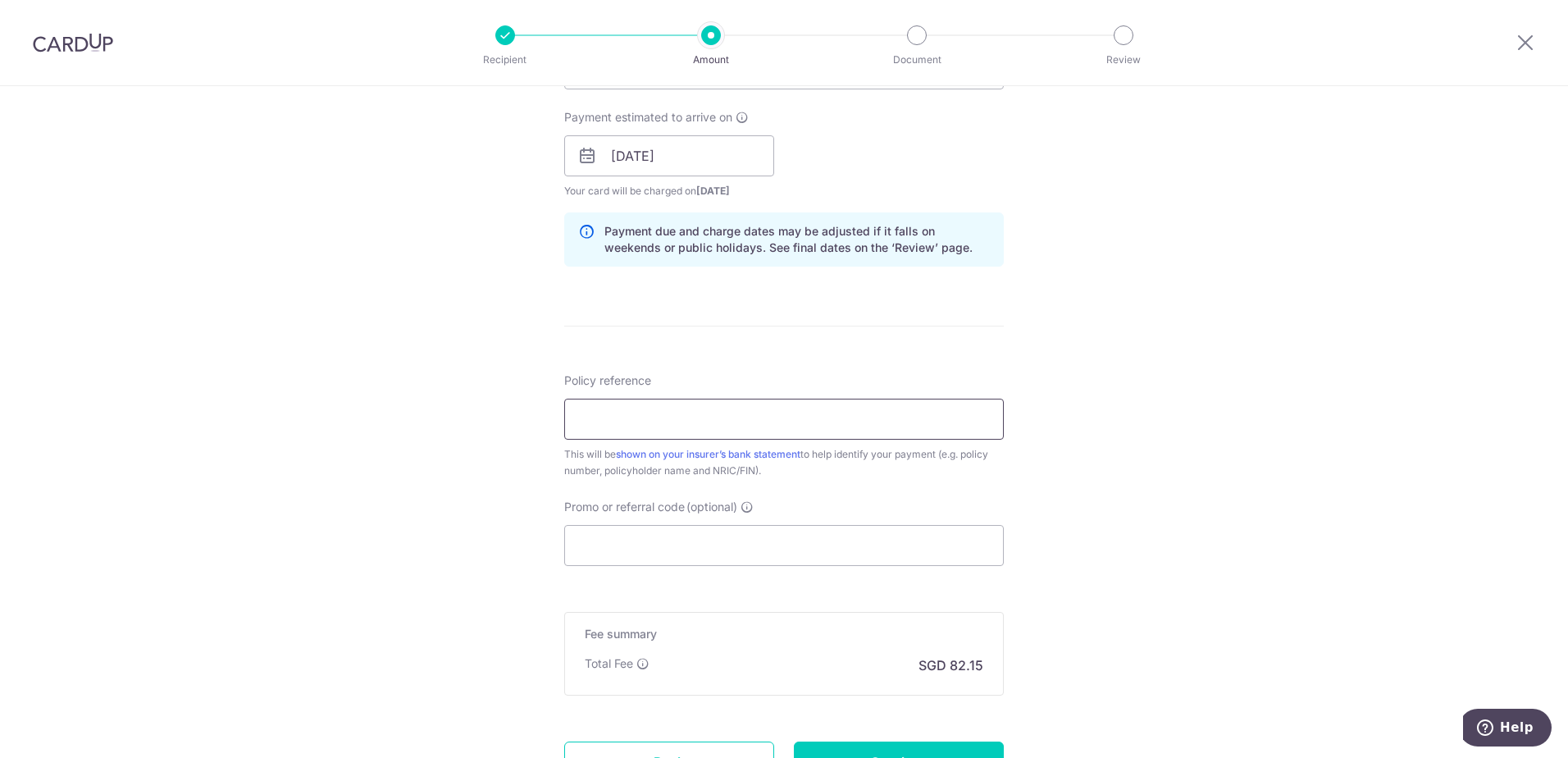
scroll to position [739, 0]
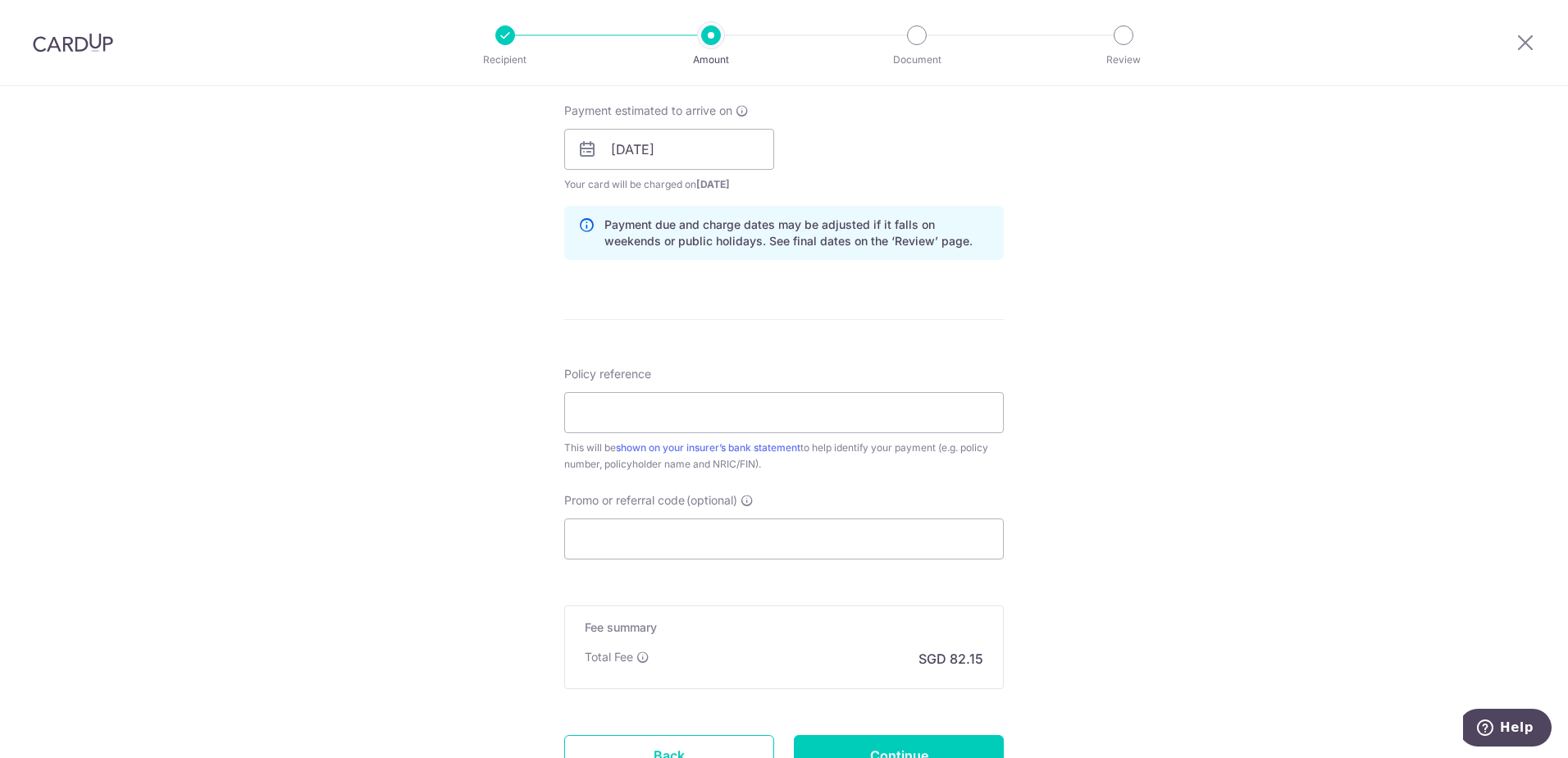
click at [660, 390] on div "Policy reference This will be shown on your insurer’s bank statement to help id…" at bounding box center [784, 419] width 439 height 106
click at [655, 396] on input "Policy reference" at bounding box center [784, 412] width 439 height 41
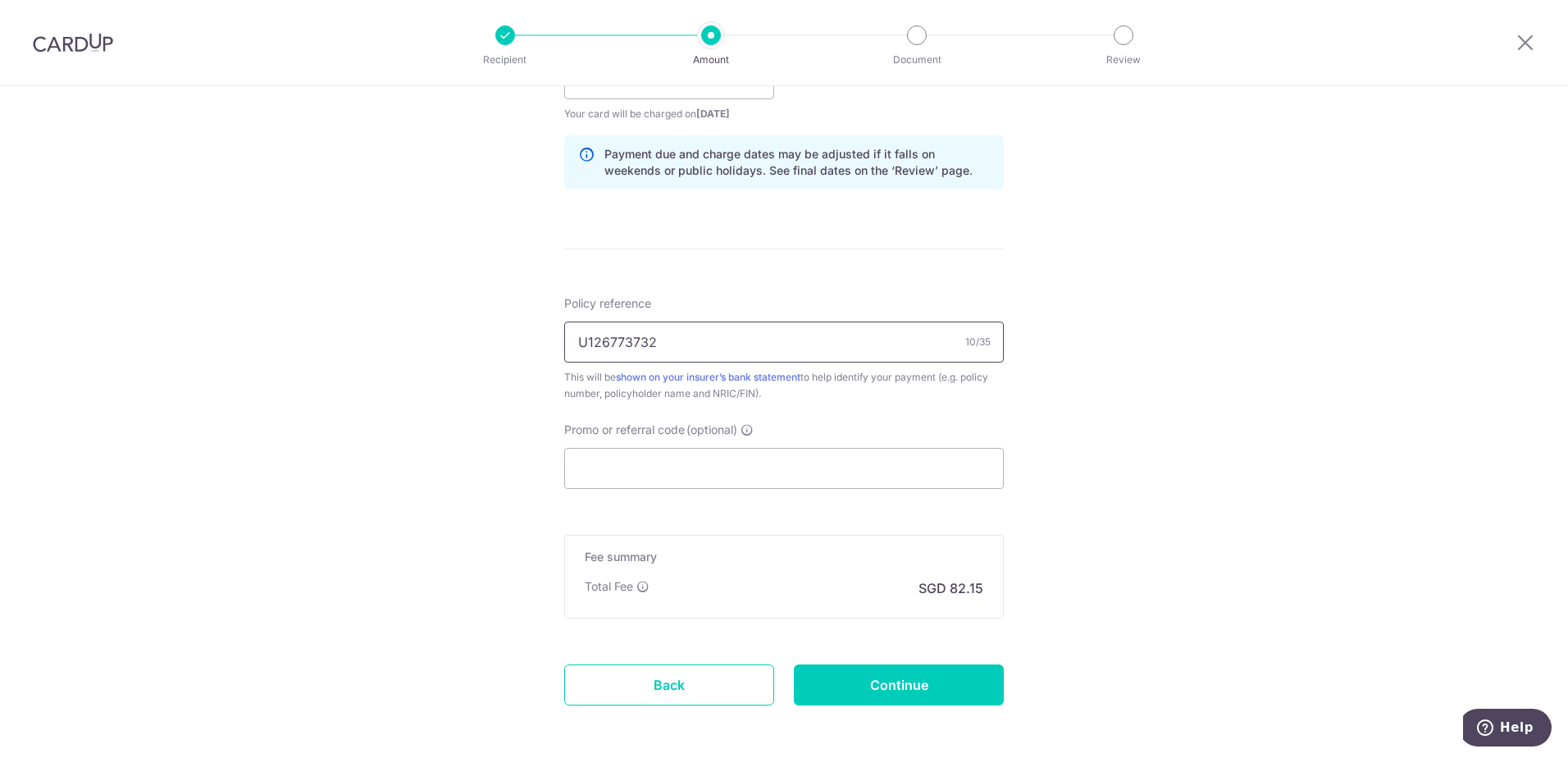
scroll to position [879, 0]
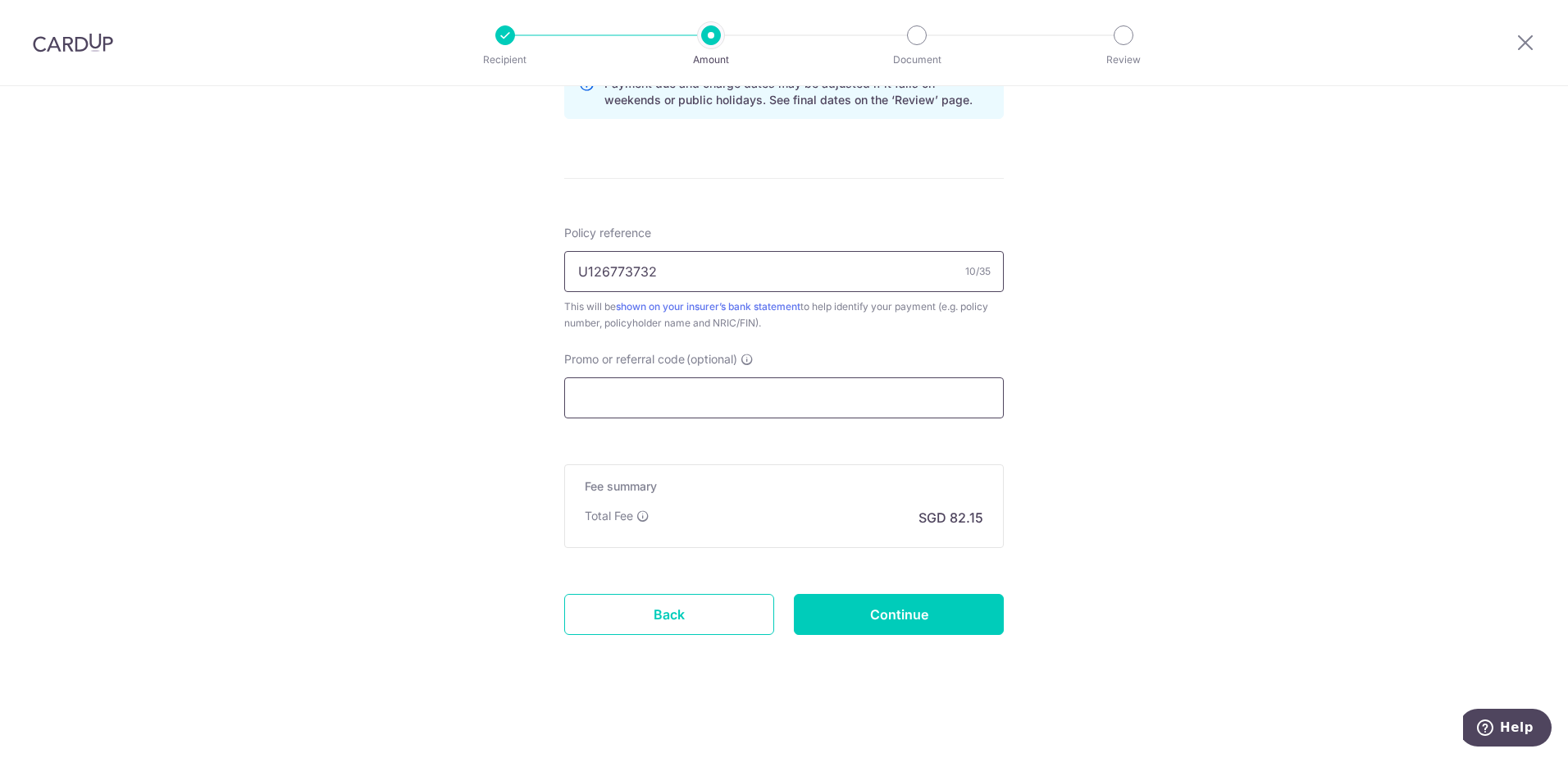
type input "U126773732"
click at [802, 397] on input "Promo or referral code (optional)" at bounding box center [784, 398] width 439 height 41
paste input "OCBC90NV"
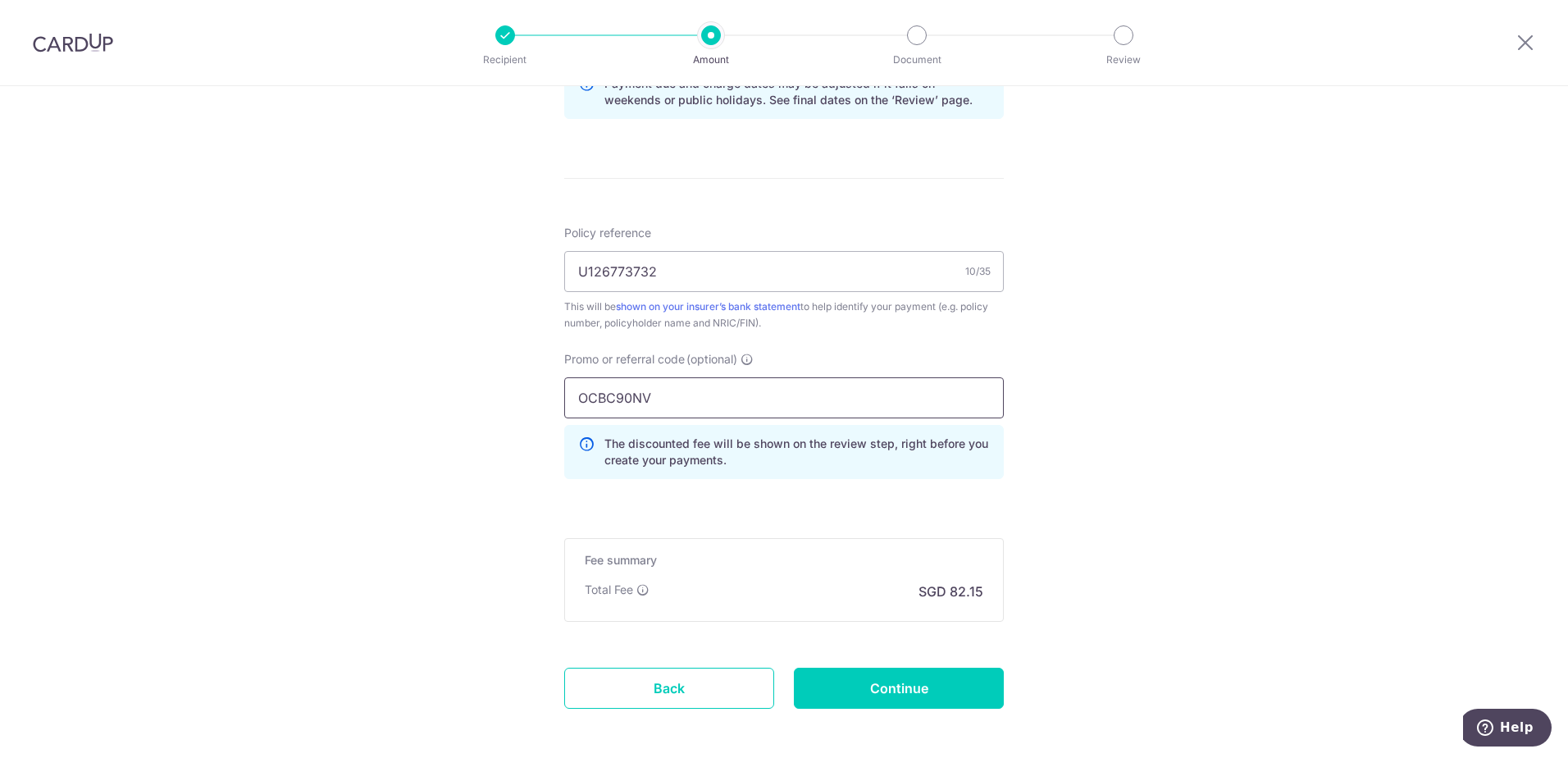
type input "OCBC90NV"
click at [1129, 511] on div "Tell us more about your payment Enter payment amount SGD 3,159.60 3159.60 Selec…" at bounding box center [784, 19] width 1568 height 1624
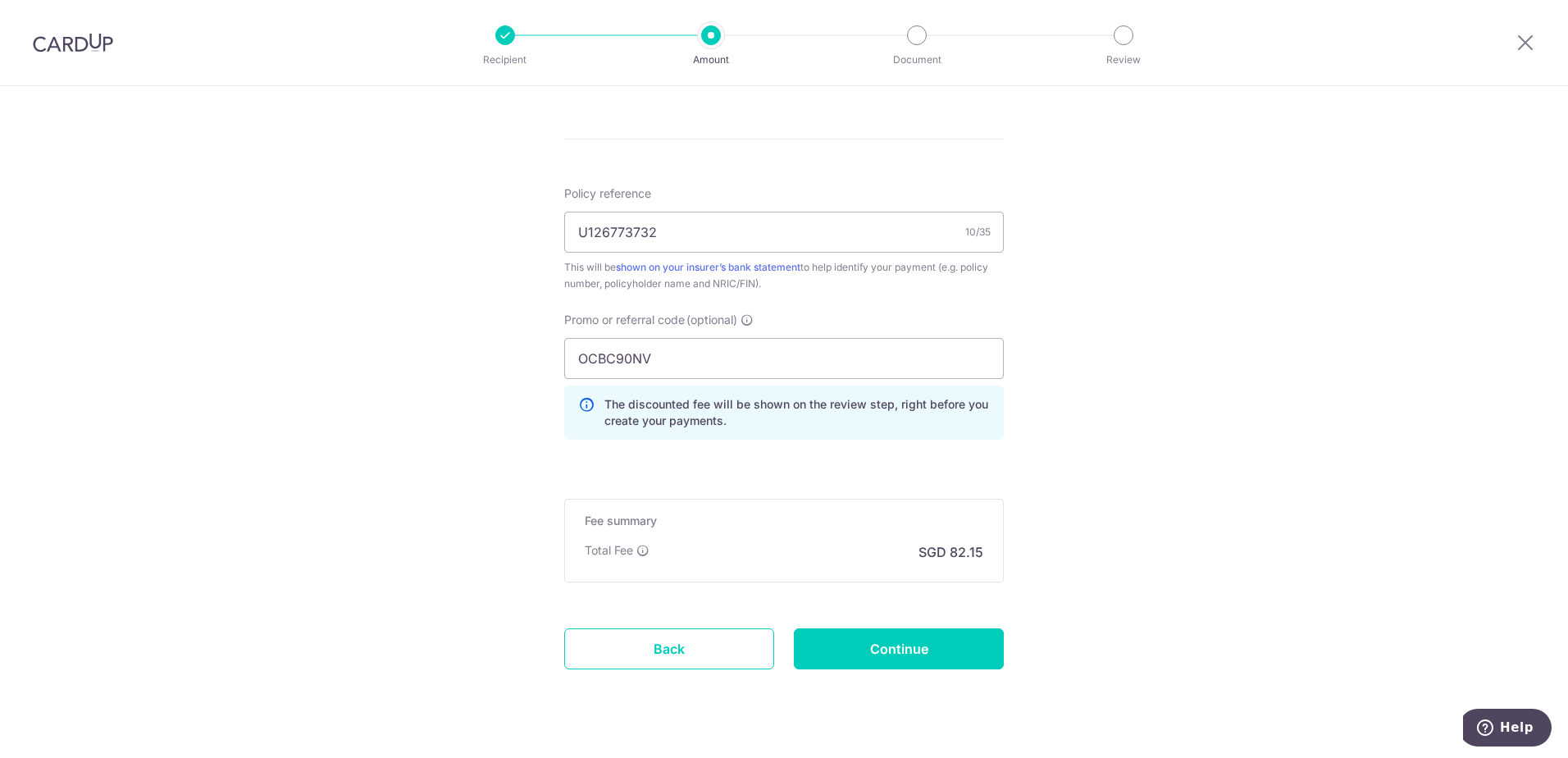
scroll to position [954, 0]
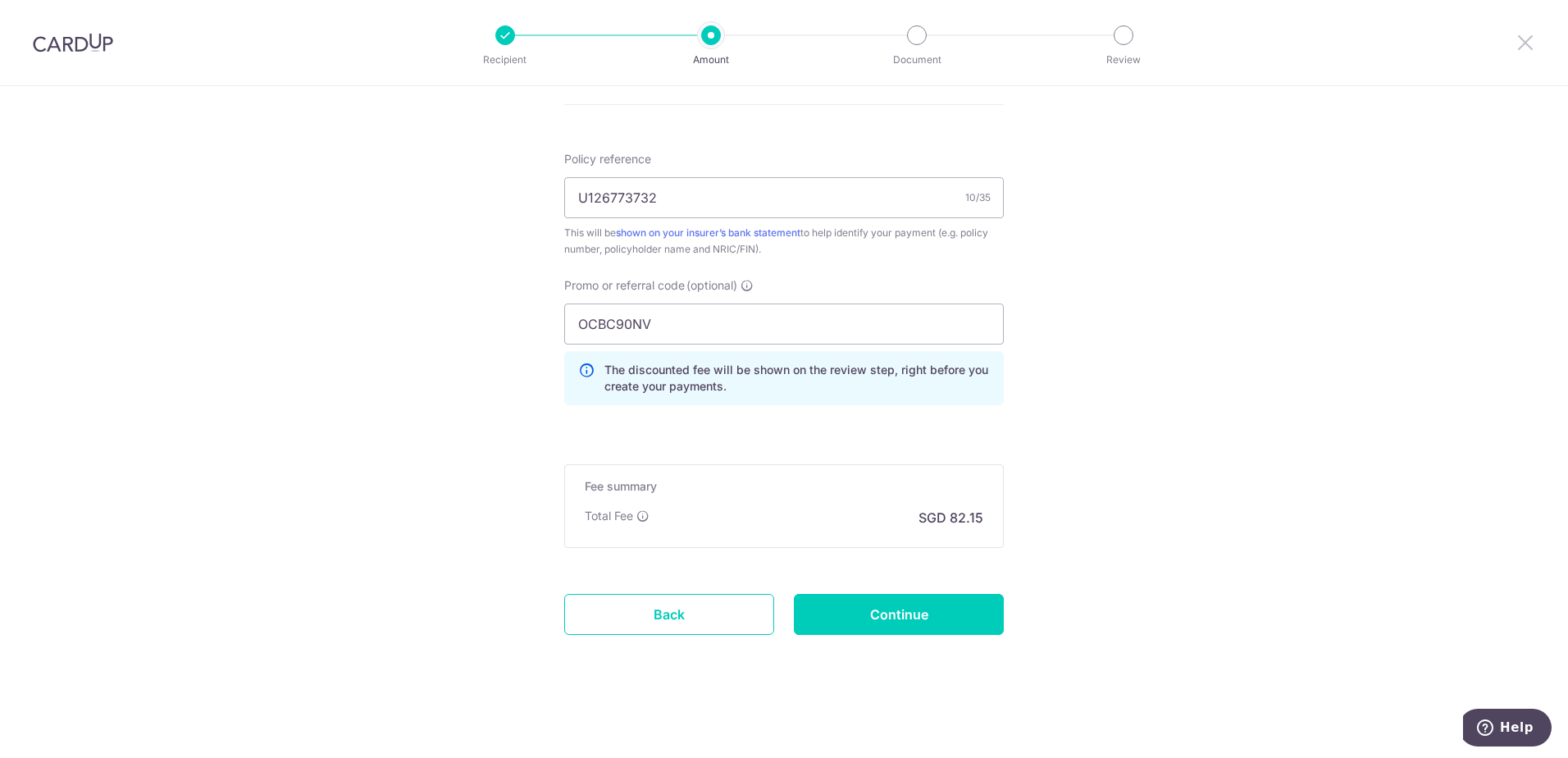
drag, startPoint x: 1515, startPoint y: 46, endPoint x: 839, endPoint y: 62, distance: 676.2
click at [1516, 46] on icon at bounding box center [1525, 42] width 19 height 20
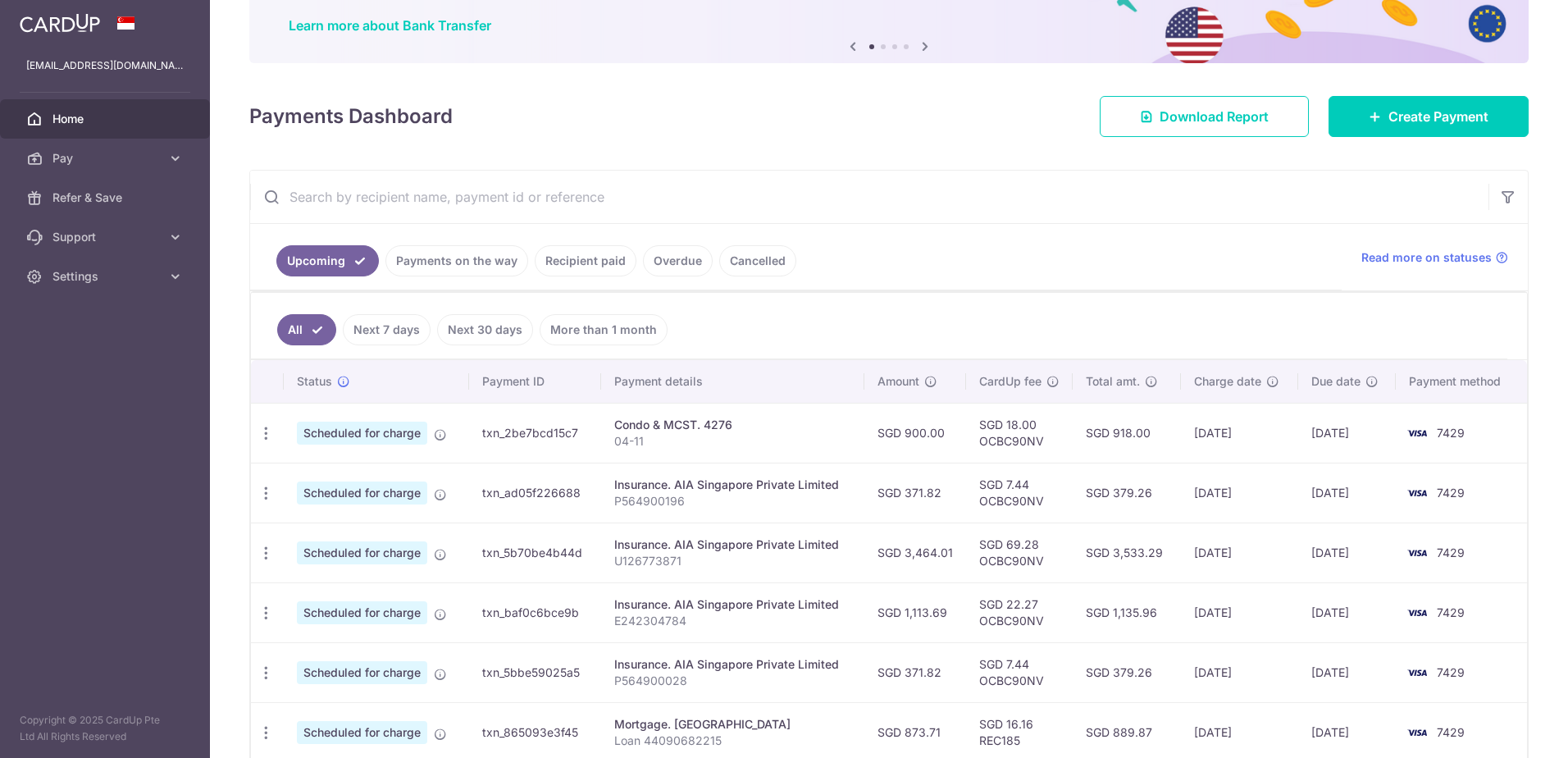
scroll to position [246, 0]
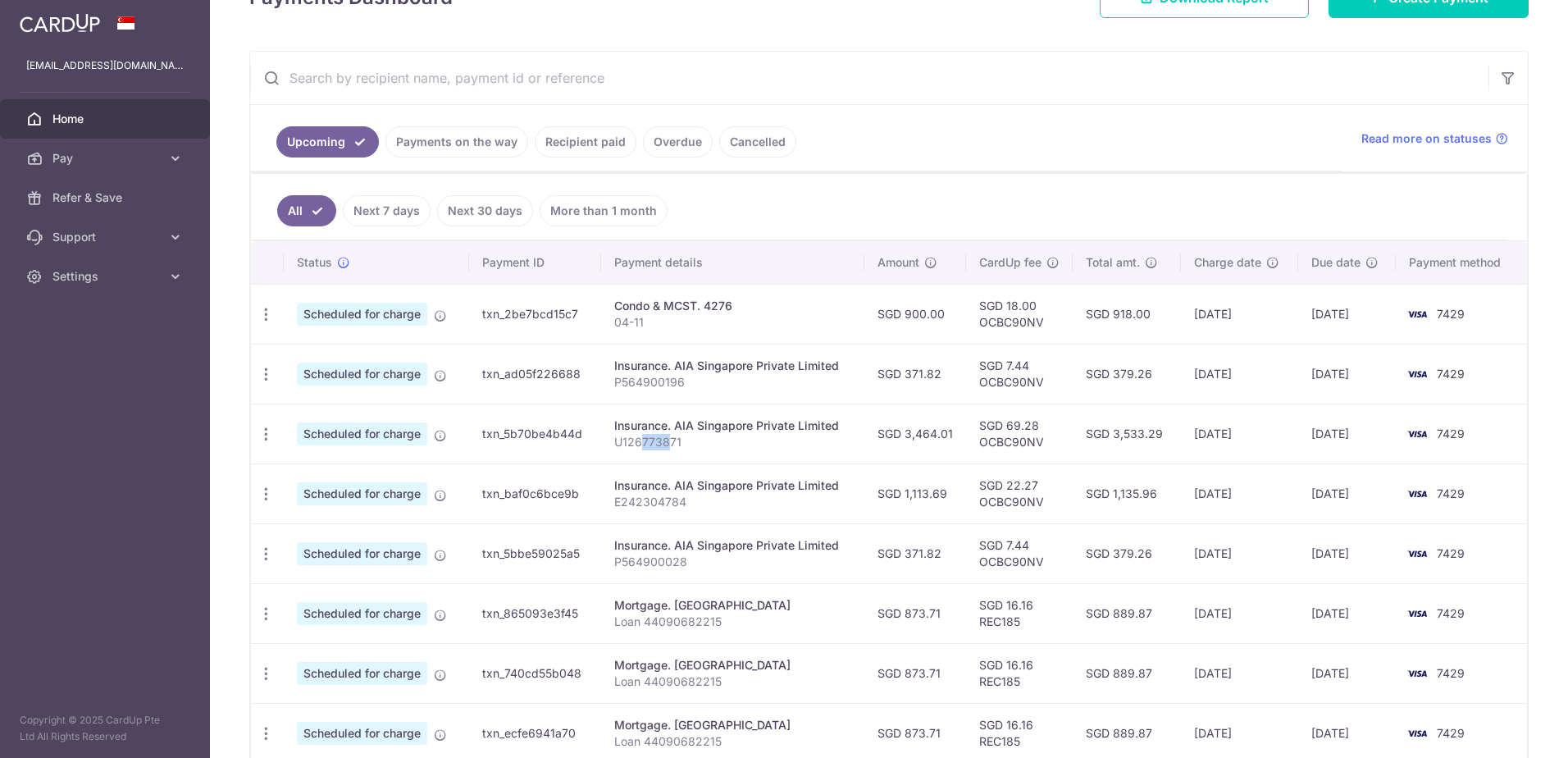
drag, startPoint x: 643, startPoint y: 445, endPoint x: 669, endPoint y: 443, distance: 26.1
click at [669, 443] on p "U126773871" at bounding box center [733, 441] width 237 height 16
drag, startPoint x: 669, startPoint y: 443, endPoint x: 648, endPoint y: 494, distance: 55.2
click at [648, 494] on p "E242304784" at bounding box center [733, 501] width 237 height 16
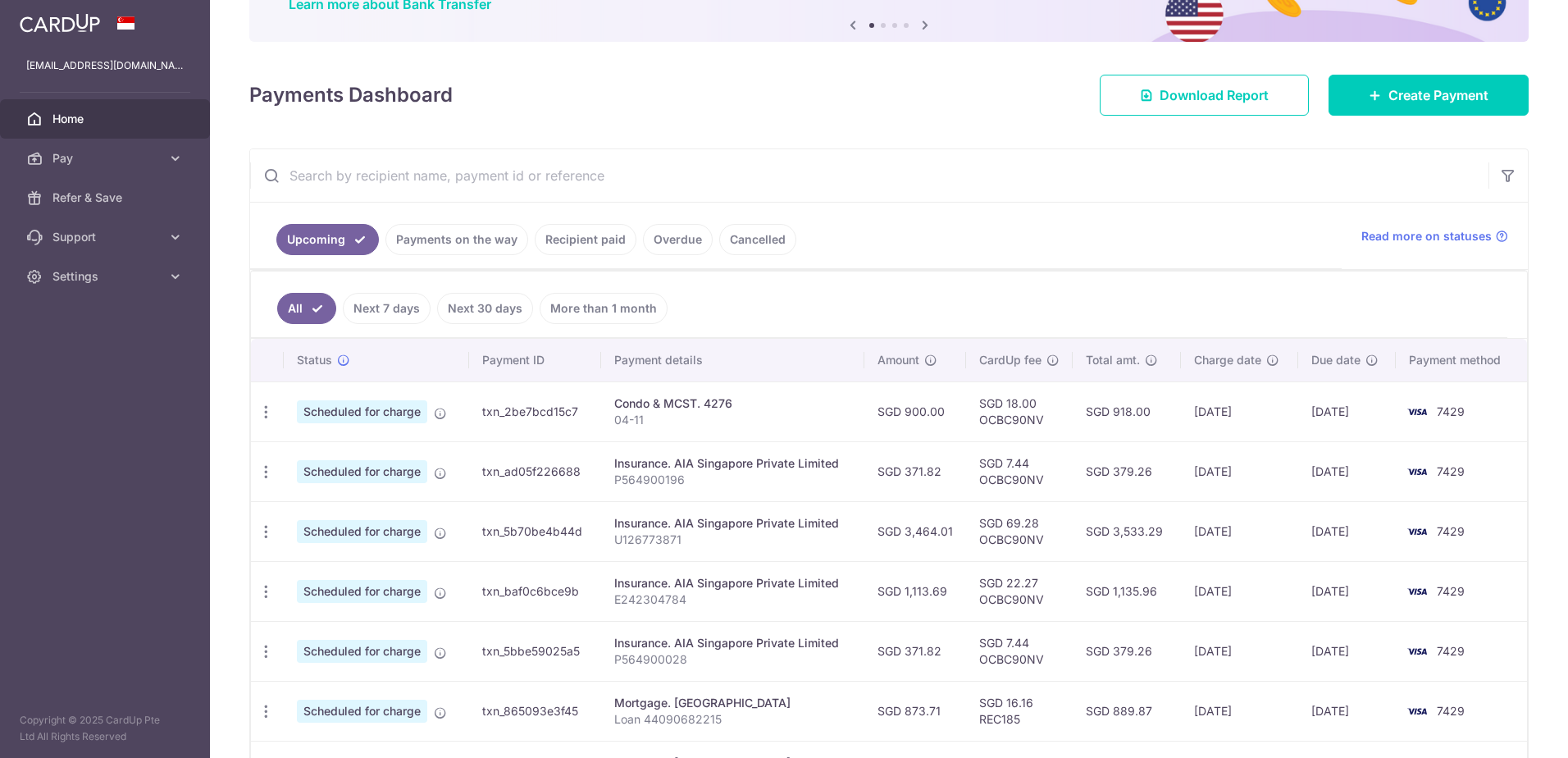
scroll to position [0, 0]
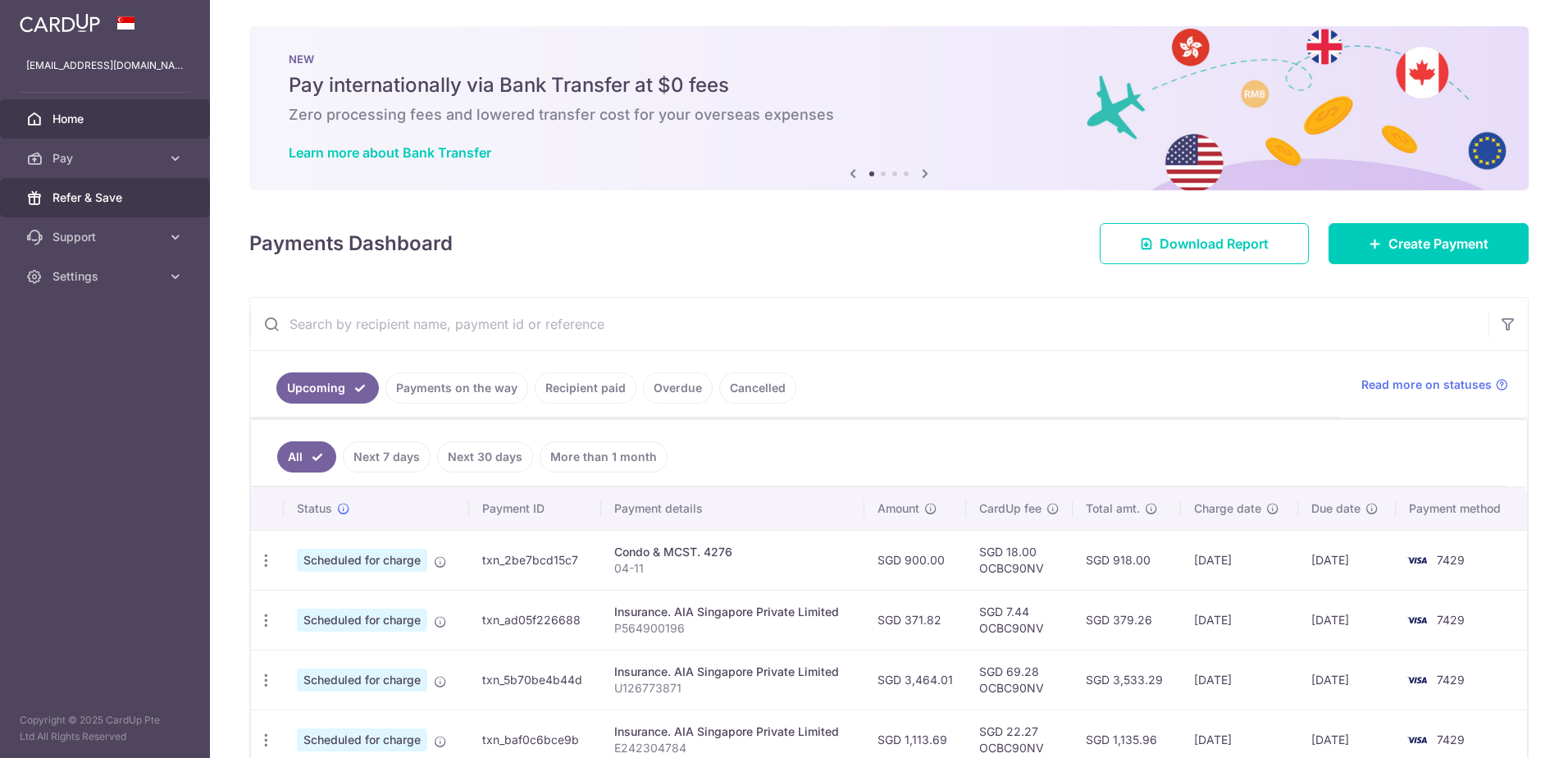
click at [97, 192] on span "Refer & Save" at bounding box center [106, 197] width 108 height 16
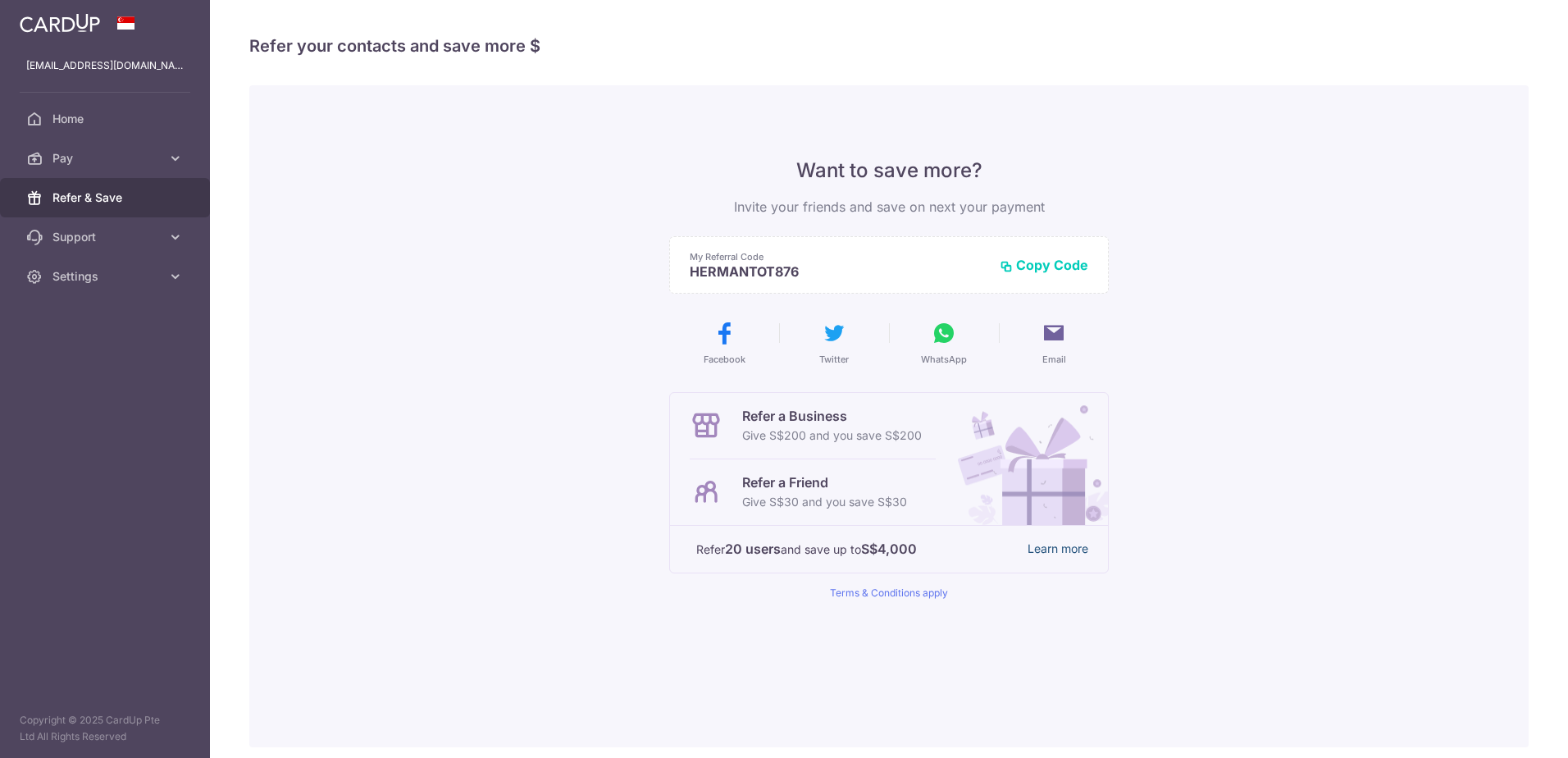
click at [1054, 551] on link "Learn more" at bounding box center [1058, 549] width 61 height 20
click at [1042, 262] on button "Copy Code" at bounding box center [1044, 264] width 89 height 16
click at [121, 167] on link "Pay" at bounding box center [105, 158] width 210 height 40
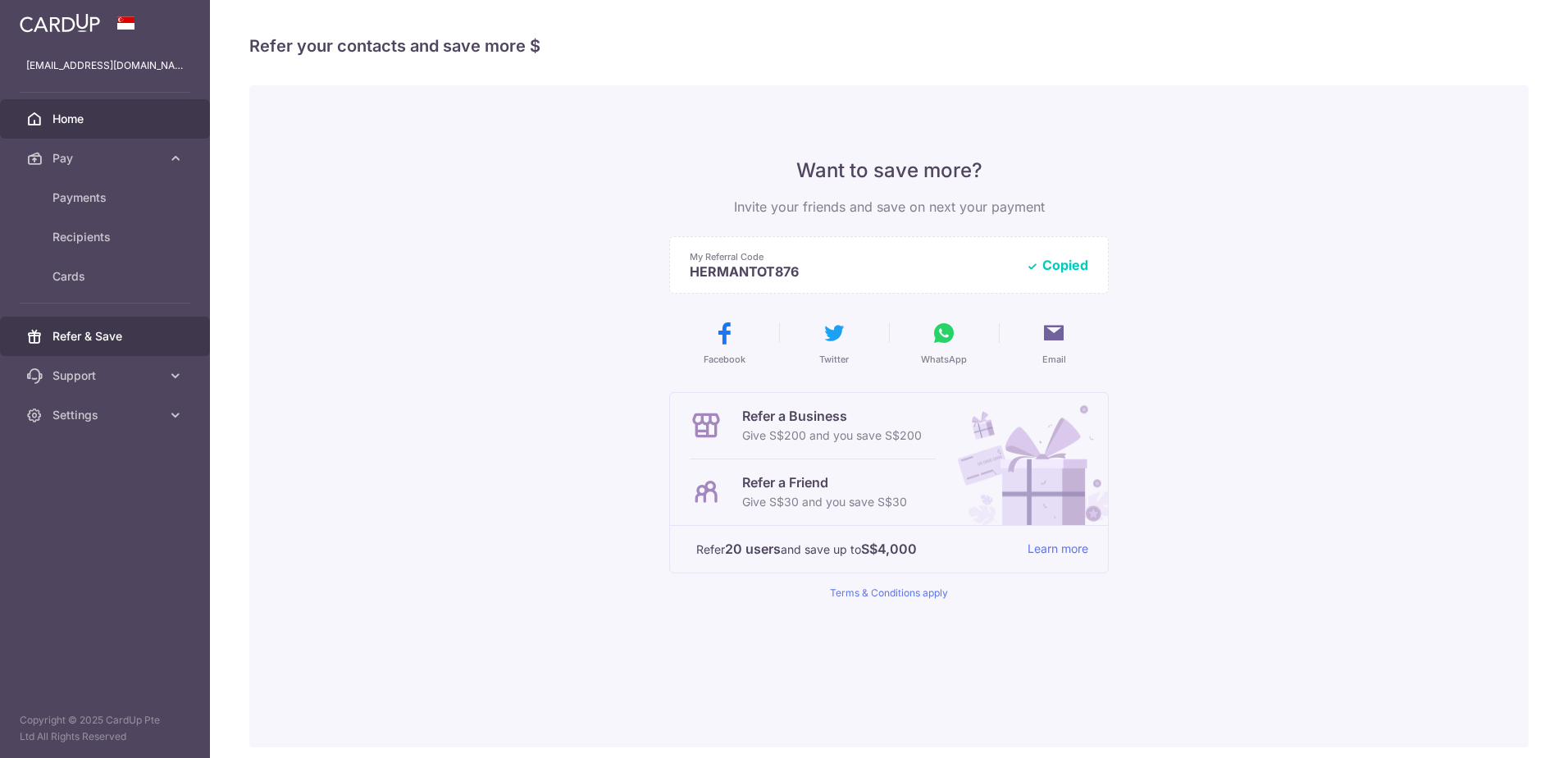
click at [80, 122] on span "Home" at bounding box center [106, 118] width 108 height 16
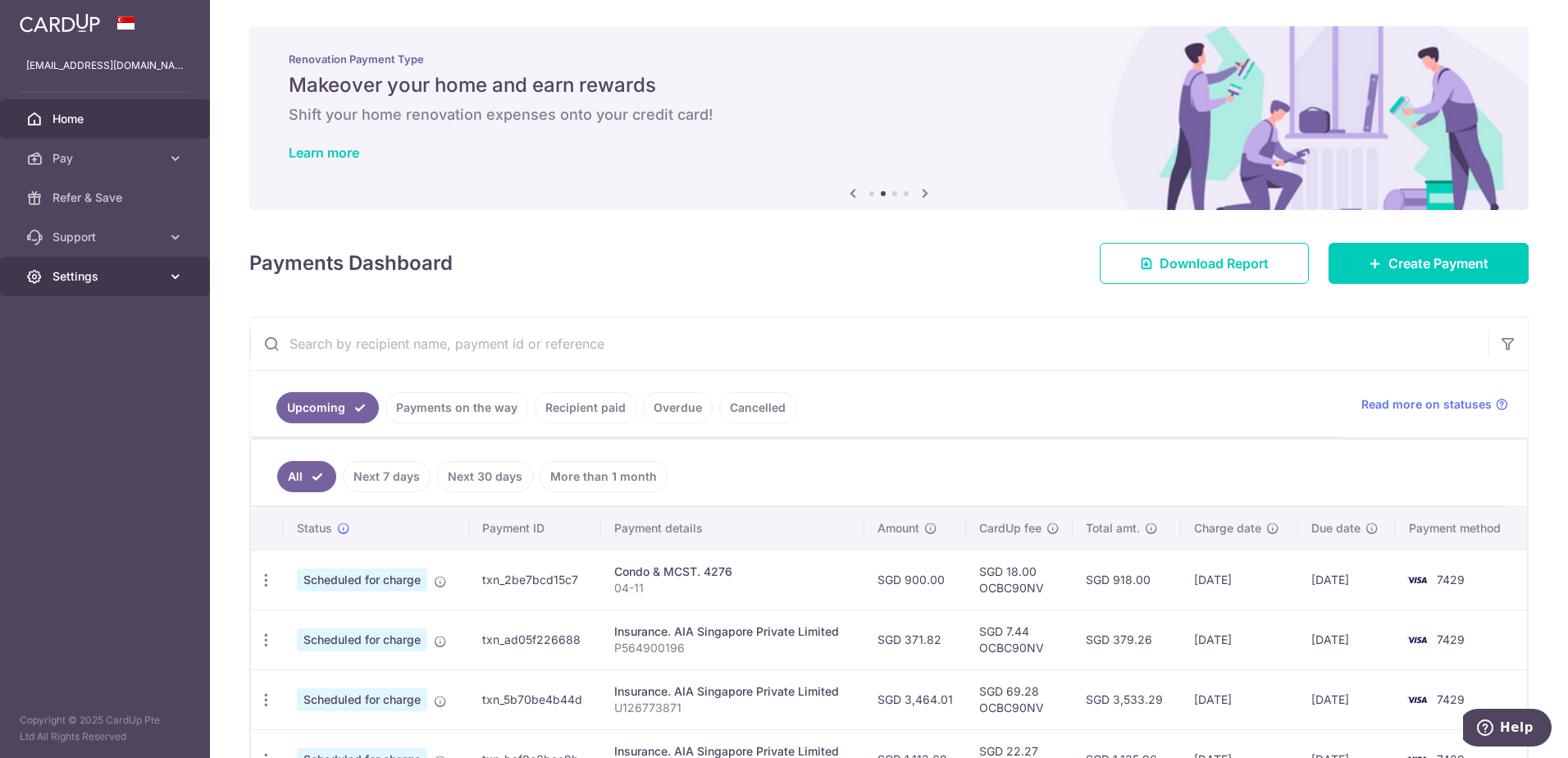
click at [90, 271] on span "Settings" at bounding box center [106, 276] width 108 height 16
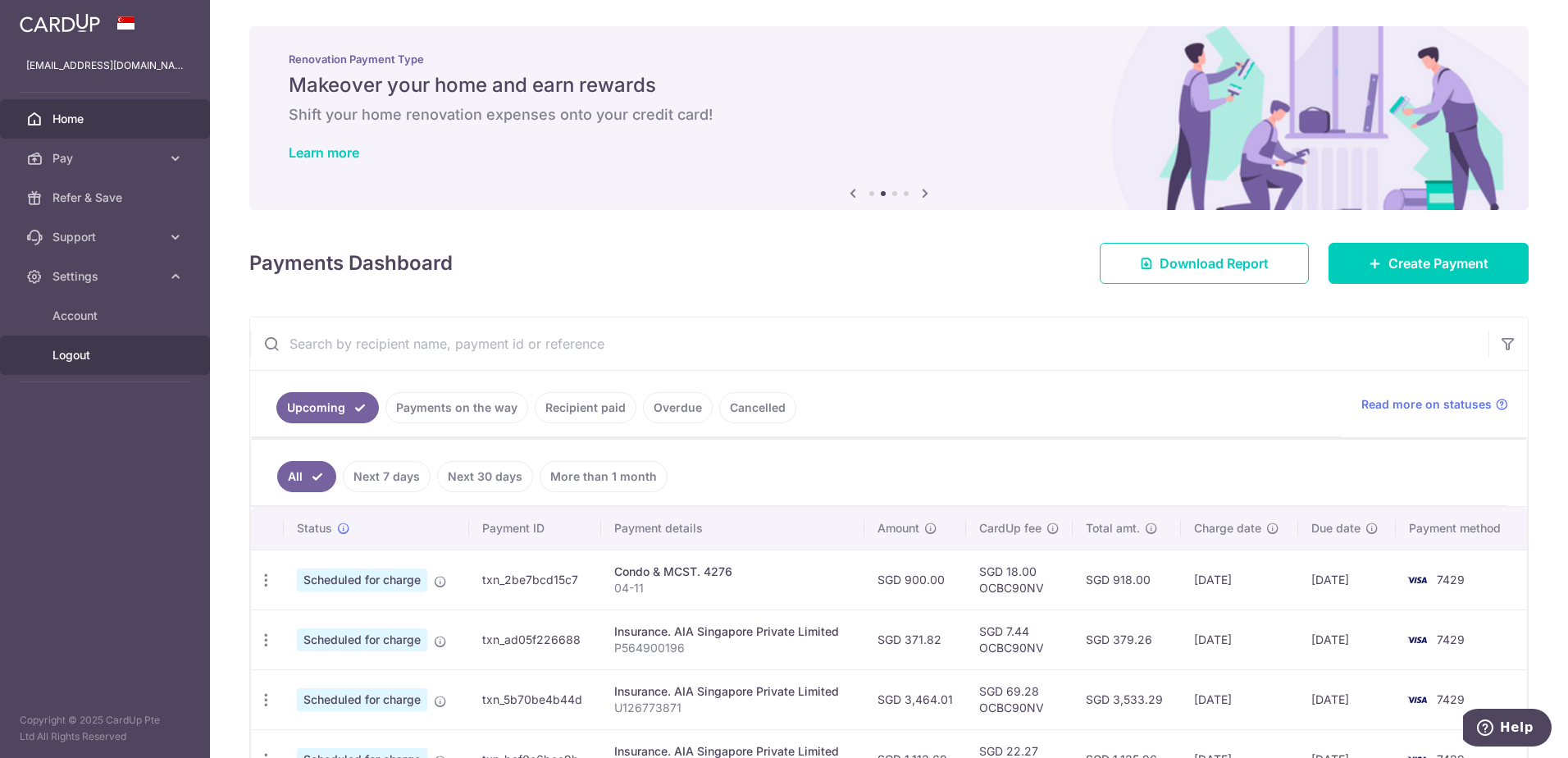
click at [76, 360] on span "Logout" at bounding box center [106, 354] width 108 height 16
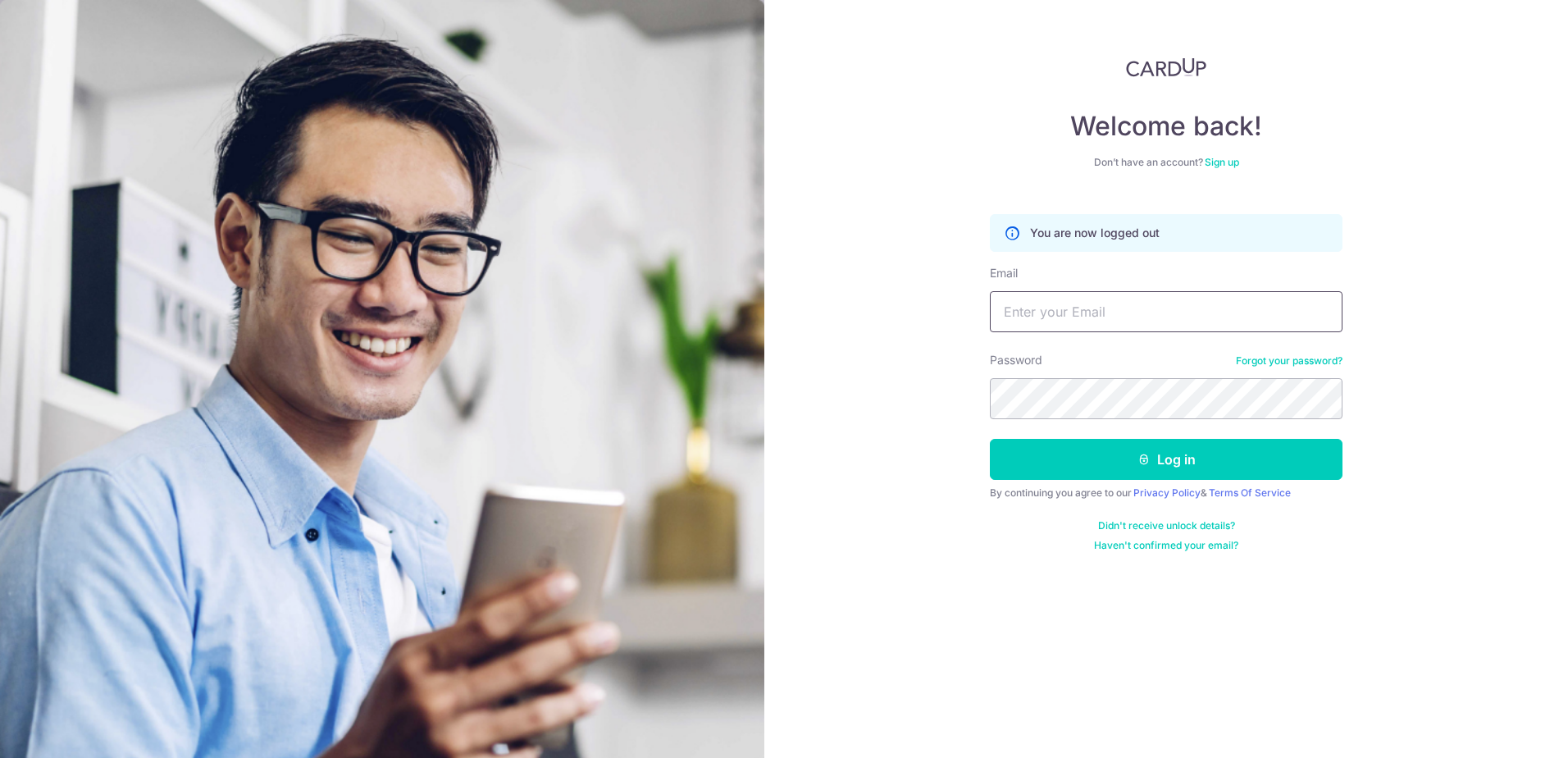
click at [1068, 320] on input "Email" at bounding box center [1166, 312] width 352 height 41
type input "[EMAIL_ADDRESS][DOMAIN_NAME]"
click at [990, 439] on button "Log in" at bounding box center [1166, 459] width 352 height 41
